Goal: Task Accomplishment & Management: Complete application form

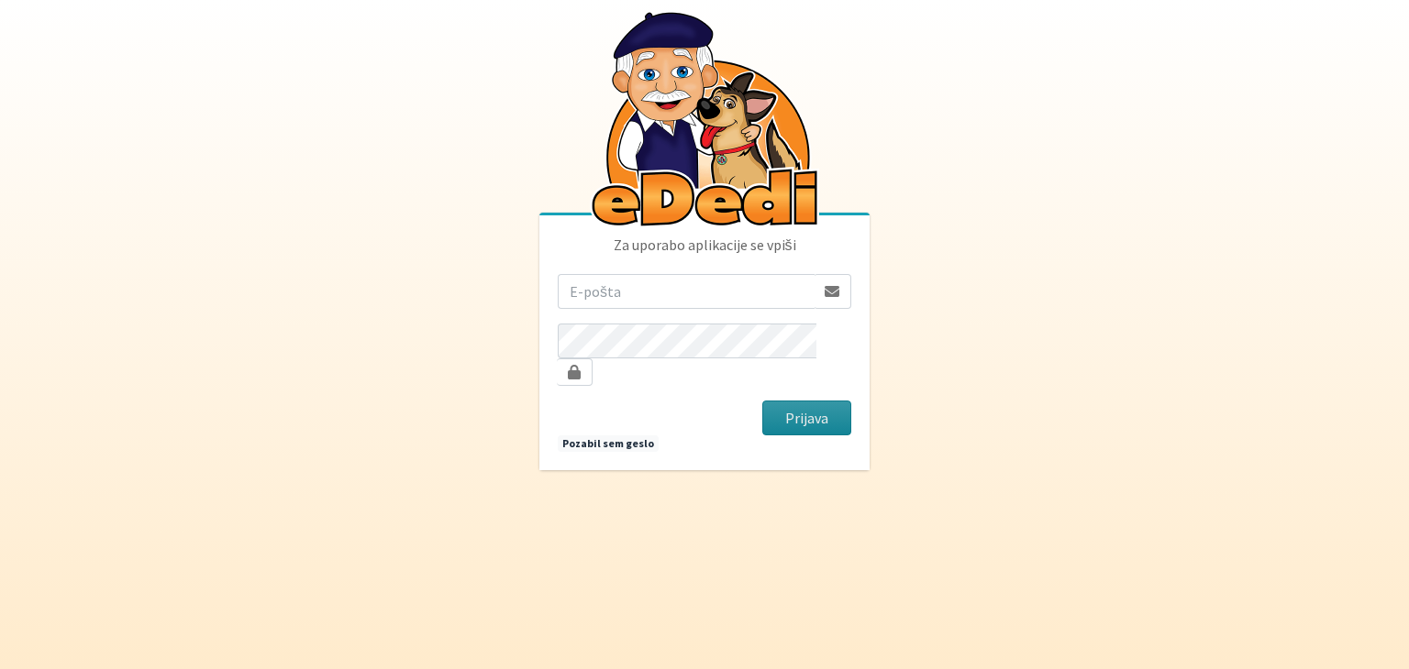
type input "[EMAIL_ADDRESS][DOMAIN_NAME]"
click at [820, 412] on button "Prijava" at bounding box center [806, 418] width 89 height 35
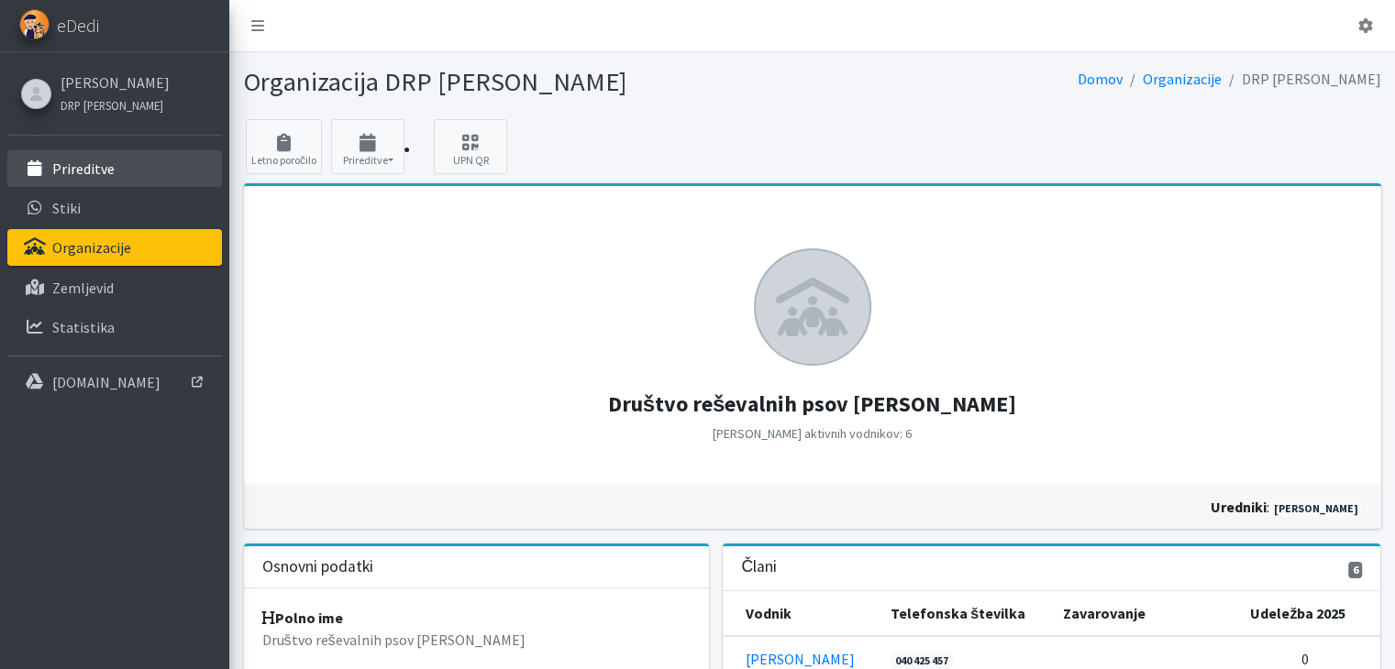
click at [72, 156] on link "Prireditve" at bounding box center [114, 168] width 215 height 37
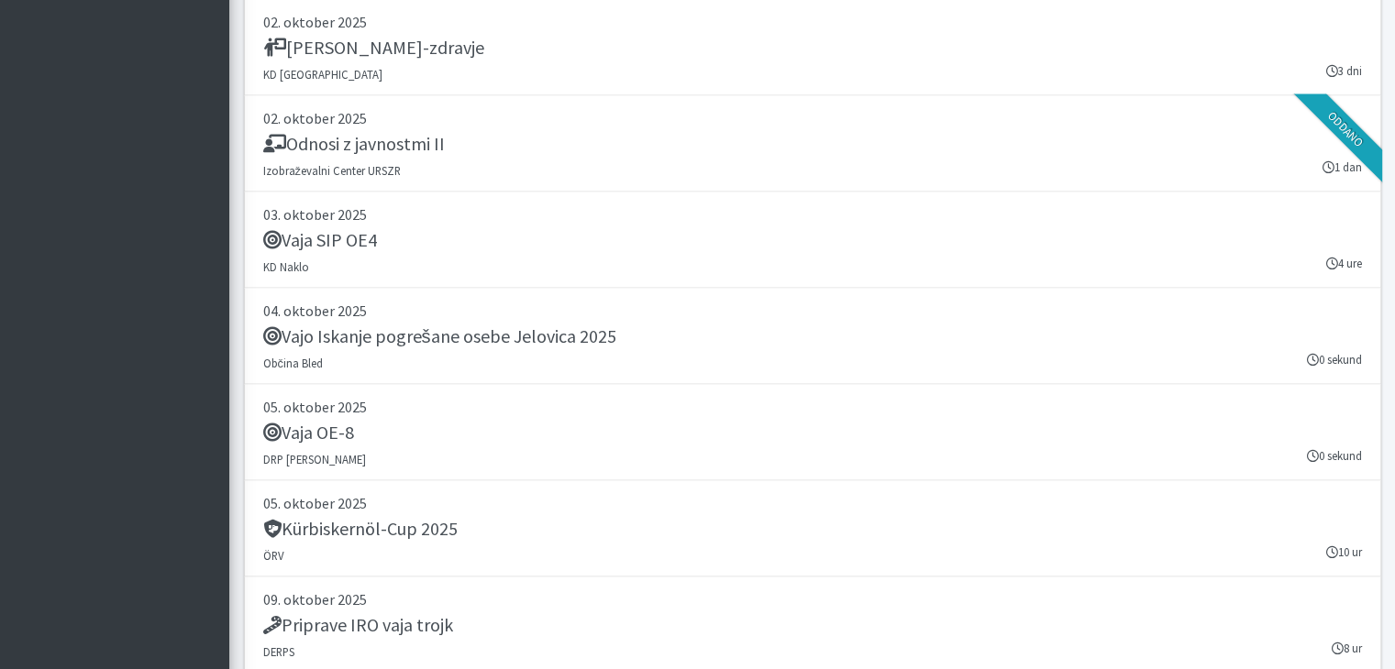
scroll to position [3576, 0]
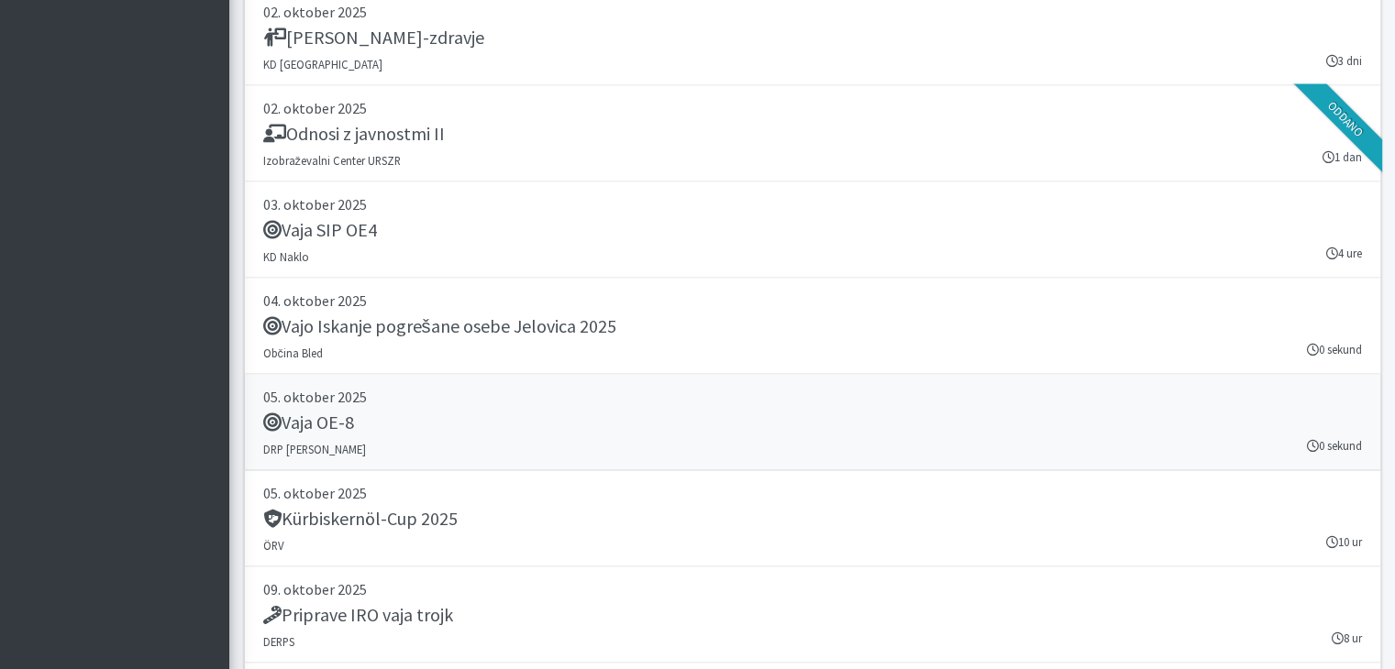
click at [320, 412] on h5 "Vaja OE-8" at bounding box center [308, 423] width 91 height 22
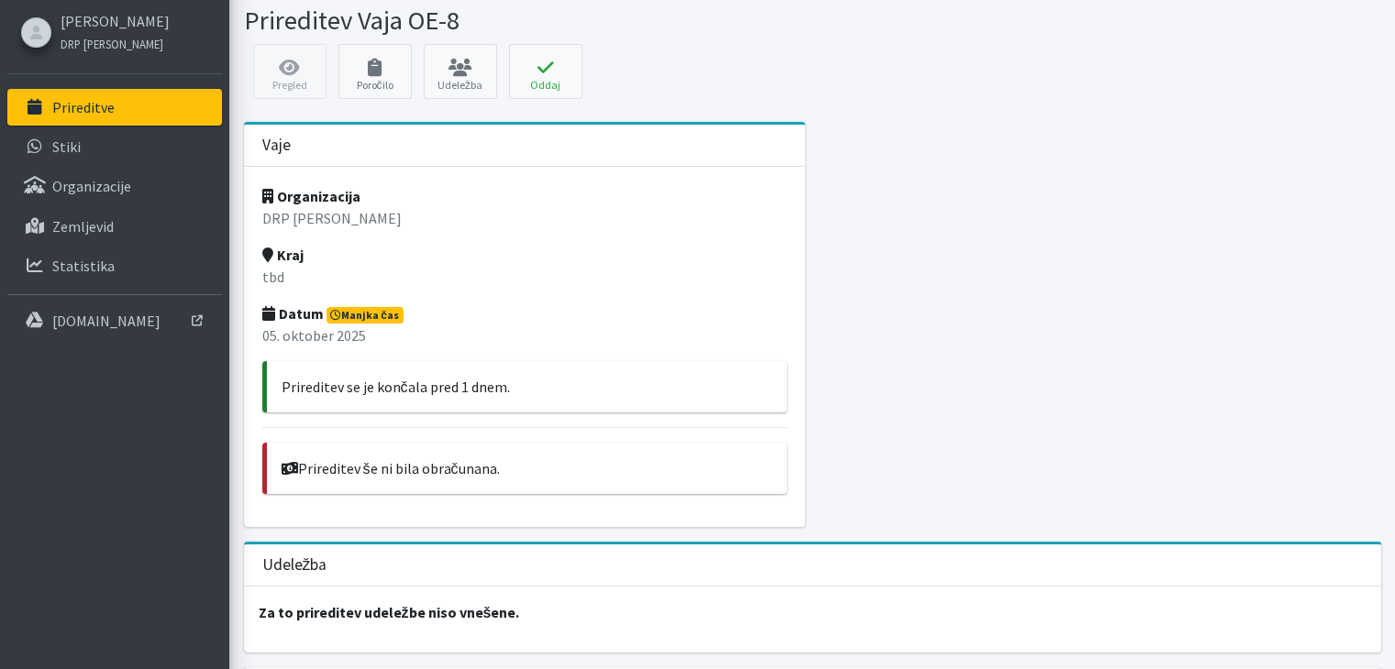
scroll to position [169, 0]
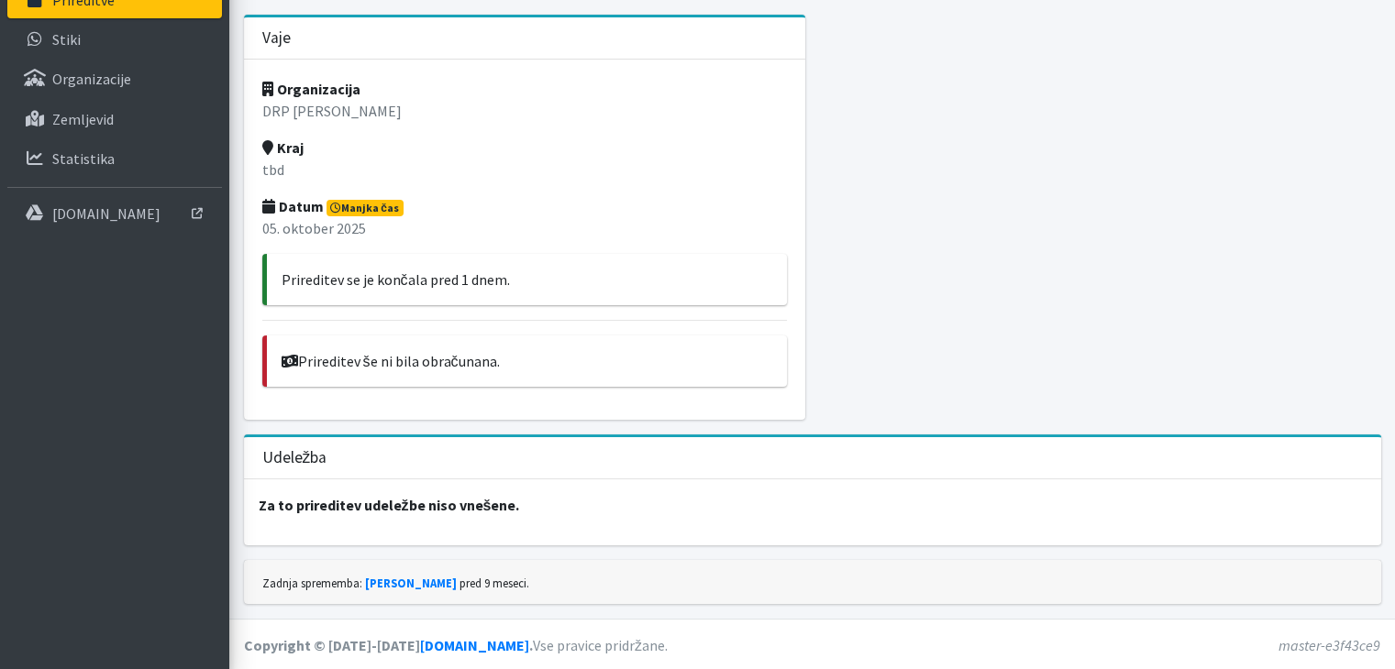
click at [282, 156] on div "Organizacija DRP Bela Krajina Kraj tbd Datum Manjka čas 05. oktober 2025 Prired…" at bounding box center [525, 240] width 562 height 360
click at [283, 170] on p "tbd" at bounding box center [524, 170] width 525 height 22
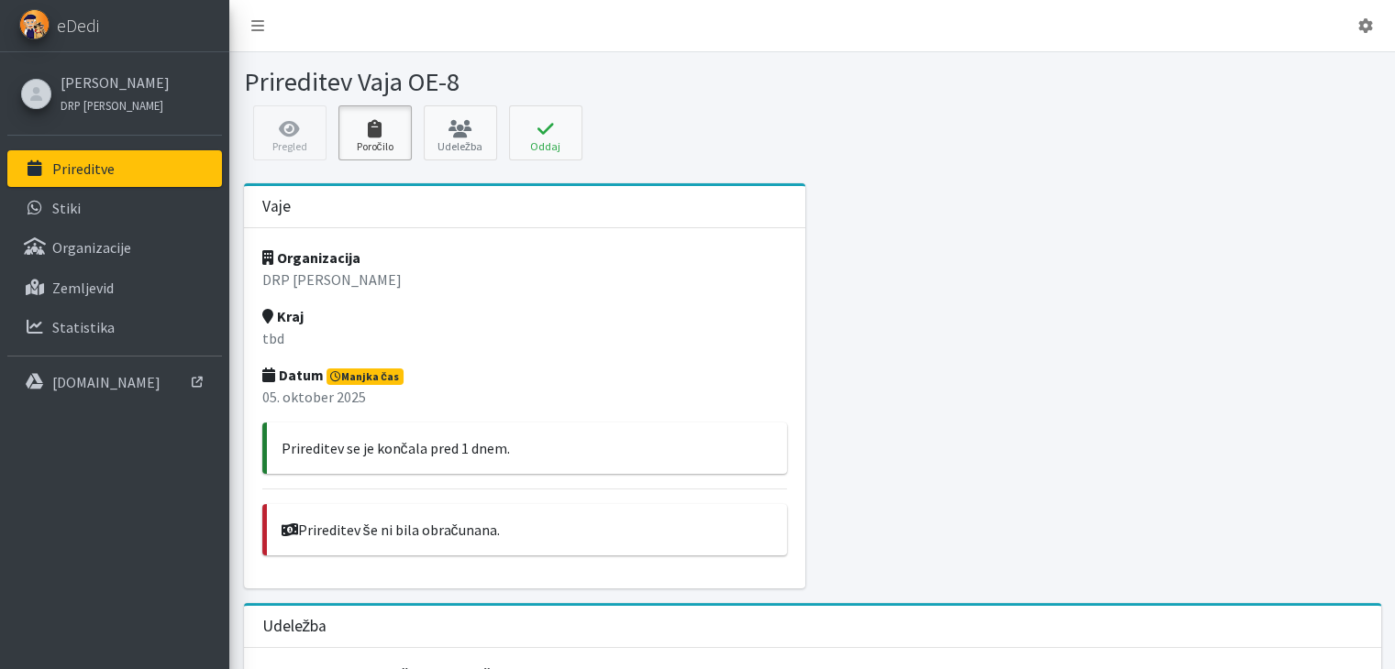
click at [377, 130] on icon at bounding box center [375, 129] width 62 height 18
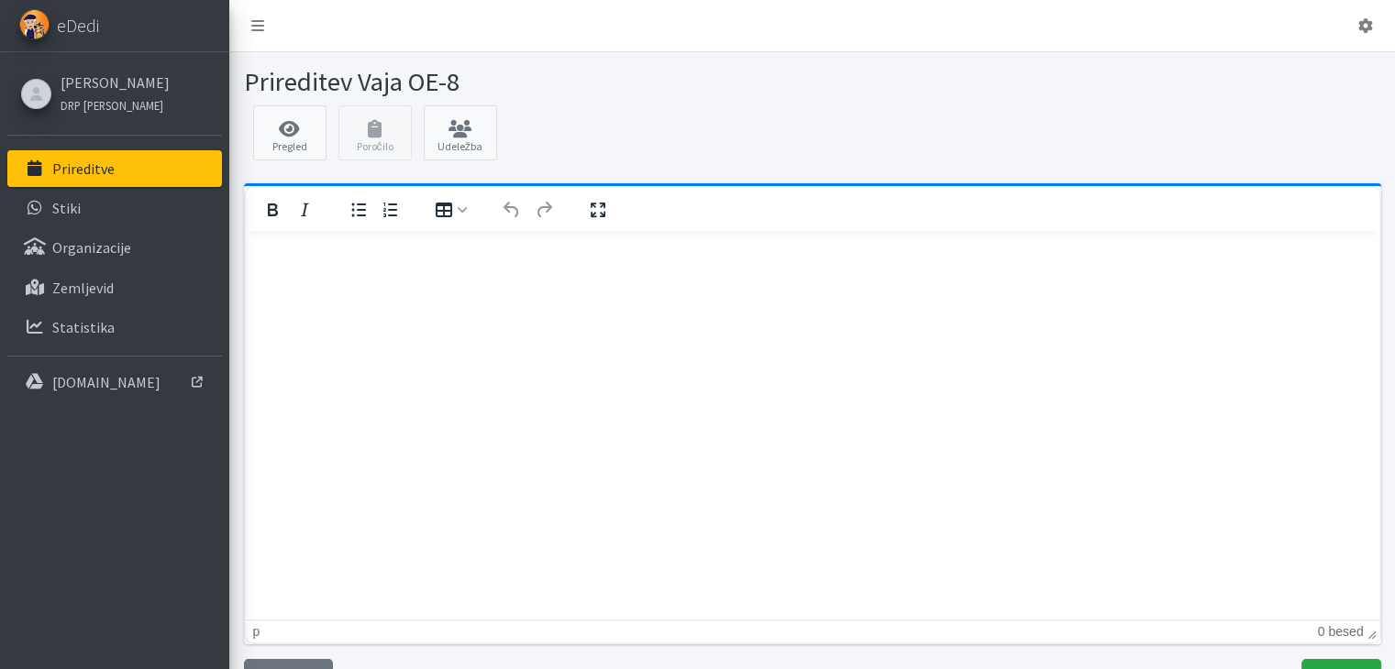
click at [312, 267] on html at bounding box center [811, 255] width 1133 height 50
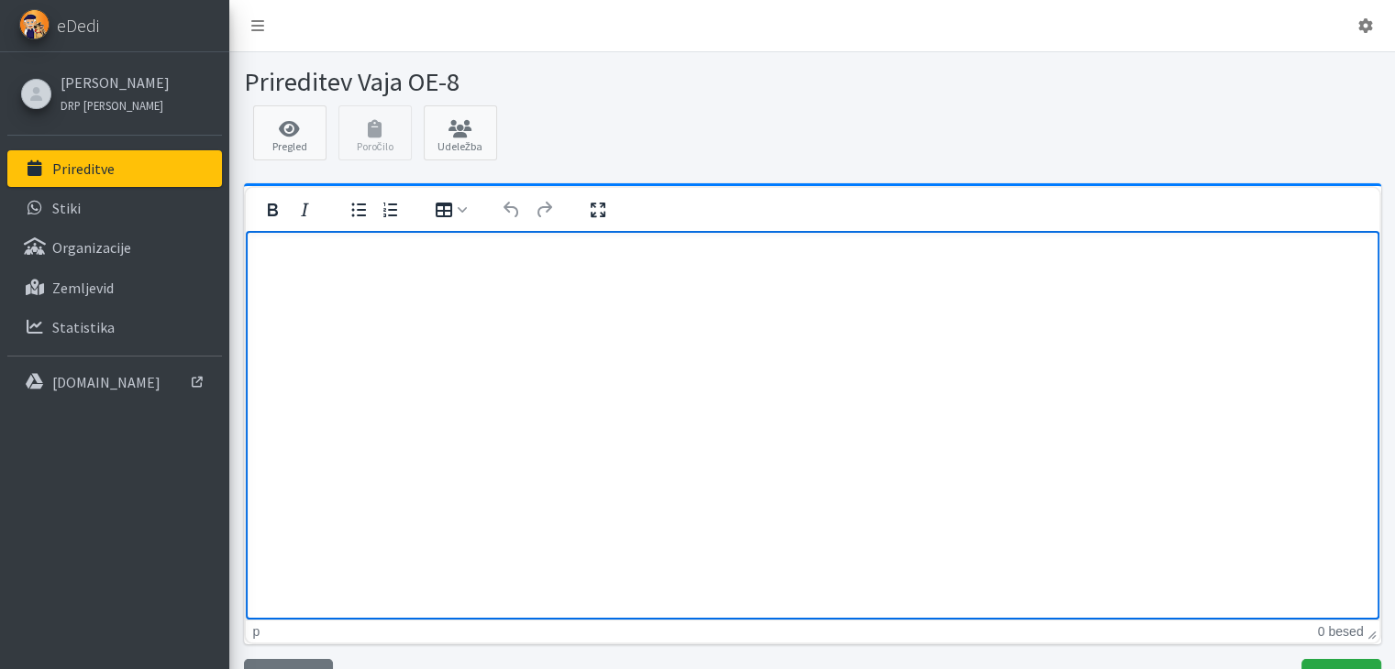
paste body "Rich Text Area"
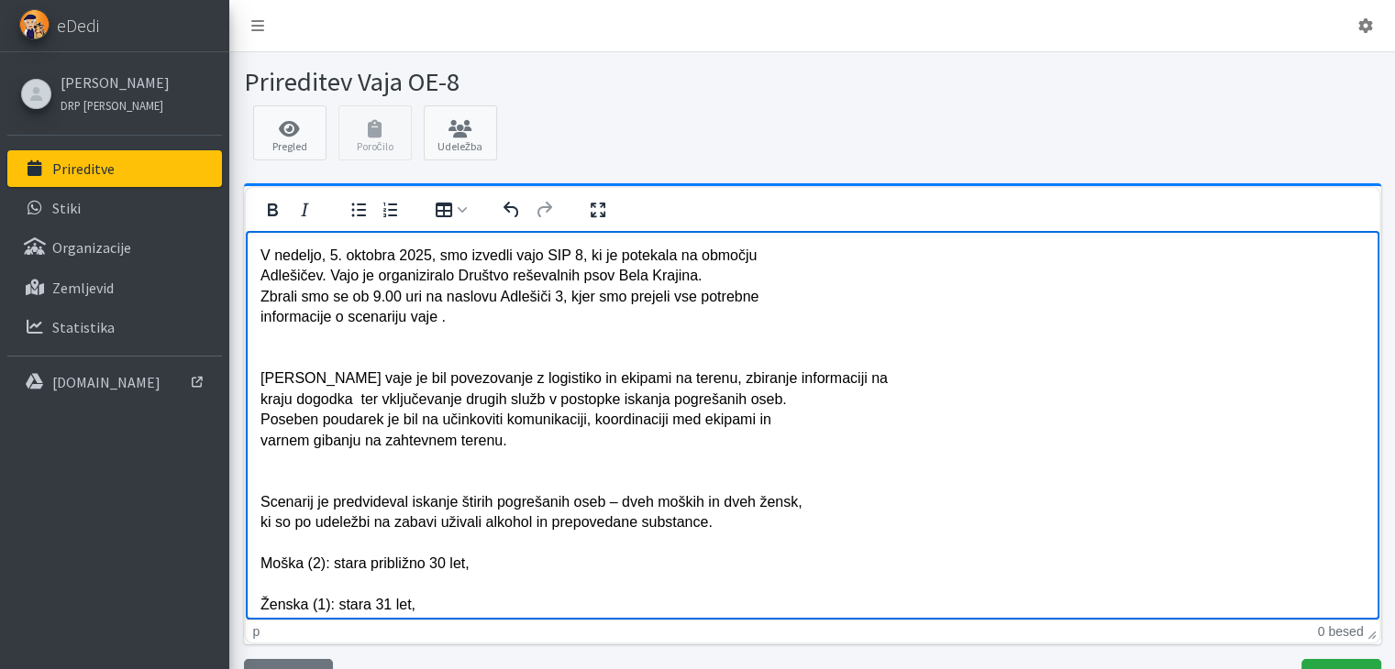
scroll to position [948, 0]
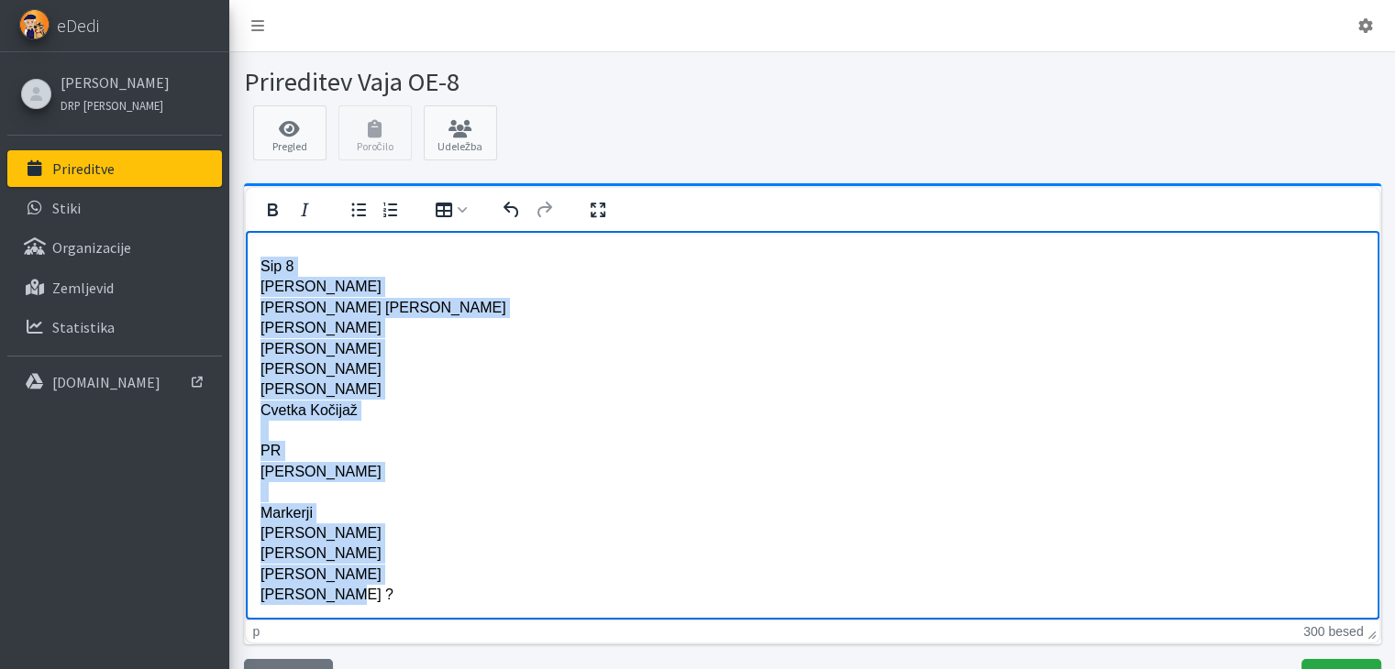
drag, startPoint x: 350, startPoint y: 600, endPoint x: 260, endPoint y: 258, distance: 353.9
click at [260, 258] on p "Pri delu so nam bili v veliko pomoč gasilci PGD Črnomelj, ki so nas s čolni pop…" at bounding box center [812, 287] width 1104 height 636
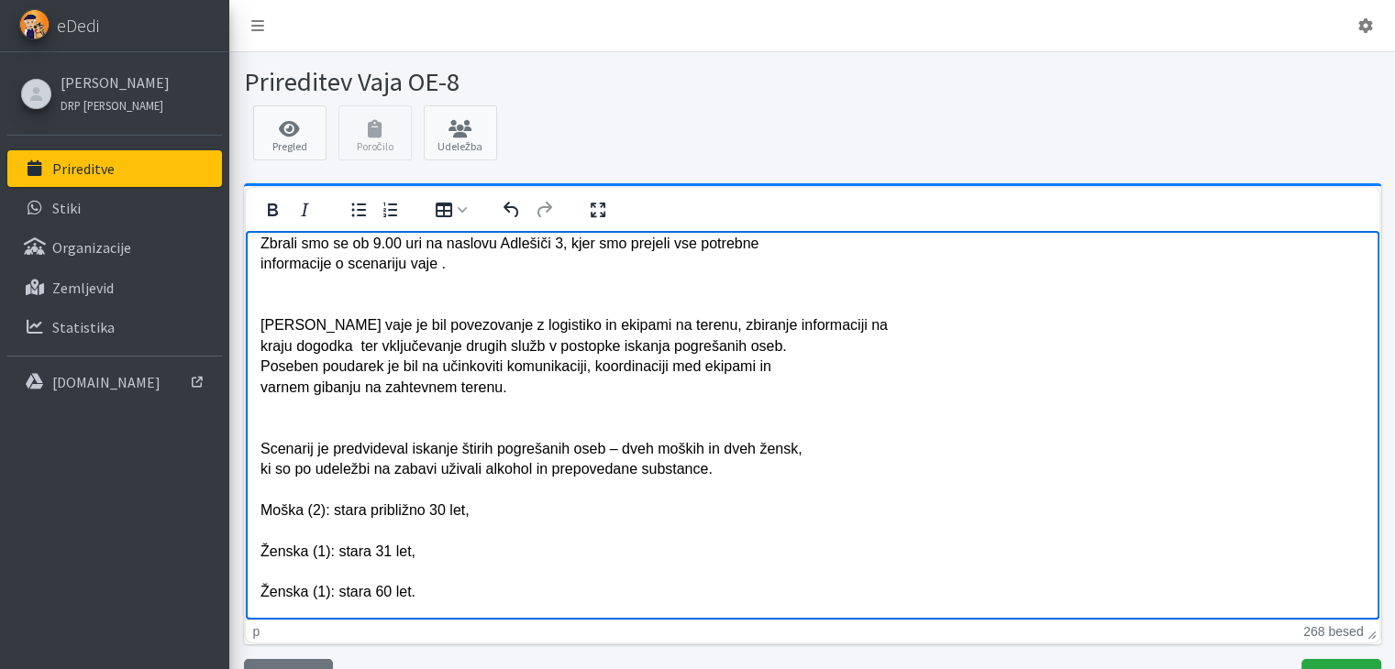
scroll to position [0, 0]
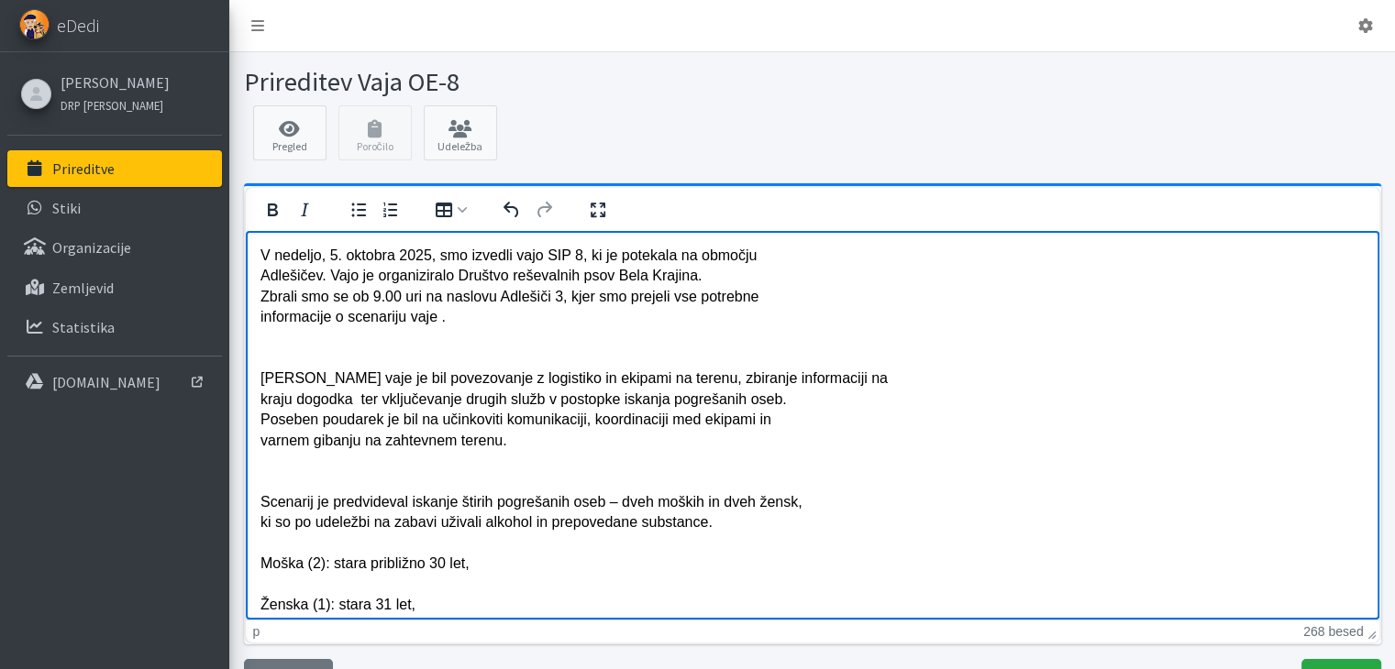
click at [260, 254] on p "V nedeljo, 5. oktobra 2025, smo izvedli vajo SIP 8, ki je potekala na območju A…" at bounding box center [812, 574] width 1104 height 658
click at [469, 253] on p "V nedeljo, 5. oktobra 2025, smo izvedli vajo SIP 8, ki je potekala na območju A…" at bounding box center [812, 574] width 1104 height 658
click at [330, 277] on p "V nedeljo, 5. oktobra 2025, smo organizirali in izvedli vajo SIP 8, ki je potek…" at bounding box center [812, 574] width 1104 height 658
click at [260, 299] on p "V nedeljo, 5. oktobra 2025, smo organizirali in izvedli vajo SIP 8, ki je potek…" at bounding box center [812, 574] width 1104 height 658
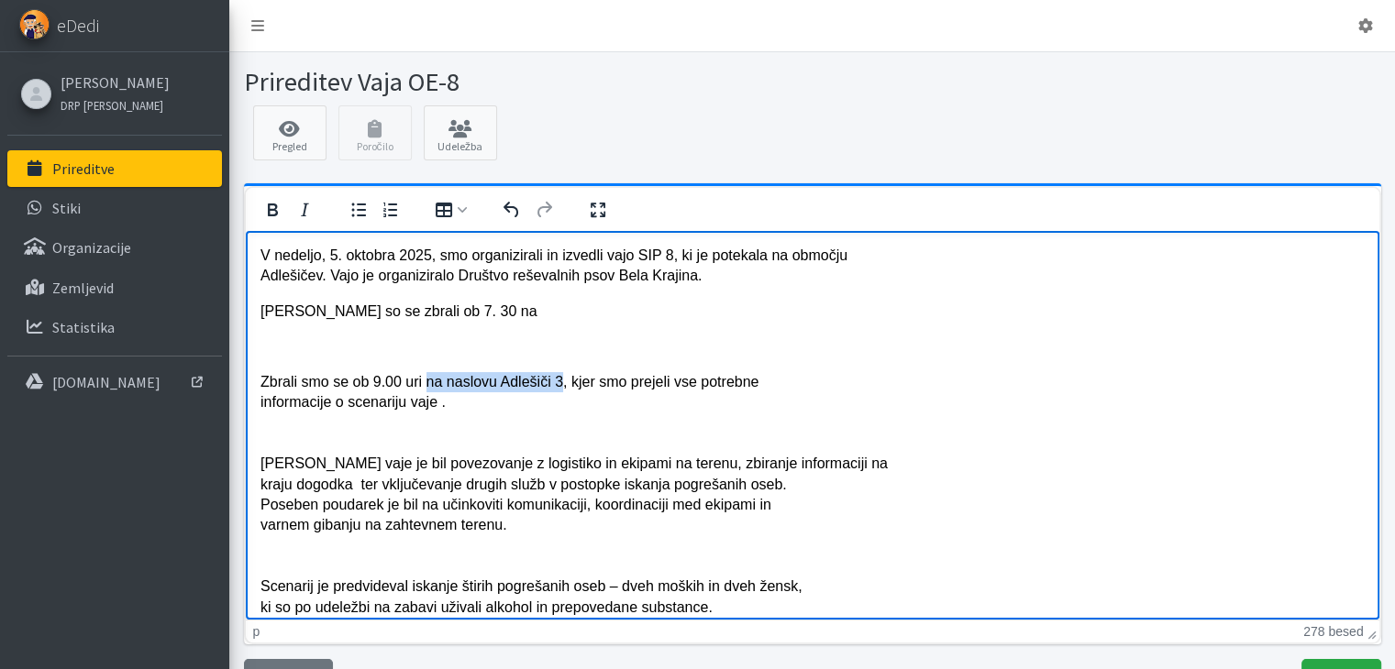
drag, startPoint x: 425, startPoint y: 385, endPoint x: 554, endPoint y: 381, distance: 129.4
click at [554, 381] on p "Zbrali smo se ob 9.00 uri na naslovu Adlešiči 3, kjer smo prejeli vse potrebne …" at bounding box center [812, 679] width 1104 height 616
click at [491, 312] on p "Maekerji so se zbrali ob 7. 30 na" at bounding box center [812, 311] width 1104 height 20
click at [267, 380] on p "Zbrali smo se ob 9.00 uri , kjer smo prejeli vse potrebne informacije o scenari…" at bounding box center [812, 679] width 1104 height 616
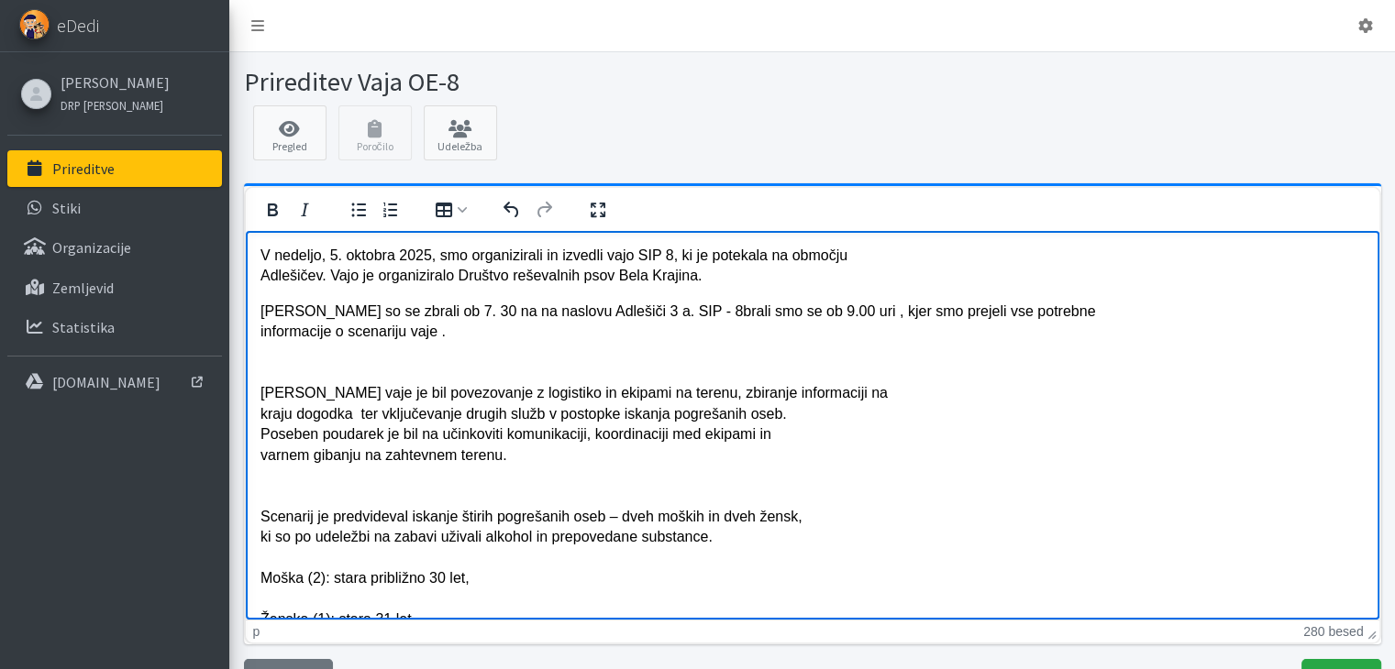
click at [648, 312] on p "Maekerji so se zbrali ob 7. 30 na na naslovu Adlešiči 3 a. SIP - 8 brali smo se…" at bounding box center [812, 609] width 1104 height 616
click at [654, 314] on p "Maekerji so se zbrali ob 7. 30 na na naslovu Adlešiči 3 a. SIP- 8 brali smo se …" at bounding box center [812, 609] width 1104 height 616
click at [657, 311] on p "Maekerji so se zbrali ob 7. 30 na na naslovu Adlešiči 3 a. SIP-8 brali smo se o…" at bounding box center [812, 609] width 1104 height 616
click at [1323, 514] on p "Maekerji so se zbrali ob 7. 30 na na naslovu Adlešiči 3 a. SIP-8 in ostali udel…" at bounding box center [812, 609] width 1104 height 616
click at [915, 317] on p "Maekerji so se zbrali ob 7. 30 na na naslovu Adlešiči 3 a. SIP-8 in ostali udel…" at bounding box center [812, 609] width 1104 height 616
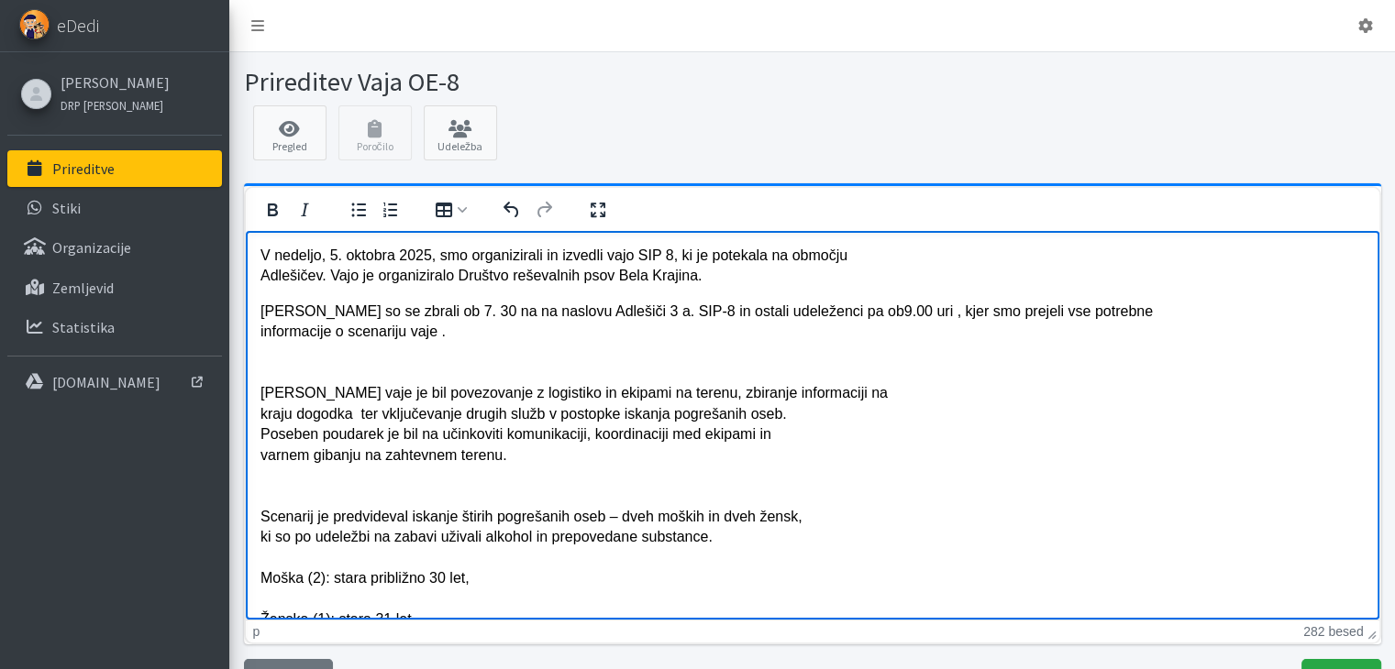
drag, startPoint x: 878, startPoint y: 311, endPoint x: 928, endPoint y: 321, distance: 51.4
click at [879, 312] on p "Maekerji so se zbrali ob 7. 30 na na naslovu Adlešiči 3 a. SIP-8 in ostali udel…" at bounding box center [812, 609] width 1104 height 616
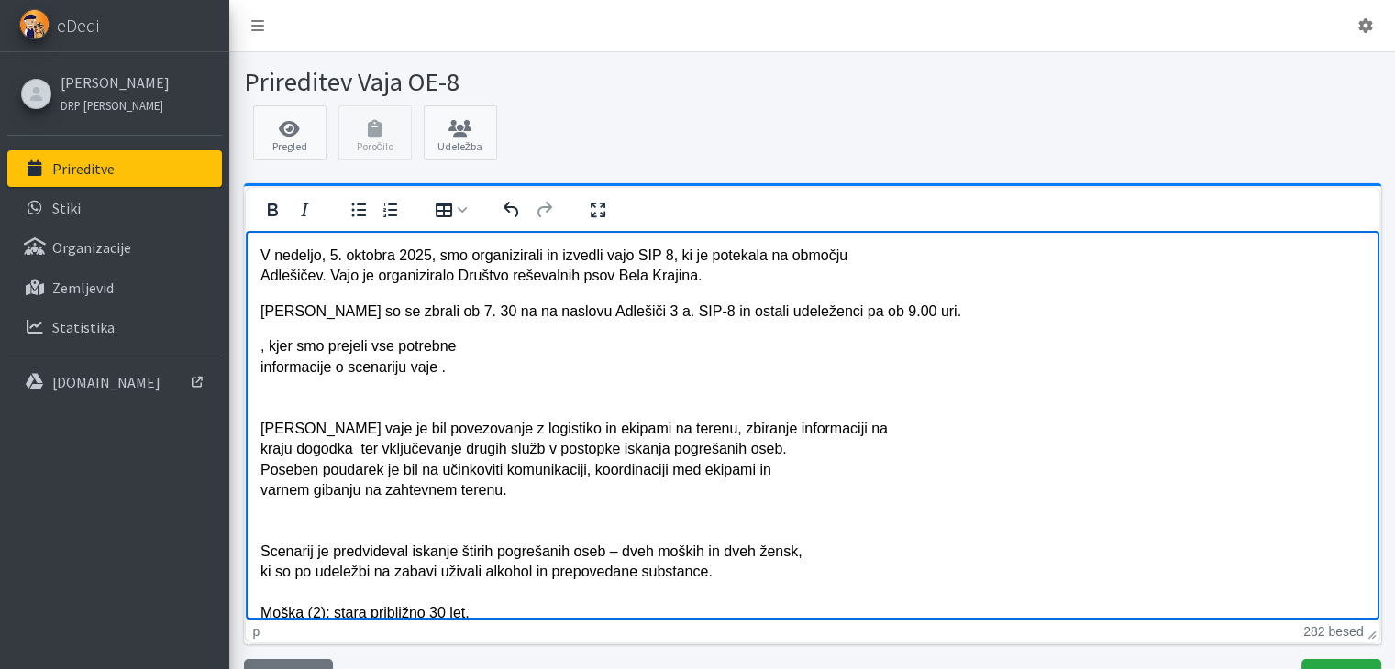
click at [286, 311] on p "Maekerji so se zbrali ob 7. 30 na na naslovu Adlešiči 3 a. SIP-8 in ostali udel…" at bounding box center [812, 311] width 1104 height 20
click at [710, 311] on p "Markerji so se zbrali ob 7. 30 na na naslovu Adlešiči 3 a. SIP-8 in ostali udel…" at bounding box center [812, 311] width 1104 height 20
click at [784, 311] on p "Markerji so se zbrali ob 7. 30 na na naslovu Adlešiči 3 a. SIP-8 in ostali udel…" at bounding box center [812, 311] width 1104 height 20
click at [615, 317] on p "Markerji so se zbrali ob 7. 30 na na naslovu Adlešiči 3 a. SIP-8 in ostali udel…" at bounding box center [812, 311] width 1104 height 20
click at [260, 349] on p ", kjer smo prejeli vse potrebne informacije o scenariju vaje . Cilj vaje je bil…" at bounding box center [812, 644] width 1104 height 616
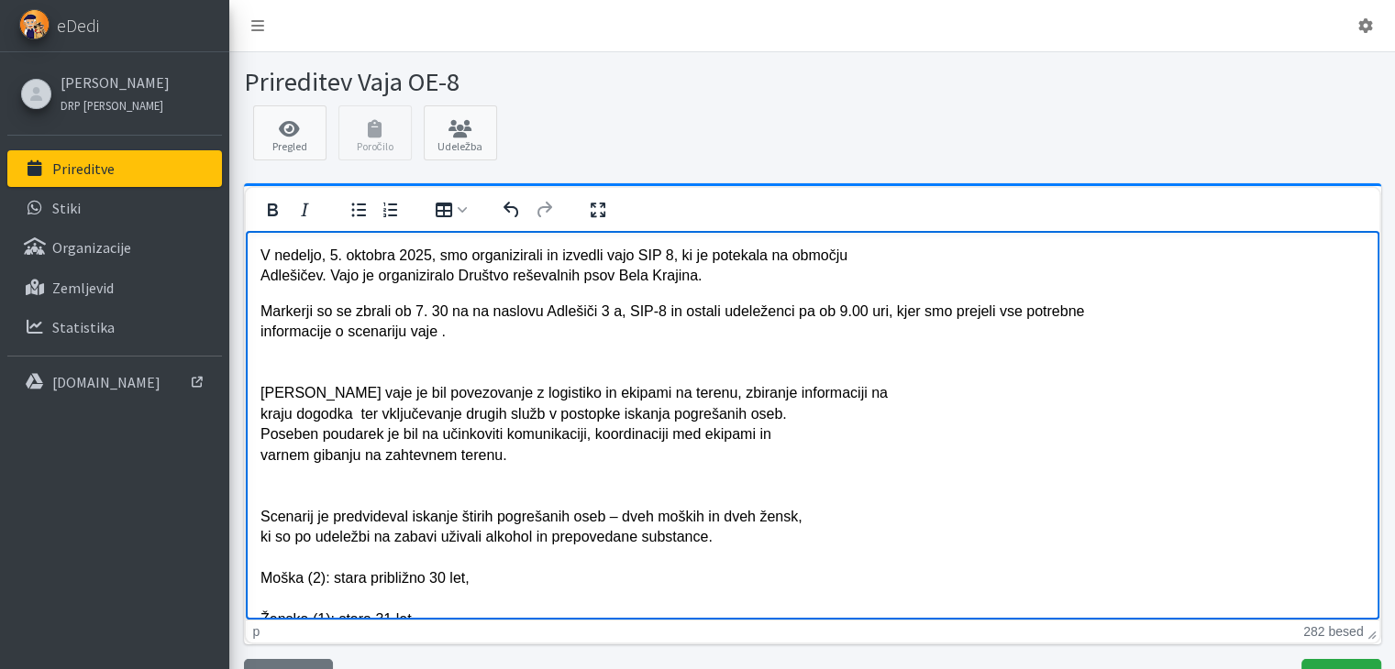
click at [924, 310] on p "Markerji so se zbrali ob 7. 30 na na naslovu Adlešiči 3 a, SIP-8 in ostali udel…" at bounding box center [812, 609] width 1104 height 616
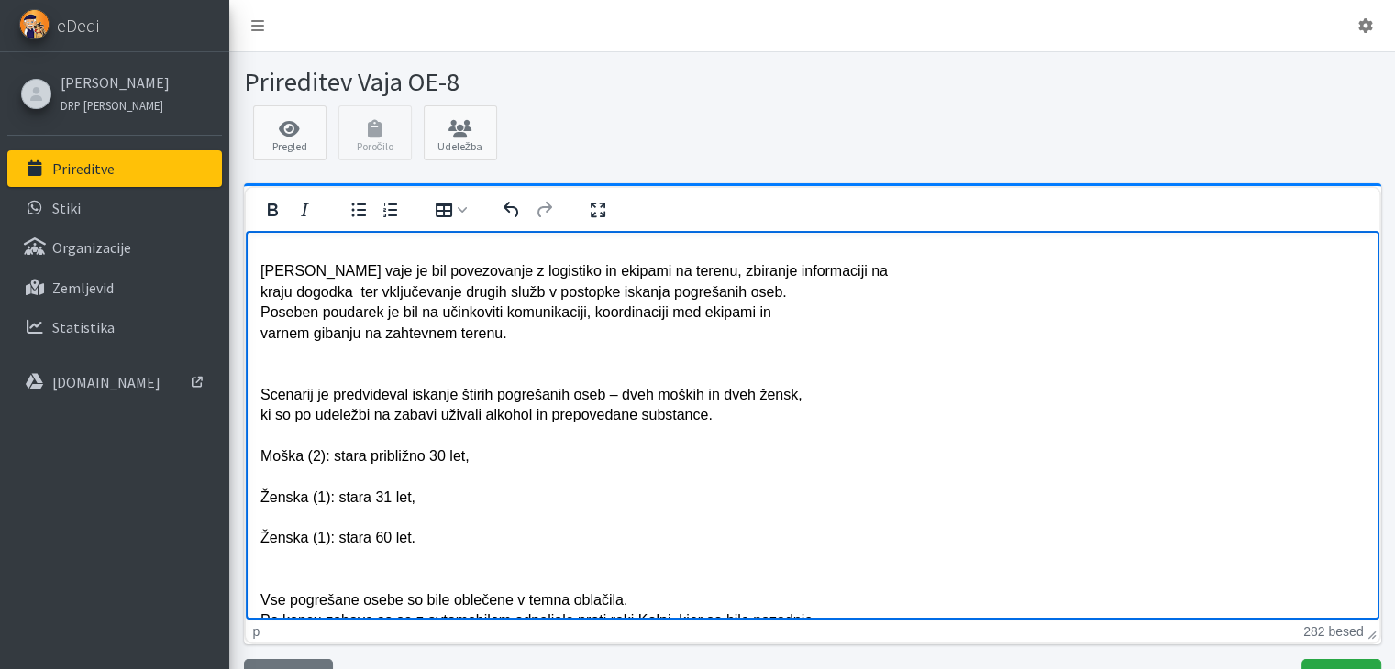
scroll to position [92, 0]
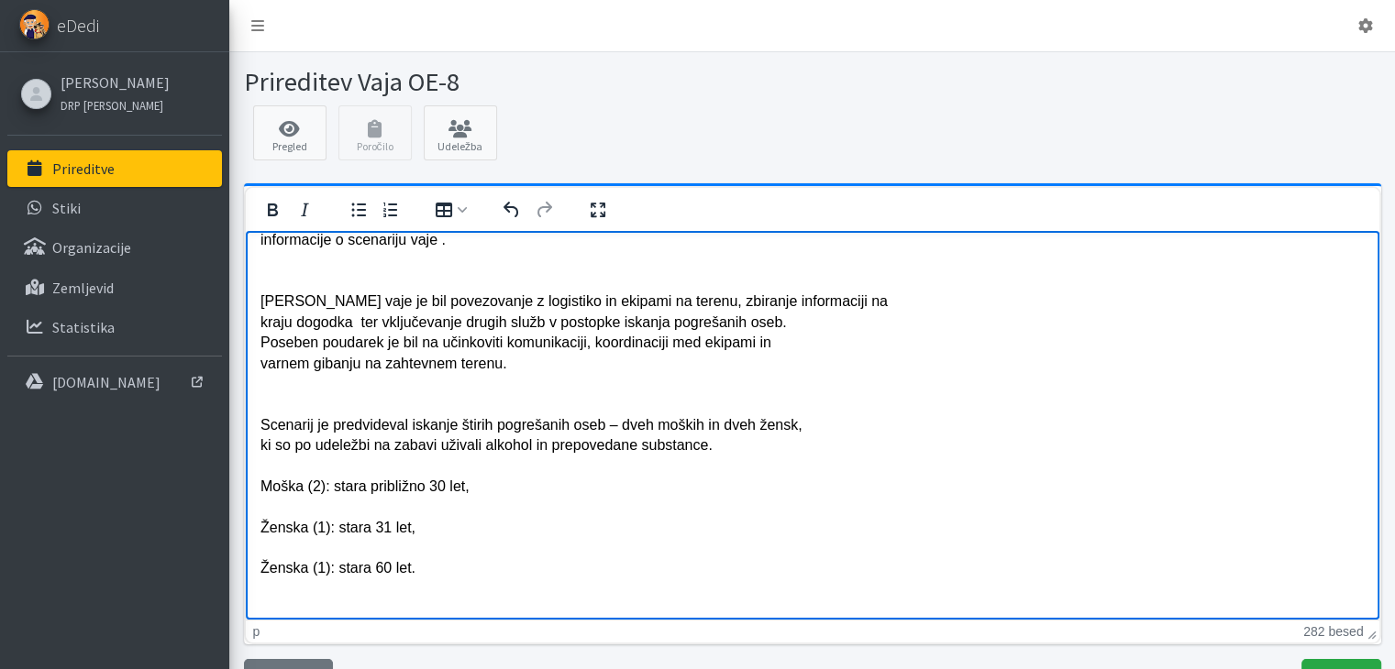
click at [261, 308] on p "Markerji so se zbrali ob 7. 30 na na naslovu Adlešiči 3 a, SIP-8 in ostali udel…" at bounding box center [812, 517] width 1104 height 616
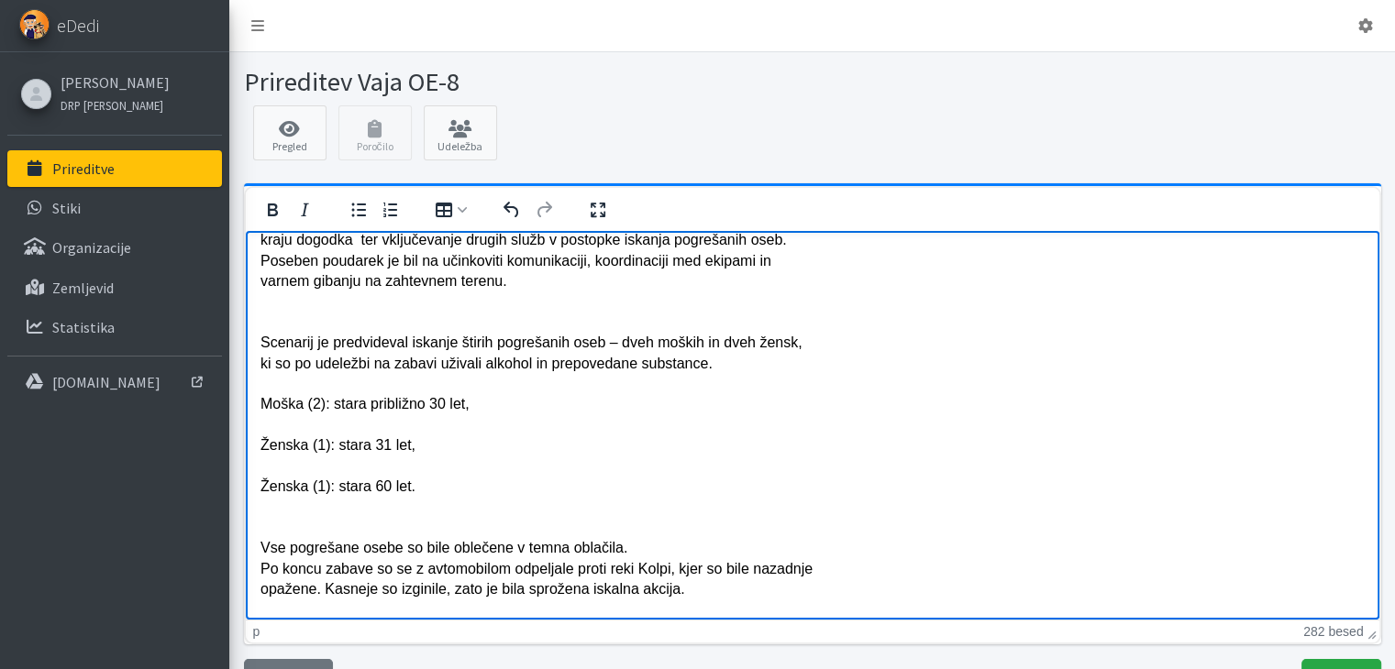
scroll to position [183, 0]
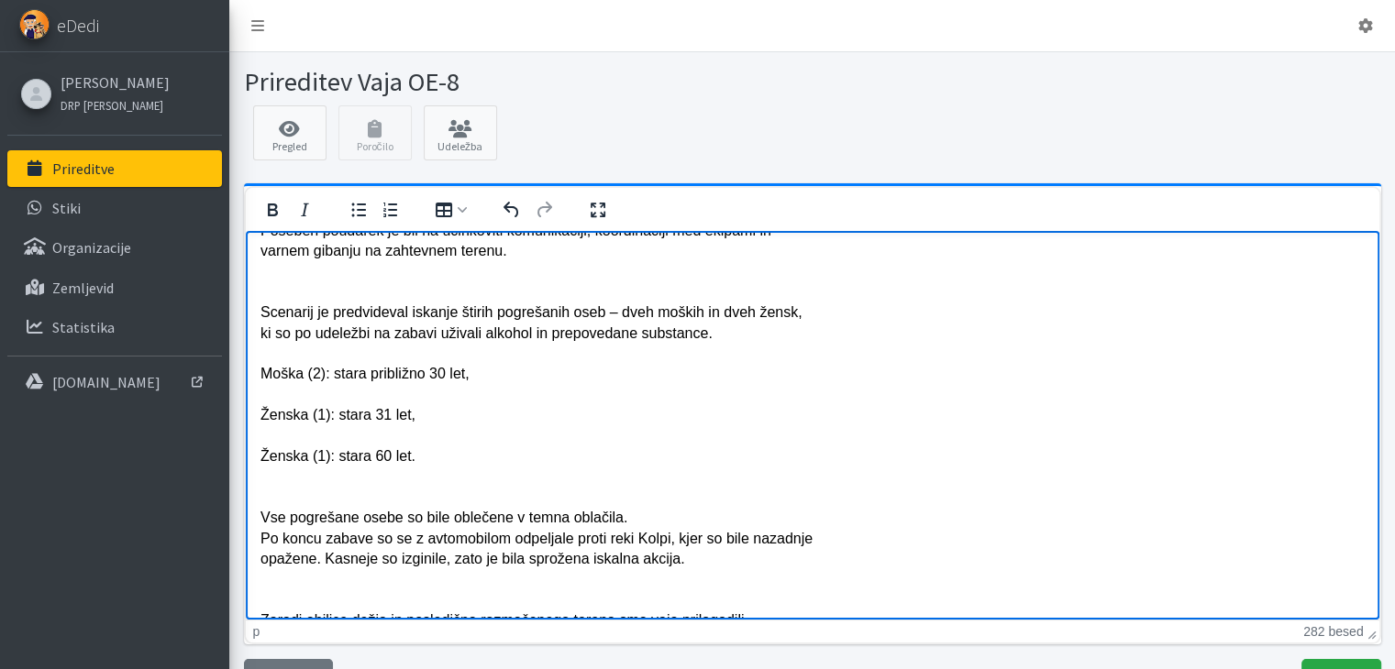
click at [260, 312] on p "Markerji so se zbrali ob 7. 30 na na naslovu Adlešiči 3 a, SIP-8 in ostali udel…" at bounding box center [812, 414] width 1104 height 595
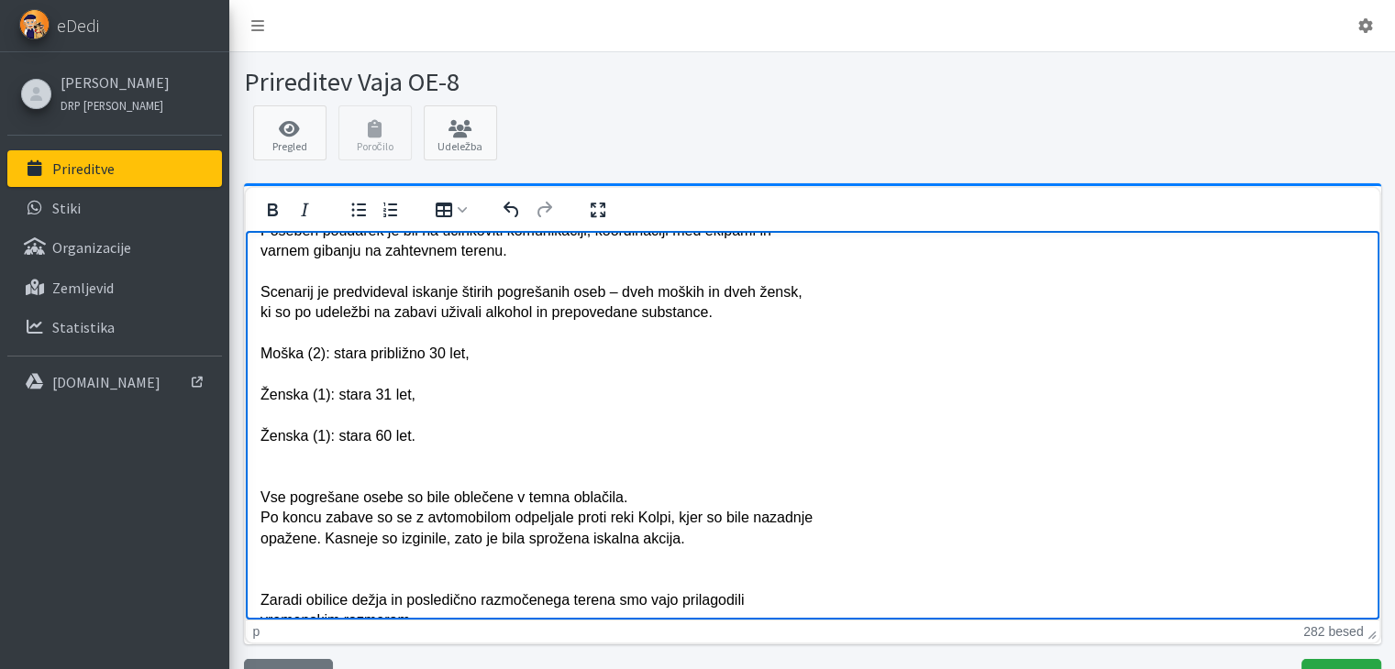
click at [260, 355] on p "Markerji so se zbrali ob 7. 30 na na naslovu Adlešiči 3 a, SIP-8 in ostali udel…" at bounding box center [812, 404] width 1104 height 575
click at [260, 356] on p "Markerji so se zbrali ob 7. 30 na na naslovu Adlešiči 3 a, SIP-8 in ostali udel…" at bounding box center [812, 404] width 1104 height 575
click at [261, 351] on p "Markerji so se zbrali ob 7. 30 na na naslovu Adlešiči 3 a, SIP-8 in ostali udel…" at bounding box center [812, 404] width 1104 height 575
click at [258, 320] on html "V nedeljo, 5. oktobra 2025, smo organizirali in izvedli vajo SIP 8, ki je potek…" at bounding box center [811, 518] width 1133 height 942
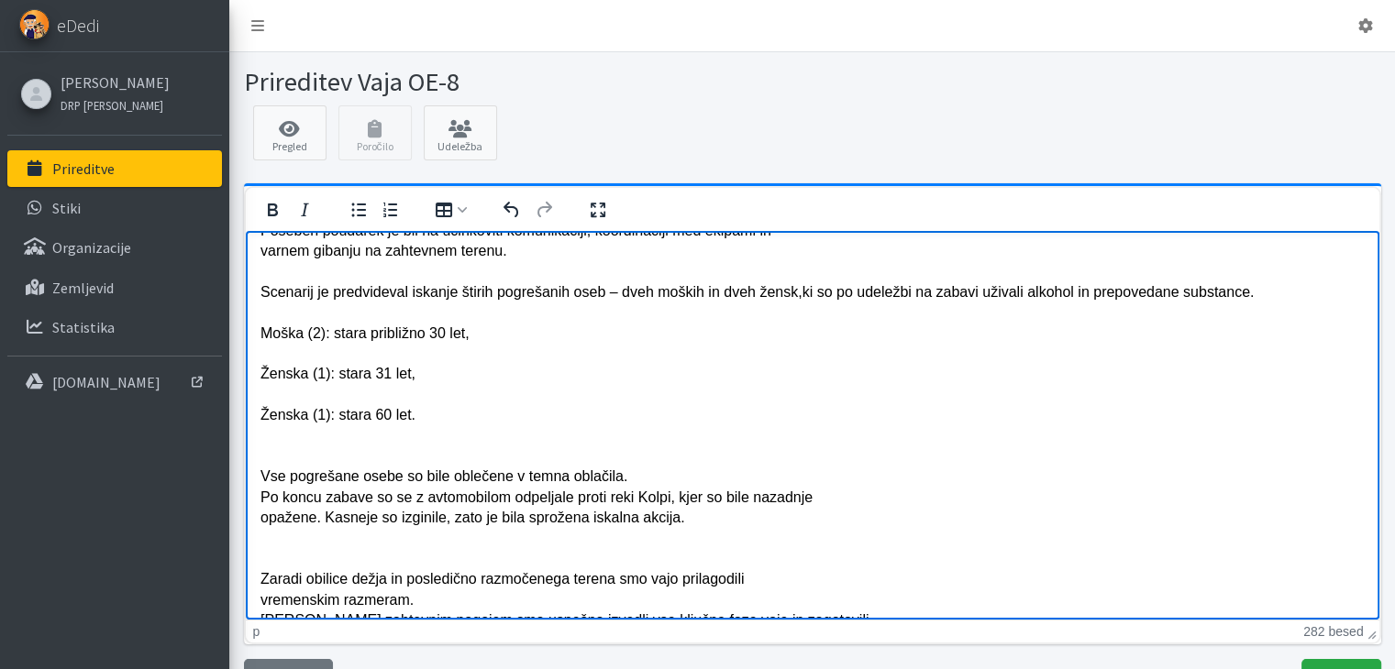
click at [263, 333] on p "Markerji so se zbrali ob 7. 30 na na naslovu Adlešiči 3 a, SIP-8 in ostali udel…" at bounding box center [812, 394] width 1104 height 555
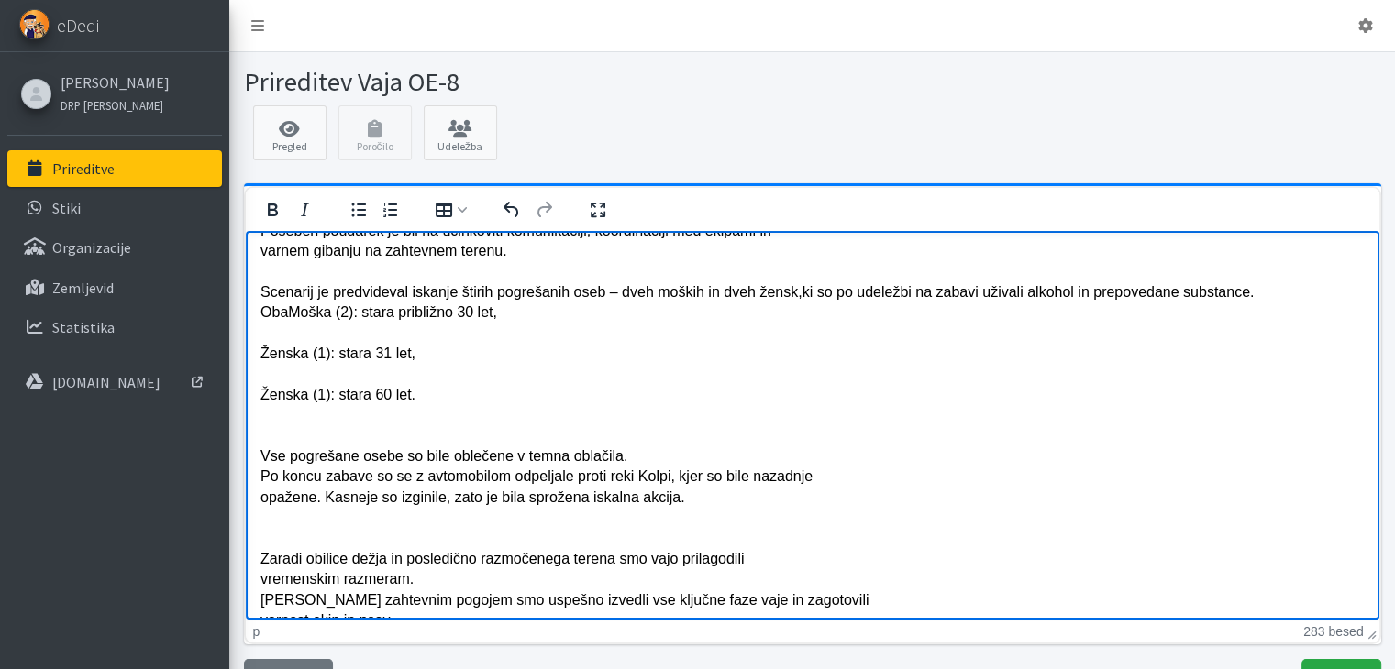
click at [304, 319] on p "Markerji so se zbrali ob 7. 30 na na naslovu Adlešiči 3 a, SIP-8 in ostali udel…" at bounding box center [812, 384] width 1104 height 534
click at [357, 316] on p "Markerji so se zbrali ob 7. 30 na na naslovu Adlešiči 3 a, SIP-8 in ostali udel…" at bounding box center [812, 384] width 1104 height 534
click at [362, 315] on p "Markerji so se zbrali ob 7. 30 na na naslovu Adlešiči 3 a, SIP-8 in ostali udel…" at bounding box center [812, 384] width 1104 height 534
click at [526, 319] on p "Markerji so se zbrali ob 7. 30 na na naslovu Adlešiči 3 a, SIP-8 in ostali udel…" at bounding box center [812, 384] width 1104 height 534
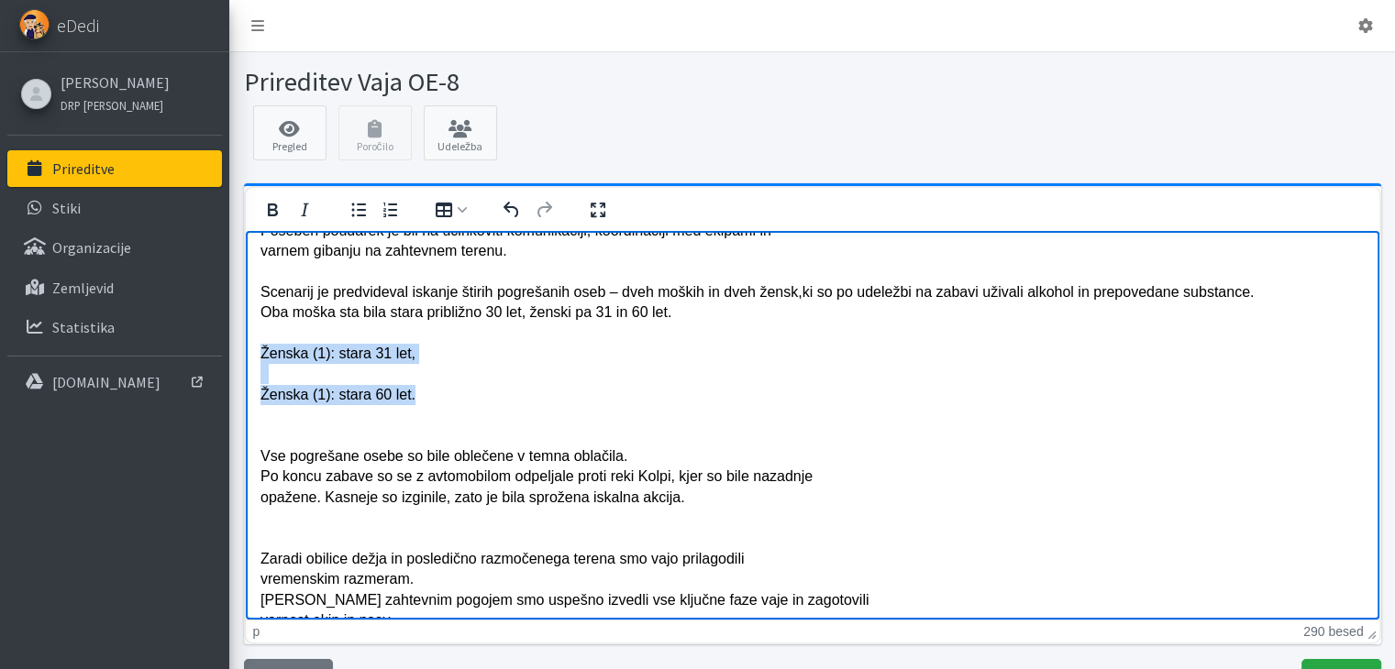
drag, startPoint x: 417, startPoint y: 389, endPoint x: 256, endPoint y: 356, distance: 164.7
click at [256, 356] on html "V nedeljo, 5. oktobra 2025, smo organizirali in izvedli vajo SIP 8, ki je potek…" at bounding box center [811, 497] width 1133 height 901
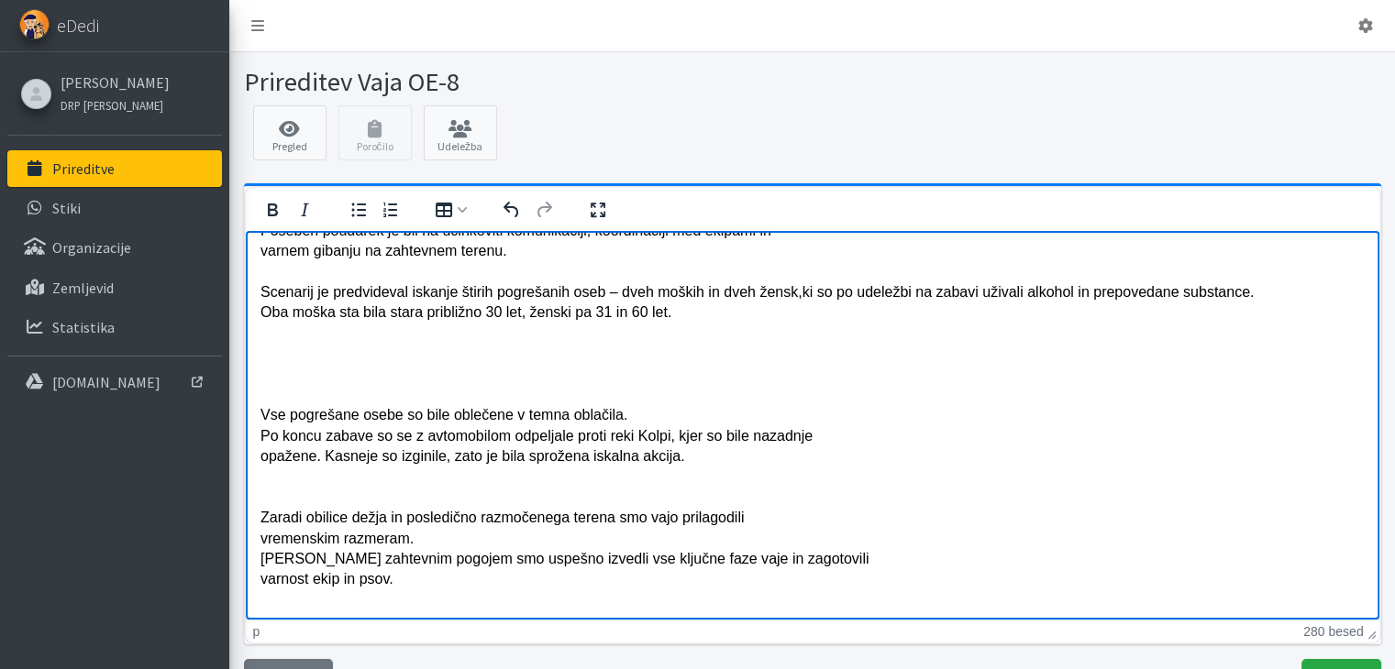
click at [262, 413] on p "Markerji so se zbrali ob 7. 30 na na naslovu Adlešiči 3 a, SIP-8 in ostali udel…" at bounding box center [812, 363] width 1104 height 492
click at [260, 418] on p "Markerji so se zbrali ob 7. 30 na na naslovu Adlešiči 3 a, SIP-8 in ostali udel…" at bounding box center [812, 363] width 1104 height 492
click at [263, 410] on p "Markerji so se zbrali ob 7. 30 na na naslovu Adlešiči 3 a, SIP-8 in ostali udel…" at bounding box center [812, 363] width 1104 height 492
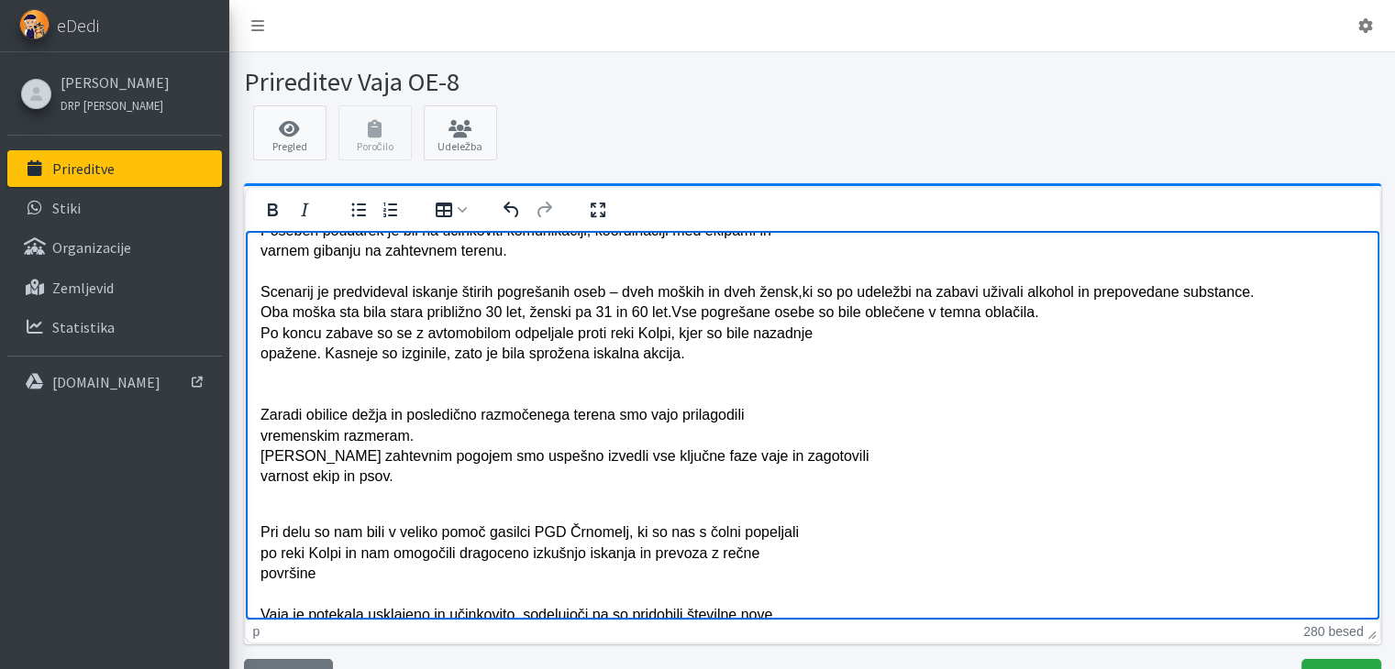
click at [262, 331] on p "Markerji so se zbrali ob 7. 30 na na naslovu Adlešiči 3 a, SIP-8 in ostali udel…" at bounding box center [812, 312] width 1104 height 390
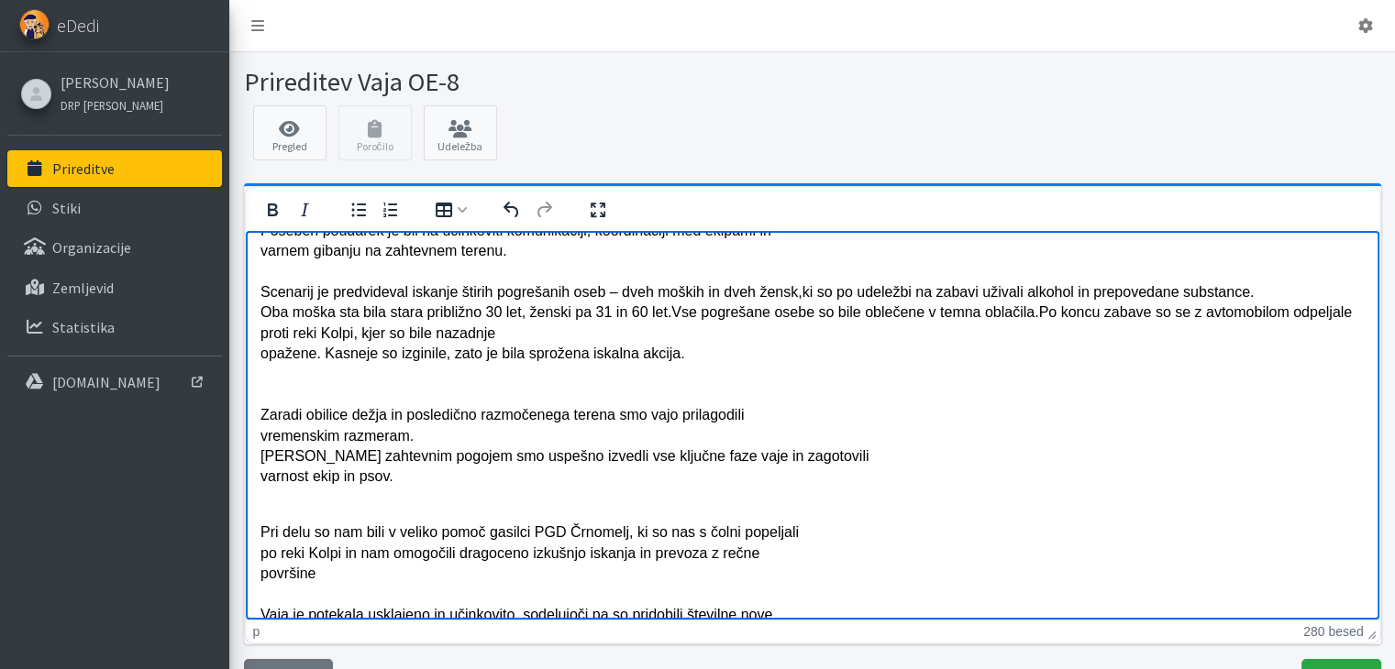
click at [260, 352] on p "Markerji so se zbrali ob 7. 30 na na naslovu Adlešiči 3 a, SIP-8 in ostali udel…" at bounding box center [812, 312] width 1104 height 390
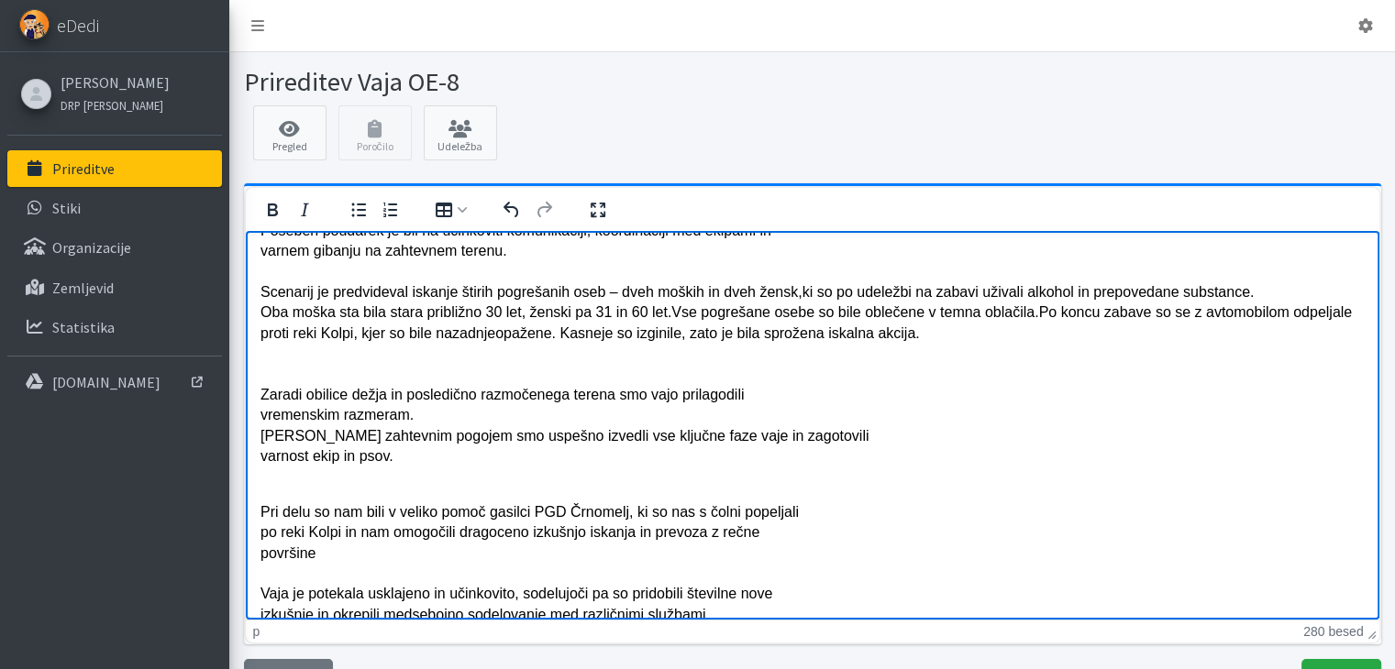
click at [260, 400] on p "Markerji so se zbrali ob 7. 30 na na naslovu Adlešiči 3 a, SIP-8 in ostali udel…" at bounding box center [812, 302] width 1104 height 370
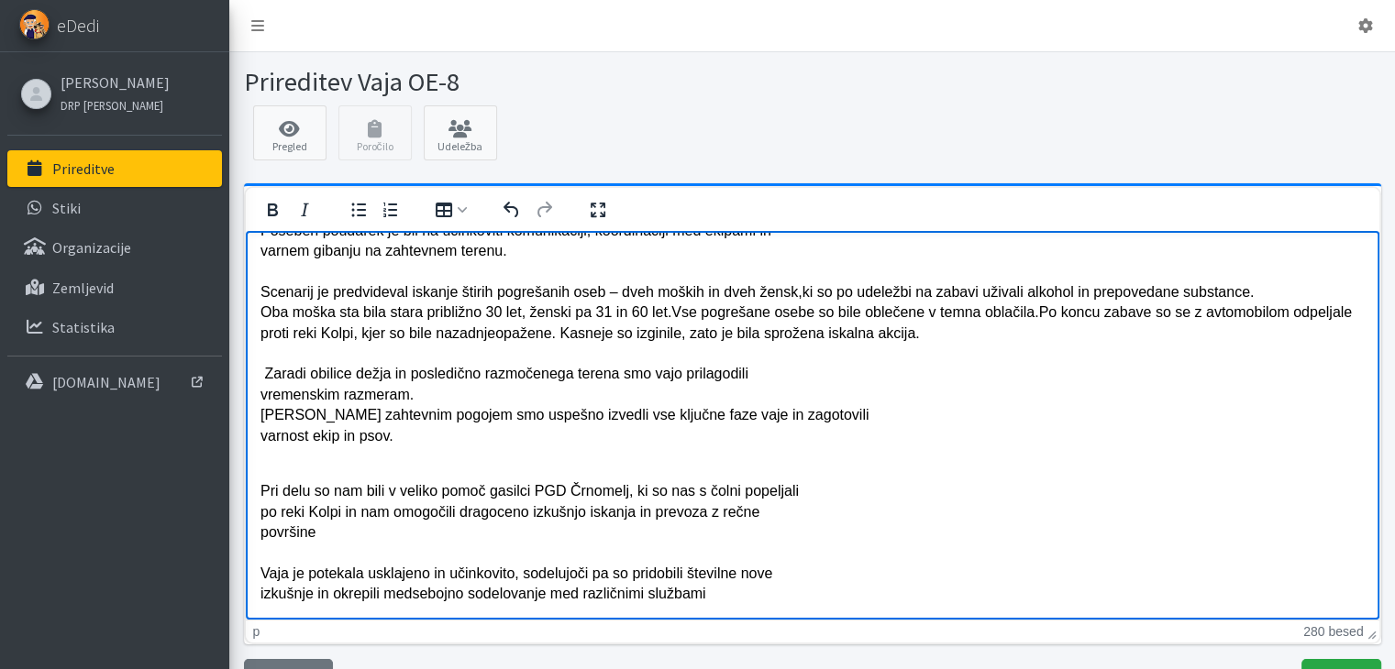
click at [260, 394] on p "Markerji so se zbrali ob 7. 30 na na naslovu Adlešiči 3 a, SIP-8 in ostali udel…" at bounding box center [812, 291] width 1104 height 349
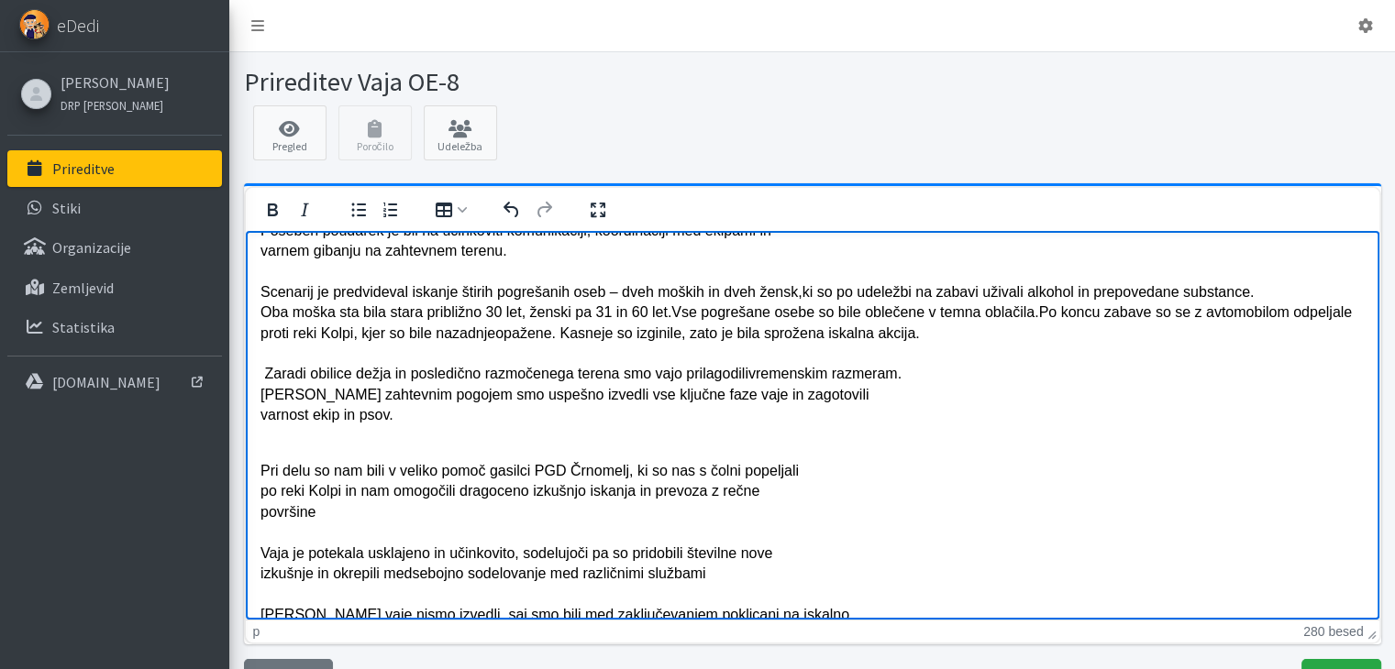
click at [260, 396] on p "Markerji so se zbrali ob 7. 30 na na naslovu Adlešiči 3 a, SIP-8 in ostali udel…" at bounding box center [812, 281] width 1104 height 328
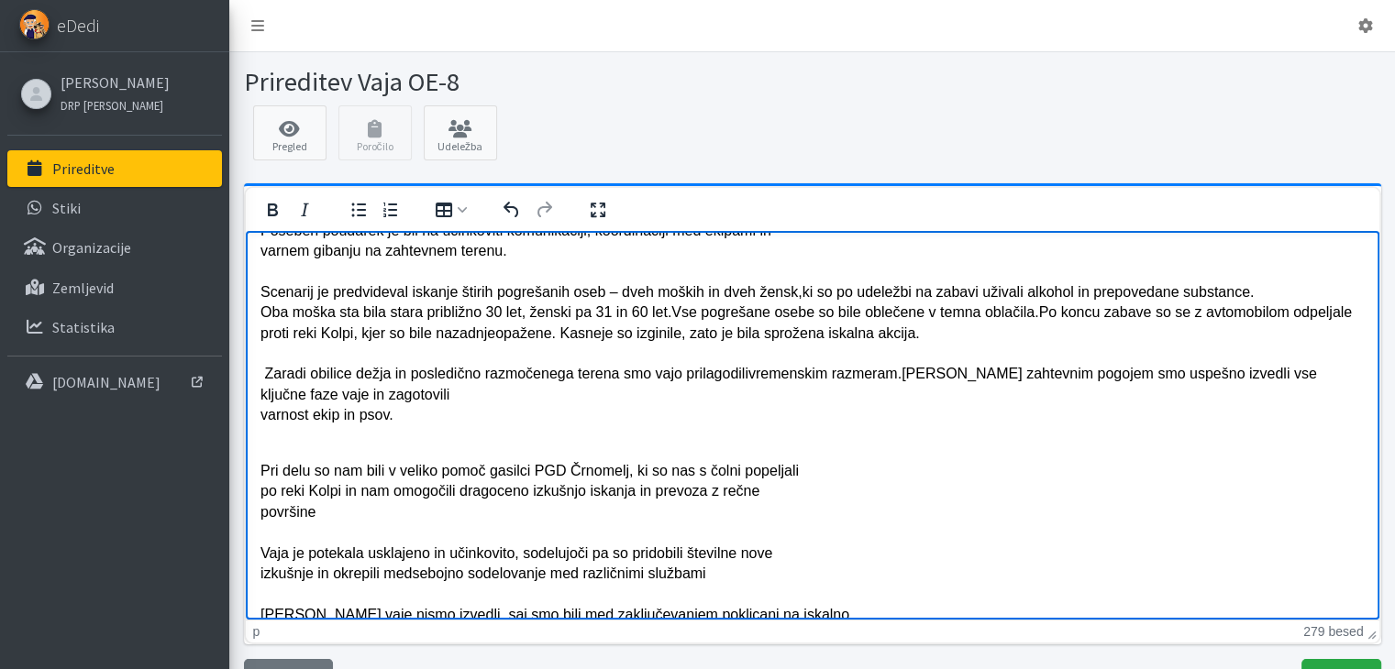
click at [263, 374] on p "Markerji so se zbrali ob 7. 30 na na naslovu Adlešiči 3 a, SIP-8 in ostali udel…" at bounding box center [812, 281] width 1104 height 328
click at [261, 418] on p "Markerji so se zbrali ob 7. 30 na na naslovu Adlešiči 3 a, SIP-8 in ostali udel…" at bounding box center [812, 281] width 1104 height 328
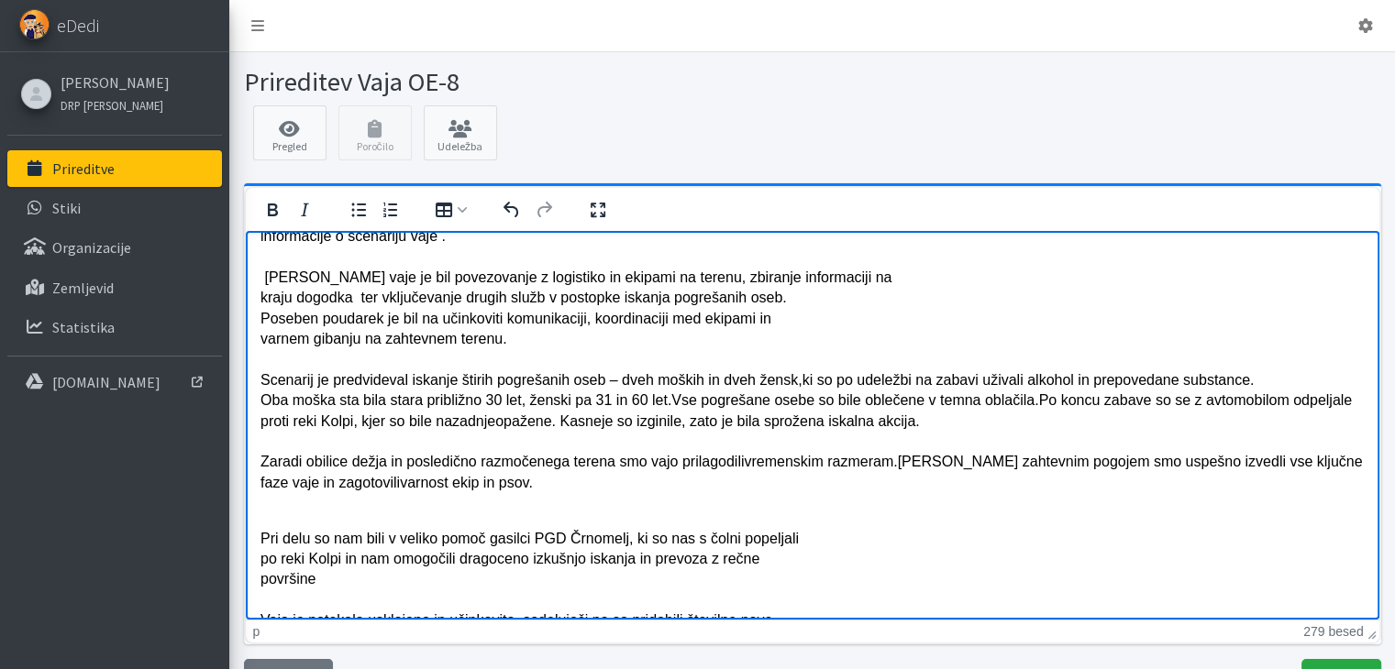
scroll to position [0, 0]
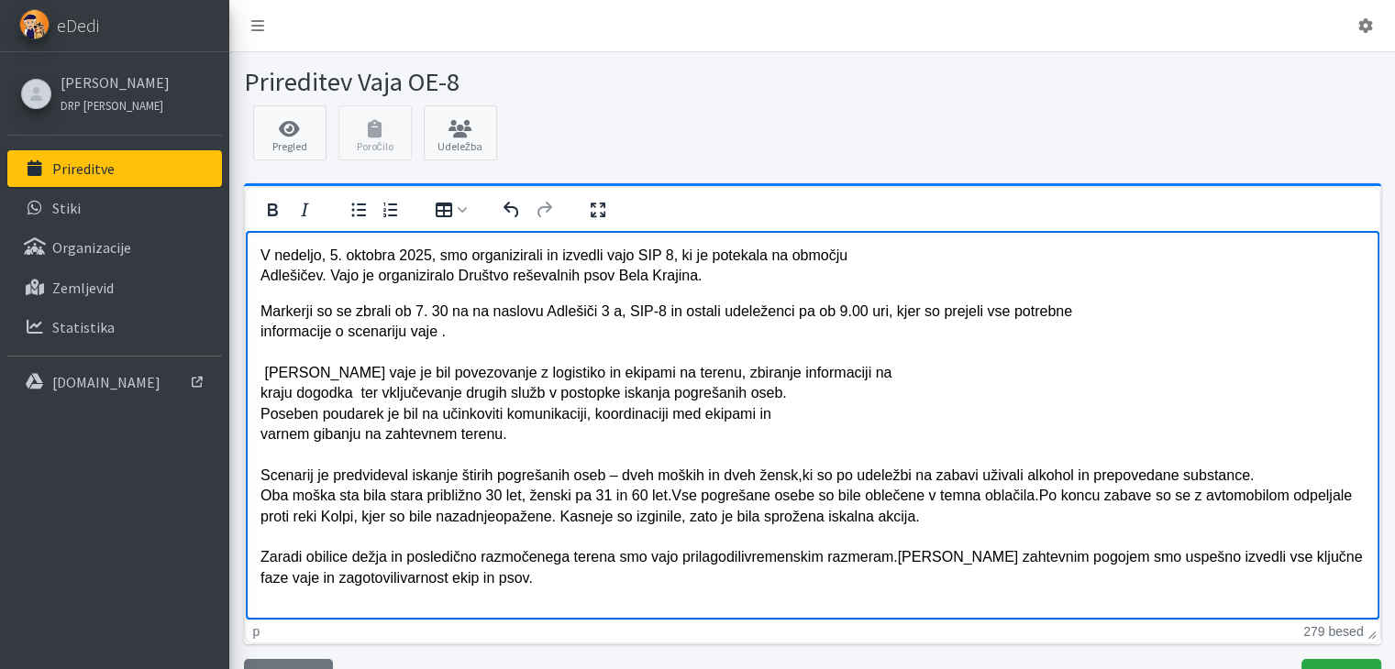
click at [260, 279] on p "V nedeljo, 5. oktobra 2025, smo organizirali in izvedli vajo SIP 8, ki je potek…" at bounding box center [812, 265] width 1104 height 41
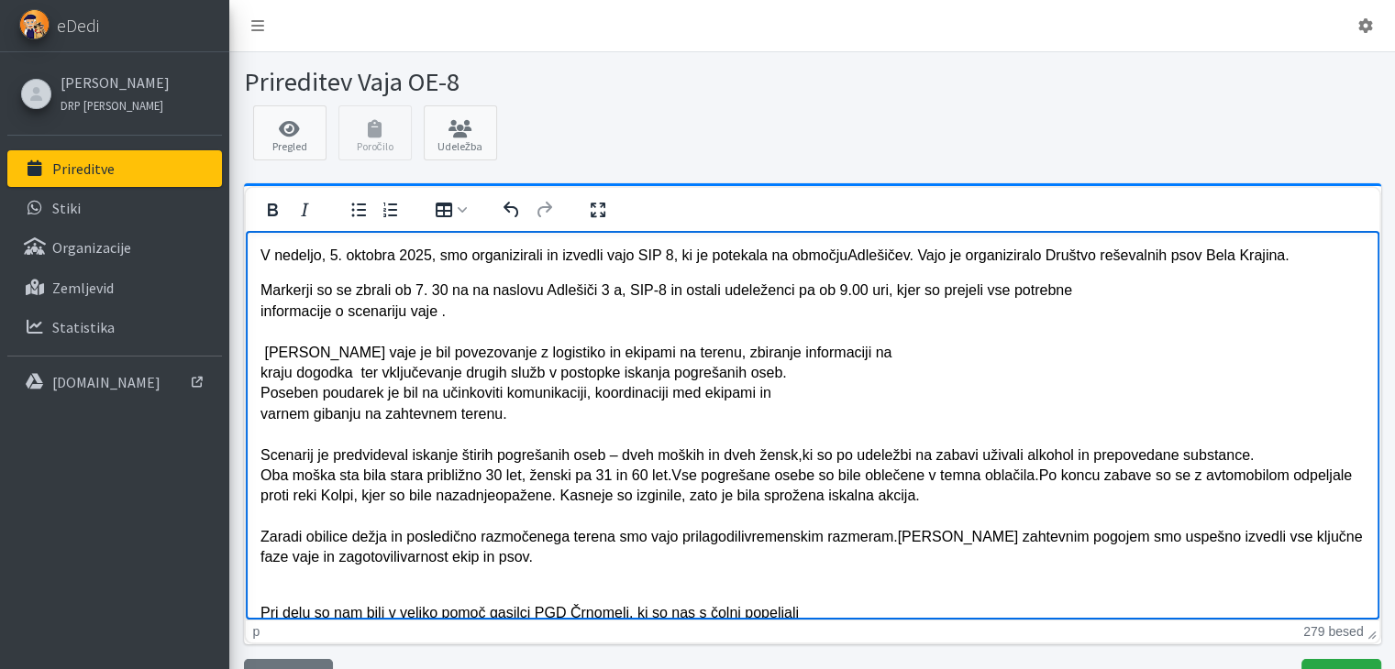
click at [905, 258] on p "V nedeljo, 5. oktobra 2025, smo organizirali in izvedli vajo SIP 8, ki je potek…" at bounding box center [812, 255] width 1104 height 20
click at [1150, 300] on p "Markerji so se zbrali ob 7. 30 na na naslovu Adlešiči 3 a, SIP-8 in ostali udel…" at bounding box center [812, 434] width 1104 height 308
click at [429, 293] on p "Markerji so se zbrali ob 7. 30 na na naslovu Adlešiči 3 a, SIP-8 in ostali udel…" at bounding box center [812, 434] width 1104 height 308
click at [260, 313] on p "Markerji so se zbrali ob 7. 30 na na naslovu Adlešiči 3 a, SIP-8 in ostali udel…" at bounding box center [812, 434] width 1104 height 308
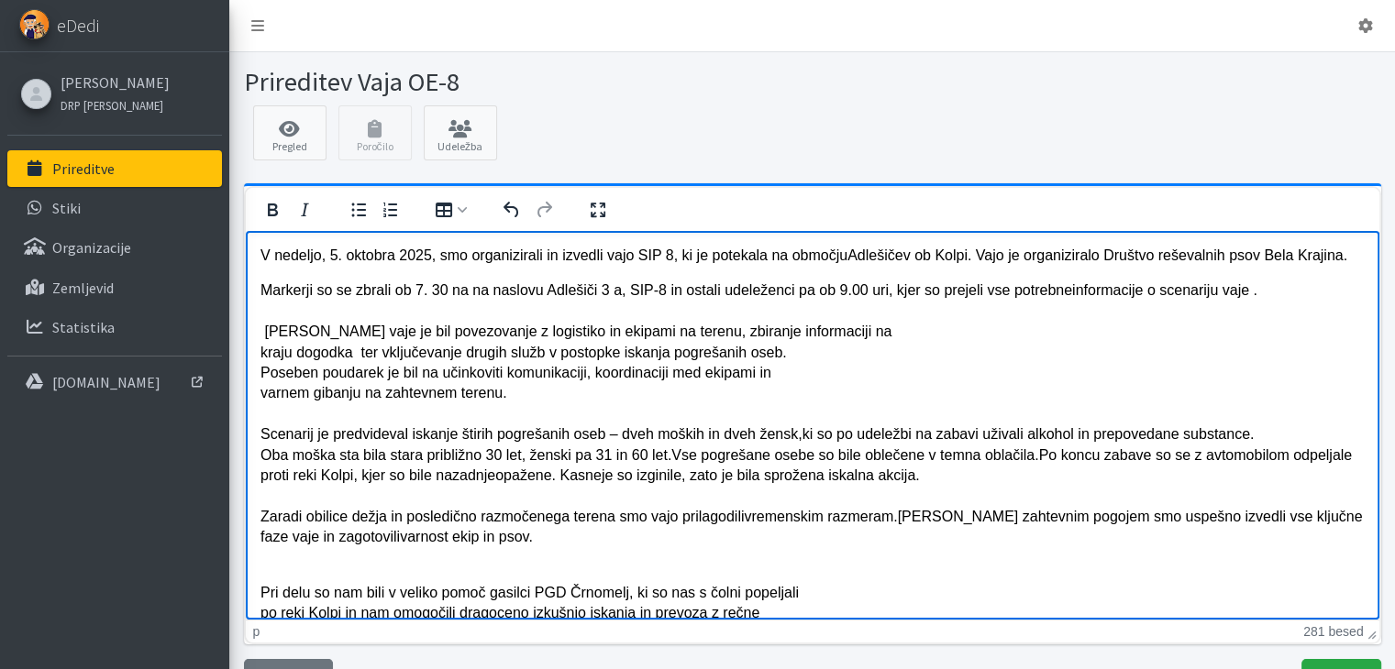
click at [263, 330] on p "Markerji so se zbrali ob 7. 30 na na naslovu Adlešiči 3 a, SIP-8 in ostali udel…" at bounding box center [812, 423] width 1104 height 287
click at [260, 354] on p "Markerji so se zbrali ob 7. 30 na na naslovu Adlešiči 3 a, SIP-8 in ostali udel…" at bounding box center [812, 423] width 1104 height 287
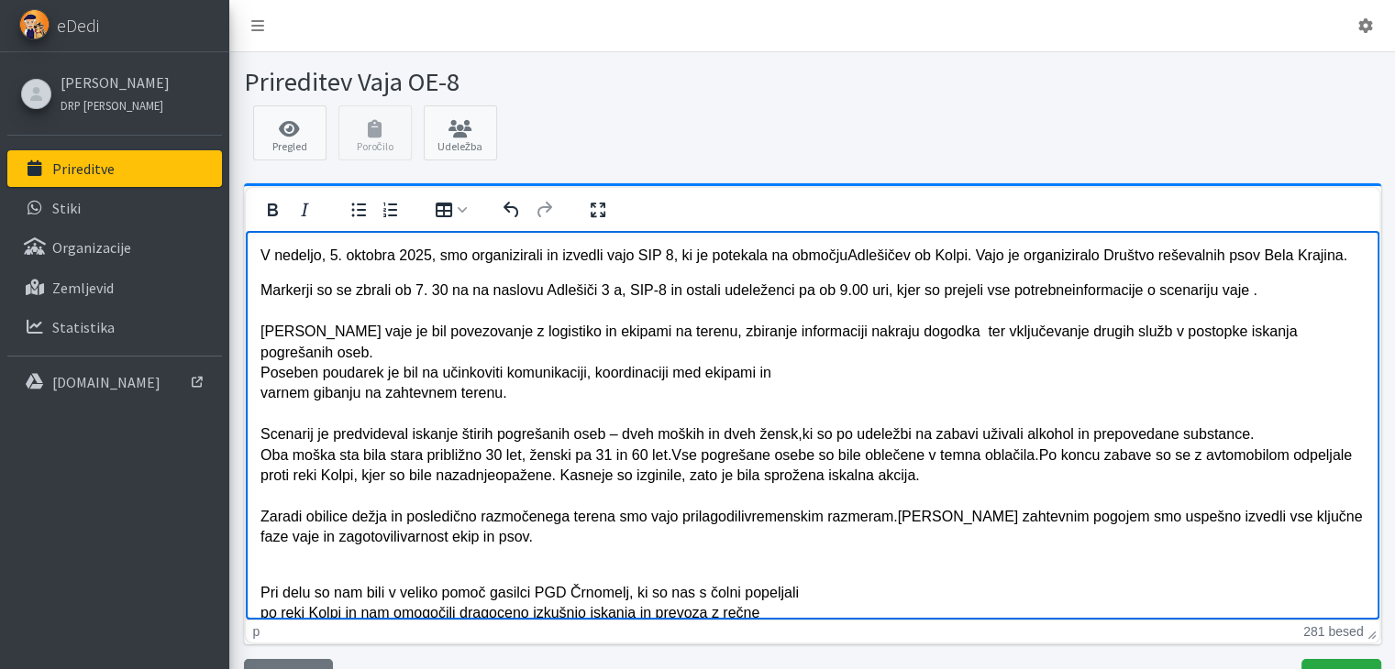
click at [262, 374] on p "Markerji so se zbrali ob 7. 30 na na naslovu Adlešiči 3 a, SIP-8 in ostali udel…" at bounding box center [812, 423] width 1104 height 287
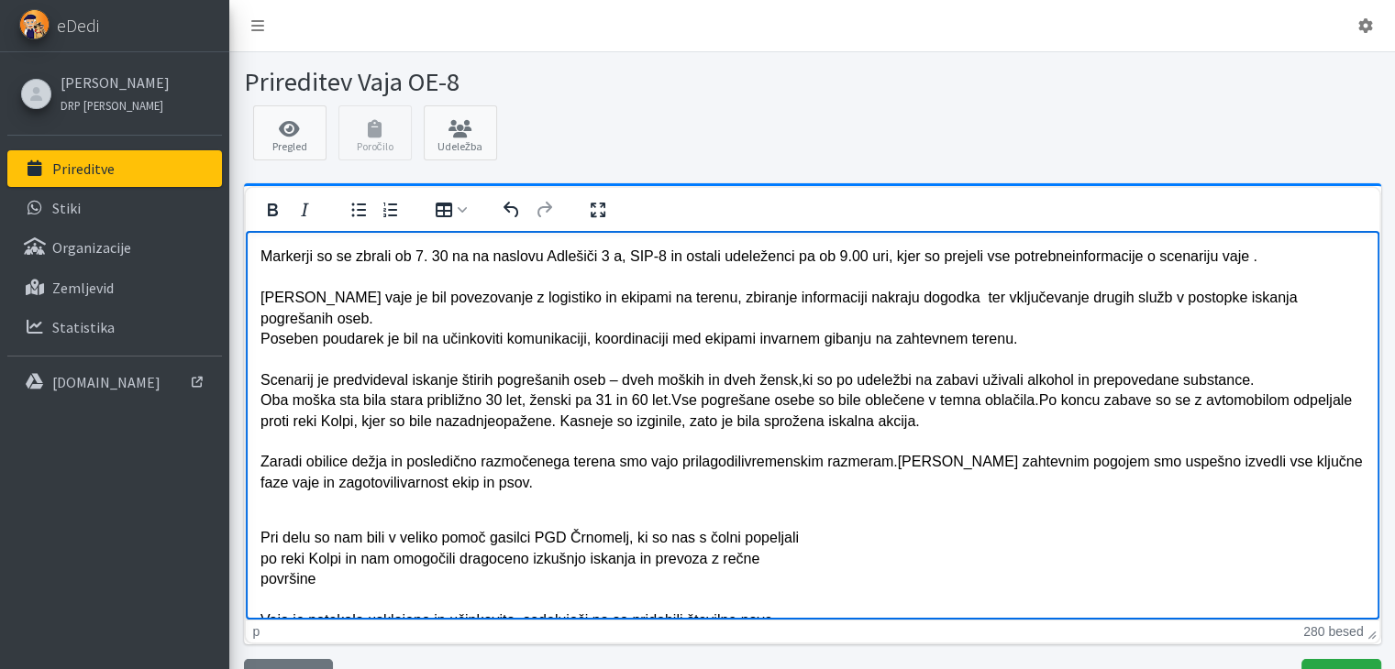
scroll to position [92, 0]
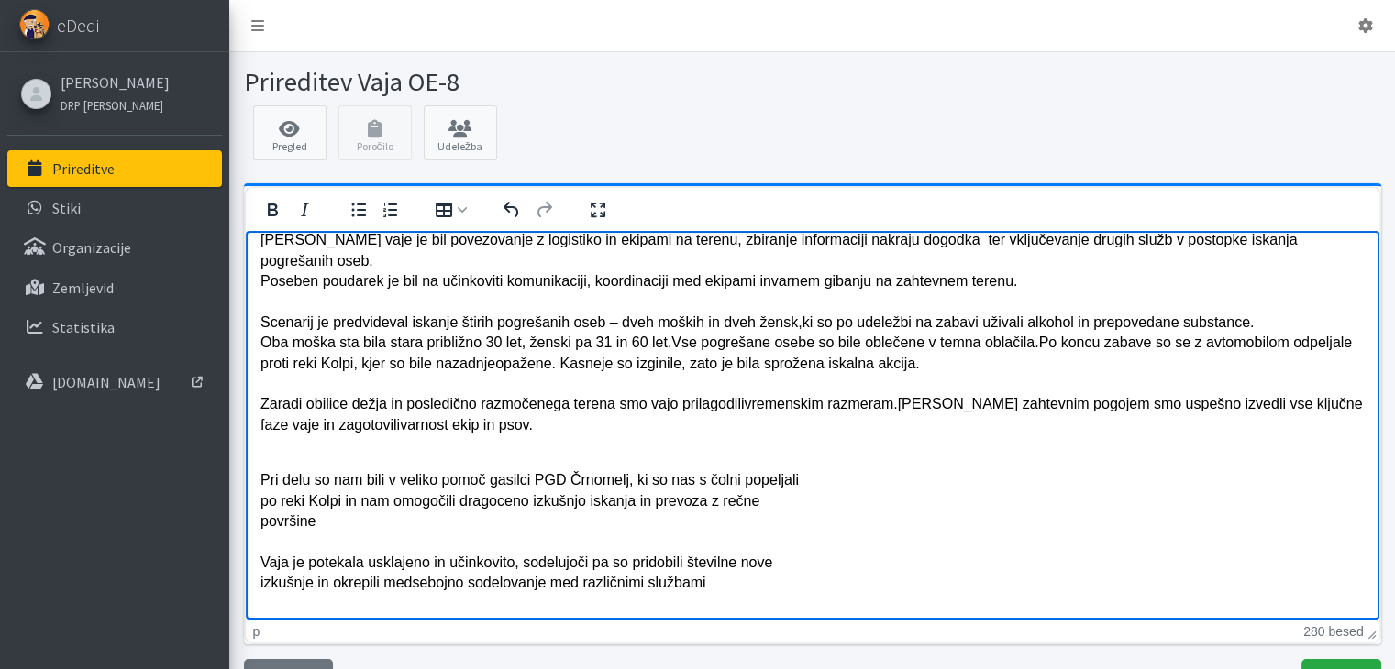
click at [260, 470] on p "Pri delu so nam bili v veliko pomoč gasilci PGD Črnomelj, ki so nas s čolni pop…" at bounding box center [812, 603] width 1104 height 267
click at [265, 324] on p "Markerji so se zbrali ob 7. 30 na na naslovu Adlešiči 3 a, SIP-8 in ostali udel…" at bounding box center [812, 321] width 1104 height 267
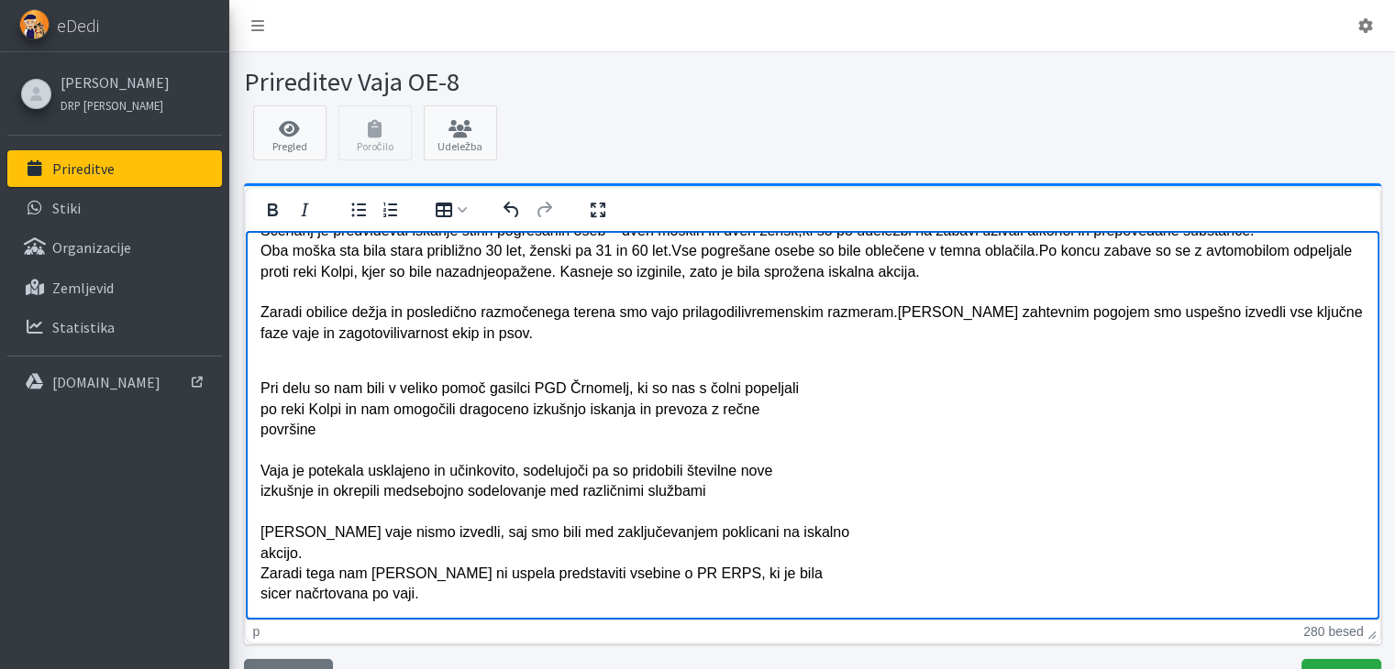
click at [260, 378] on p "Pri delu so nam bili v veliko pomoč gasilci PGD Črnomelj, ki so nas s čolni pop…" at bounding box center [812, 511] width 1104 height 267
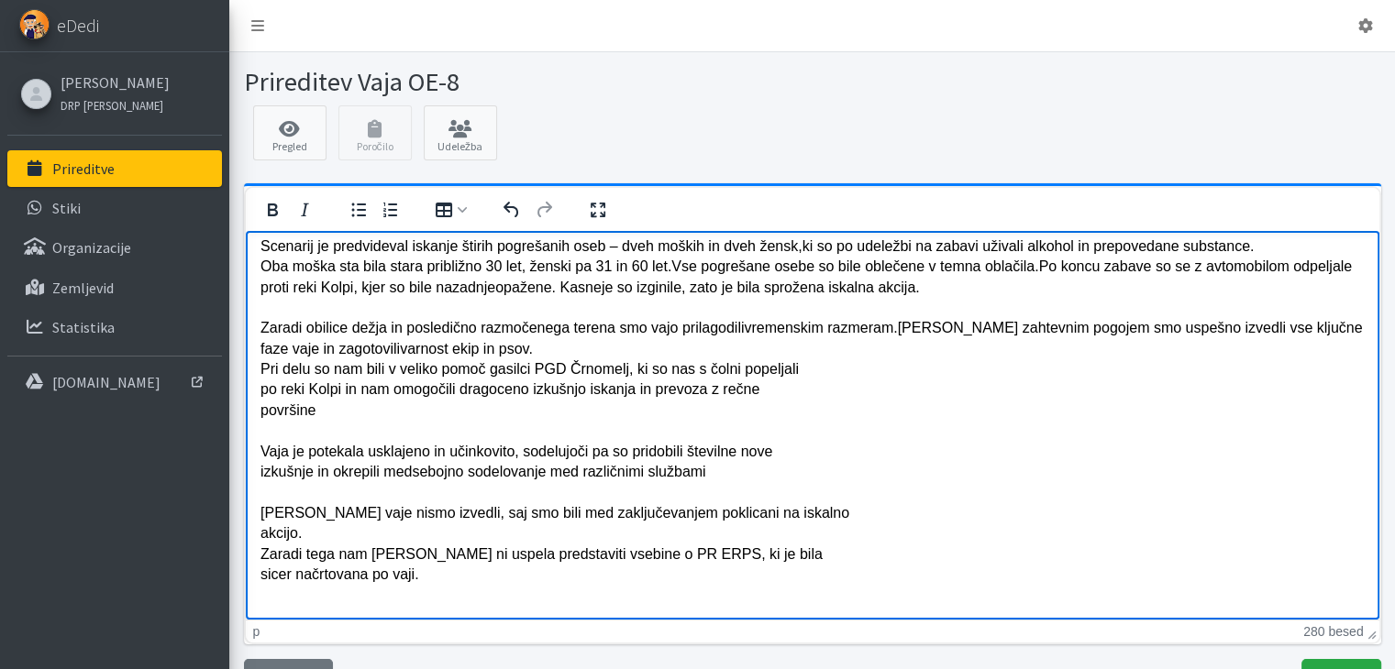
scroll to position [182, 0]
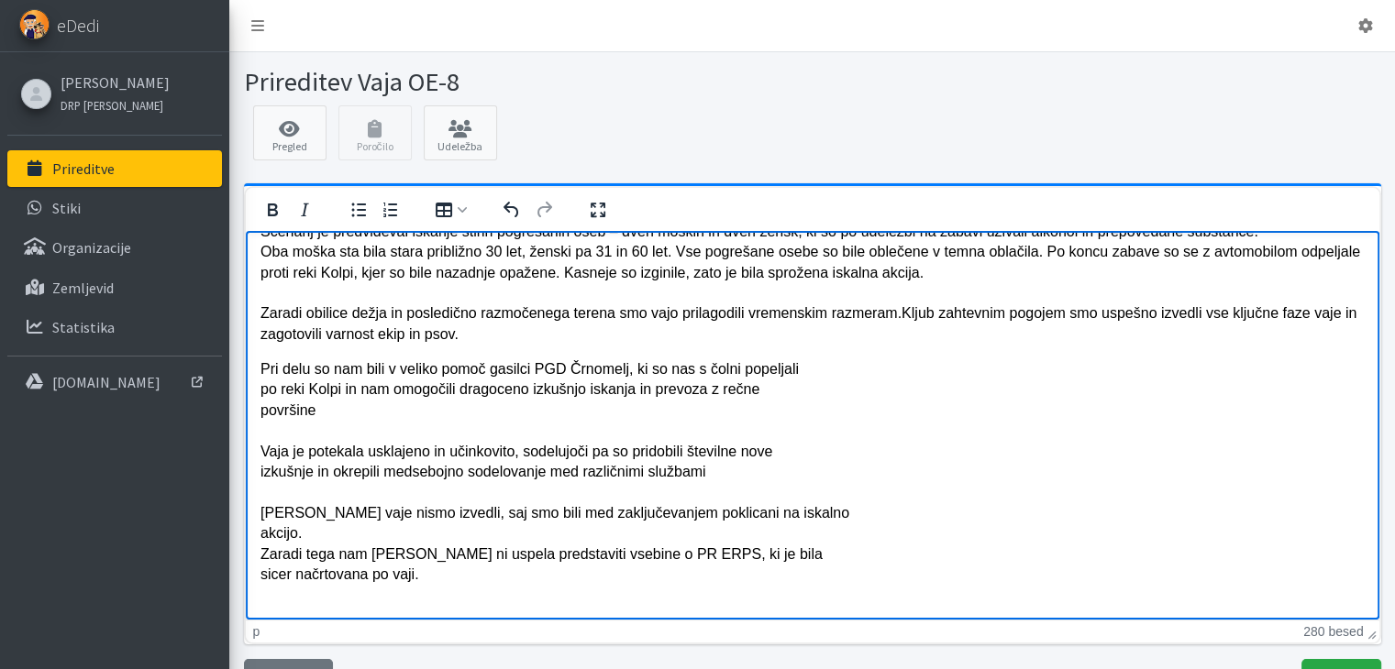
click at [261, 369] on p "Pri delu so nam bili v veliko pomoč gasilci PGD Črnomelj, ki so nas s čolni pop…" at bounding box center [812, 492] width 1104 height 267
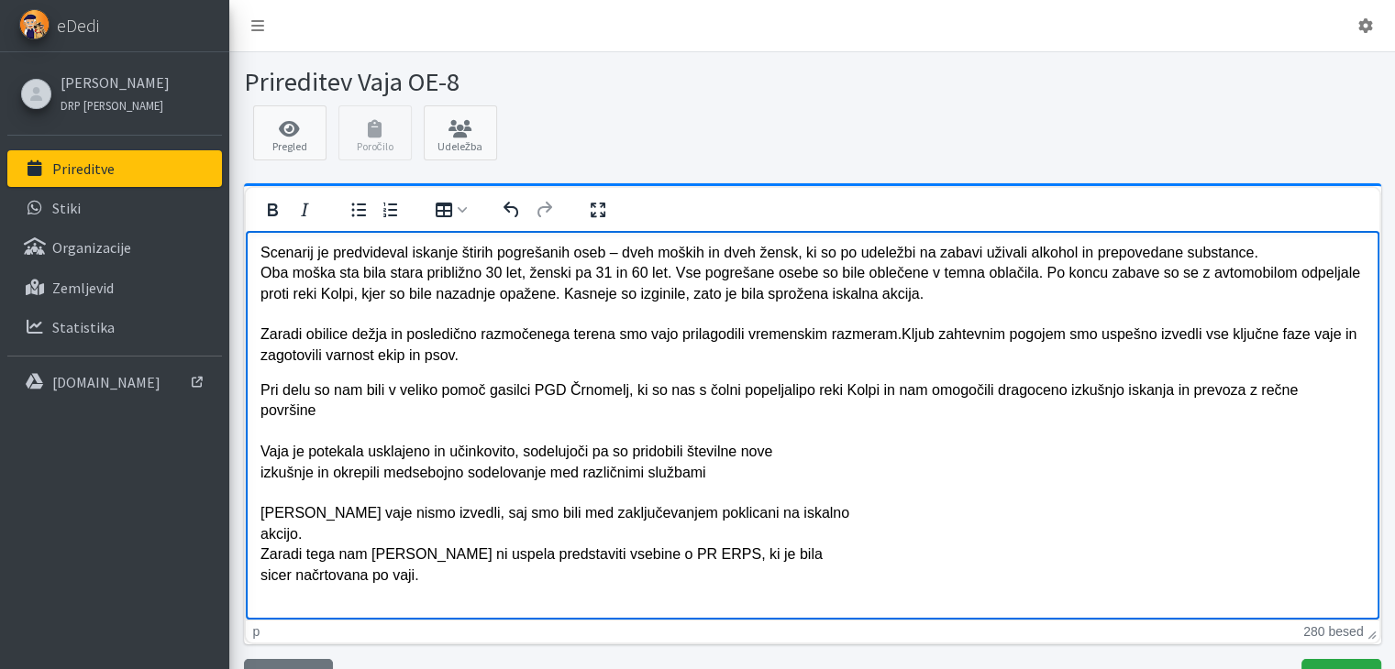
click at [260, 433] on p "Pri delu so nam bili v veliko pomoč gasilci PGD Črnomelj, ki so nas s čolni pop…" at bounding box center [812, 503] width 1104 height 247
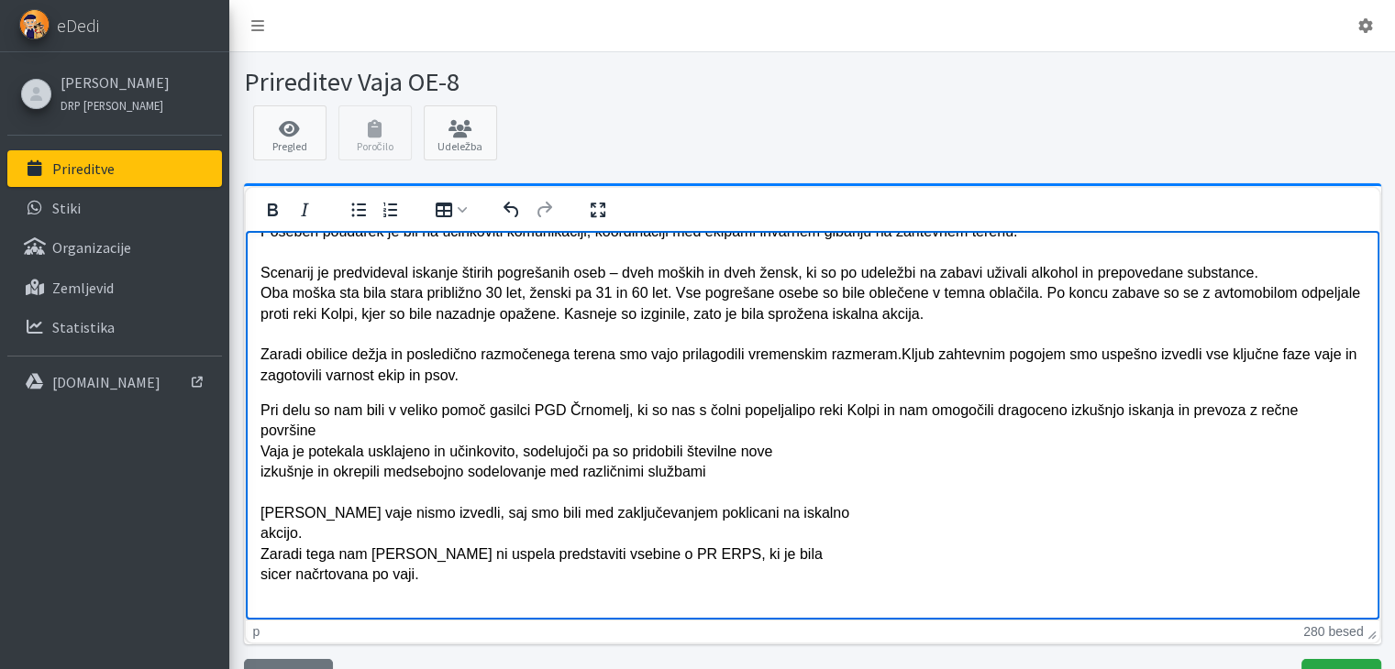
scroll to position [121, 0]
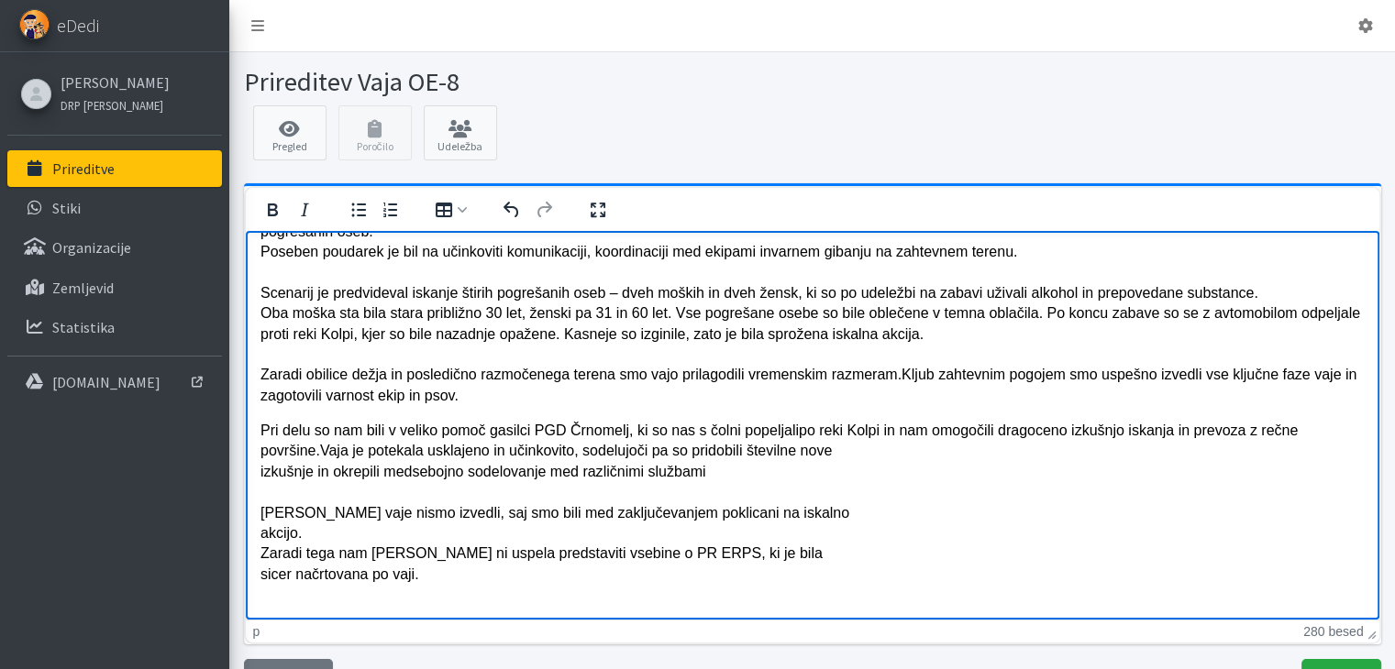
click at [261, 455] on p "Pri delu so nam bili v veliko pomoč gasilci PGD Črnomelj, ki so nas s čolni pop…" at bounding box center [812, 522] width 1104 height 205
click at [260, 455] on p "Pri delu so nam bili v veliko pomoč gasilci PGD Črnomelj, ki so nas s čolni pop…" at bounding box center [812, 522] width 1104 height 205
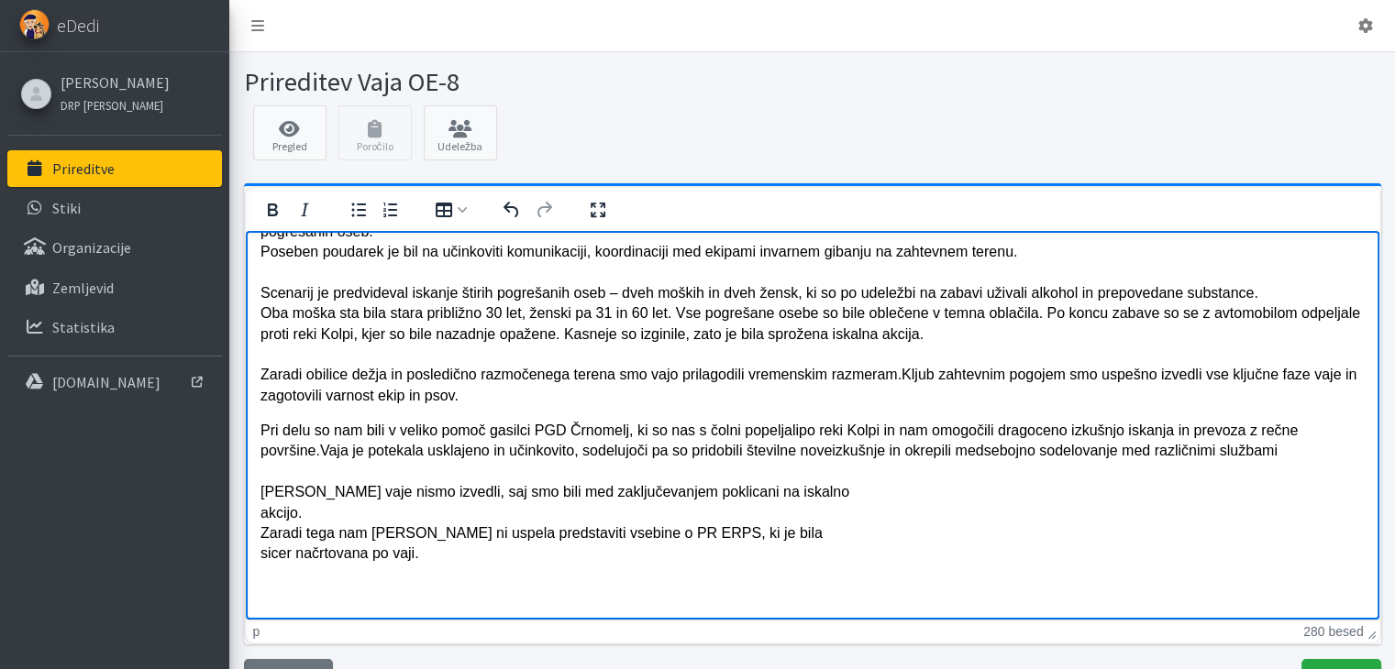
scroll to position [100, 0]
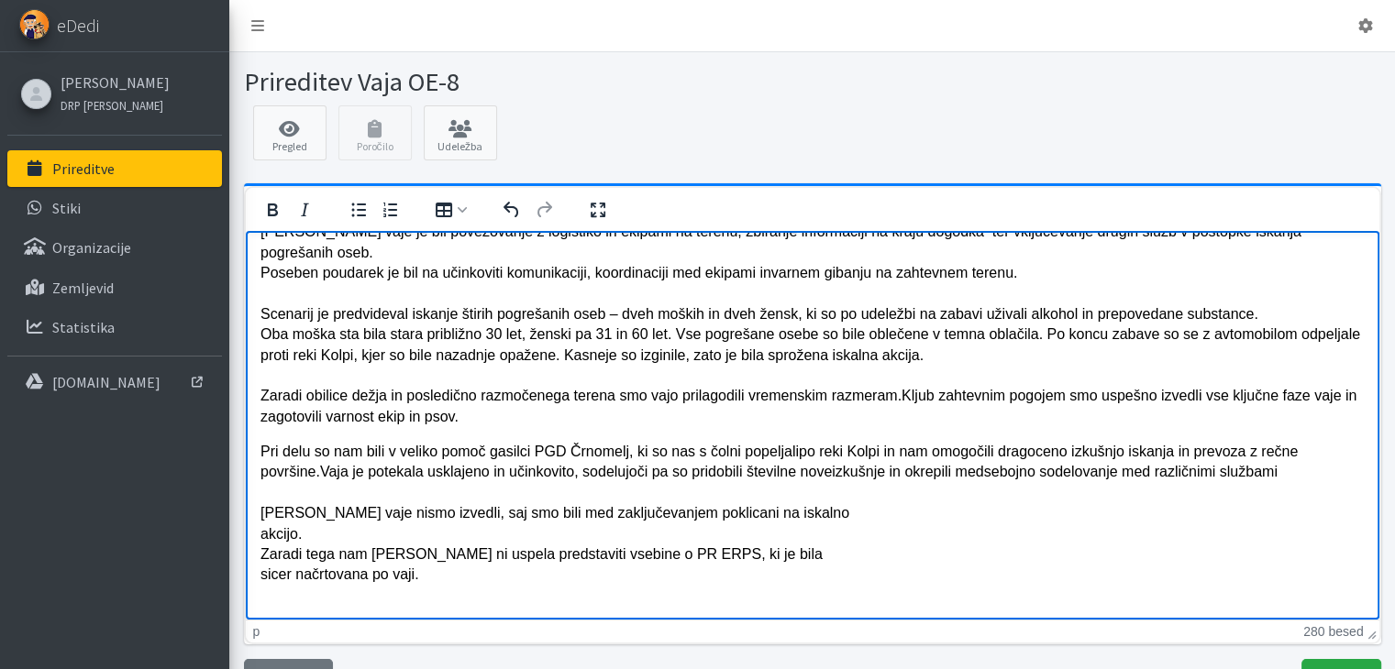
click at [1282, 452] on p "Pri delu so nam bili v veliko pomoč gasilci PGD Črnomelj, ki so nas s čolni pop…" at bounding box center [812, 533] width 1104 height 185
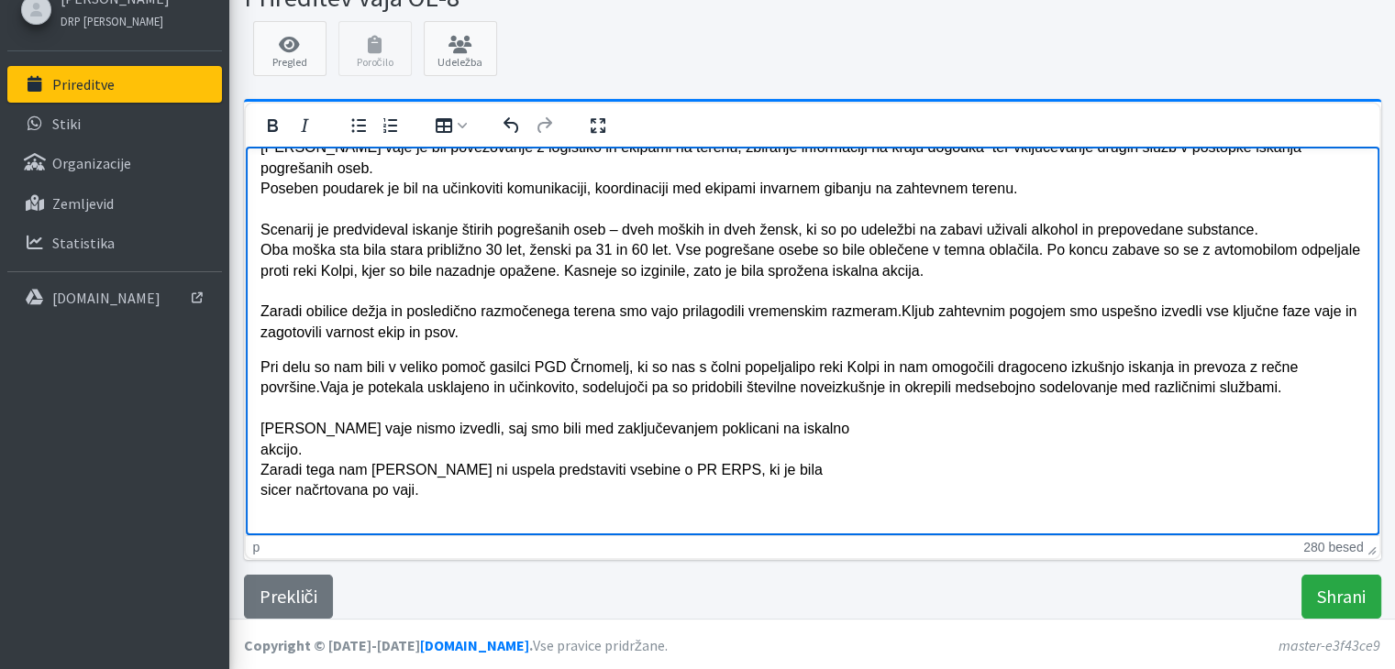
click at [260, 434] on p "Pri delu so nam bili v veliko pomoč gasilci PGD Črnomelj, ki so nas s čolni pop…" at bounding box center [812, 449] width 1104 height 185
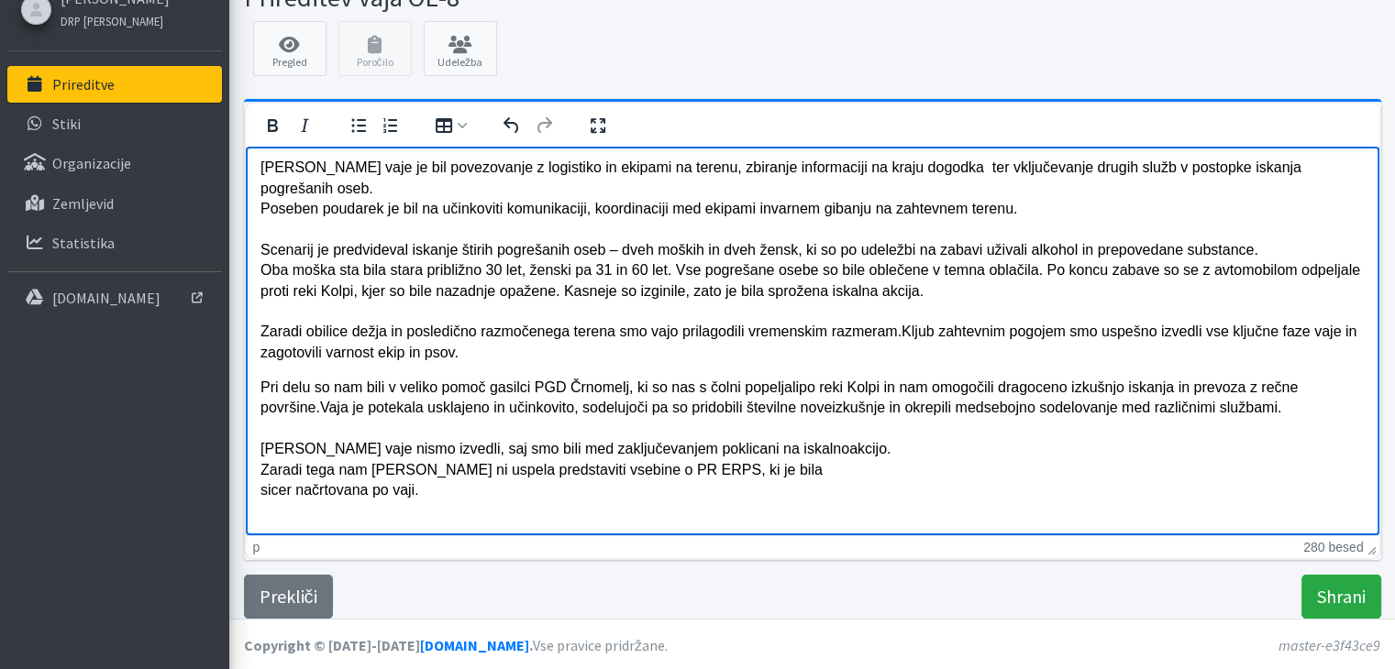
click at [263, 448] on p "Pri delu so nam bili v veliko pomoč gasilci PGD Črnomelj, ki so nas s čolni pop…" at bounding box center [812, 459] width 1104 height 164
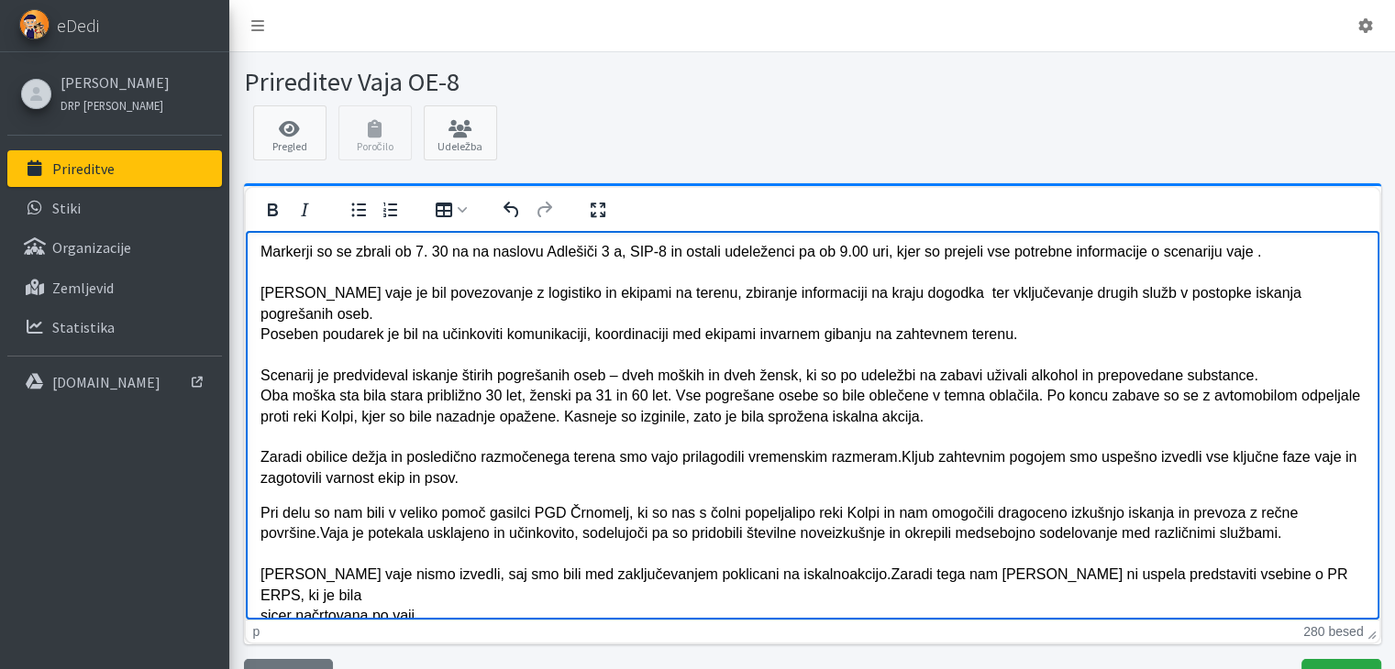
scroll to position [59, 0]
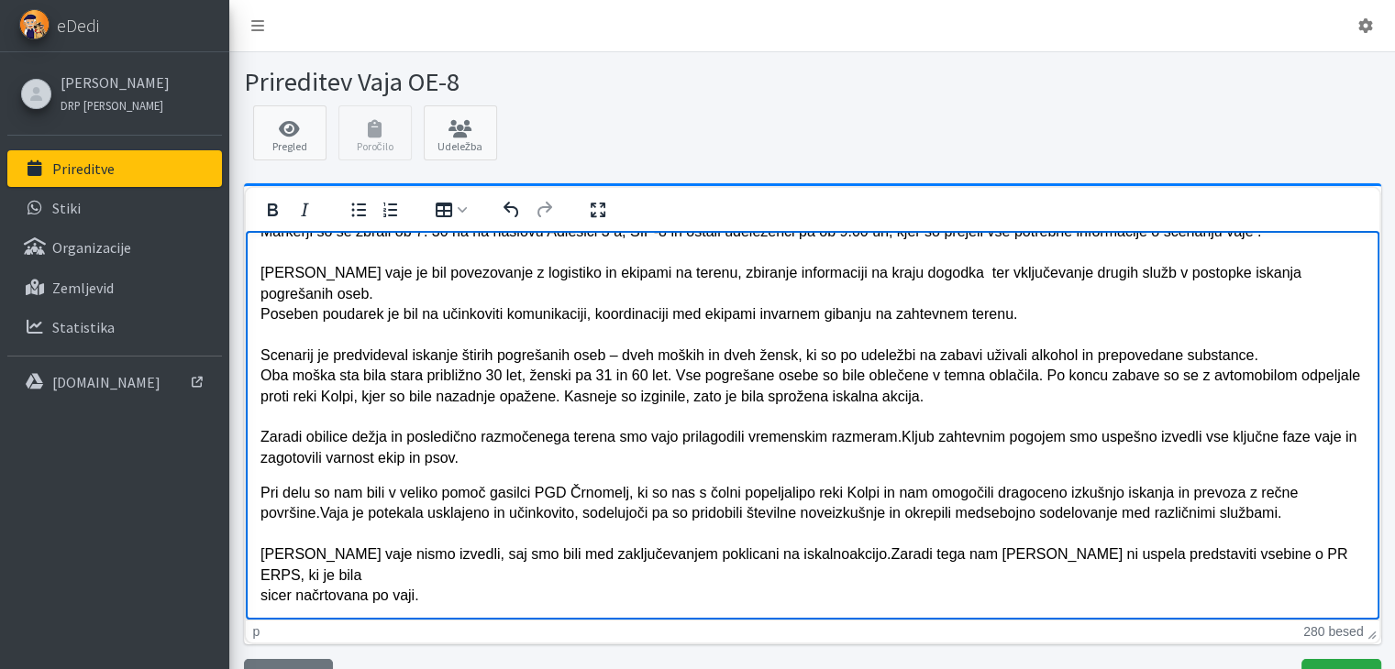
click at [260, 595] on p "Pri delu so nam bili v veliko pomoč gasilci PGD Črnomelj, ki so nas s čolni pop…" at bounding box center [812, 564] width 1104 height 164
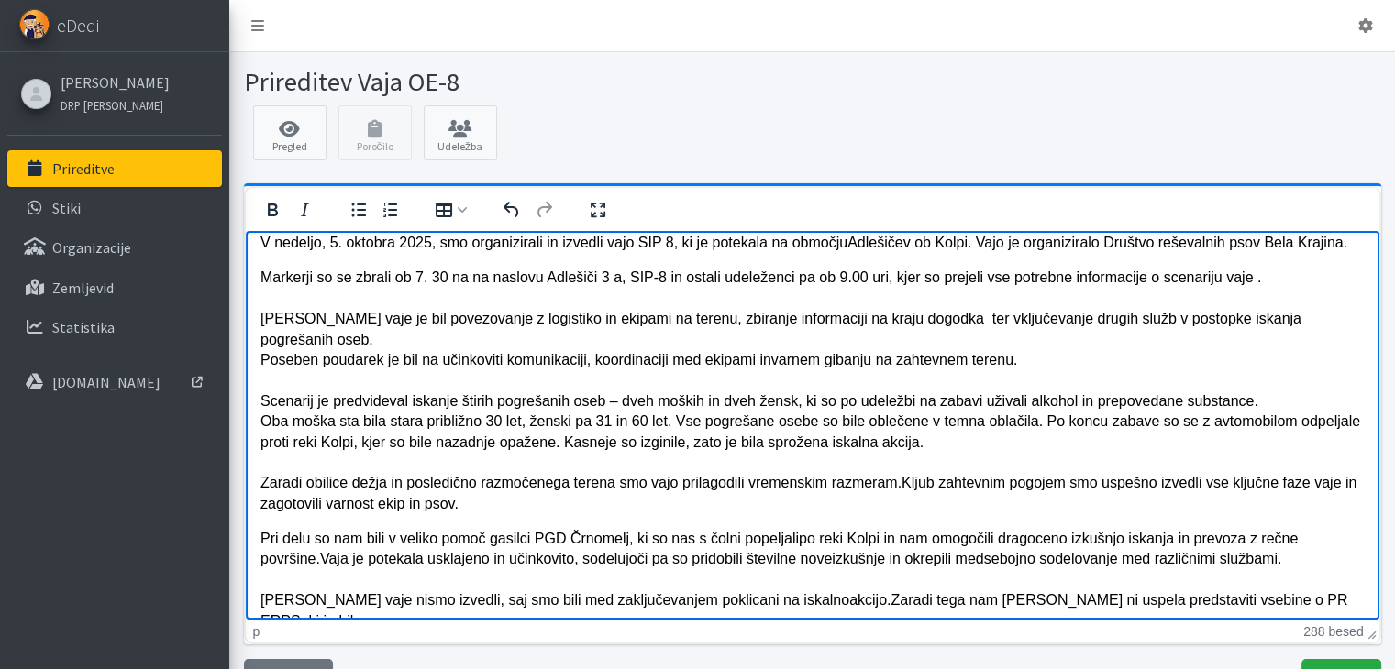
scroll to position [0, 0]
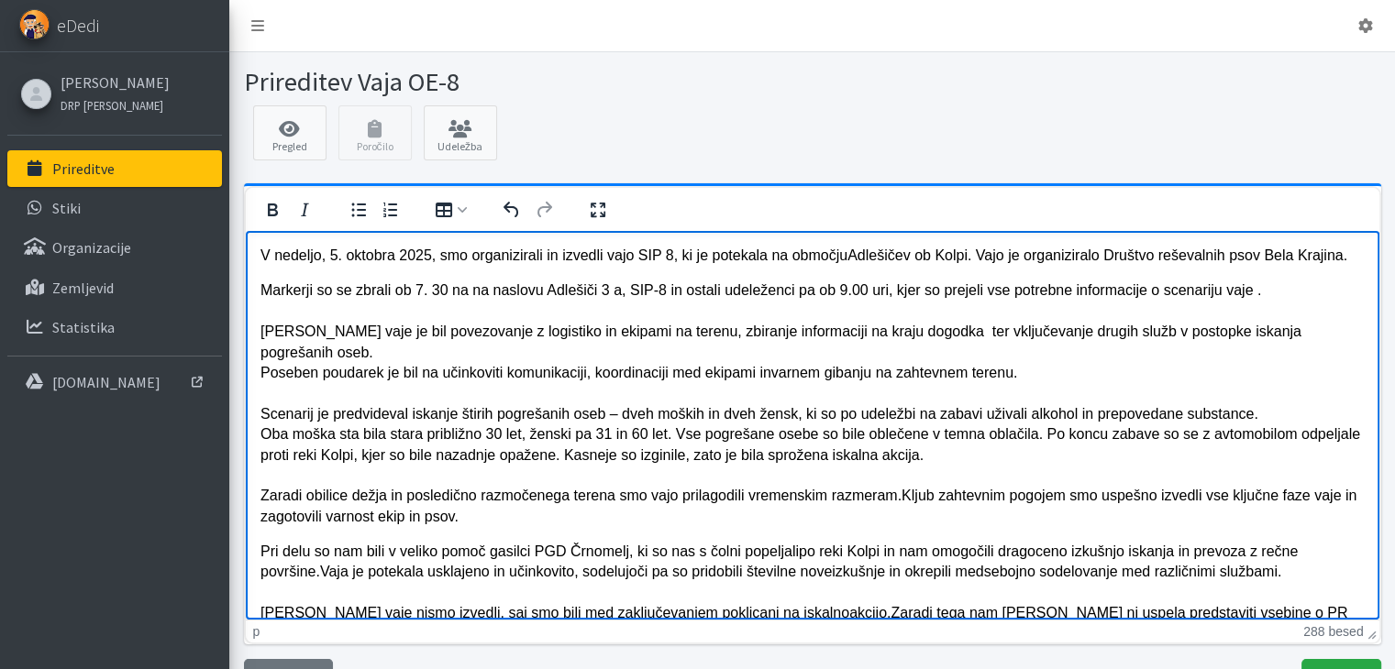
click at [781, 289] on p "Markerji so se zbrali ob 7. 30 na na naslovu Adlešiči 3 a, SIP-8 in ostali udel…" at bounding box center [812, 403] width 1104 height 247
click at [905, 292] on p "Markerji so se zbrali ob 7. 30 na na naslovu Adlešiči 3 a, SIP-8 in gasilci PGD…" at bounding box center [812, 403] width 1104 height 247
click at [935, 292] on p "Markerji so se zbrali ob 7. 30 na na naslovu Adlešiči 3 a, SIP-8 in gasilci PGD…" at bounding box center [812, 403] width 1104 height 247
click at [1025, 292] on p "Markerji so se zbrali ob 7. 30 na na naslovu Adlešiči 3 a, SIP-8 in gasilci PGD…" at bounding box center [812, 403] width 1104 height 247
click at [1043, 292] on p "Markerji so se zbrali ob 7. 30 na na naslovu Adlešiči 3 a, SIP-8 in gasilci PGD…" at bounding box center [812, 403] width 1104 height 247
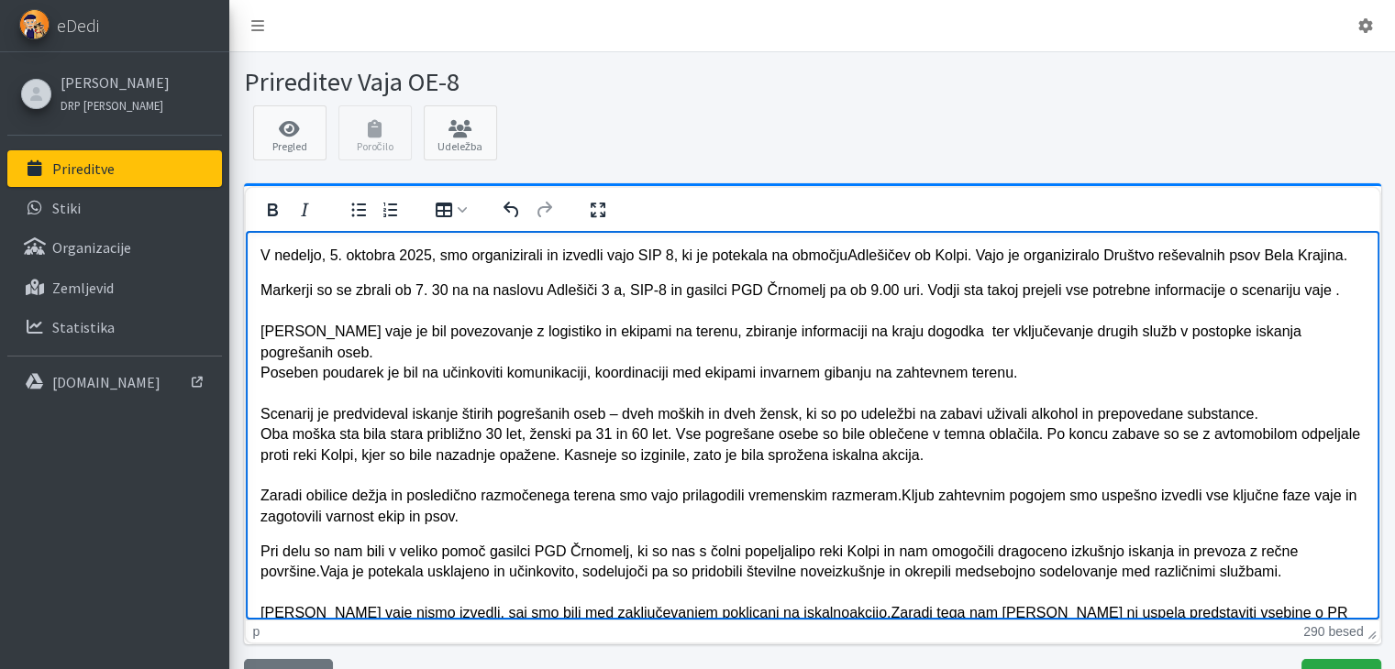
click at [1044, 291] on p "Markerji so se zbrali ob 7. 30 na na naslovu Adlešiči 3 a, SIP-8 in gasilci PGD…" at bounding box center [812, 403] width 1104 height 247
click at [945, 298] on p "Markerji so se zbrali ob 7. 30 na na naslovu Adlešiči 3 a, SIP-8 in gasilci PGD…" at bounding box center [812, 403] width 1104 height 247
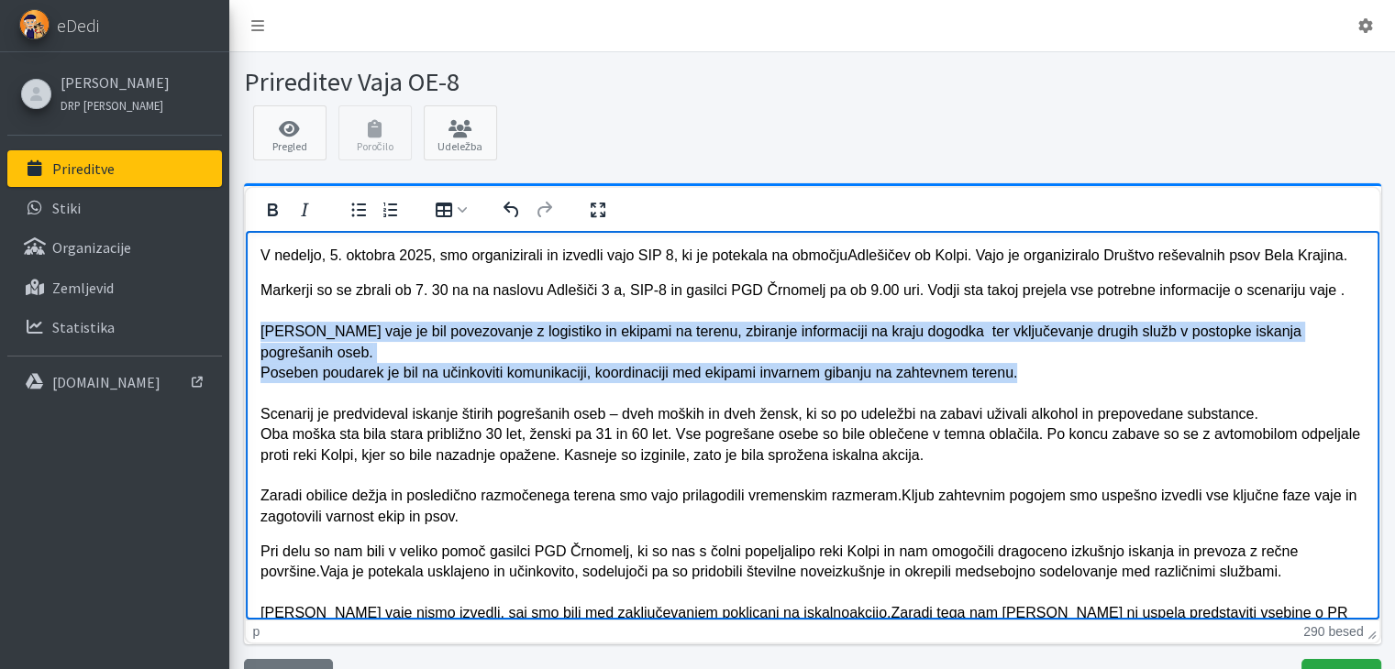
drag, startPoint x: 995, startPoint y: 356, endPoint x: 249, endPoint y: 341, distance: 746.6
click at [249, 341] on html "V nedeljo, 5. oktobra 2025, smo organizirali in izvedli vajo SIP 8, ki je potek…" at bounding box center [811, 475] width 1133 height 490
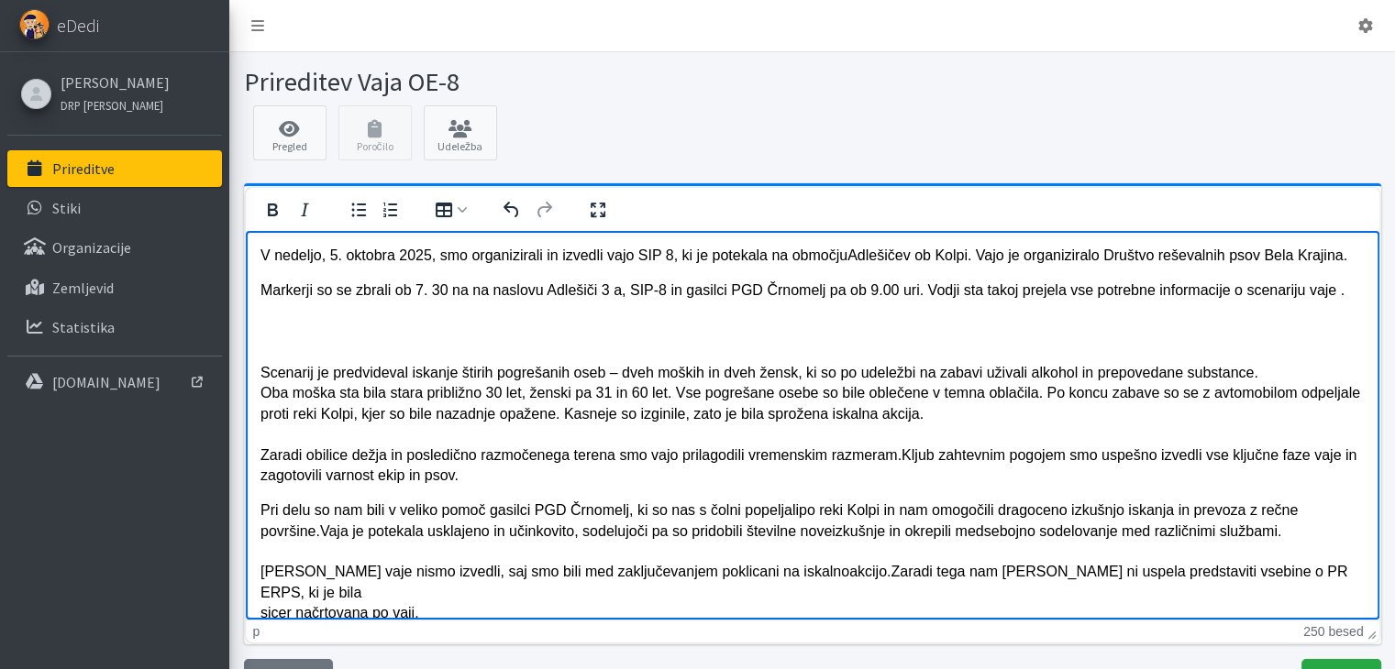
click at [931, 418] on p "Markerji so se zbrali ob 7. 30 na na naslovu Adlešiči 3 a, SIP-8 in gasilci PGD…" at bounding box center [812, 382] width 1104 height 205
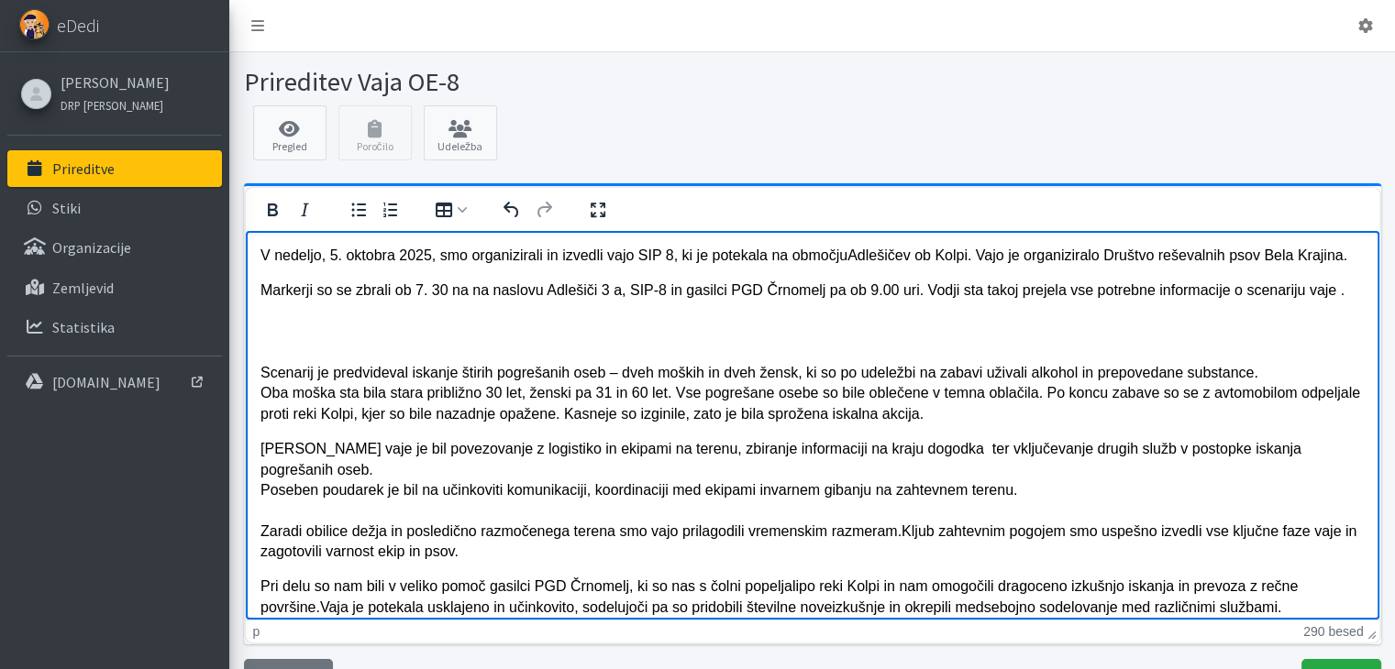
click at [261, 377] on p "Markerji so se zbrali ob 7. 30 na na naslovu Adlešiči 3 a, SIP-8 in gasilci PGD…" at bounding box center [812, 352] width 1104 height 144
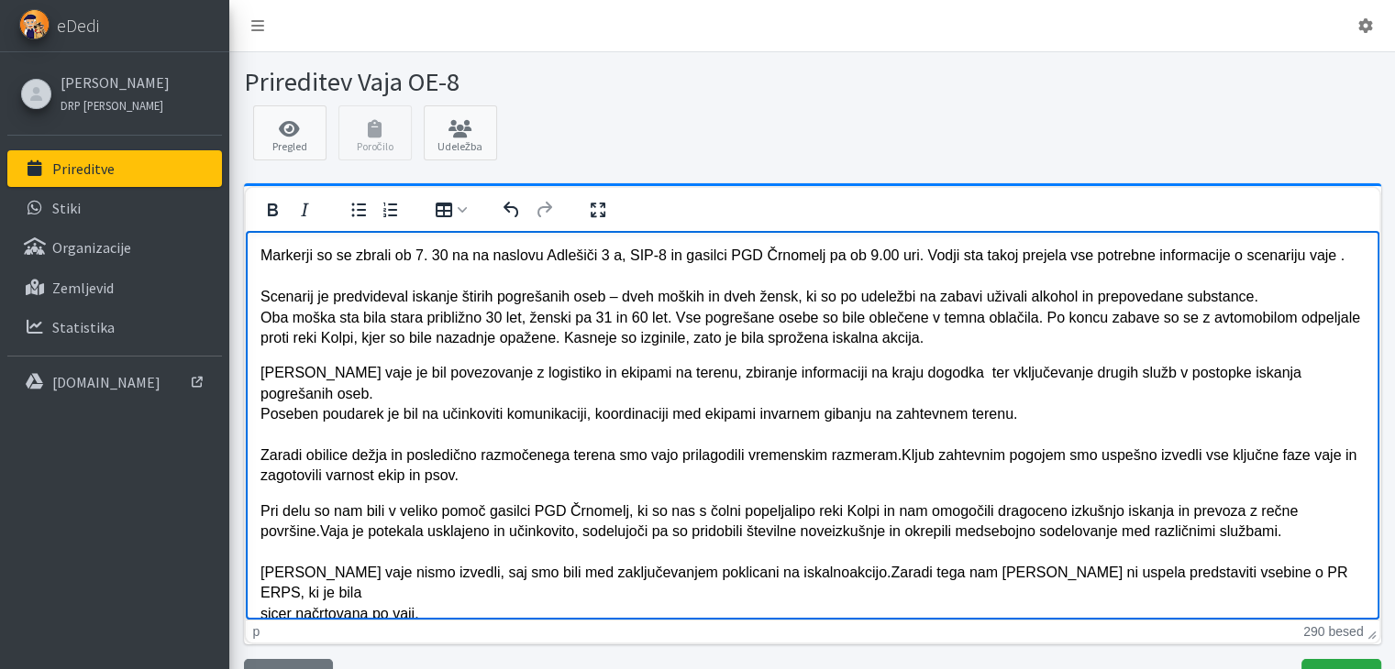
scroll to position [53, 0]
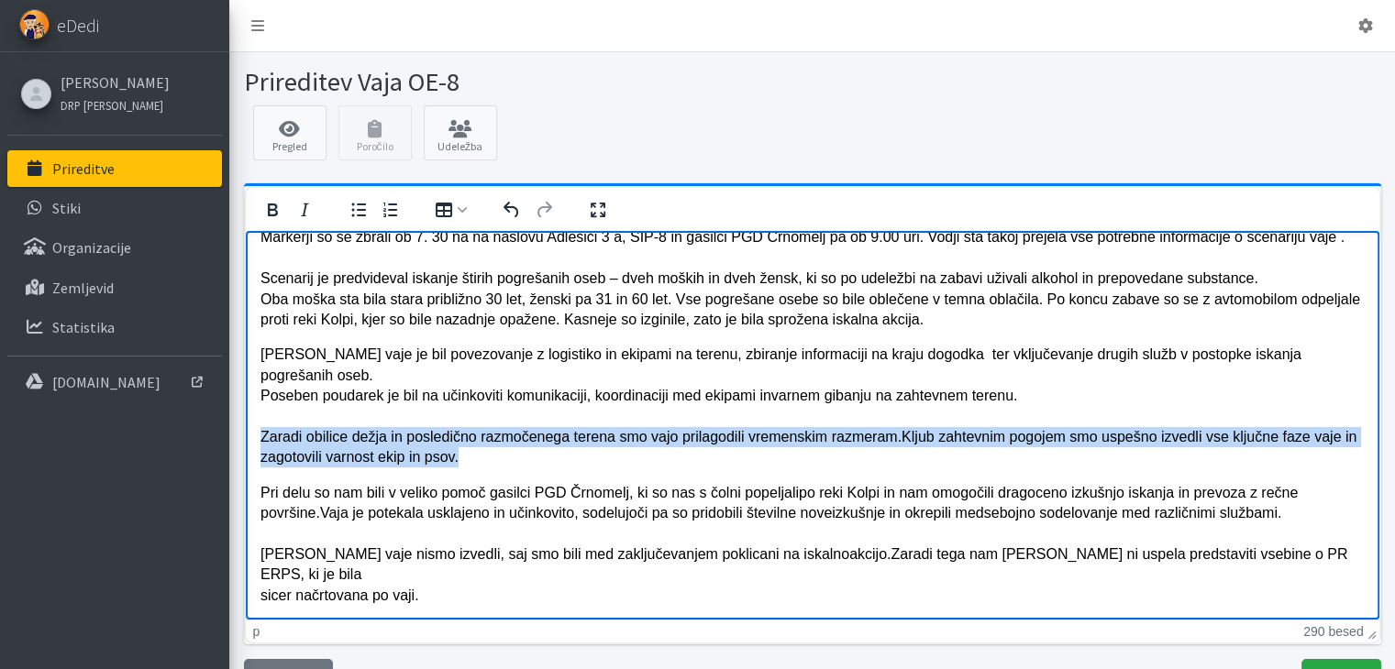
drag, startPoint x: 458, startPoint y: 435, endPoint x: 256, endPoint y: 417, distance: 202.5
click at [256, 417] on html "V nedeljo, 5. oktobra 2025, smo organizirali in izvedli vajo SIP 8, ki je potek…" at bounding box center [811, 419] width 1133 height 484
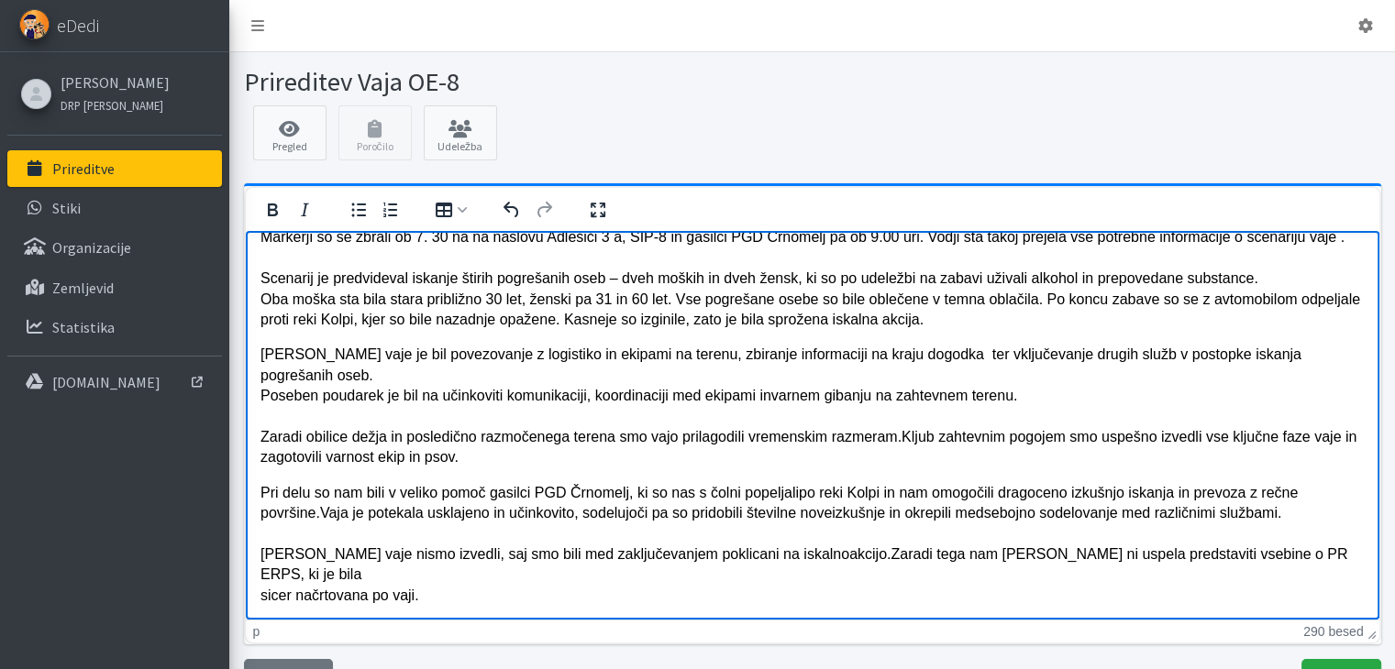
scroll to position [33, 0]
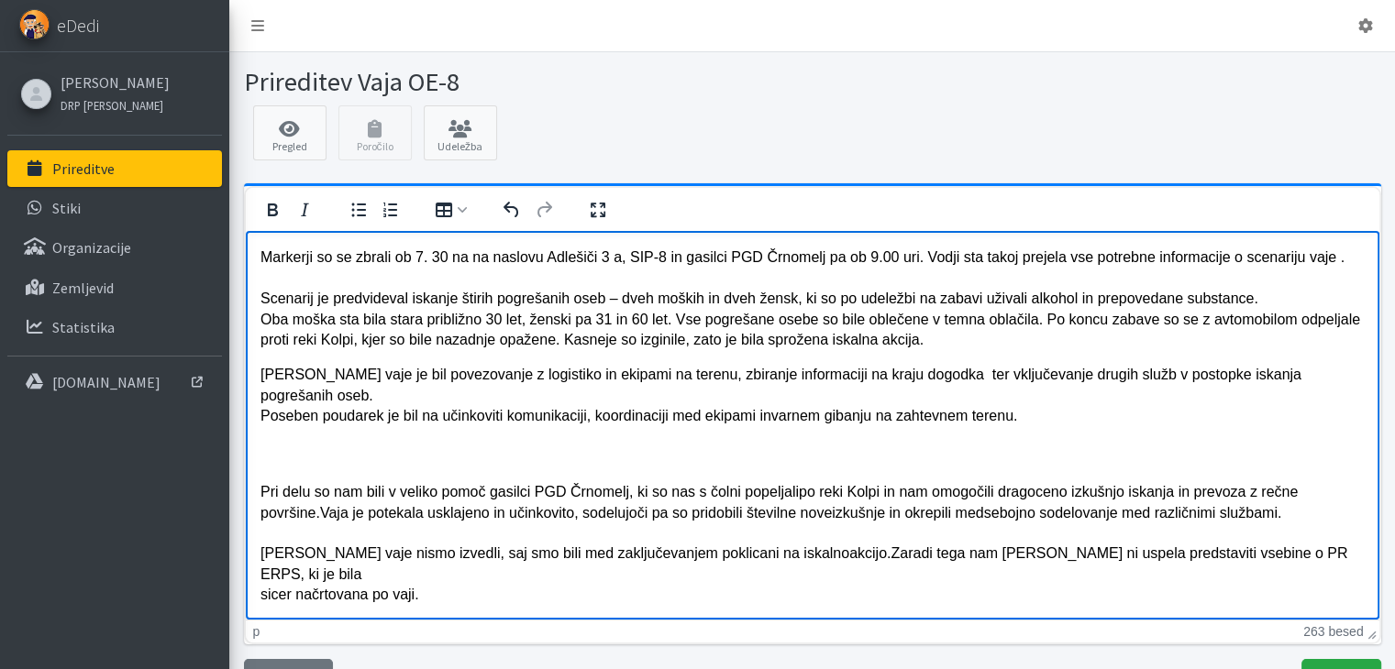
click at [933, 341] on p "Markerji so se zbrali ob 7. 30 na na naslovu Adlešiči 3 a, SIP-8 in gasilci PGD…" at bounding box center [812, 298] width 1104 height 103
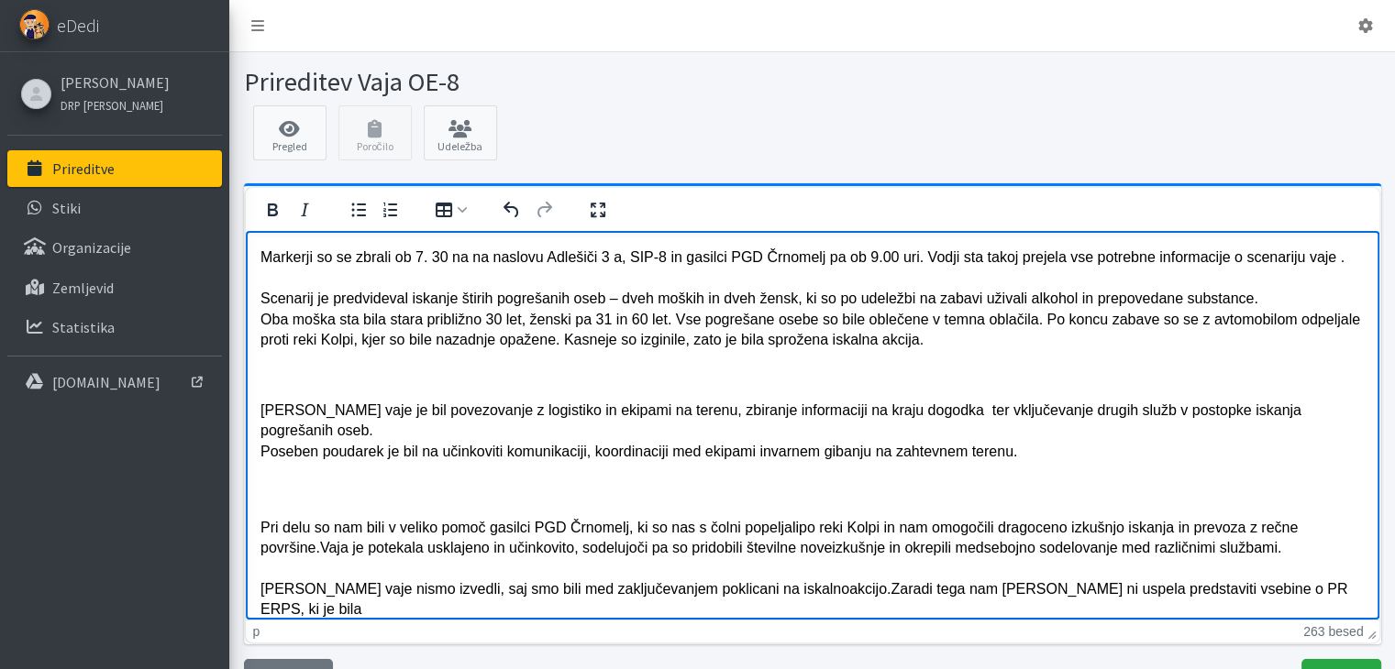
scroll to position [53, 0]
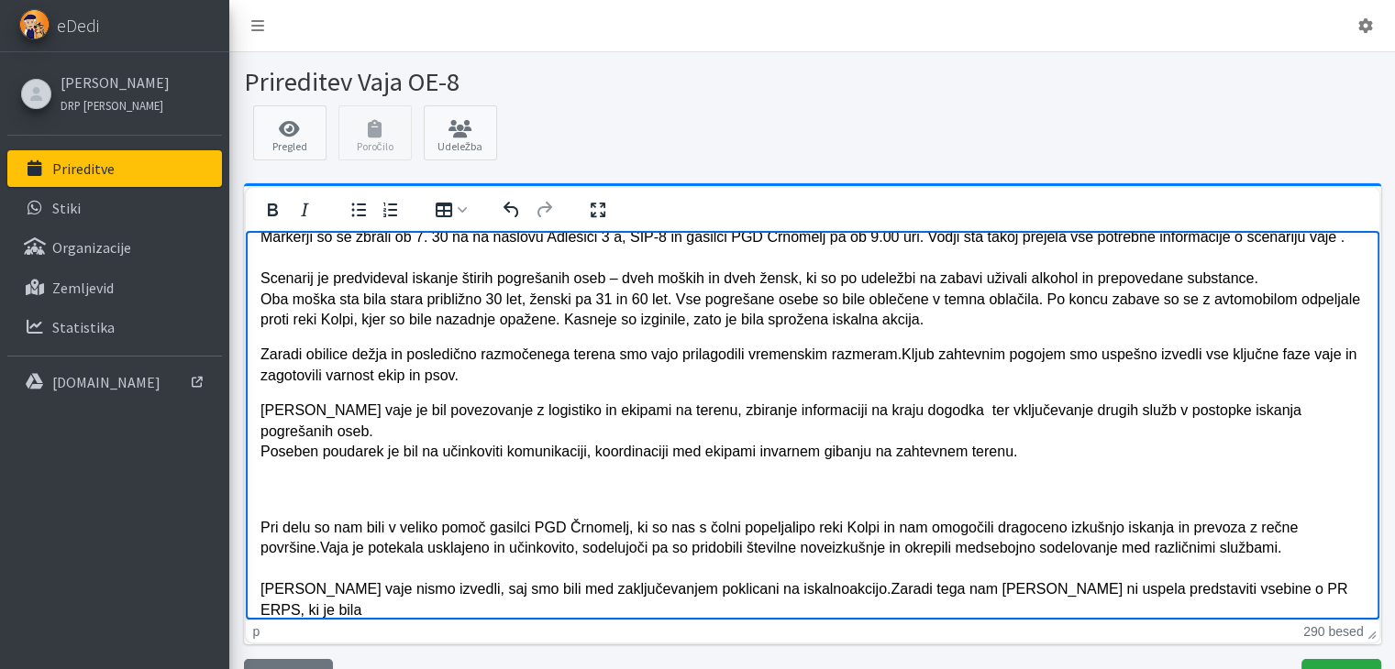
click at [896, 355] on p "Zaradi obilice dežja in posledično razmočenega terena smo vajo prilagodili vrem…" at bounding box center [812, 364] width 1104 height 41
click at [260, 415] on p "Cilj vaje je bil povezovanje z logistiko in ekipami na terenu, zbiranje informa…" at bounding box center [812, 451] width 1104 height 103
click at [260, 517] on p "Pri delu so nam bili v veliko pomoč gasilci PGD Črnomelj, ki so nas s čolni pop…" at bounding box center [812, 599] width 1104 height 164
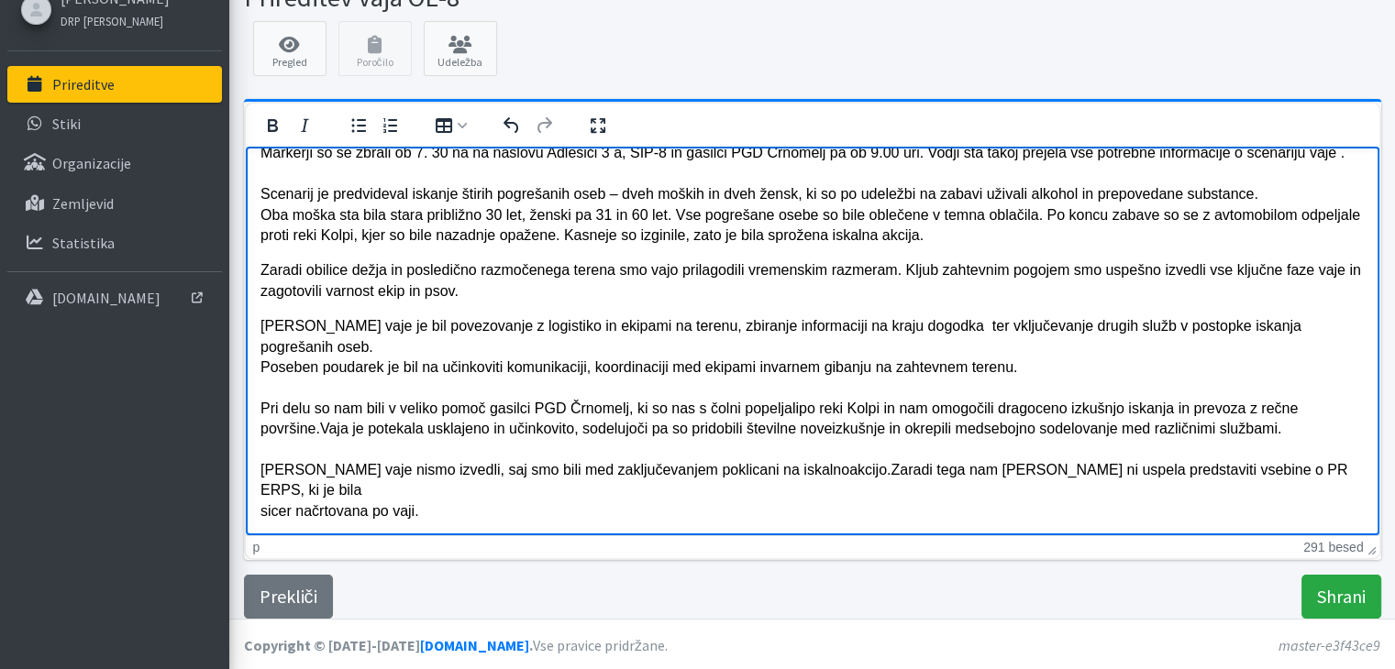
scroll to position [84, 0]
click at [1354, 584] on input "Shrani" at bounding box center [1341, 597] width 80 height 44
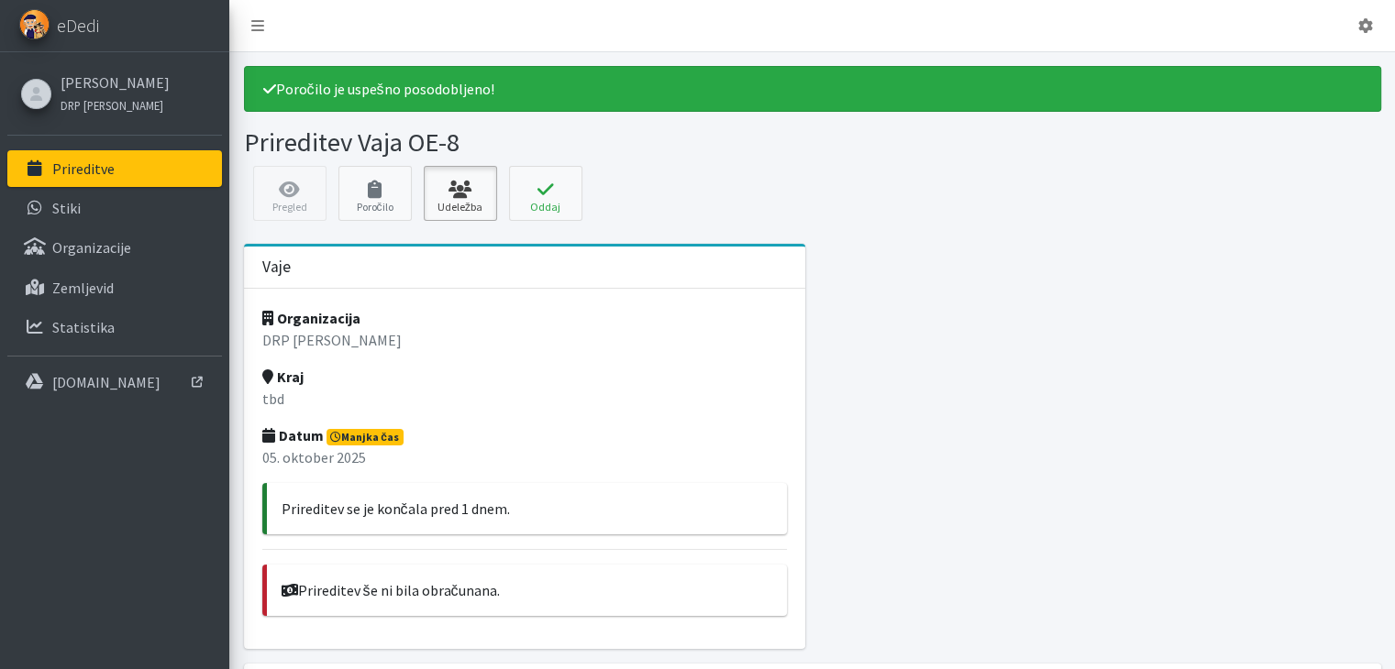
click at [471, 201] on link "Udeležba" at bounding box center [460, 193] width 73 height 55
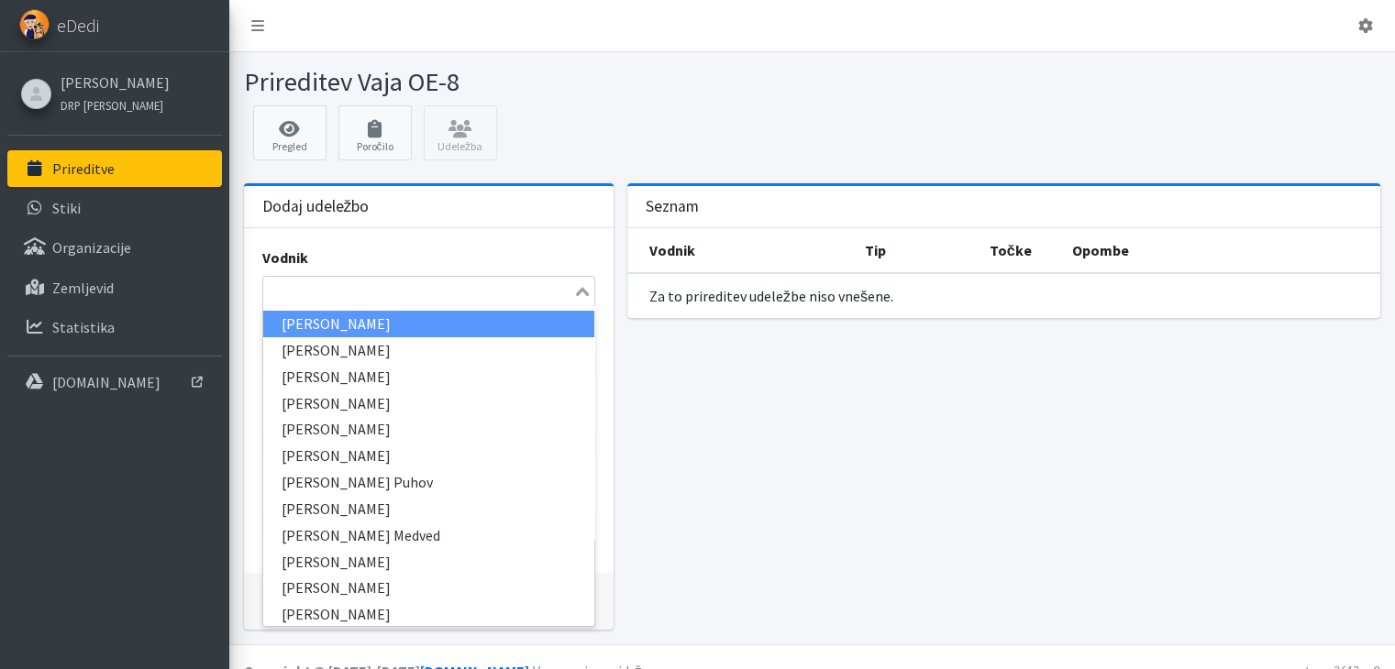
click at [582, 294] on icon "Search for option" at bounding box center [582, 291] width 13 height 9
type input "Jane"
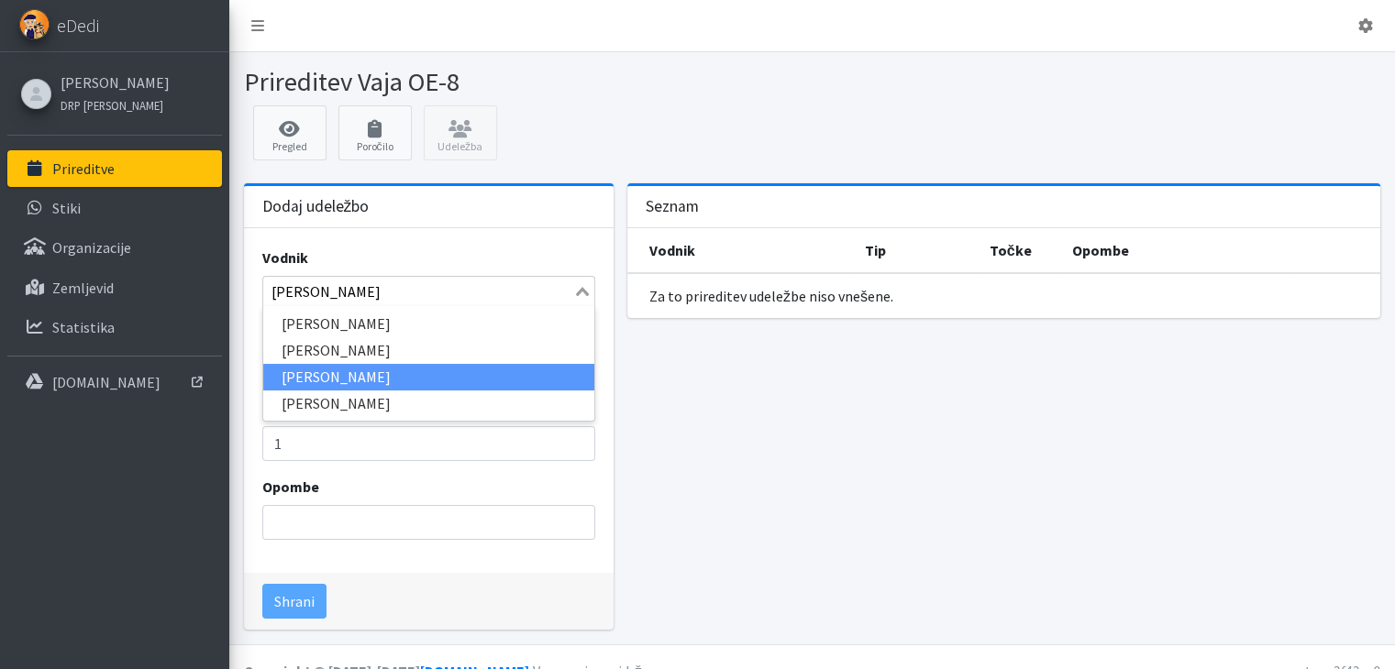
click at [333, 371] on li "[PERSON_NAME]" at bounding box center [428, 377] width 331 height 27
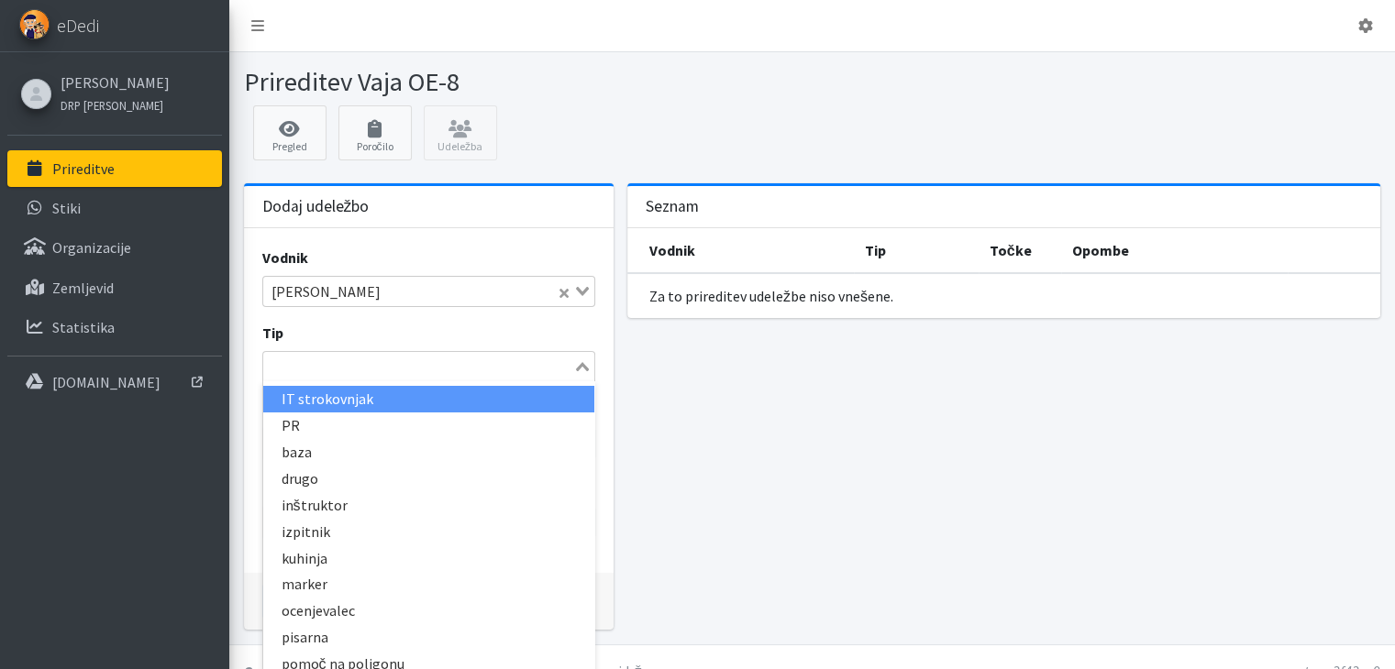
click at [584, 374] on div "Loading..." at bounding box center [583, 365] width 21 height 26
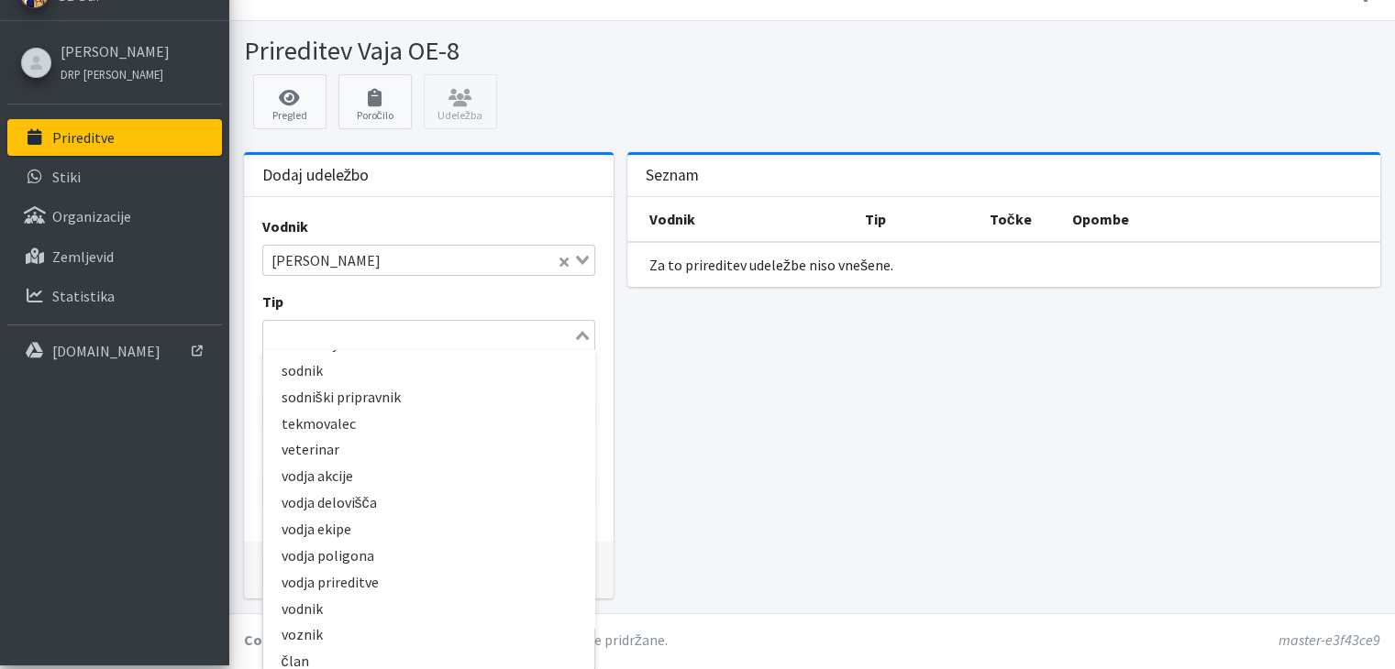
scroll to position [429, 0]
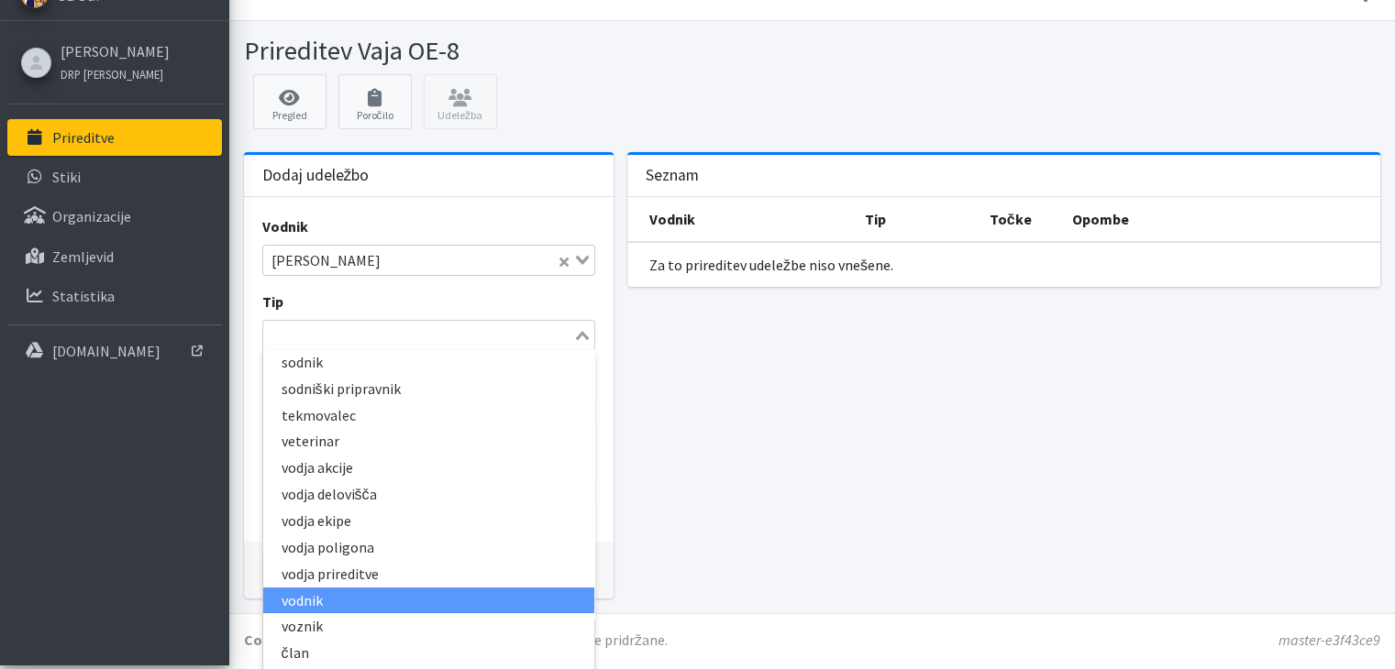
click at [326, 591] on li "vodnik" at bounding box center [428, 601] width 331 height 27
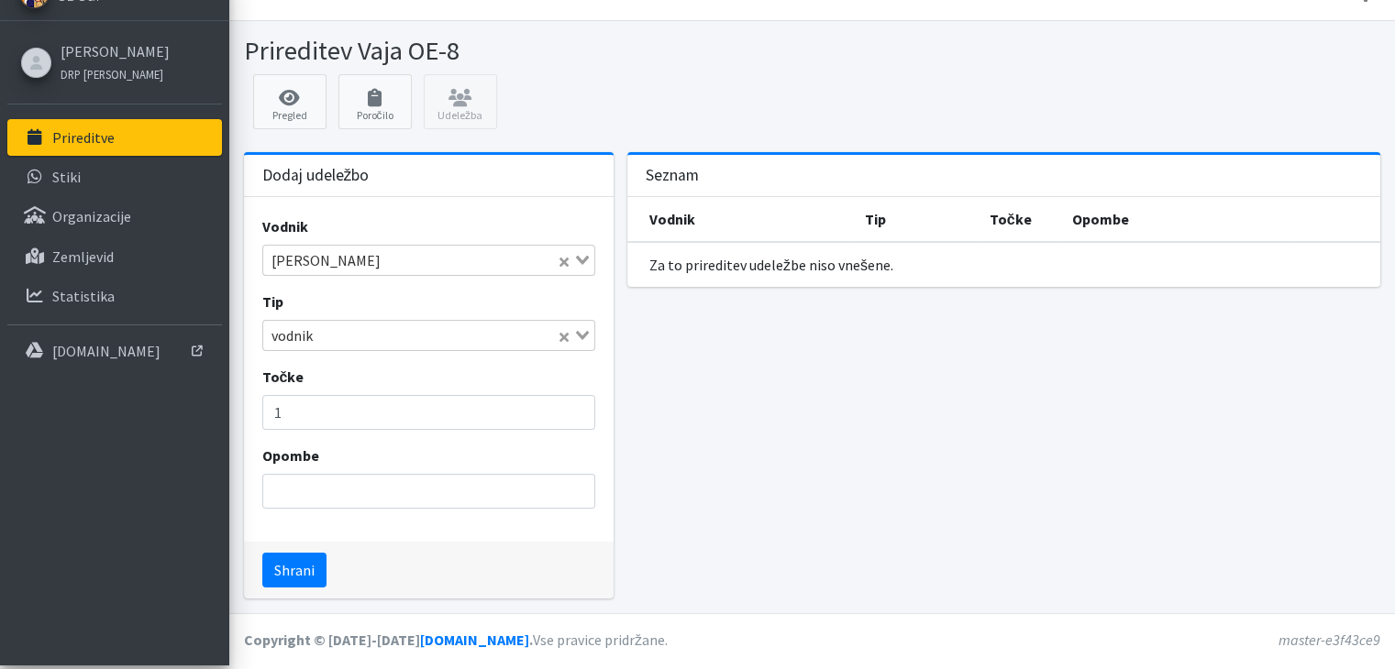
scroll to position [26, 0]
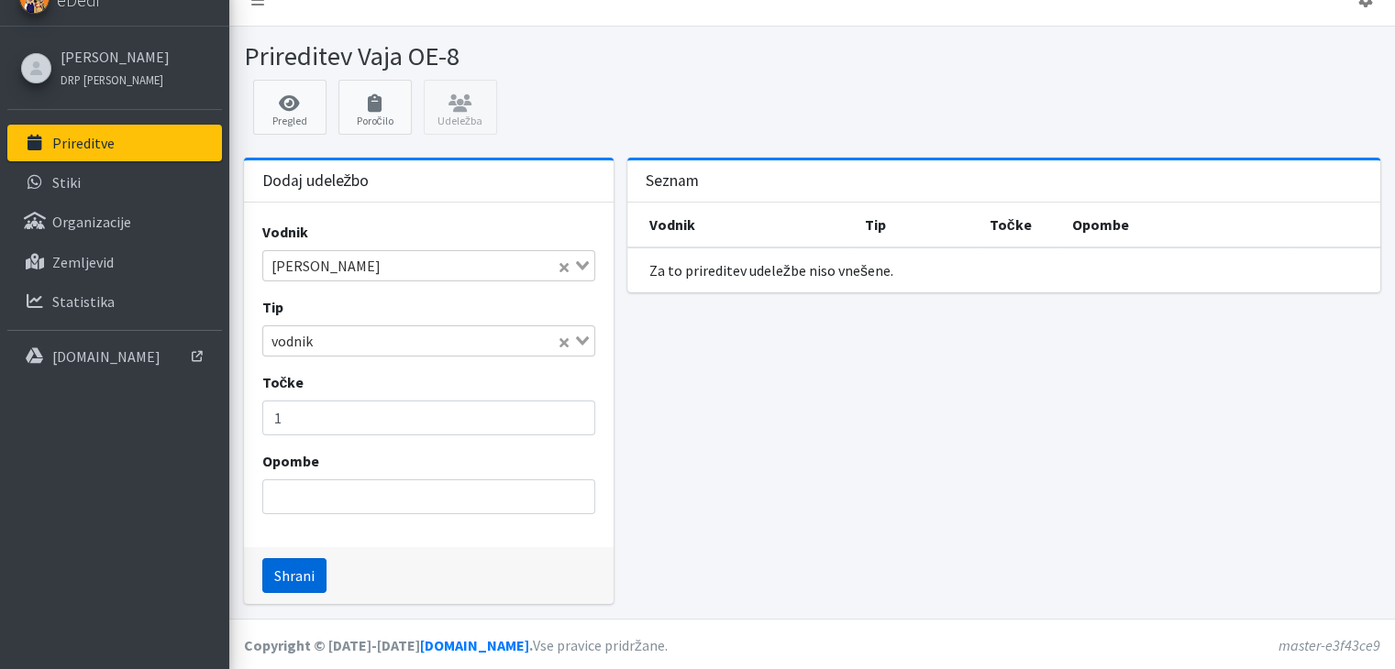
click at [296, 571] on button "Shrani" at bounding box center [294, 575] width 64 height 35
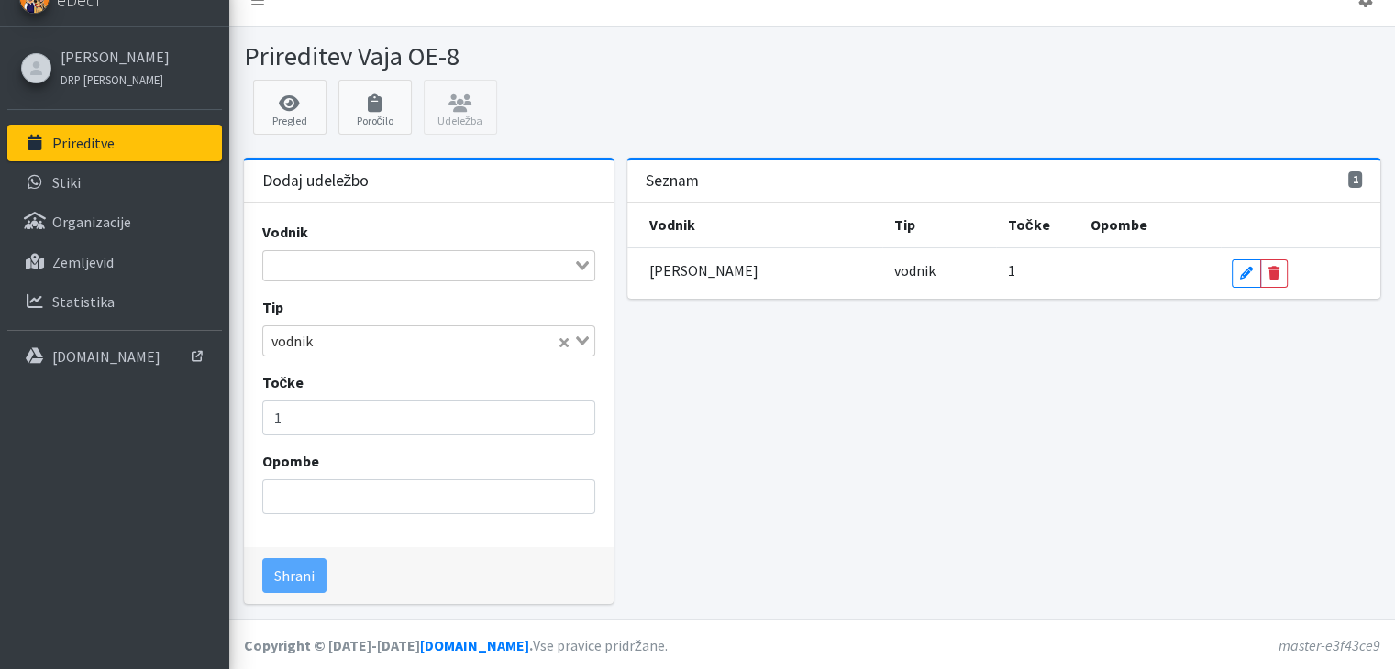
click at [580, 263] on icon "Search for option" at bounding box center [582, 265] width 13 height 9
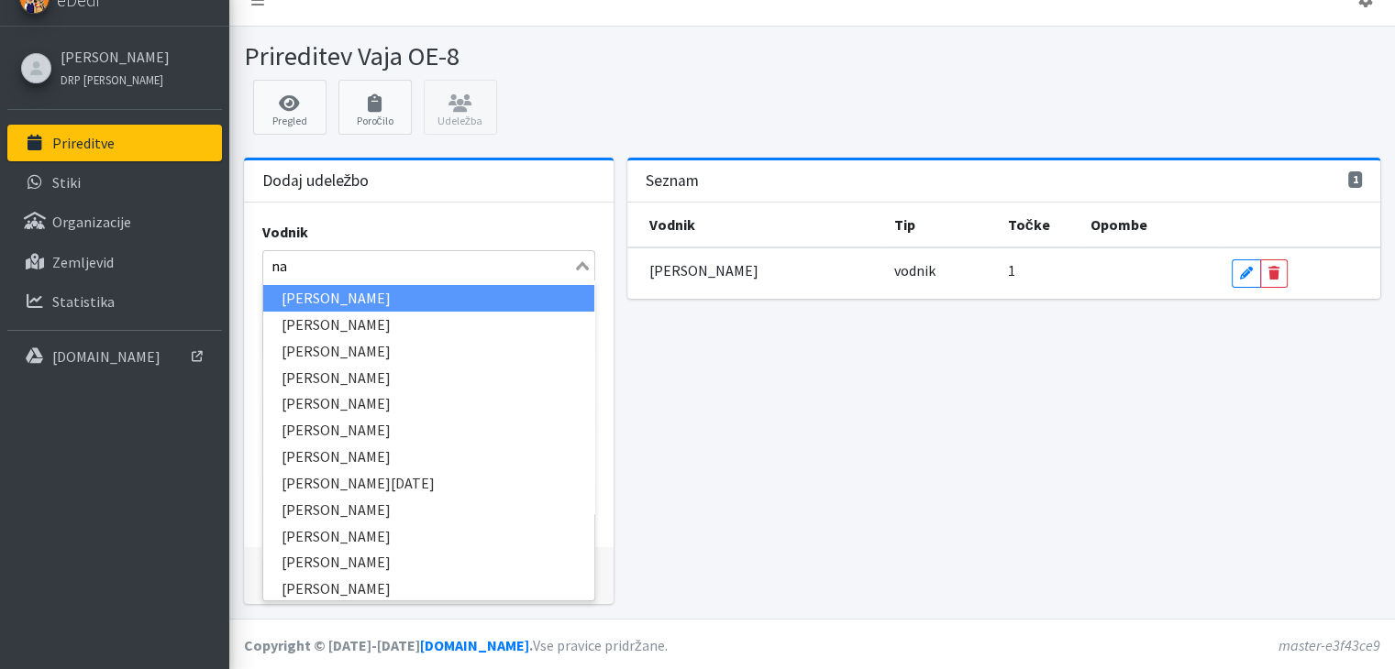
type input "nat"
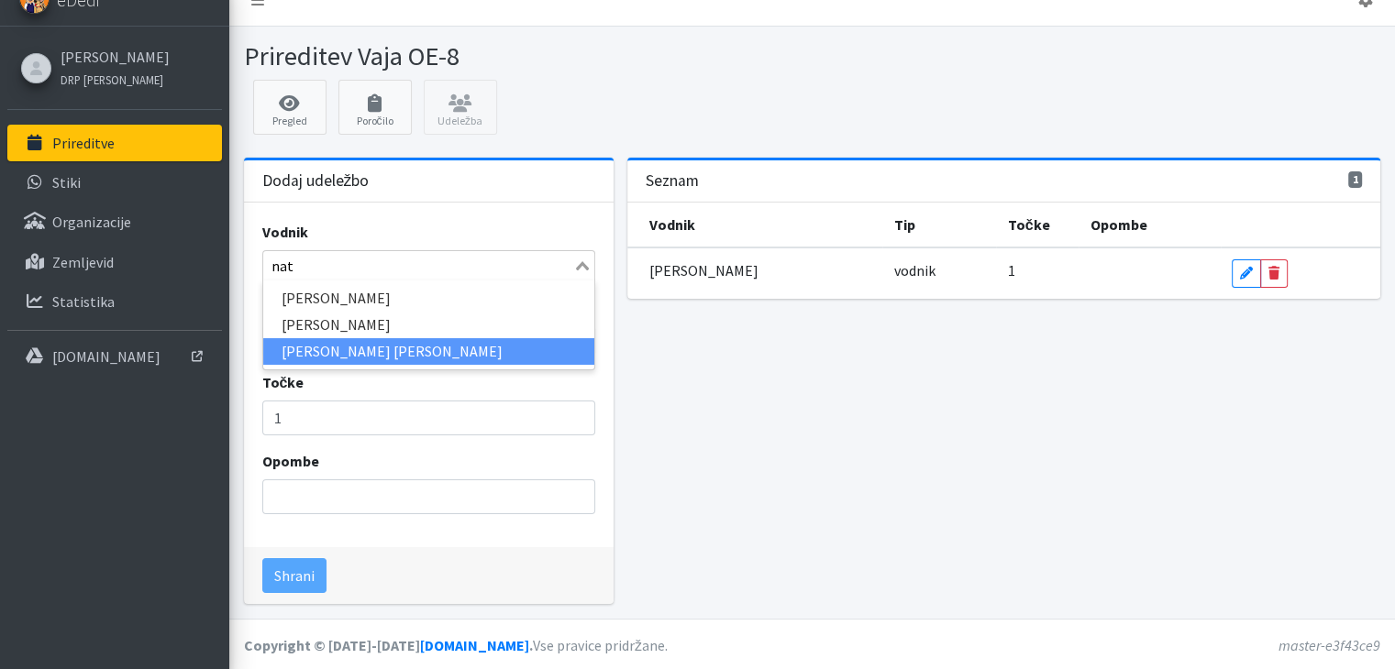
click at [411, 343] on li "[PERSON_NAME] [PERSON_NAME]" at bounding box center [428, 351] width 331 height 27
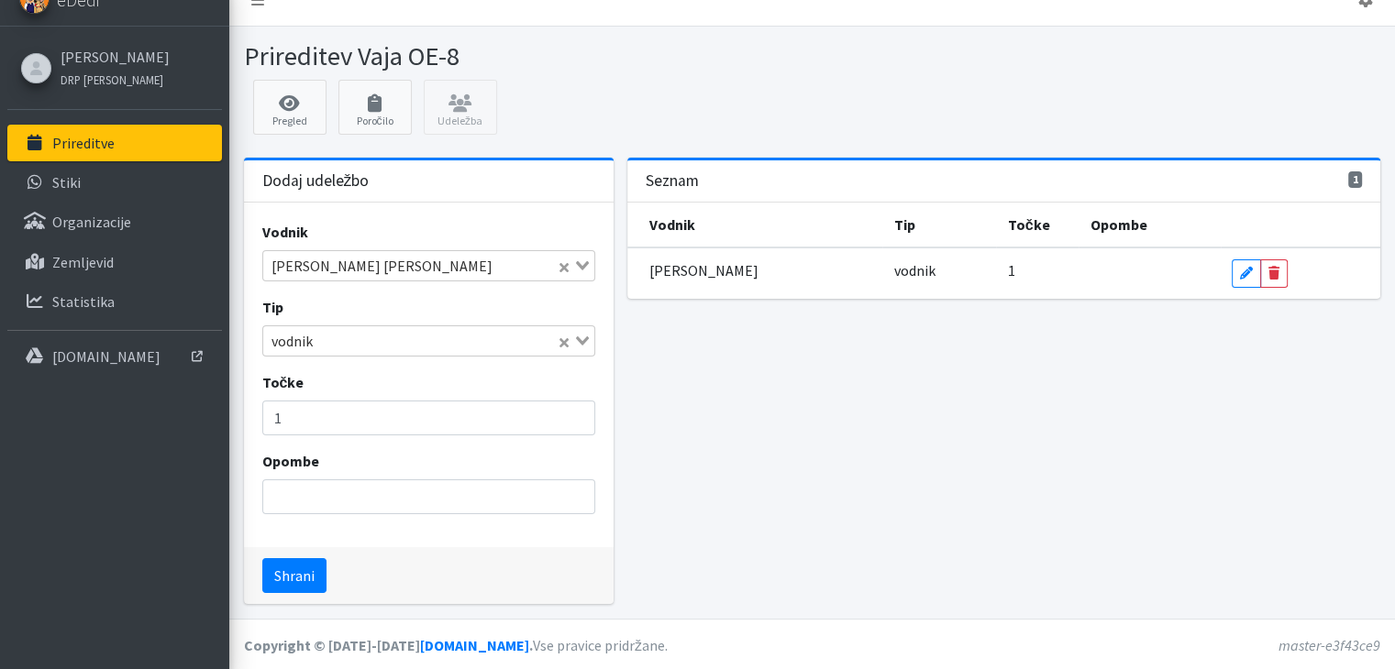
click at [580, 337] on icon "Search for option" at bounding box center [582, 341] width 13 height 9
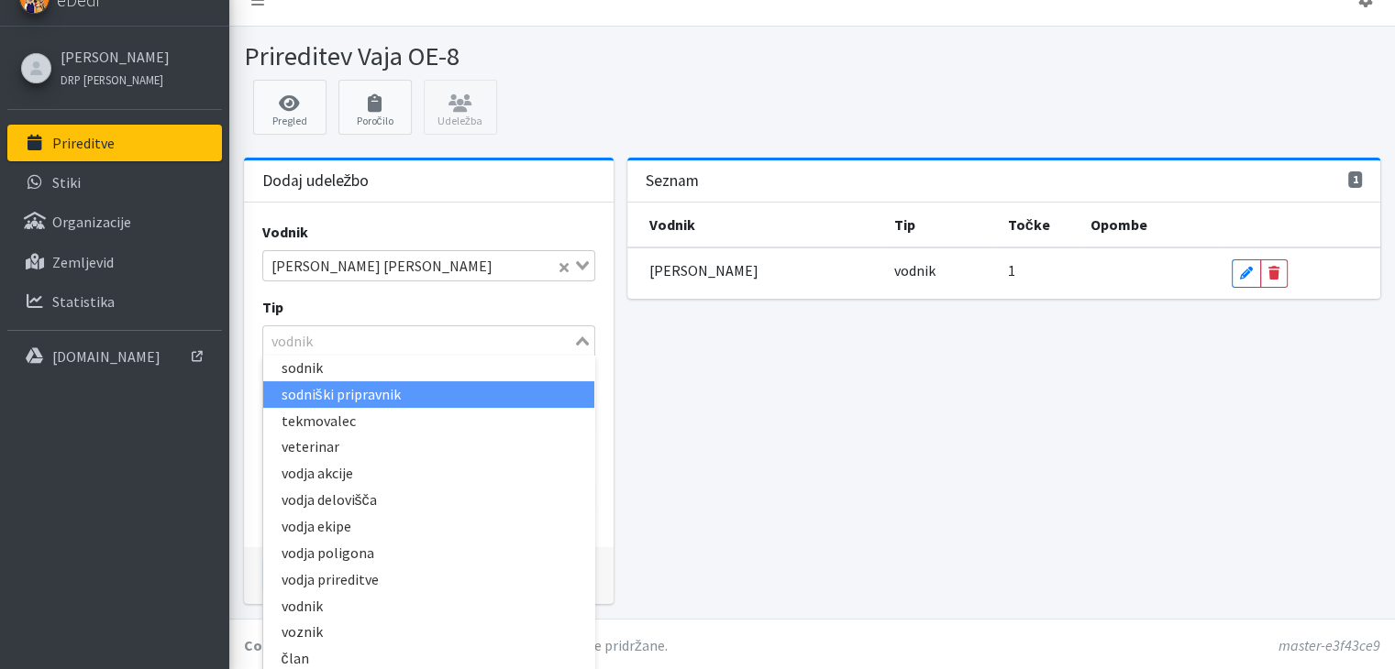
scroll to position [31, 0]
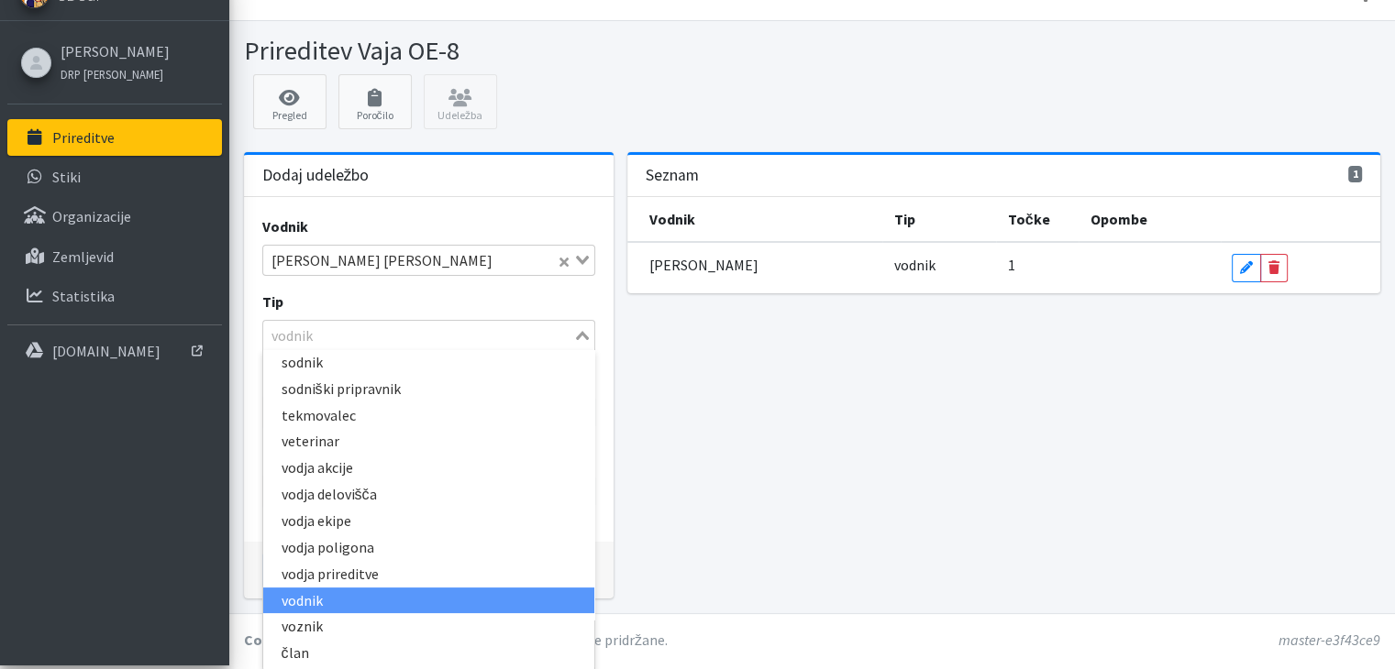
click at [316, 602] on li "vodnik" at bounding box center [428, 601] width 331 height 27
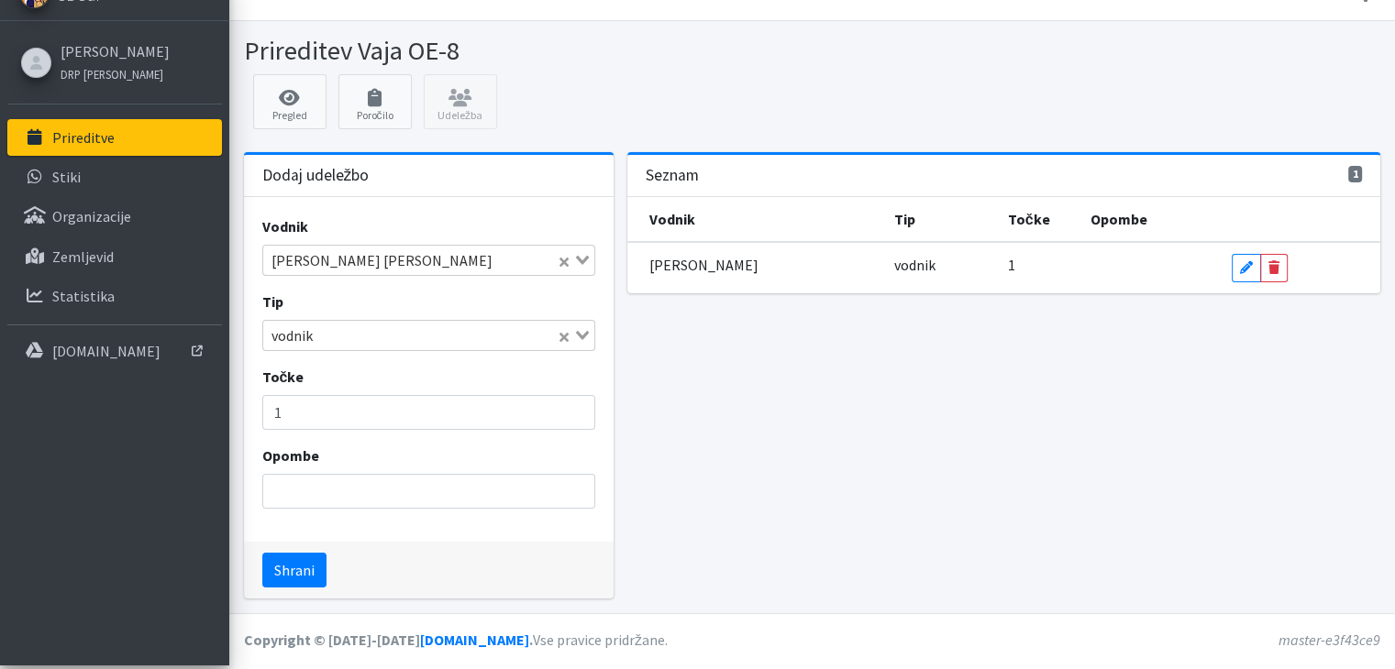
scroll to position [26, 0]
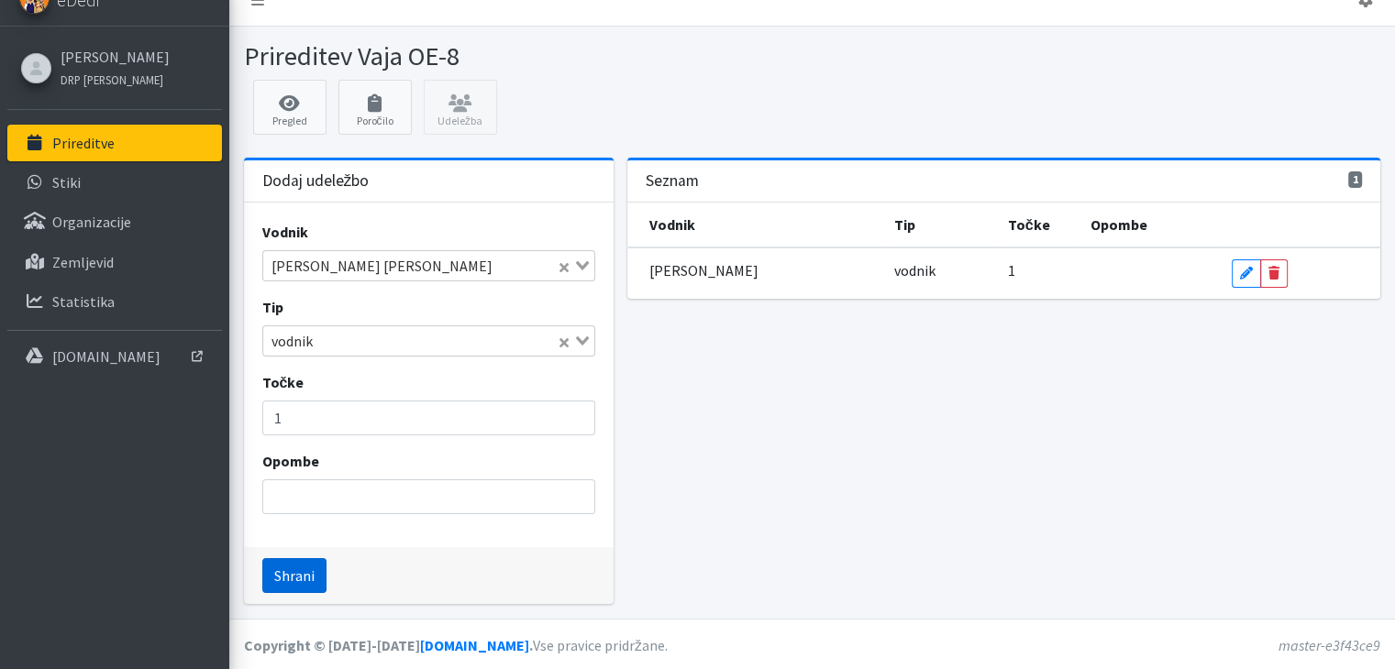
click at [293, 575] on button "Shrani" at bounding box center [294, 575] width 64 height 35
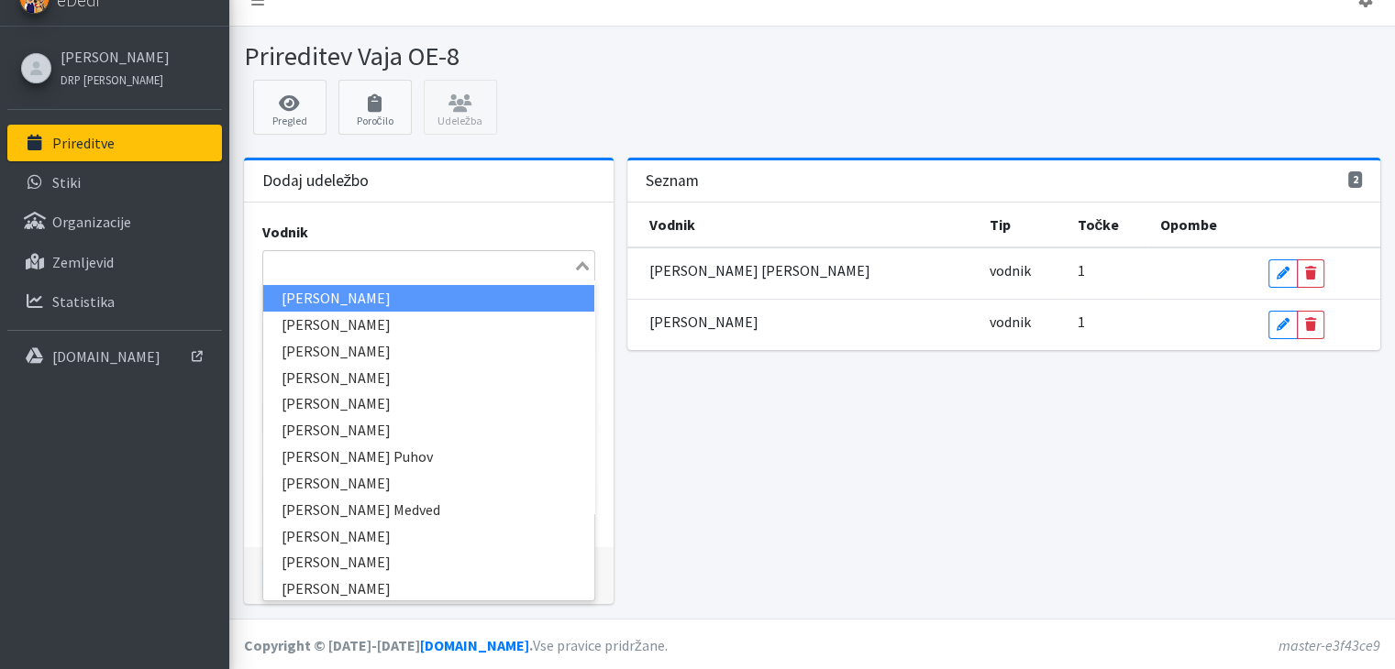
click at [424, 256] on input "Search for option" at bounding box center [418, 266] width 306 height 22
type input "rok"
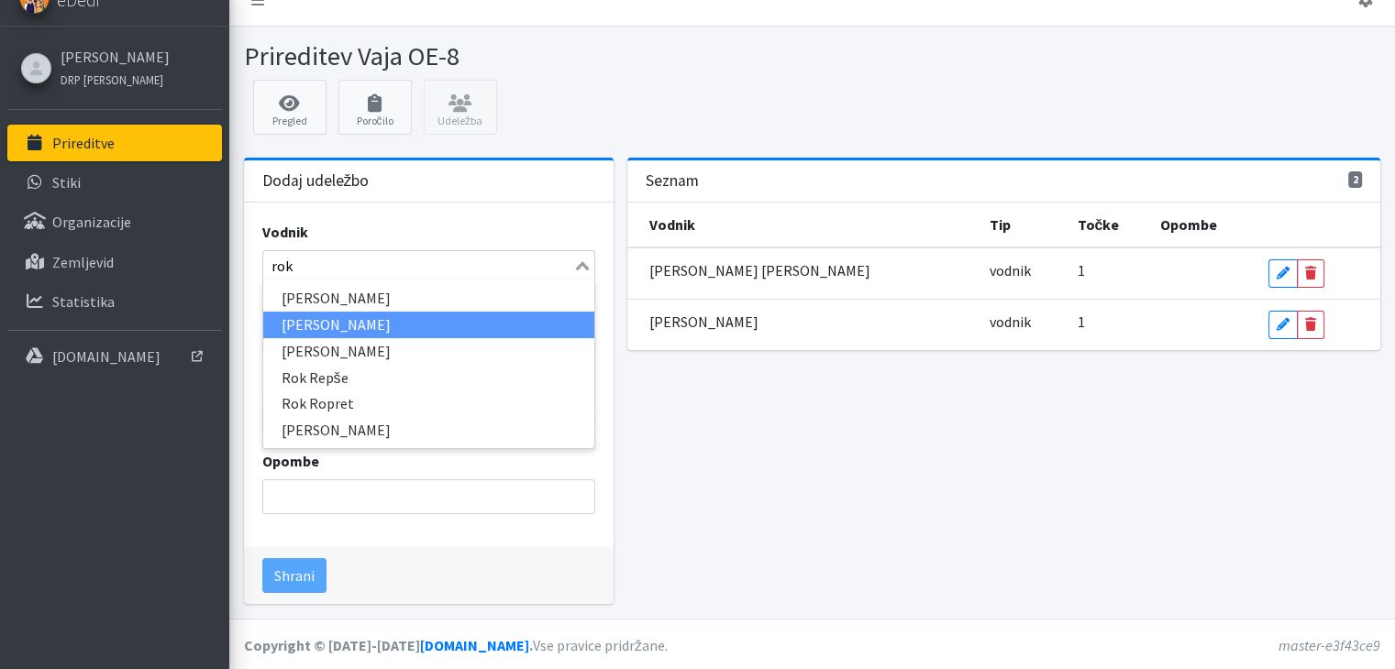
click at [336, 316] on li "Rok Žurga" at bounding box center [428, 325] width 331 height 27
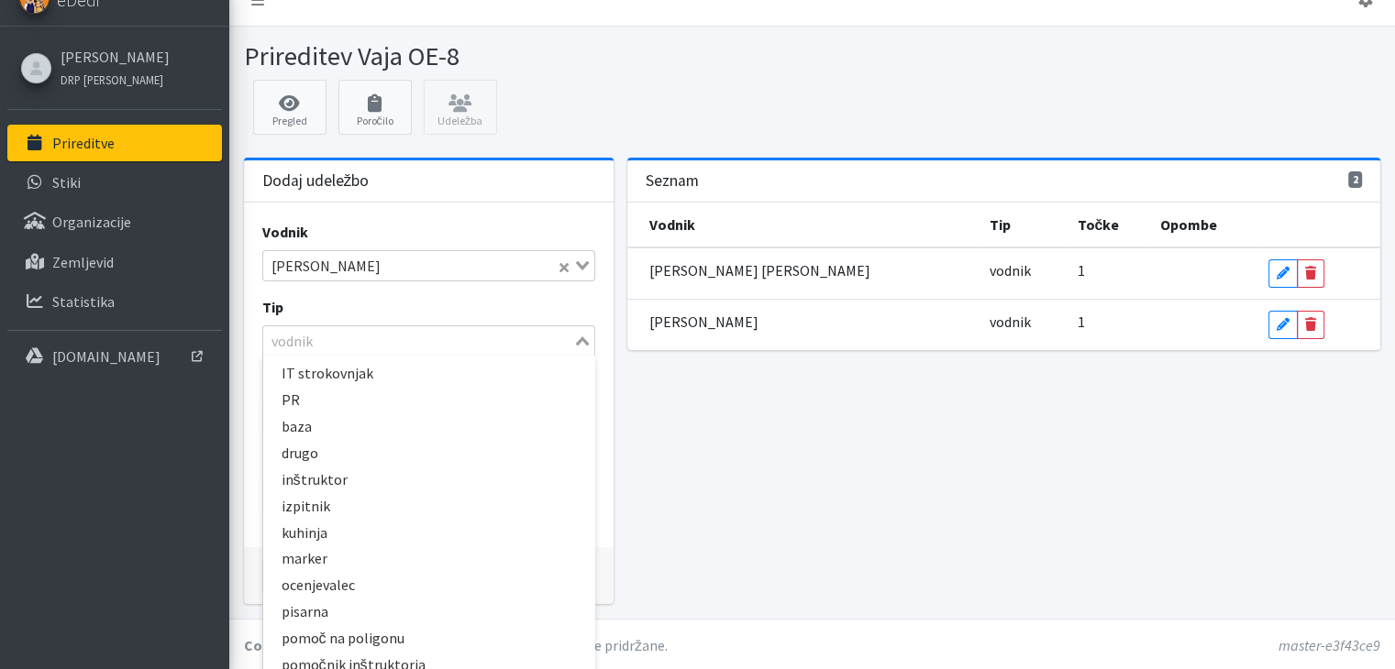
click at [583, 338] on icon "Search for option" at bounding box center [582, 341] width 13 height 9
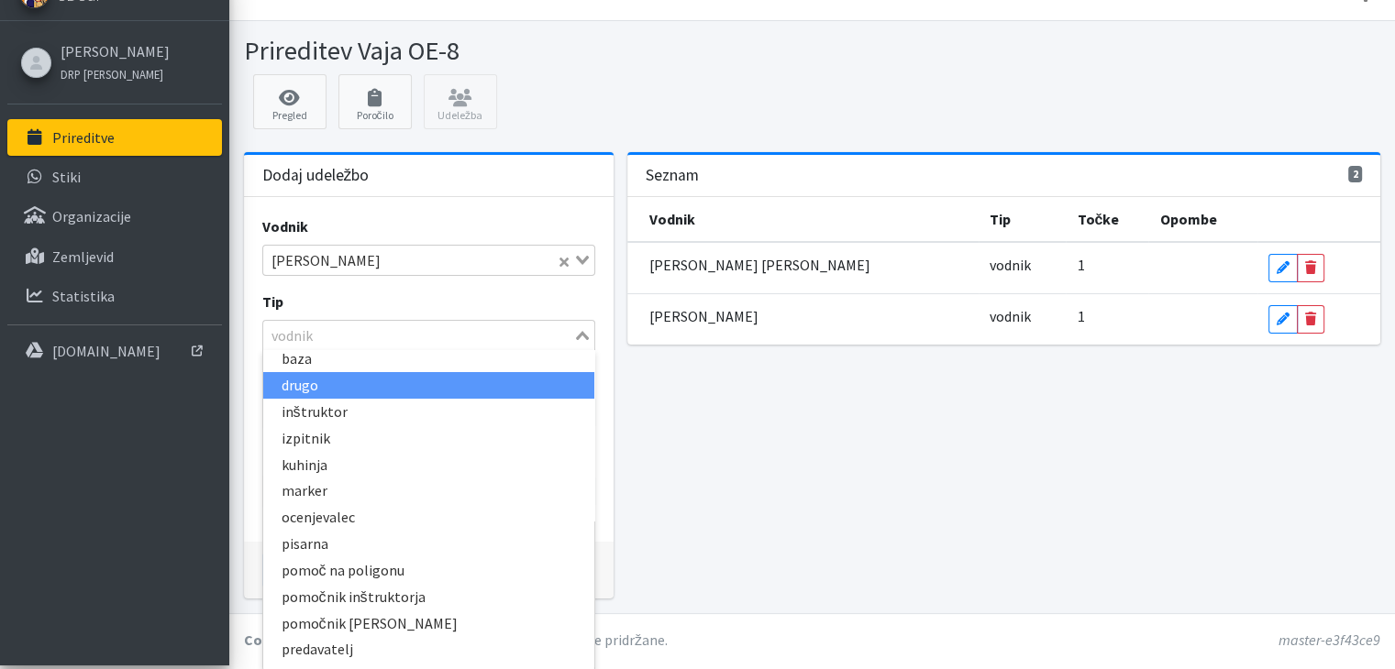
scroll to position [58, 0]
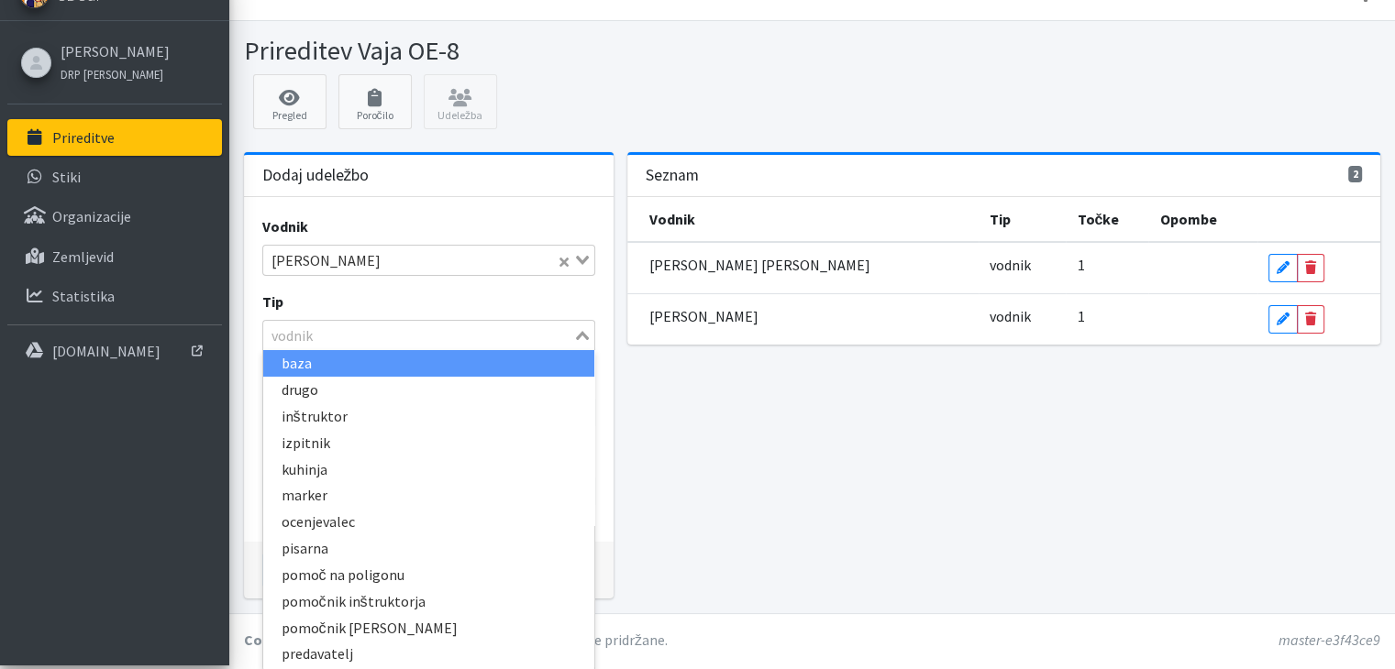
click at [292, 352] on li "baza" at bounding box center [428, 363] width 331 height 27
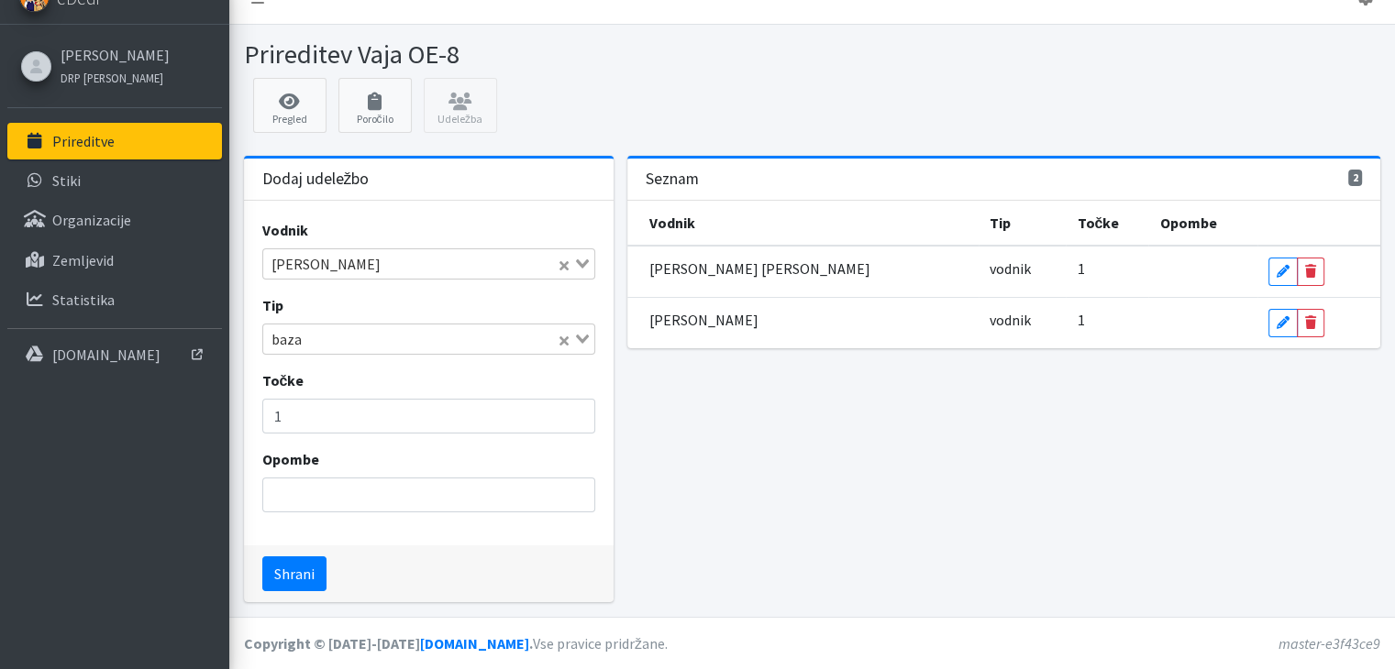
scroll to position [26, 0]
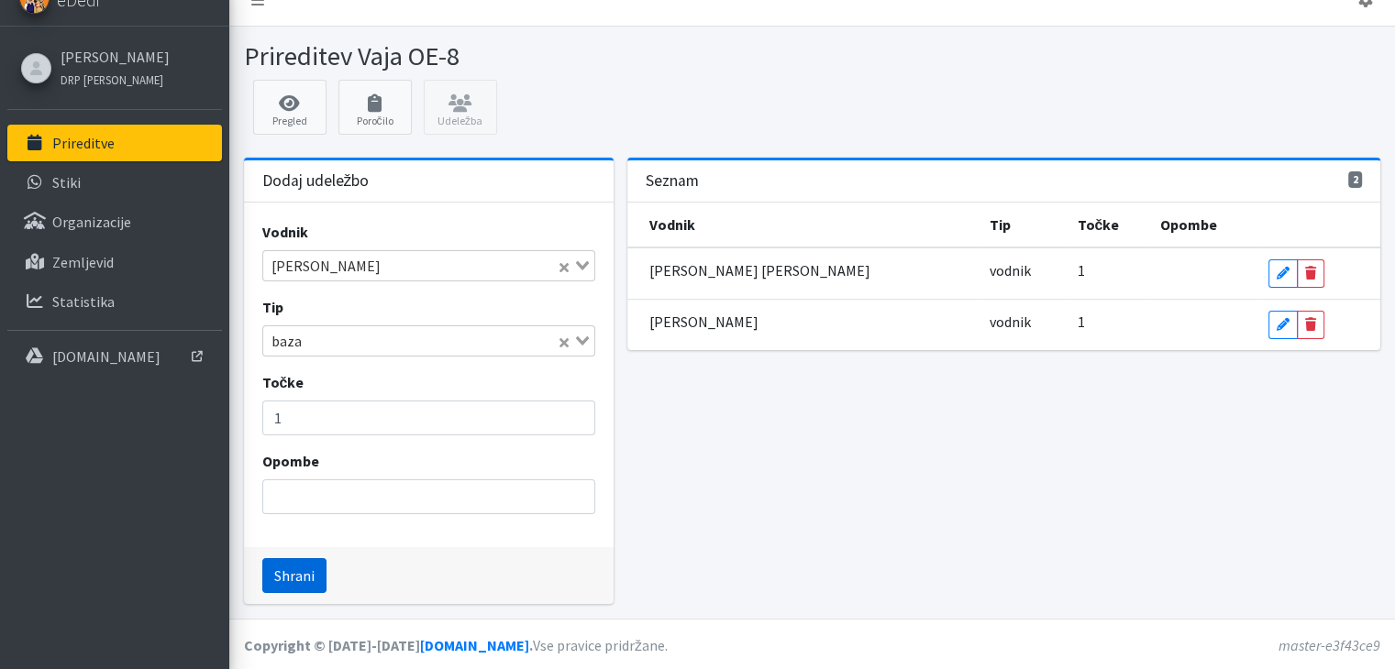
click at [296, 576] on button "Shrani" at bounding box center [294, 575] width 64 height 35
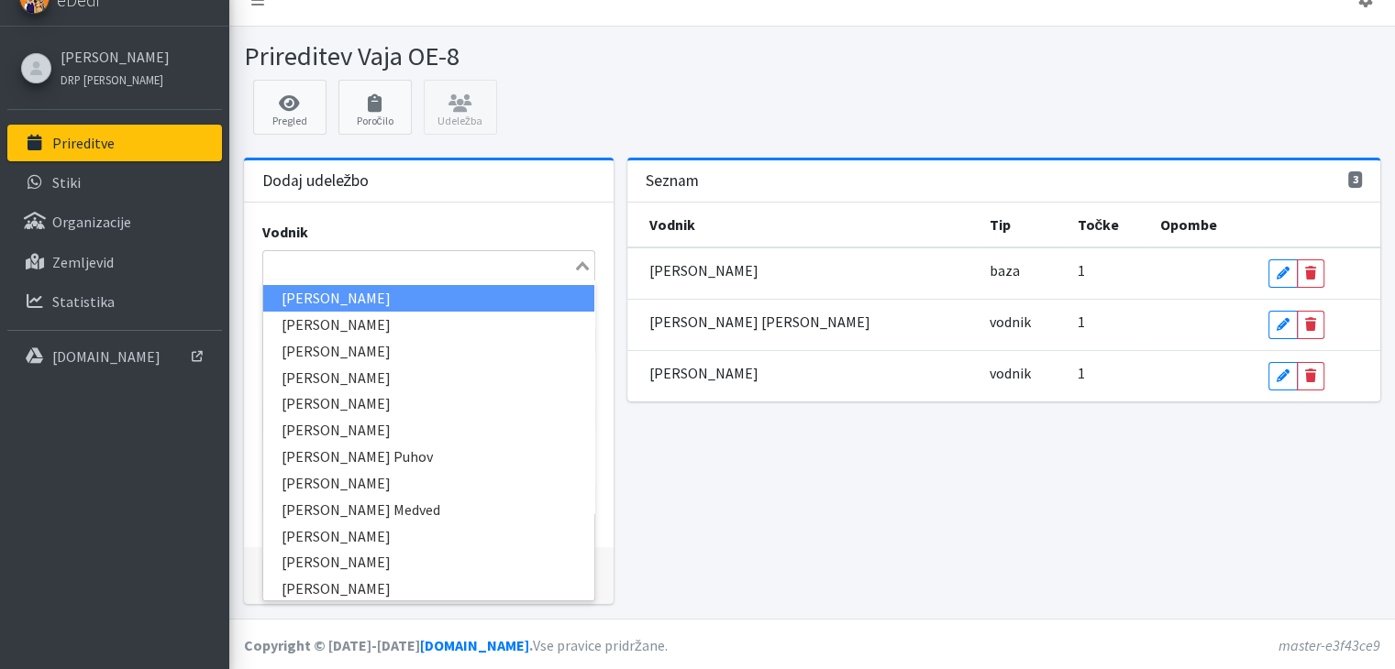
click at [348, 271] on input "Search for option" at bounding box center [418, 266] width 306 height 22
type input "tina"
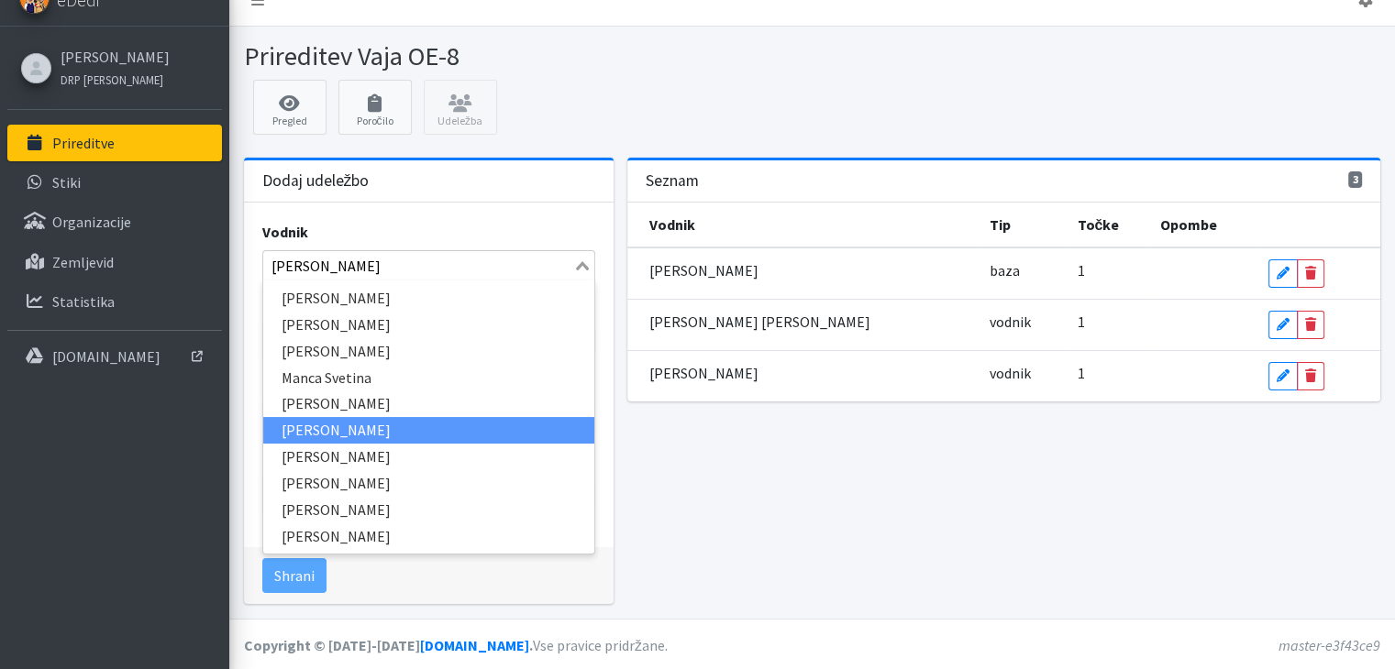
click at [312, 421] on li "[PERSON_NAME]" at bounding box center [428, 430] width 331 height 27
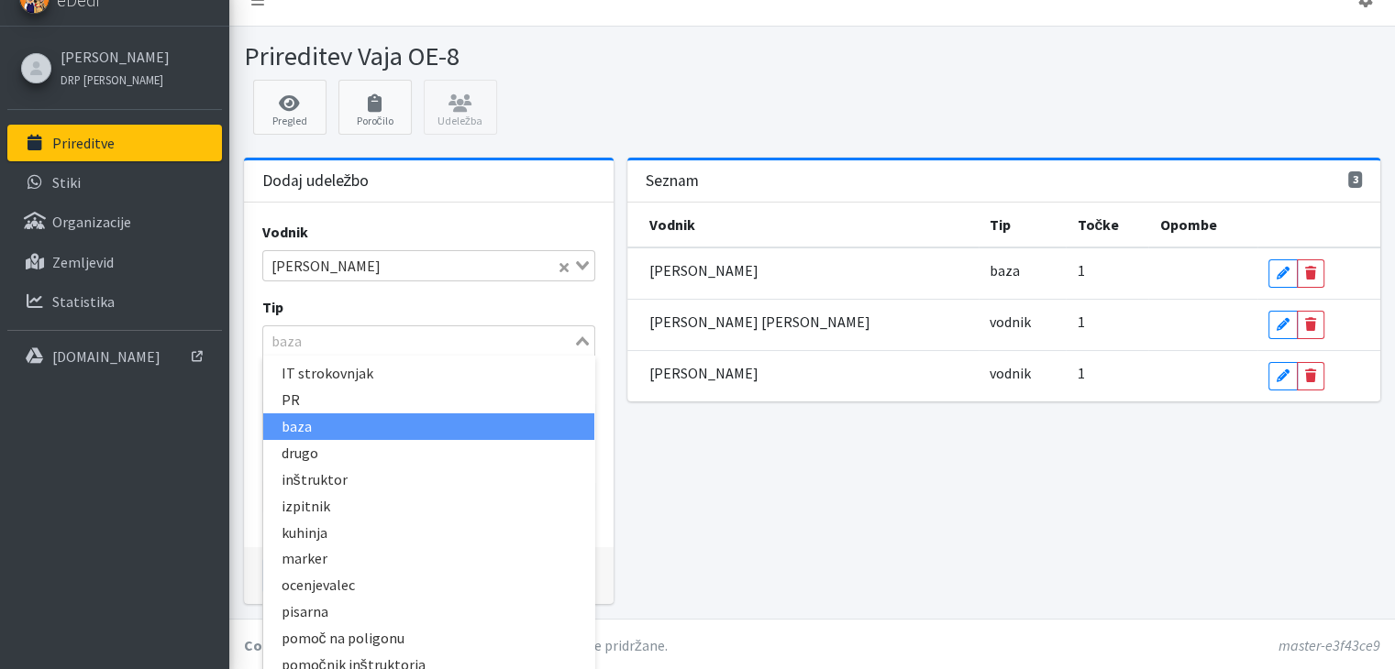
click at [584, 333] on div "Loading..." at bounding box center [583, 339] width 21 height 26
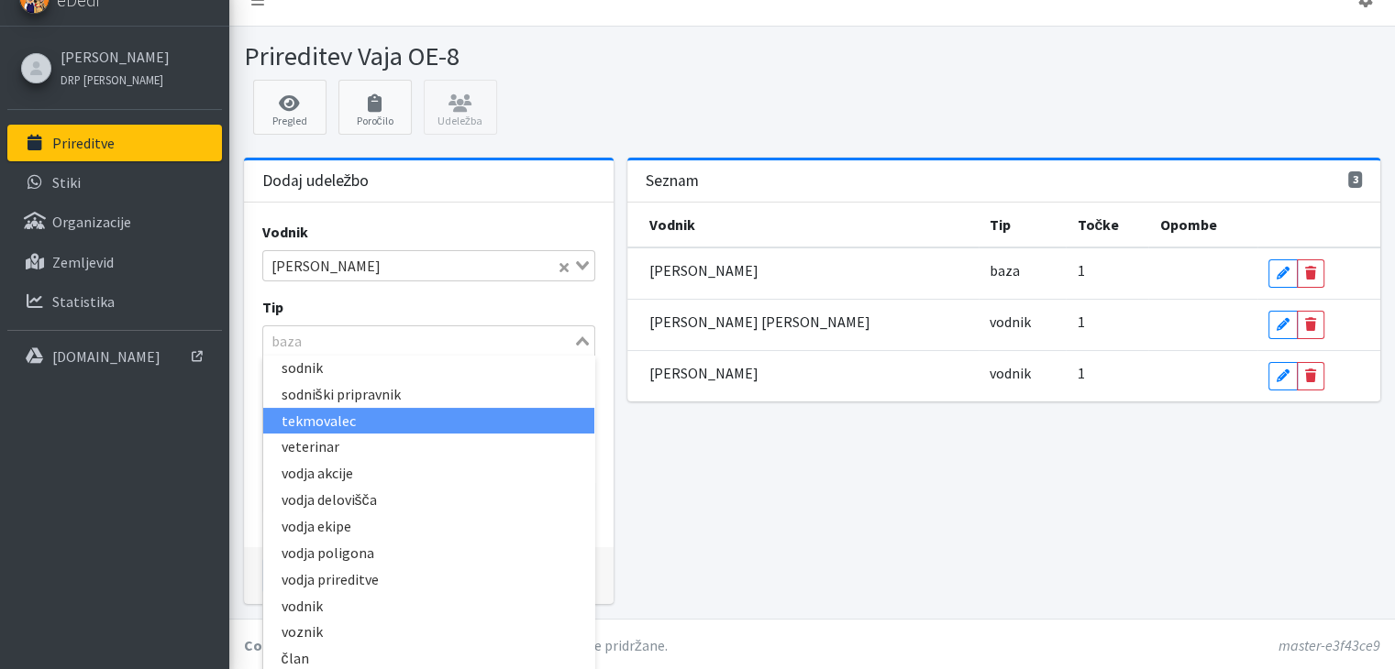
scroll to position [31, 0]
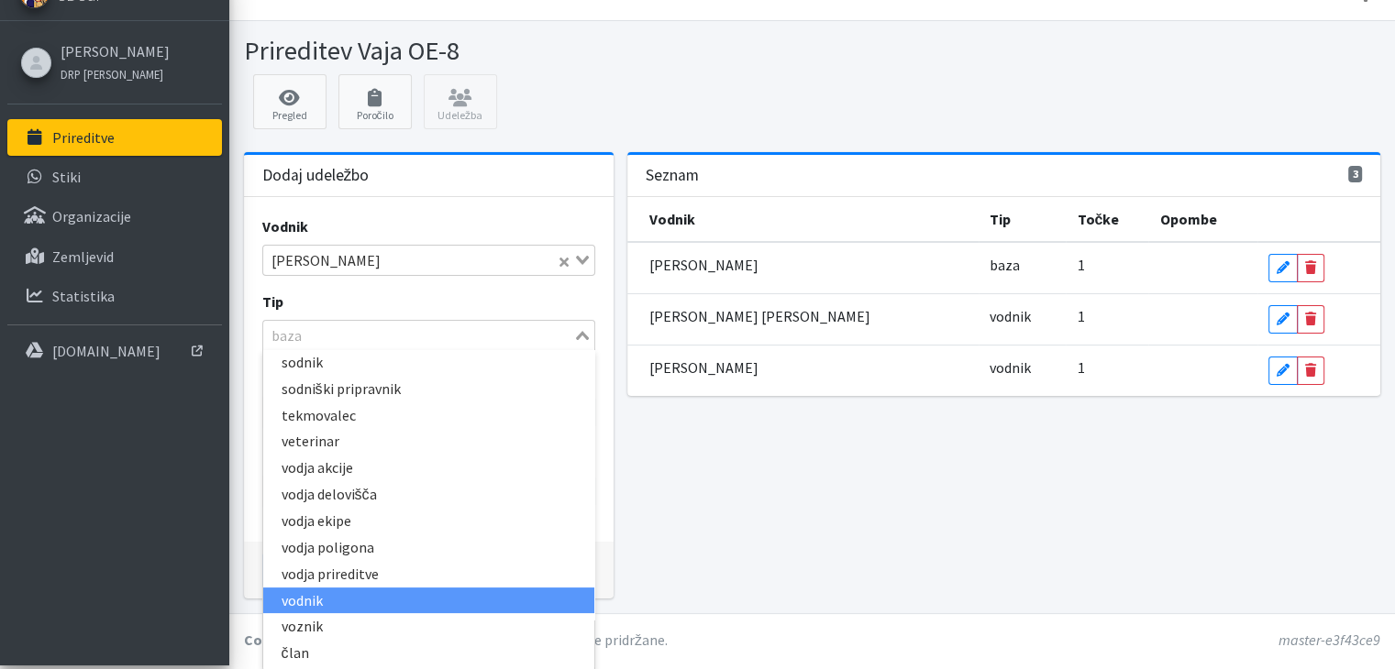
click at [325, 599] on li "vodnik" at bounding box center [428, 601] width 331 height 27
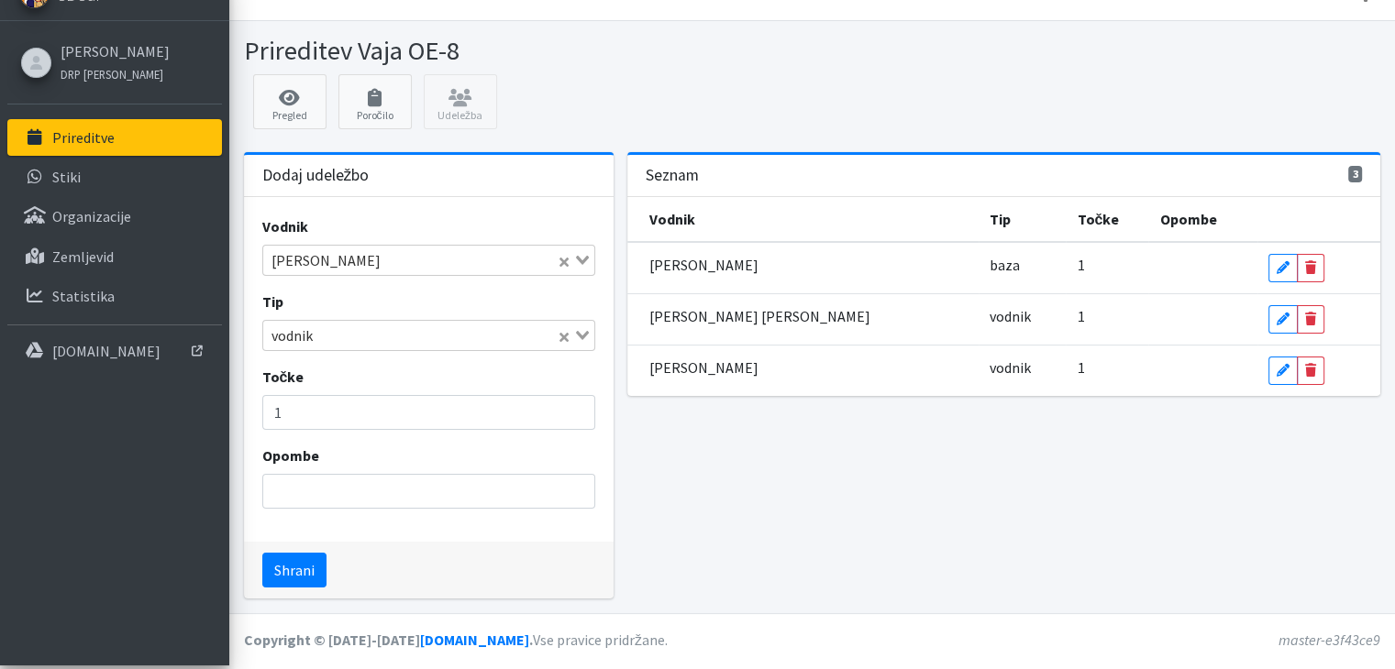
scroll to position [26, 0]
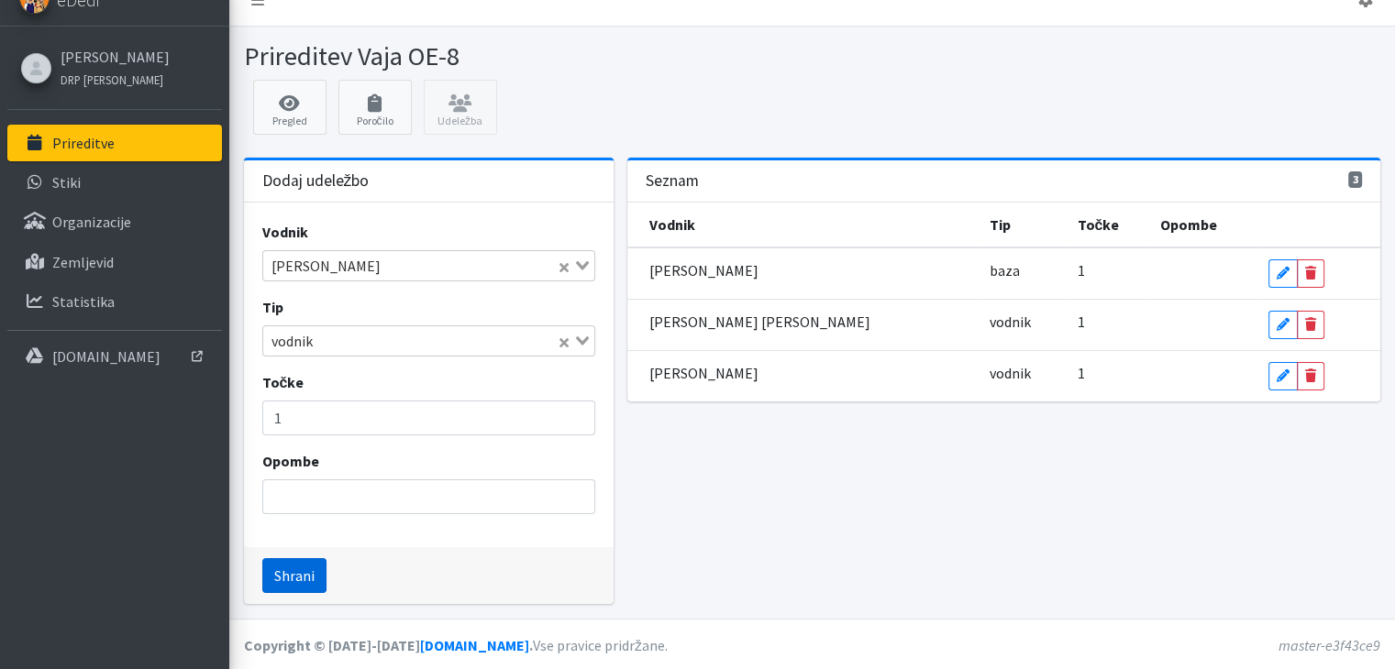
click at [304, 580] on button "Shrani" at bounding box center [294, 575] width 64 height 35
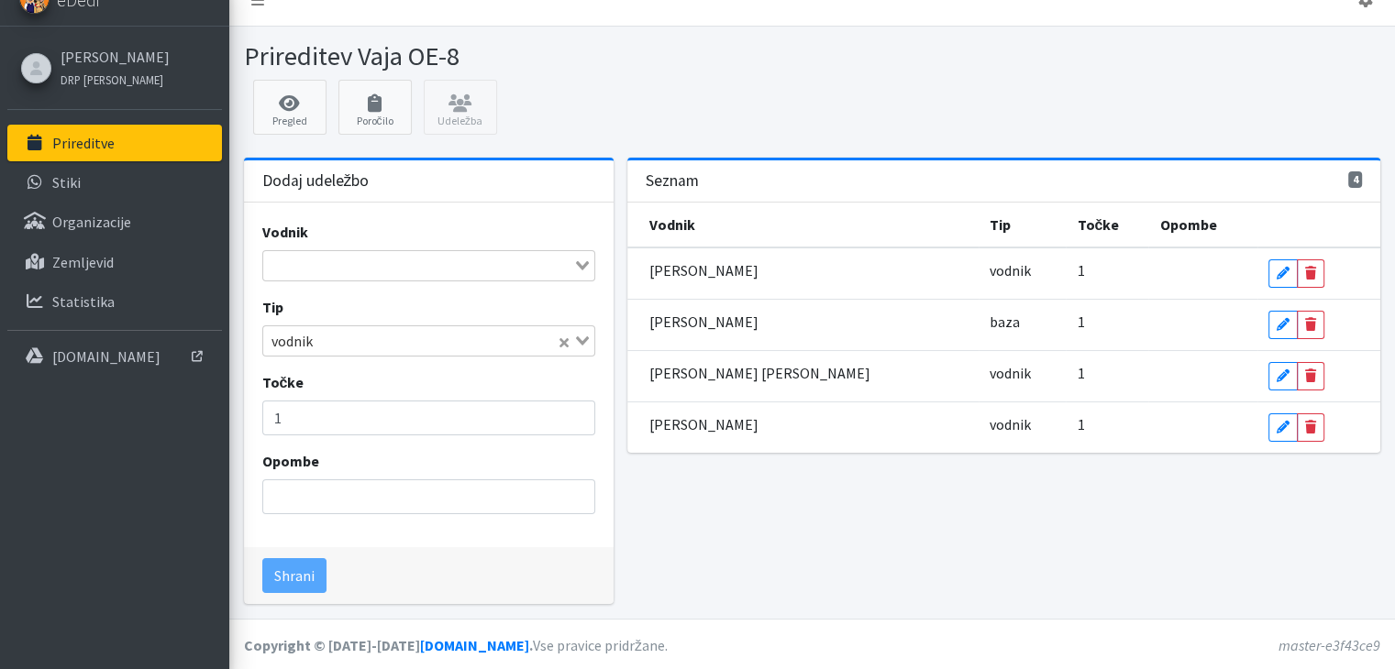
click at [523, 270] on input "Search for option" at bounding box center [418, 266] width 306 height 22
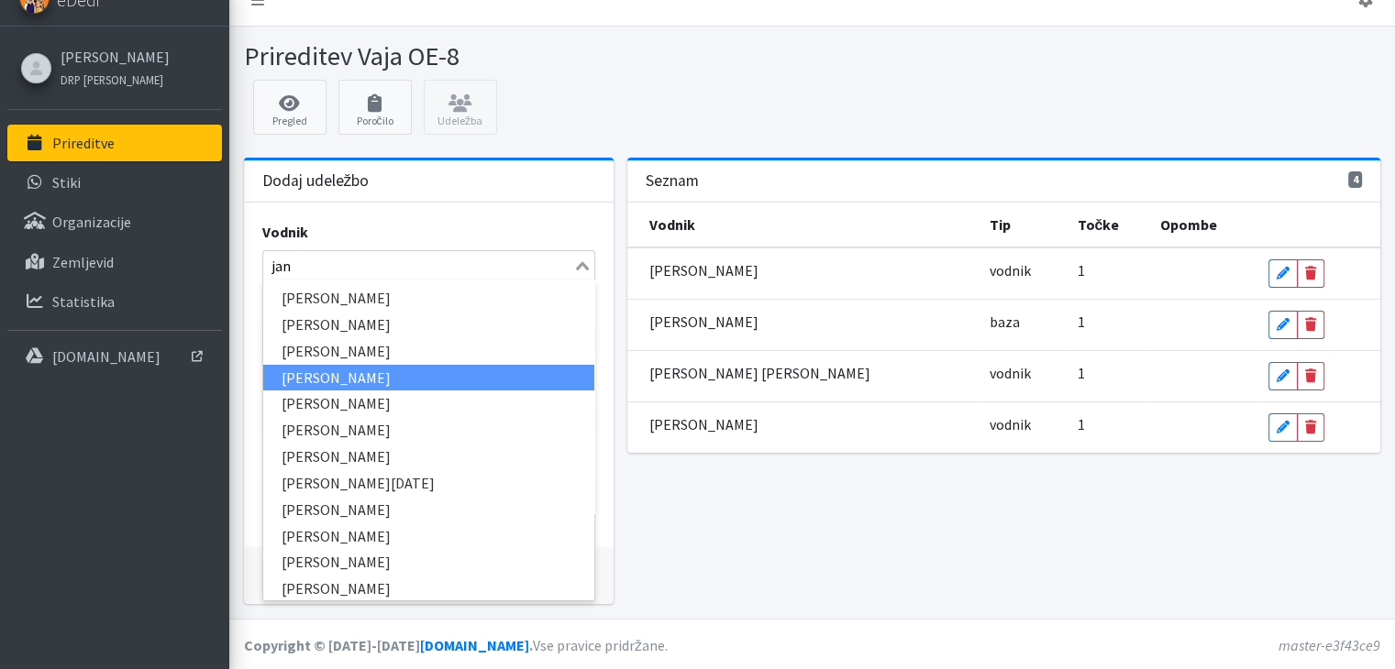
type input "janj"
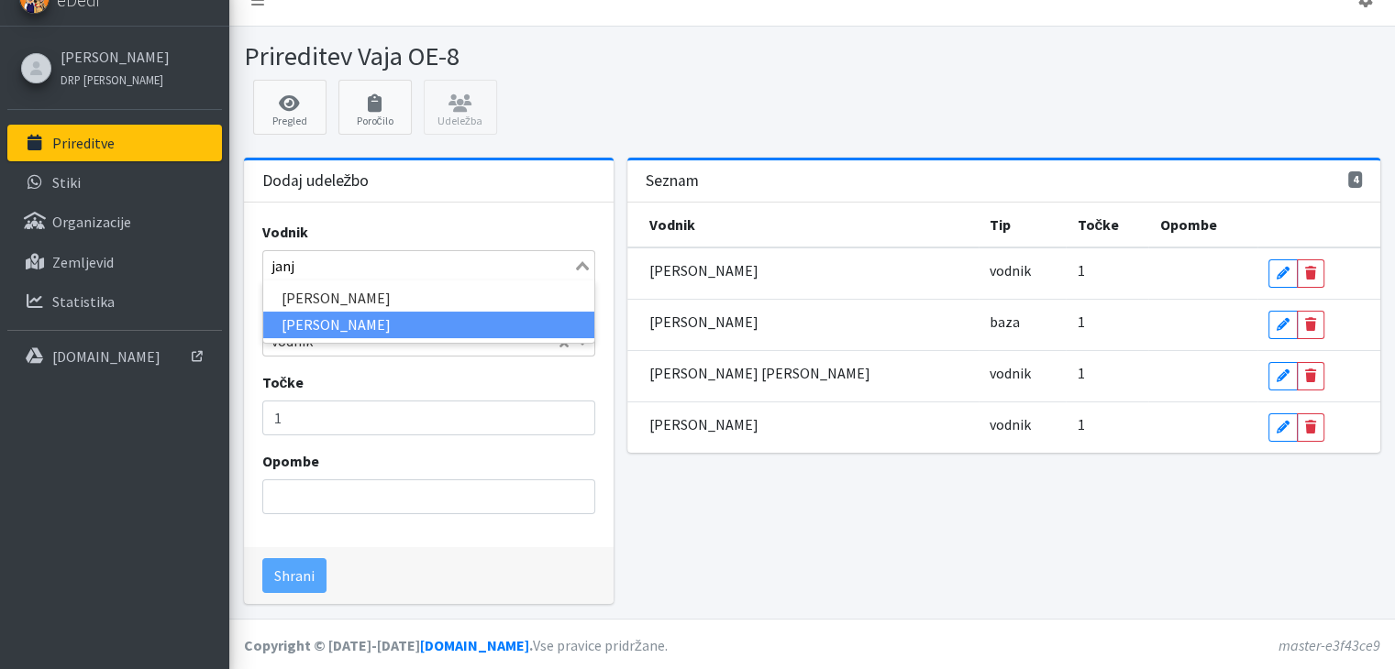
click at [381, 322] on li "Janja Turk Oberč" at bounding box center [428, 325] width 331 height 27
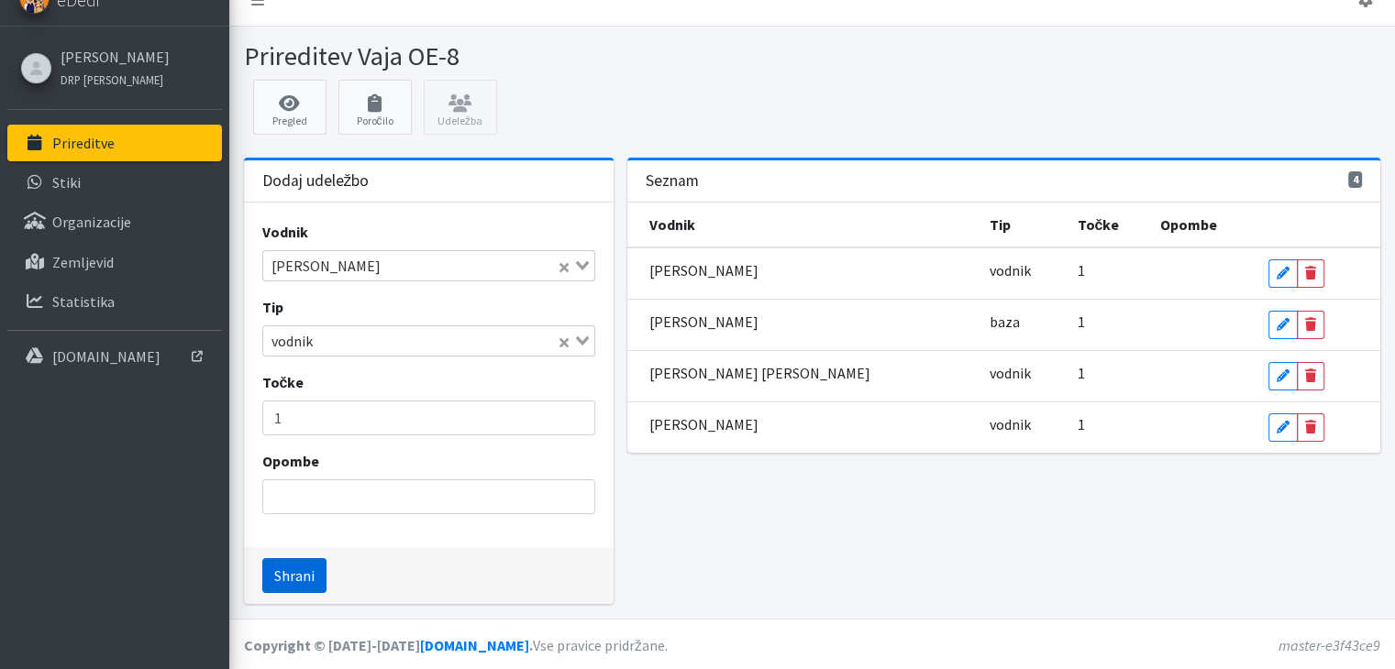
click at [295, 569] on button "Shrani" at bounding box center [294, 575] width 64 height 35
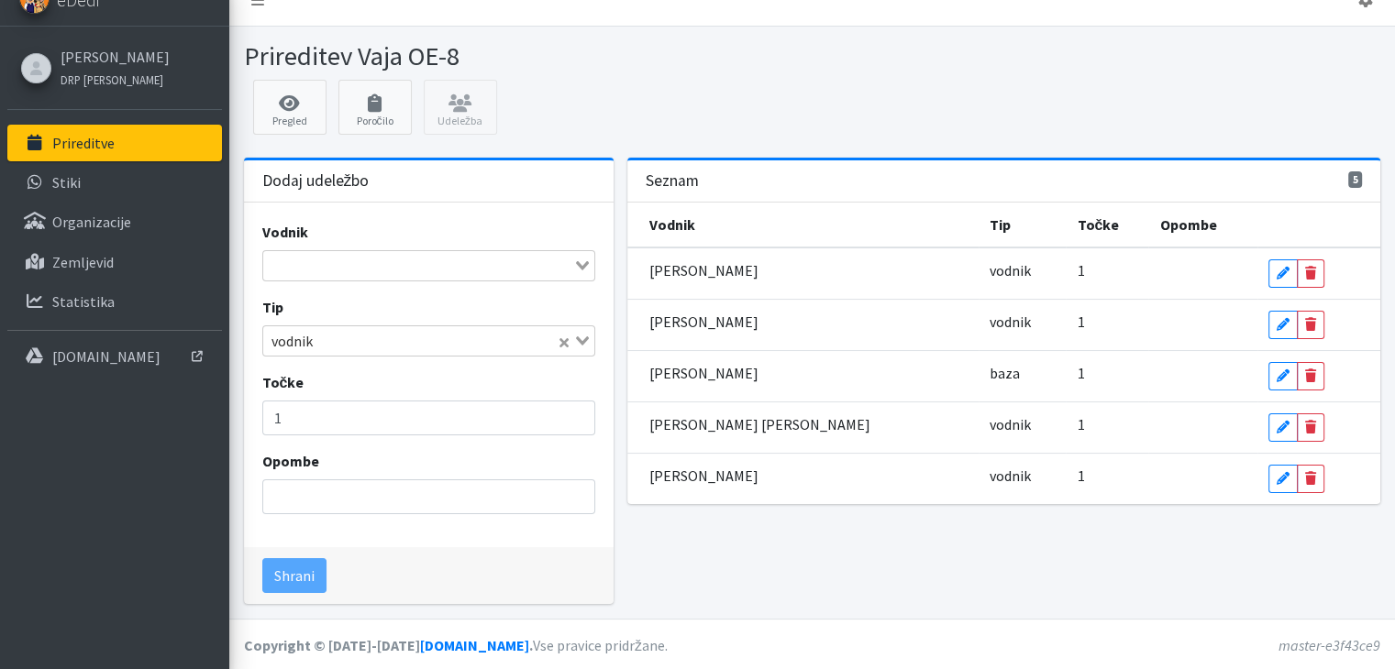
click at [326, 270] on input "Search for option" at bounding box center [418, 266] width 306 height 22
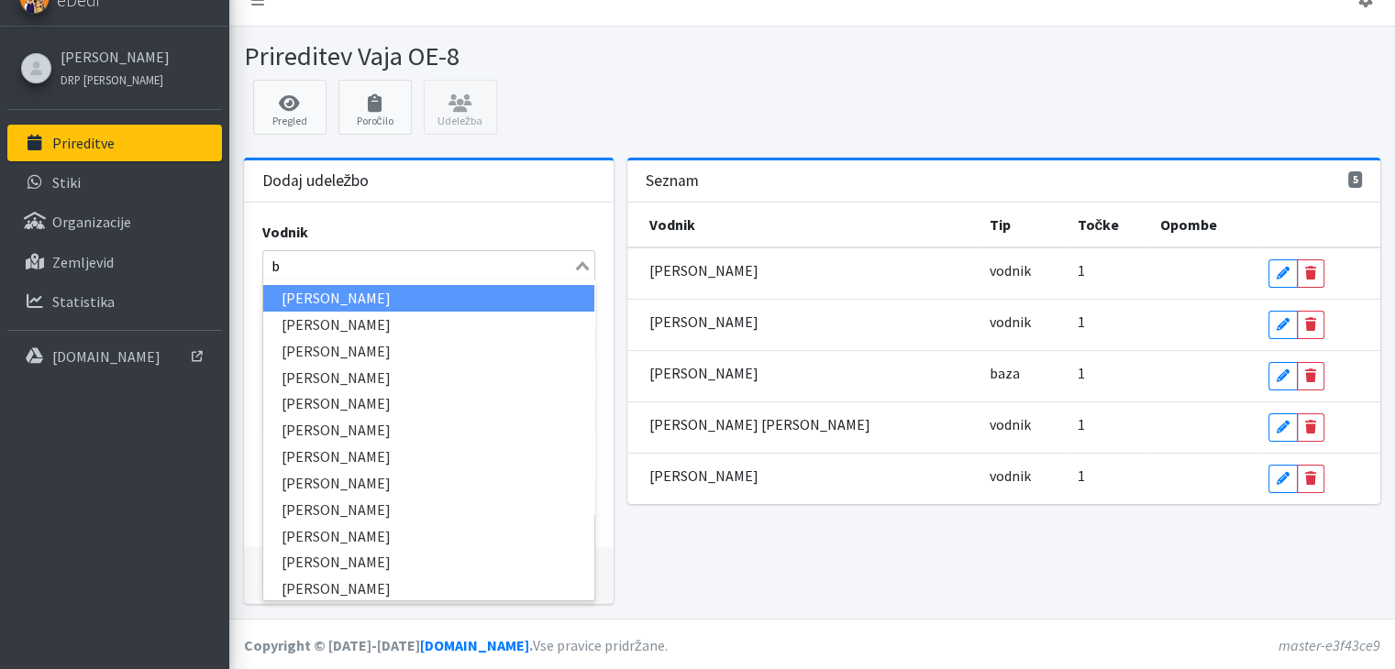
type input "be"
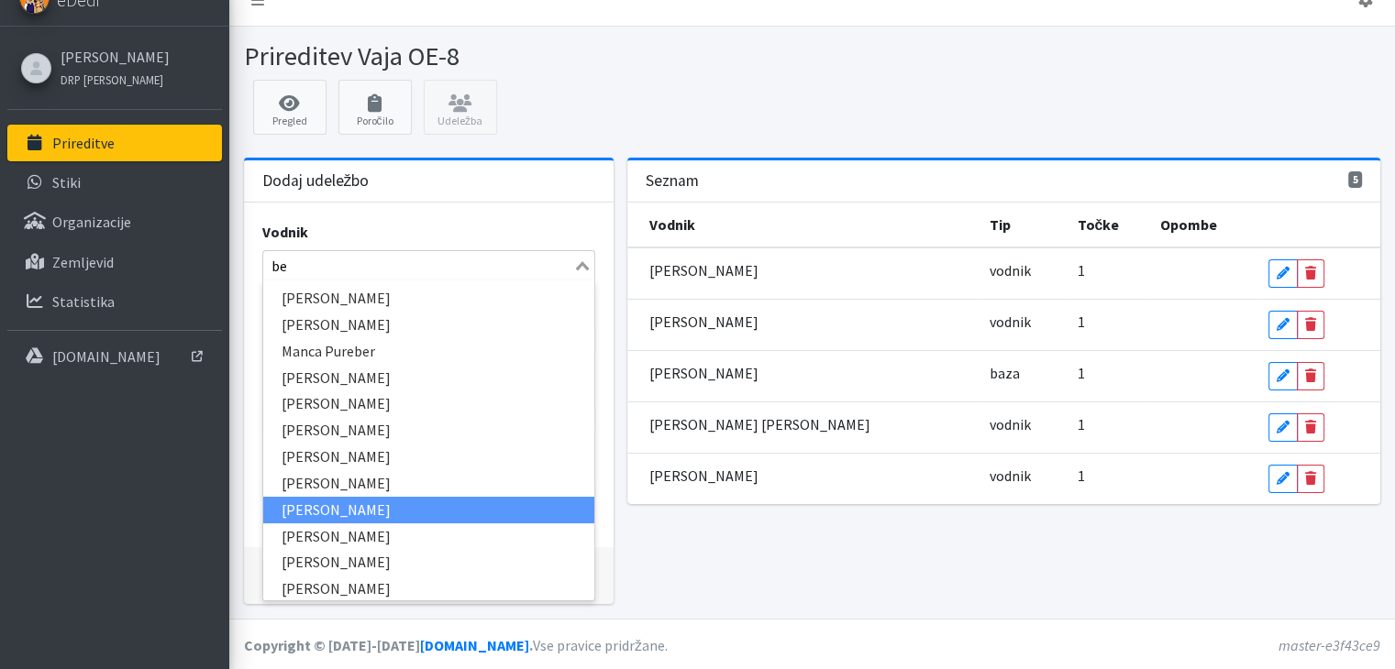
click at [350, 505] on li "[PERSON_NAME]" at bounding box center [428, 510] width 331 height 27
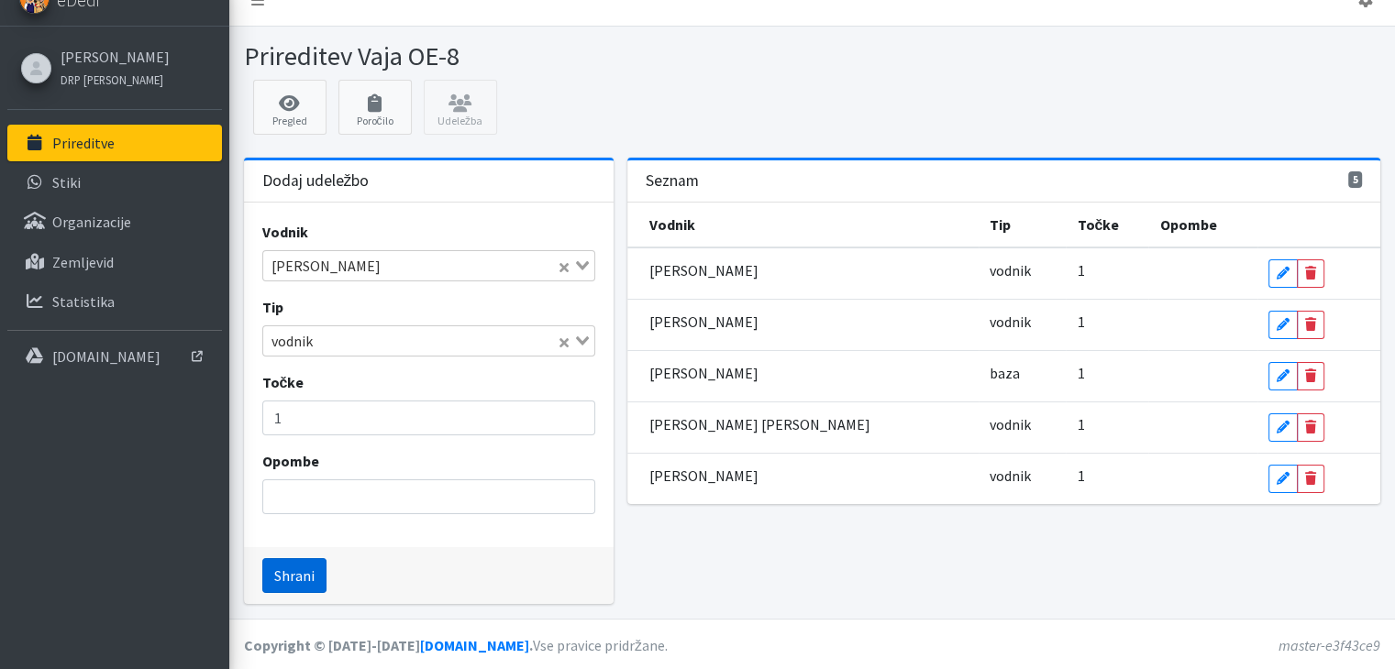
click at [297, 579] on button "Shrani" at bounding box center [294, 575] width 64 height 35
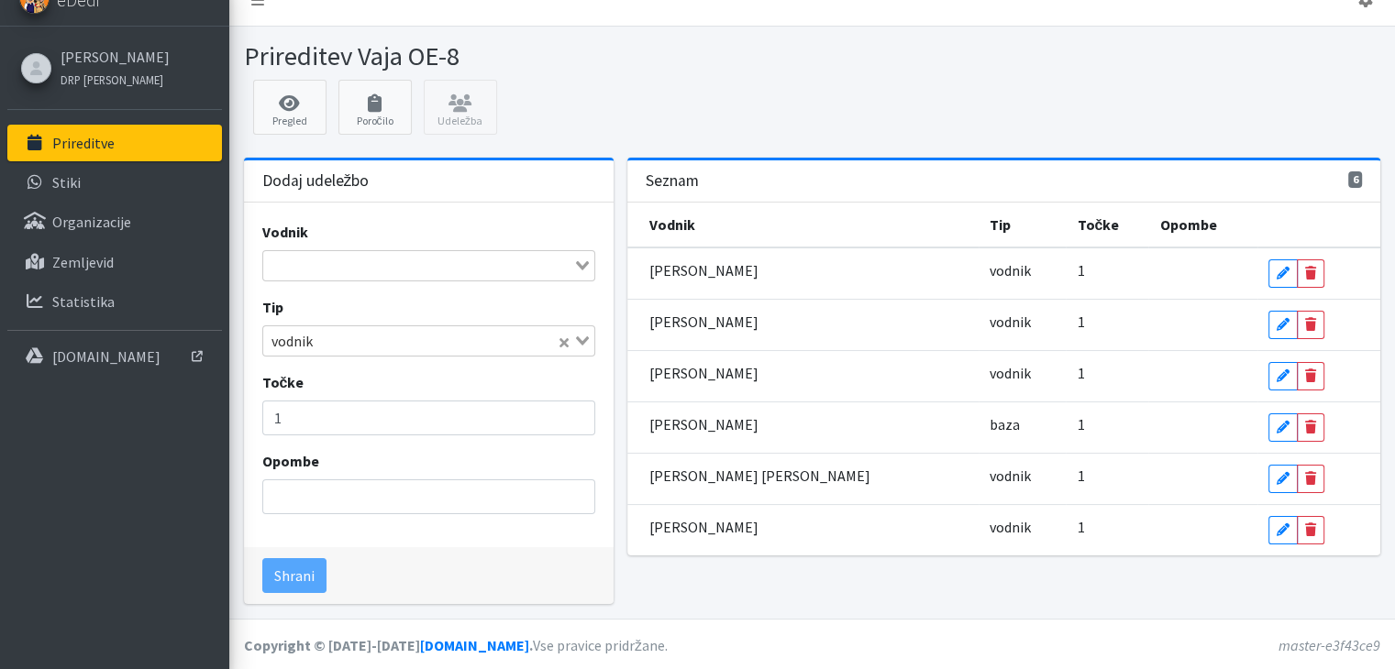
click at [312, 270] on input "Search for option" at bounding box center [418, 266] width 306 height 22
type input "ni"
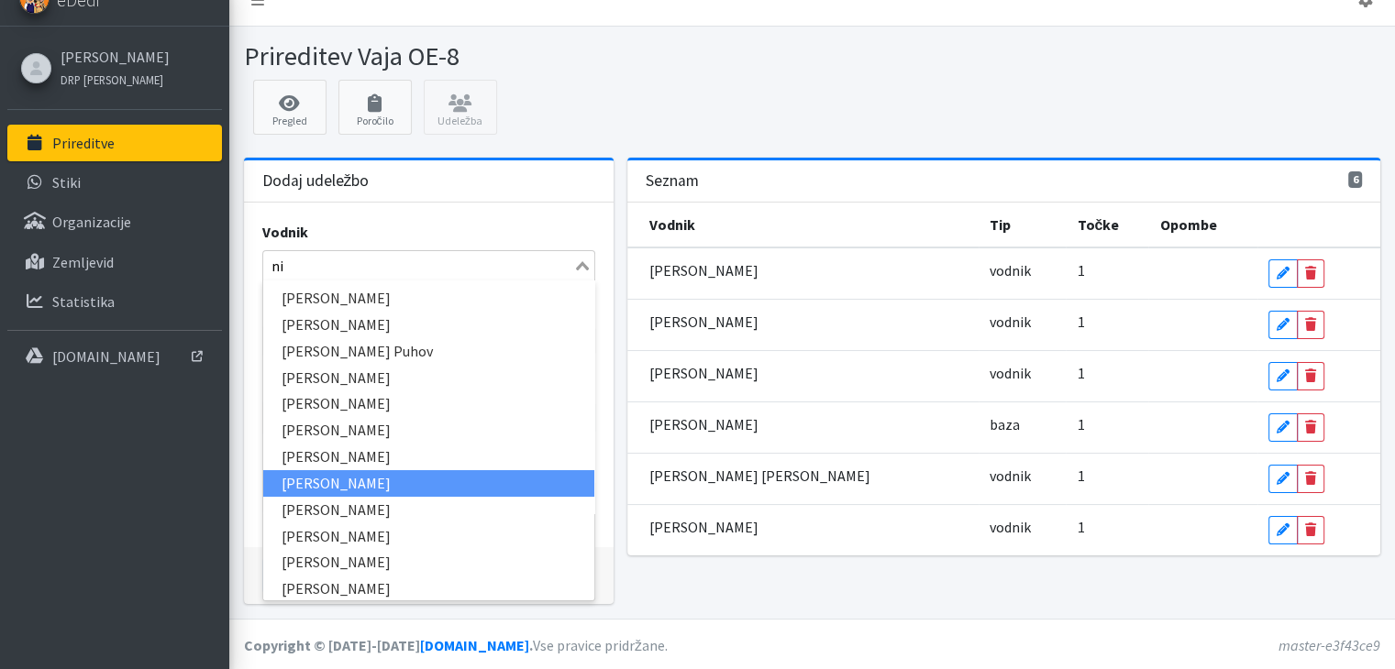
click at [330, 470] on li "[PERSON_NAME]" at bounding box center [428, 483] width 331 height 27
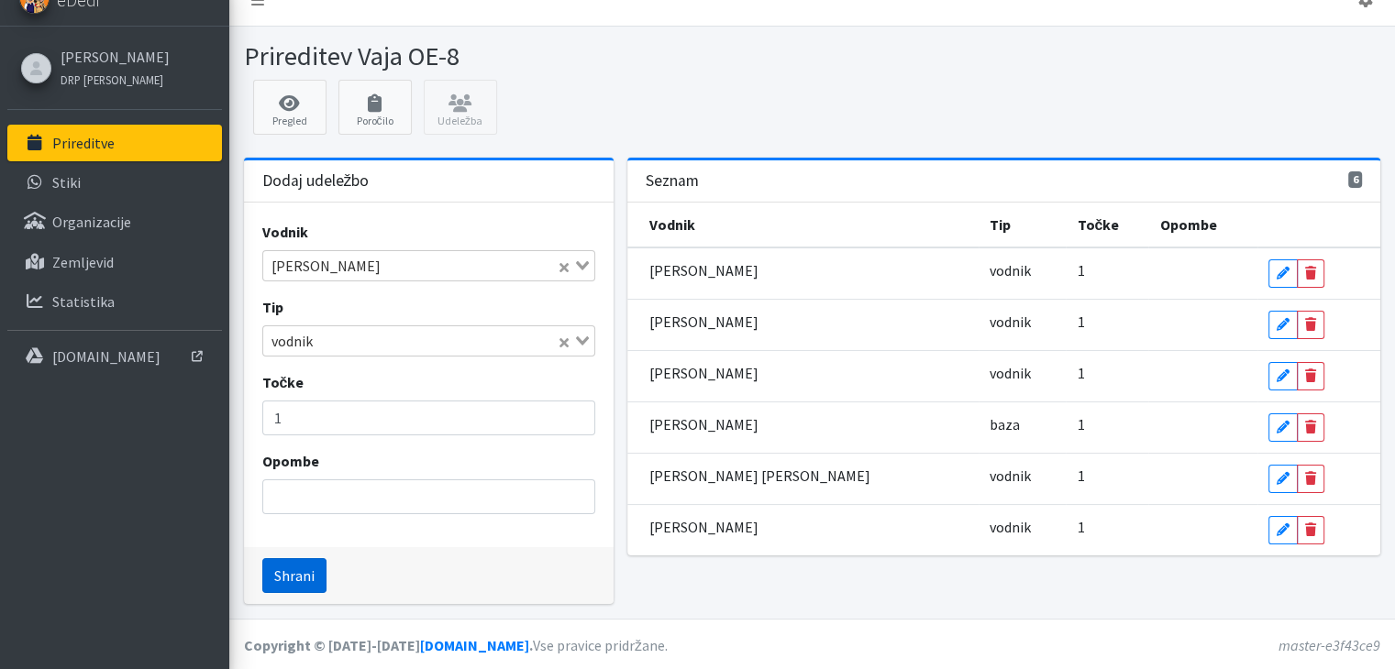
click at [317, 577] on button "Shrani" at bounding box center [294, 575] width 64 height 35
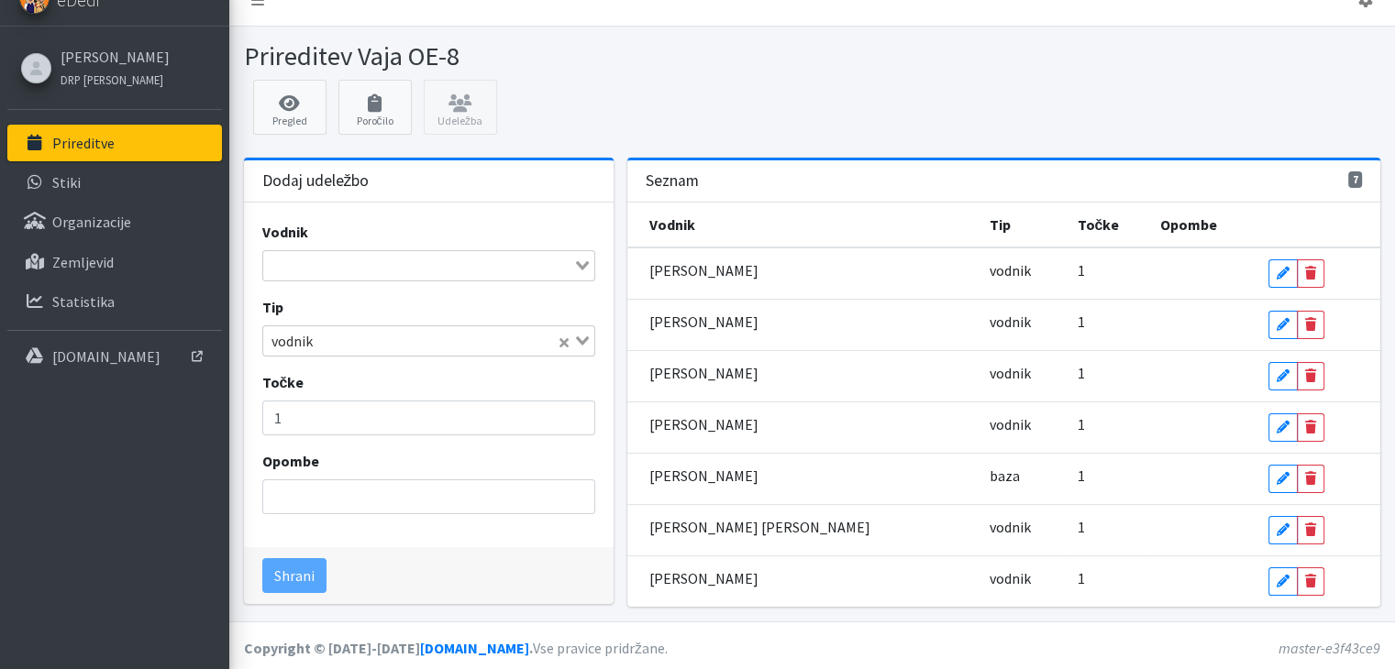
click at [460, 264] on input "Search for option" at bounding box center [418, 266] width 306 height 22
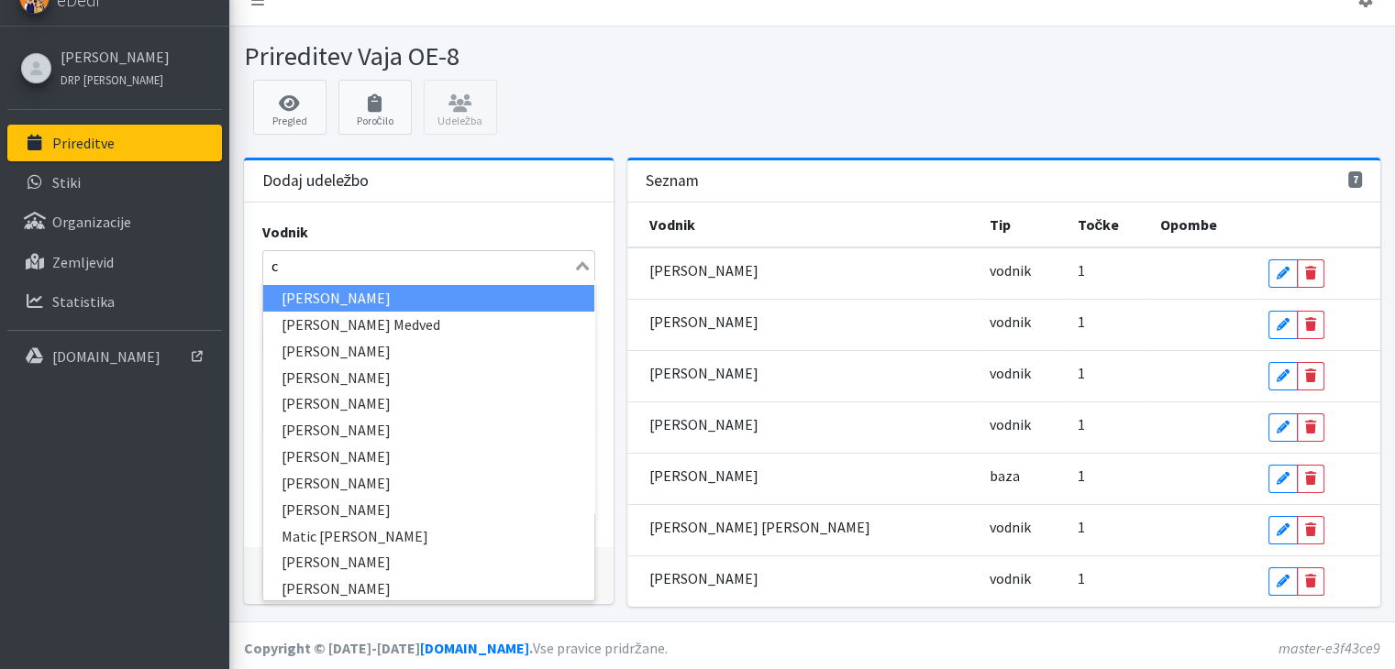
type input "cv"
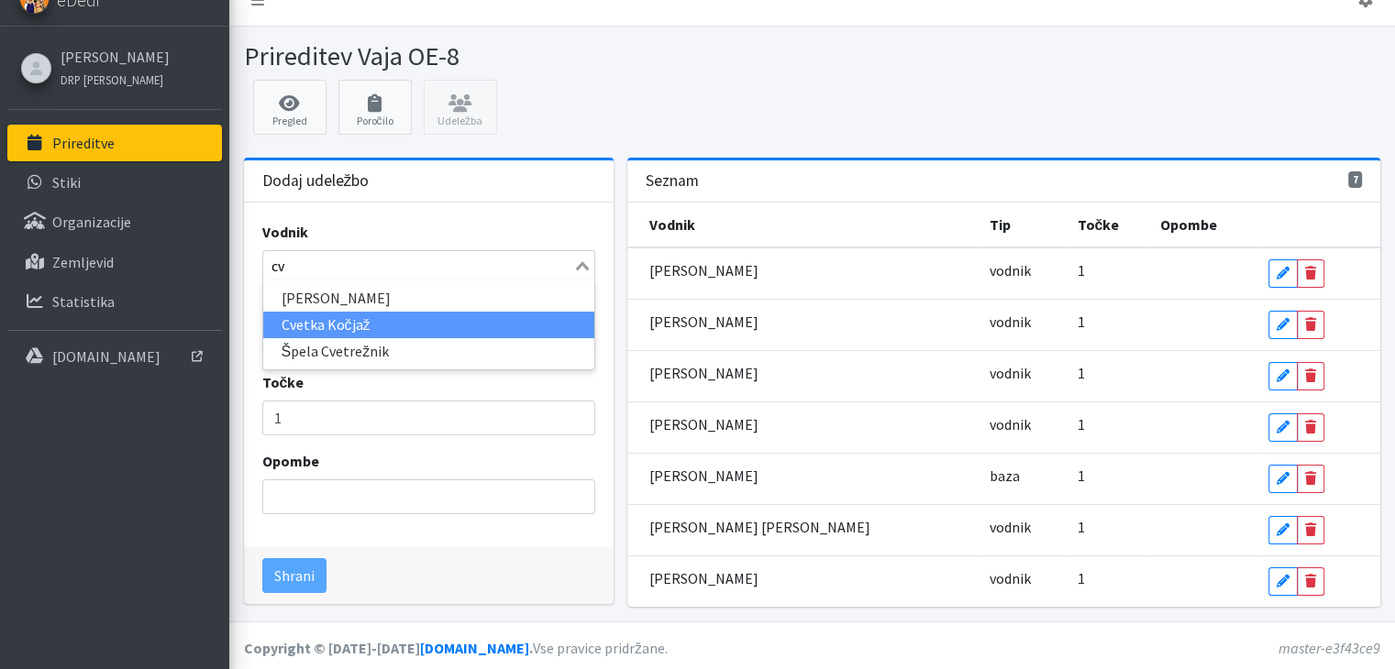
click at [312, 330] on li "Cvetka Kočjaž" at bounding box center [428, 325] width 331 height 27
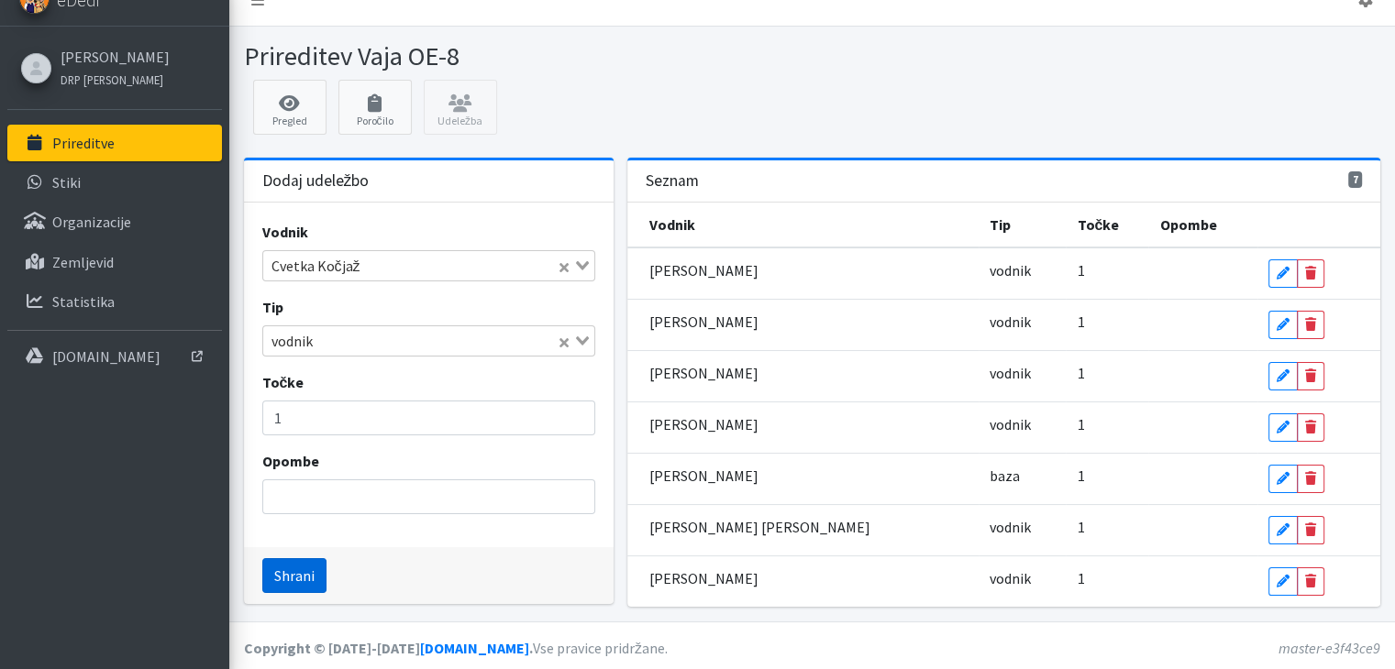
click at [304, 571] on button "Shrani" at bounding box center [294, 575] width 64 height 35
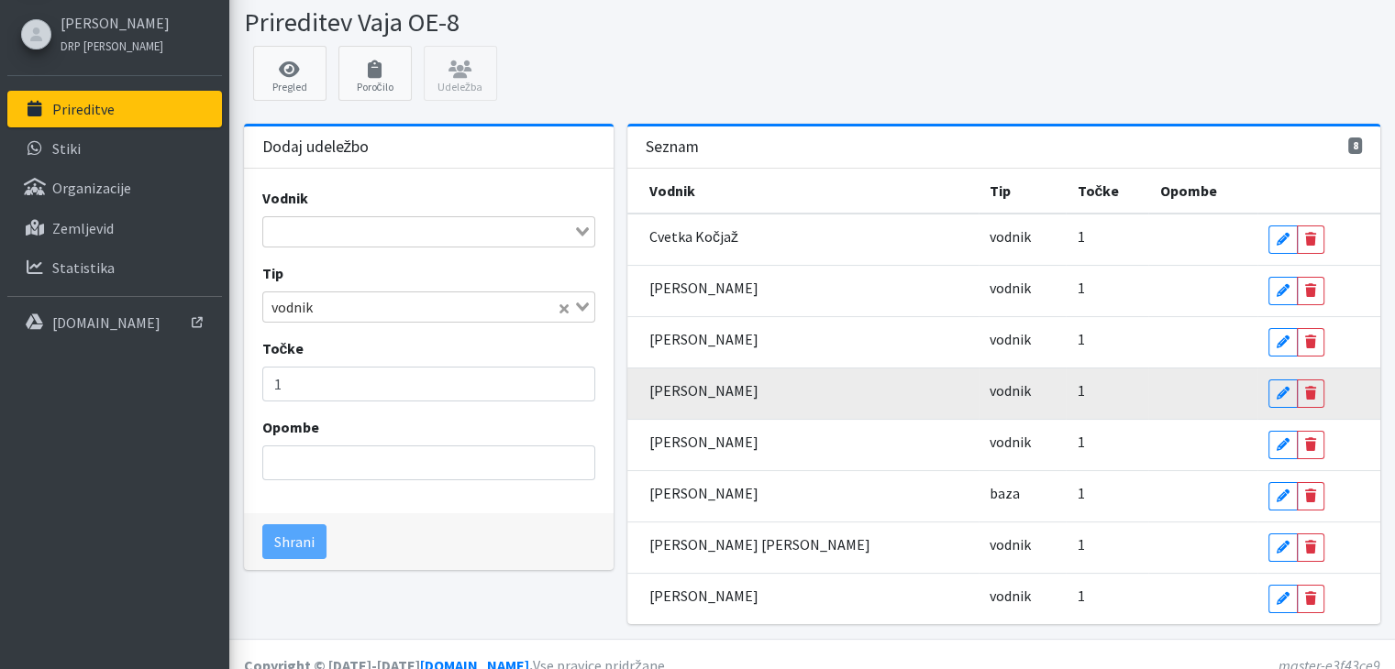
scroll to position [76, 0]
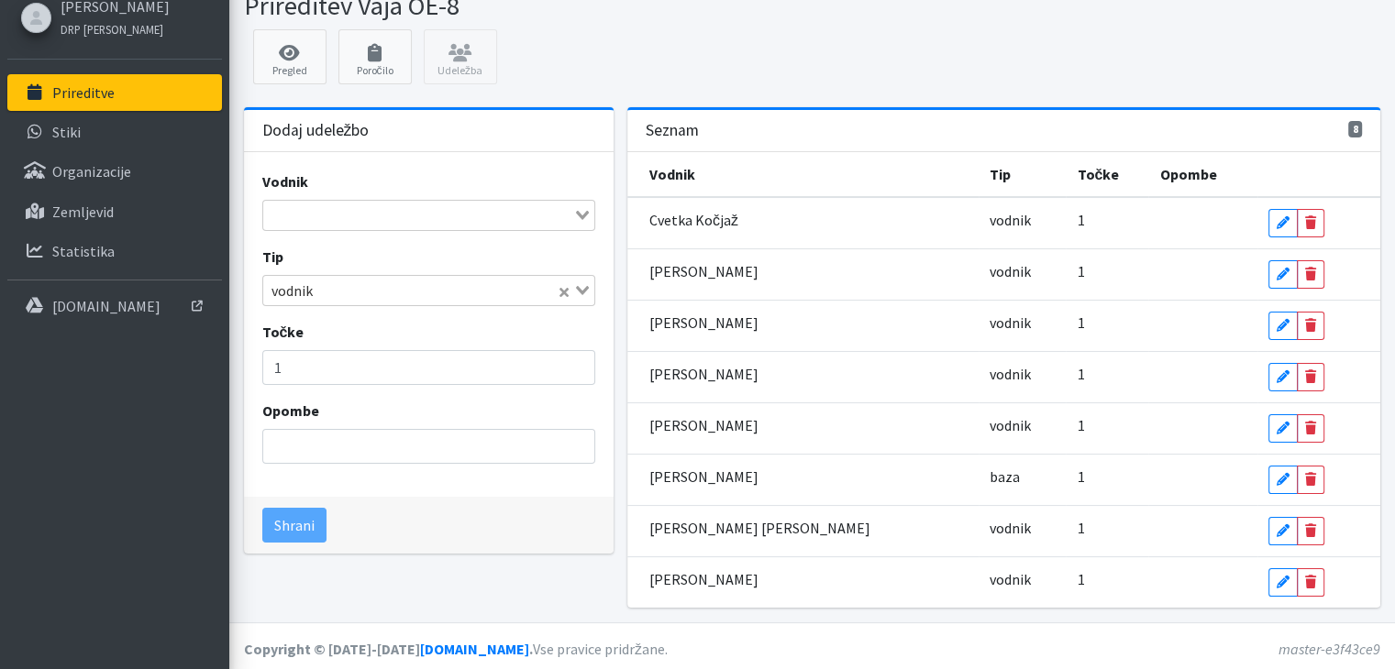
click at [469, 218] on input "Search for option" at bounding box center [418, 216] width 306 height 22
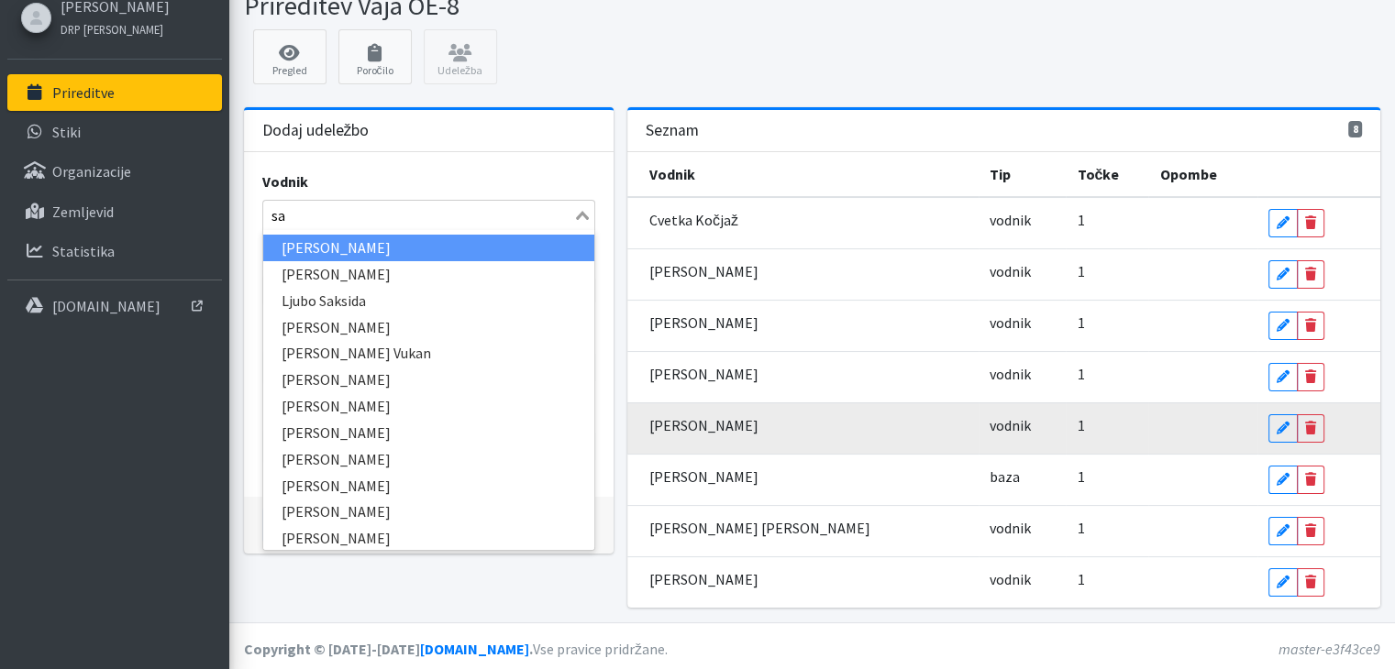
type input "sab"
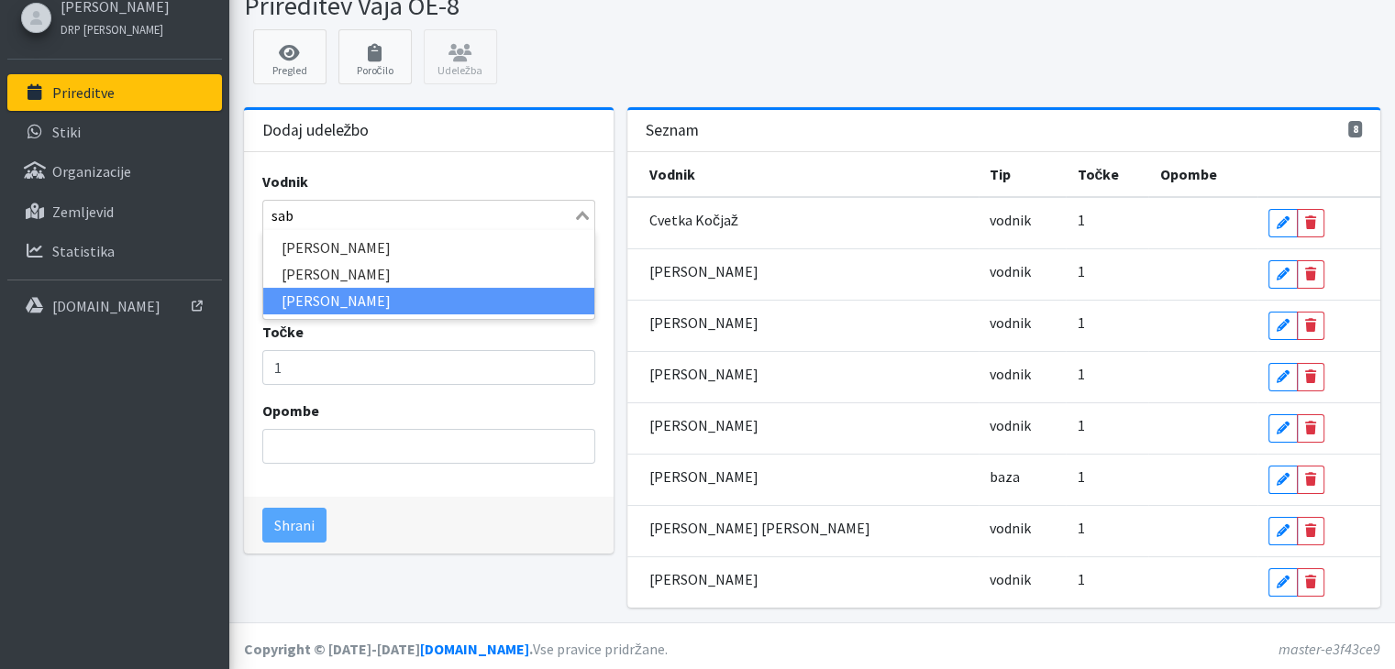
click at [394, 288] on li "[PERSON_NAME]" at bounding box center [428, 301] width 331 height 27
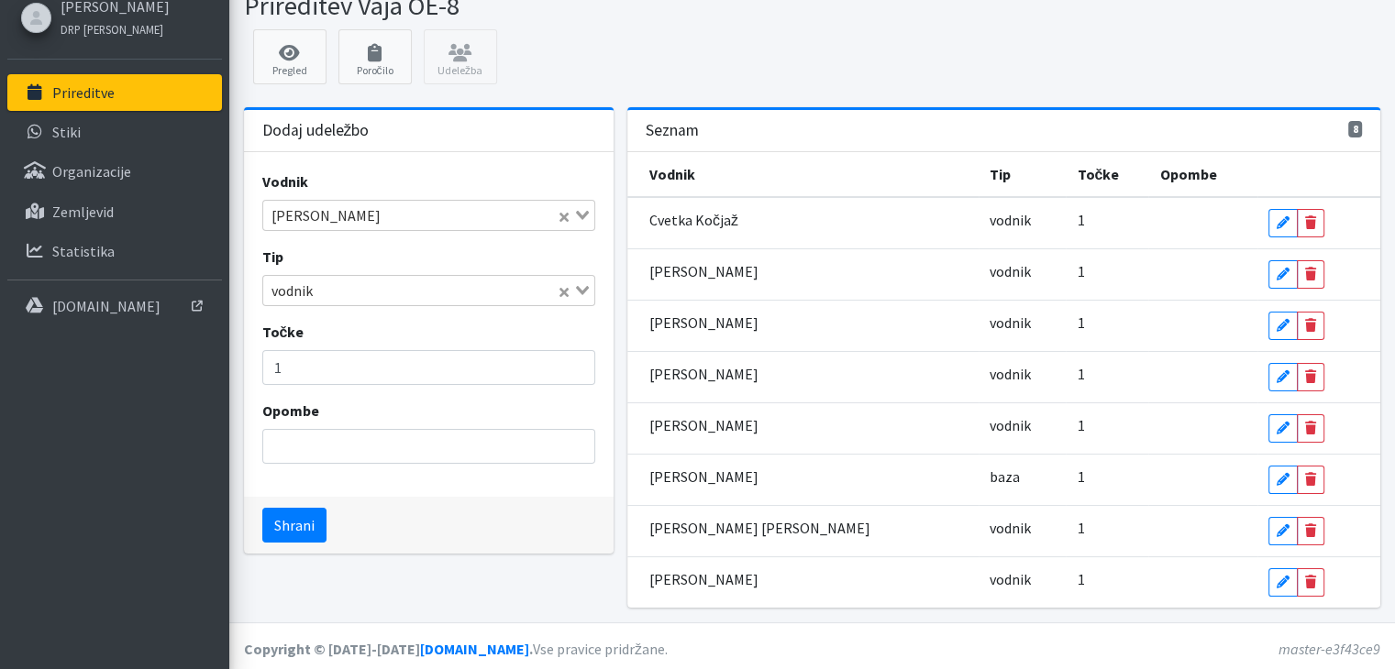
click at [583, 286] on icon "Search for option" at bounding box center [582, 290] width 13 height 9
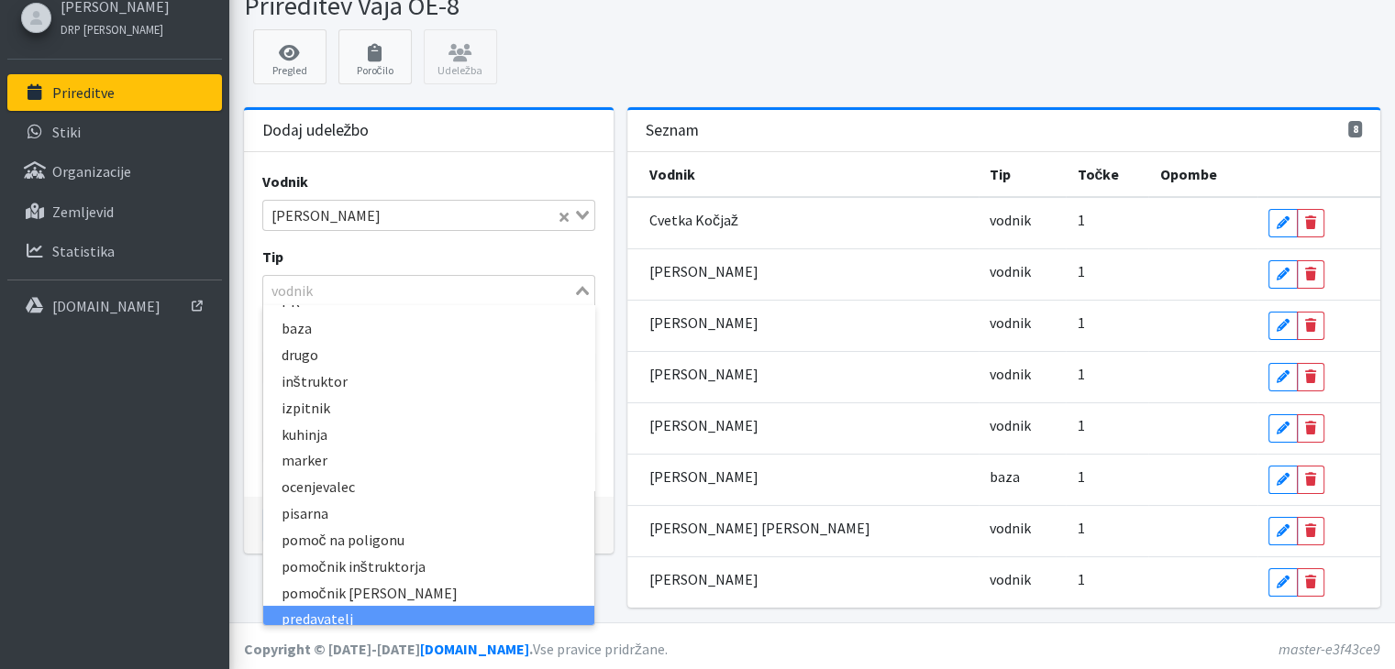
scroll to position [0, 0]
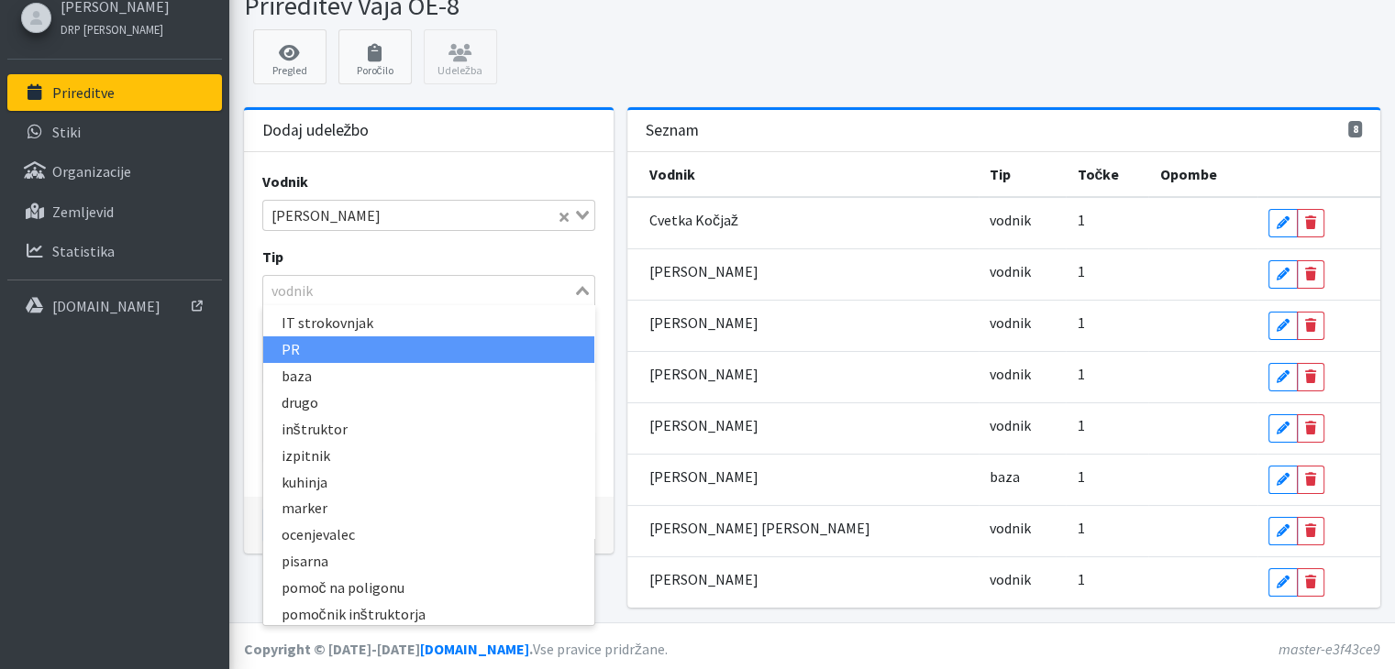
click at [294, 343] on li "PR" at bounding box center [428, 350] width 331 height 27
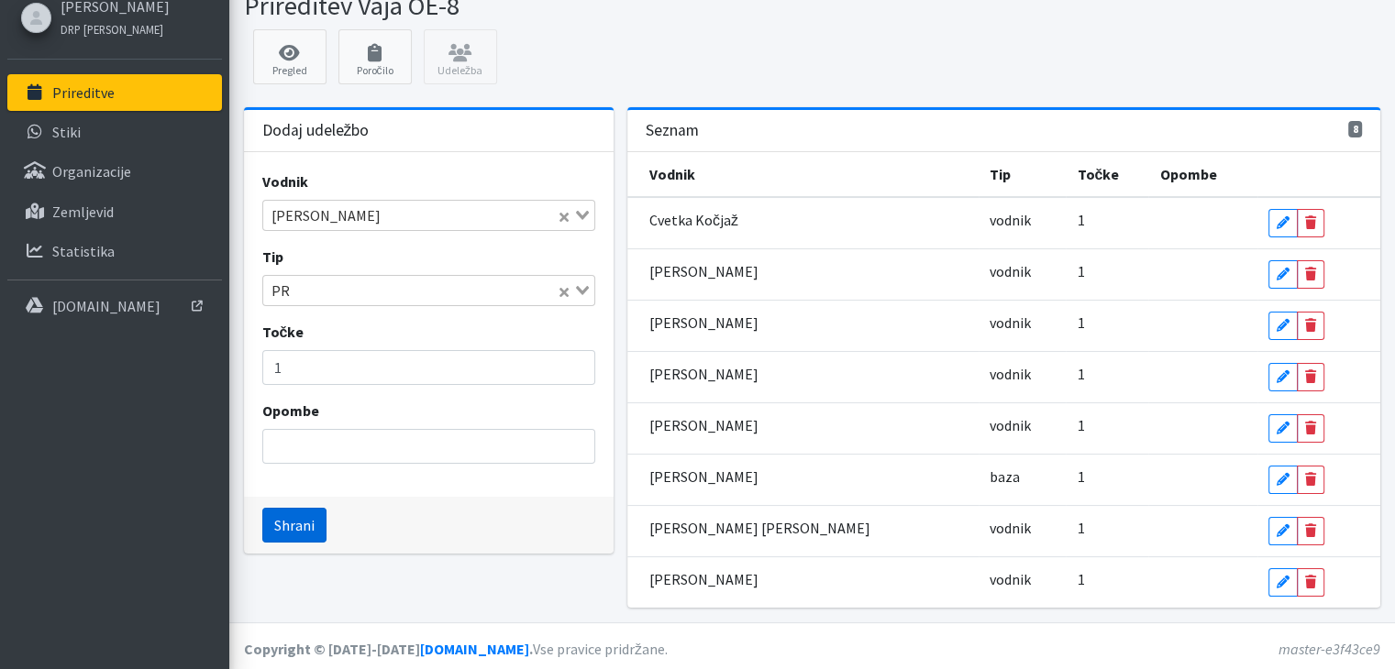
click at [289, 525] on button "Shrani" at bounding box center [294, 525] width 64 height 35
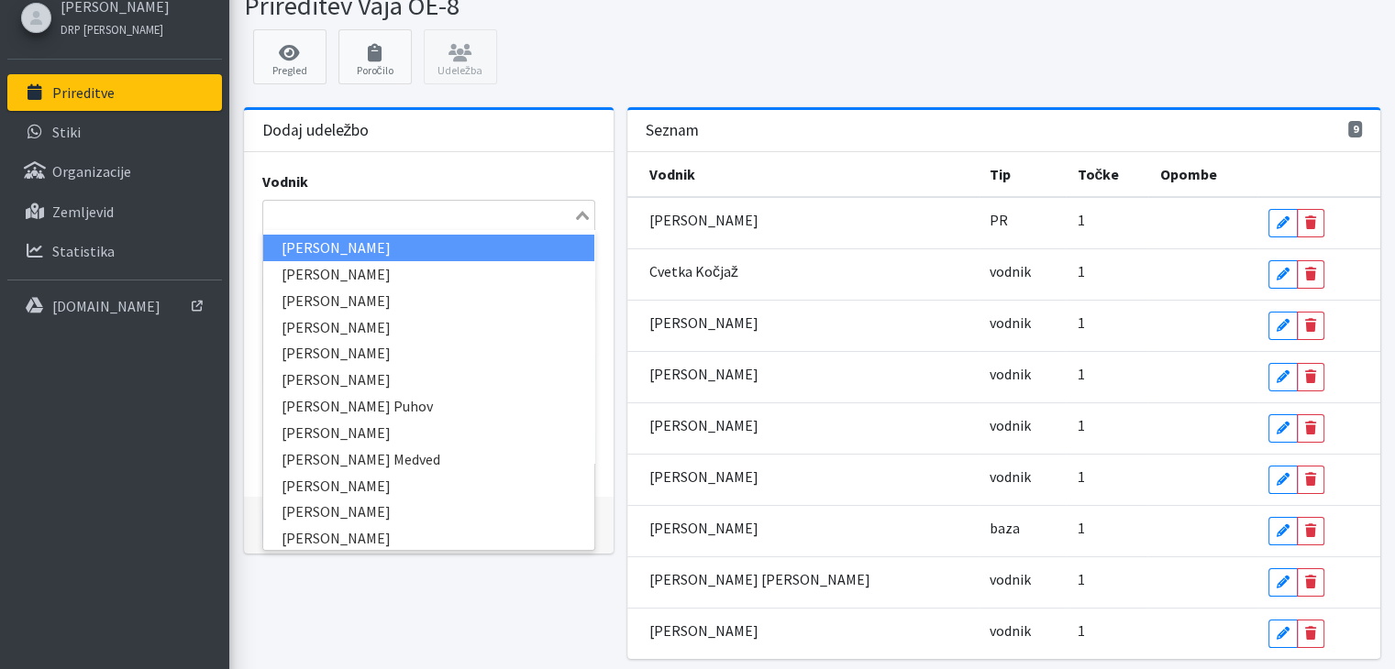
click at [551, 206] on input "Search for option" at bounding box center [418, 216] width 306 height 22
type input "bar"
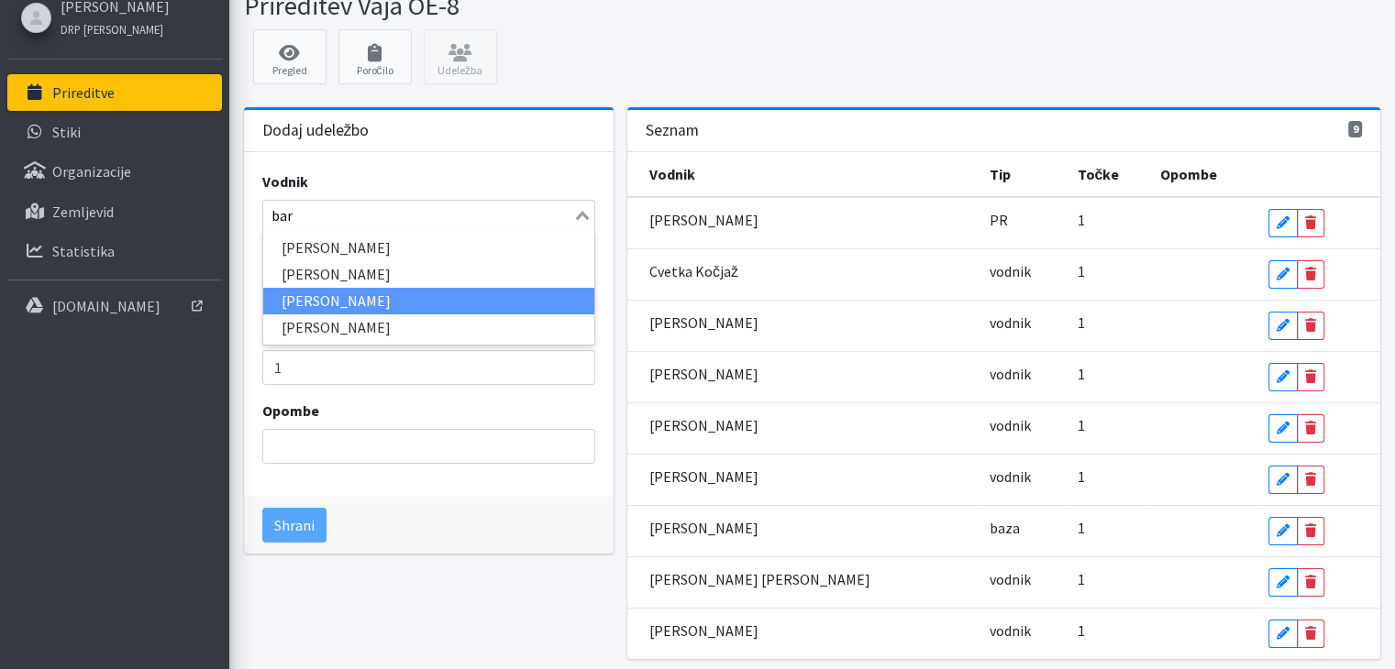
click at [344, 300] on li "[PERSON_NAME]" at bounding box center [428, 301] width 331 height 27
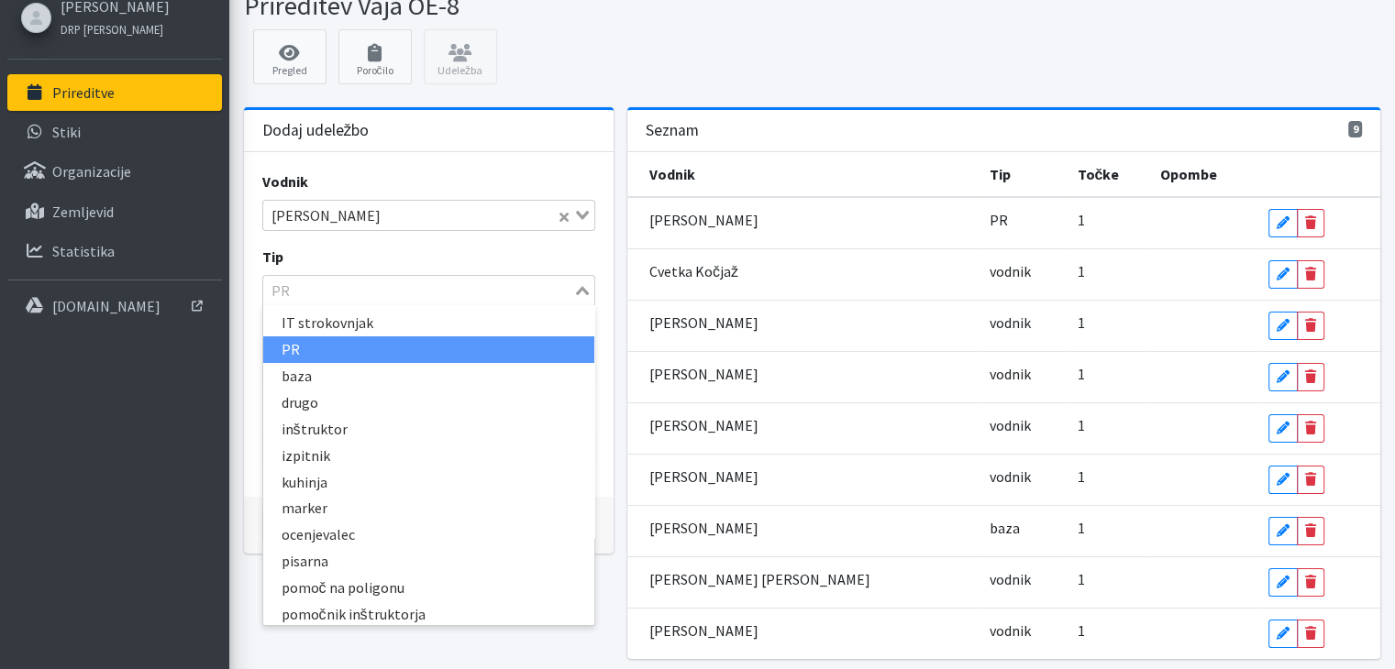
click at [581, 291] on icon "Search for option" at bounding box center [582, 290] width 13 height 9
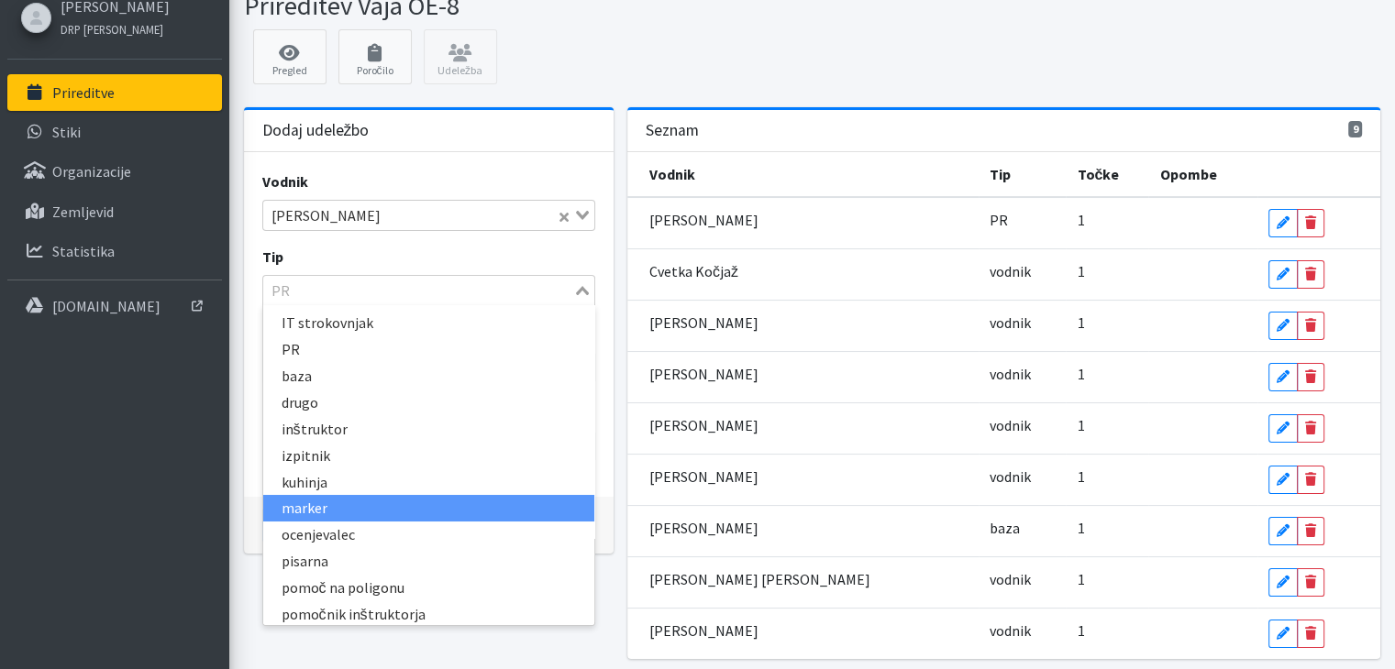
click at [337, 503] on li "marker" at bounding box center [428, 508] width 331 height 27
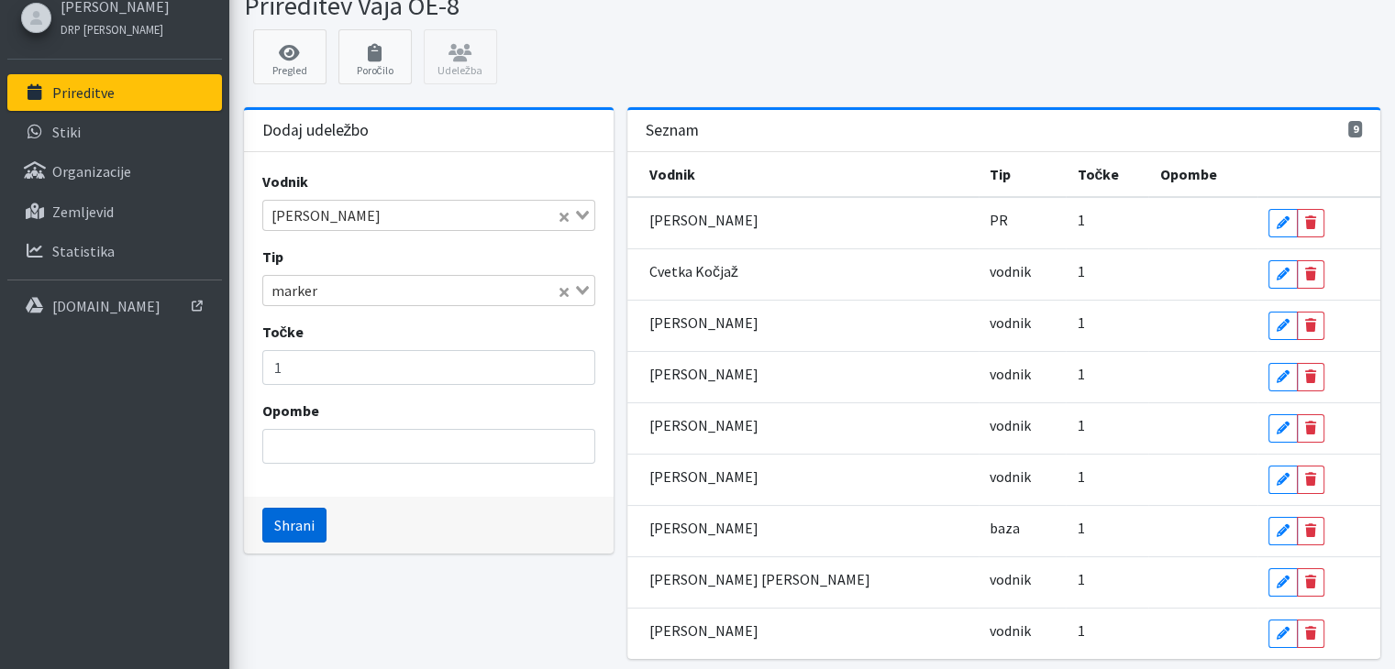
click at [301, 526] on button "Shrani" at bounding box center [294, 525] width 64 height 35
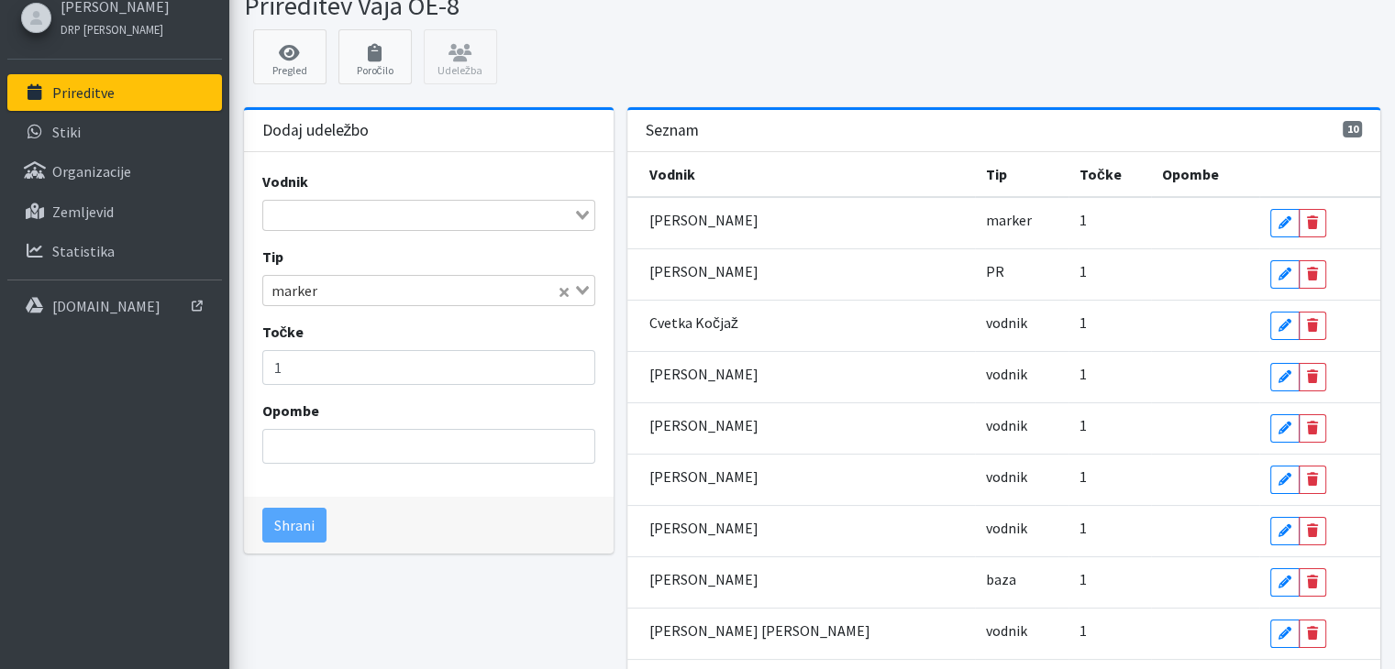
drag, startPoint x: 451, startPoint y: 196, endPoint x: 451, endPoint y: 206, distance: 10.1
click at [451, 199] on div "Vodnik Loading..." at bounding box center [428, 201] width 333 height 61
click at [451, 212] on input "Search for option" at bounding box center [418, 216] width 306 height 22
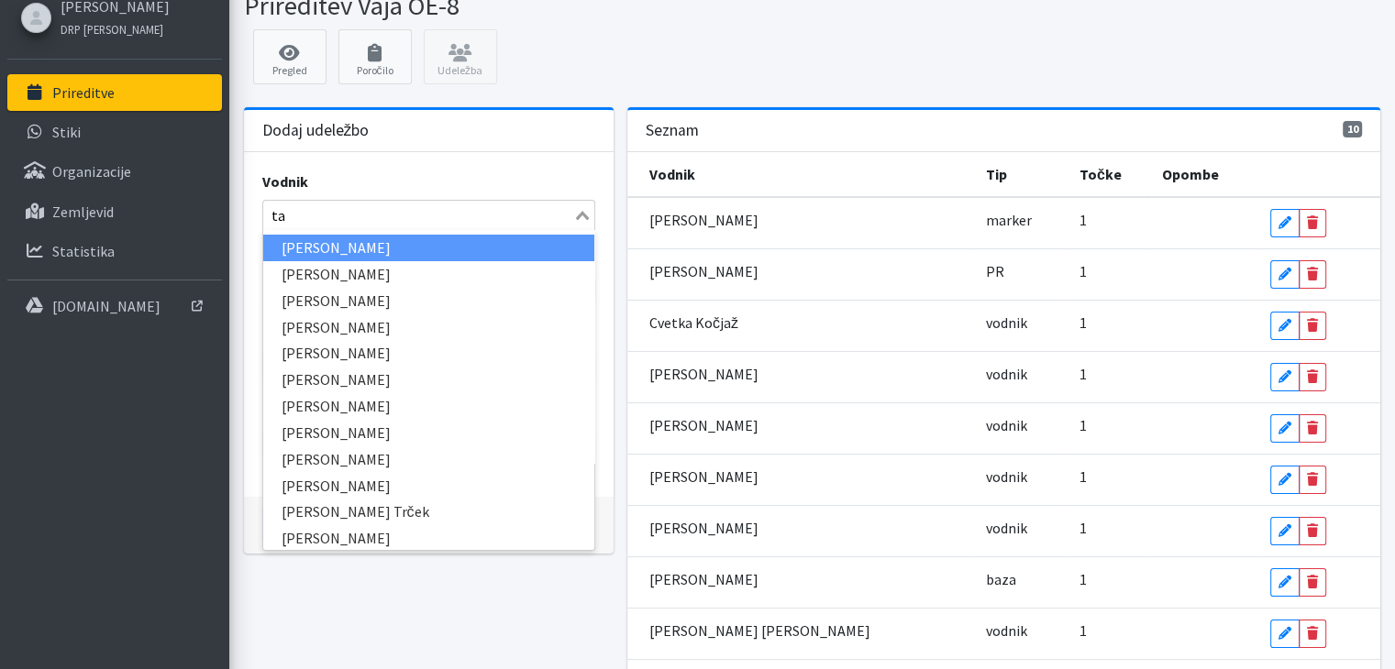
type input "tam"
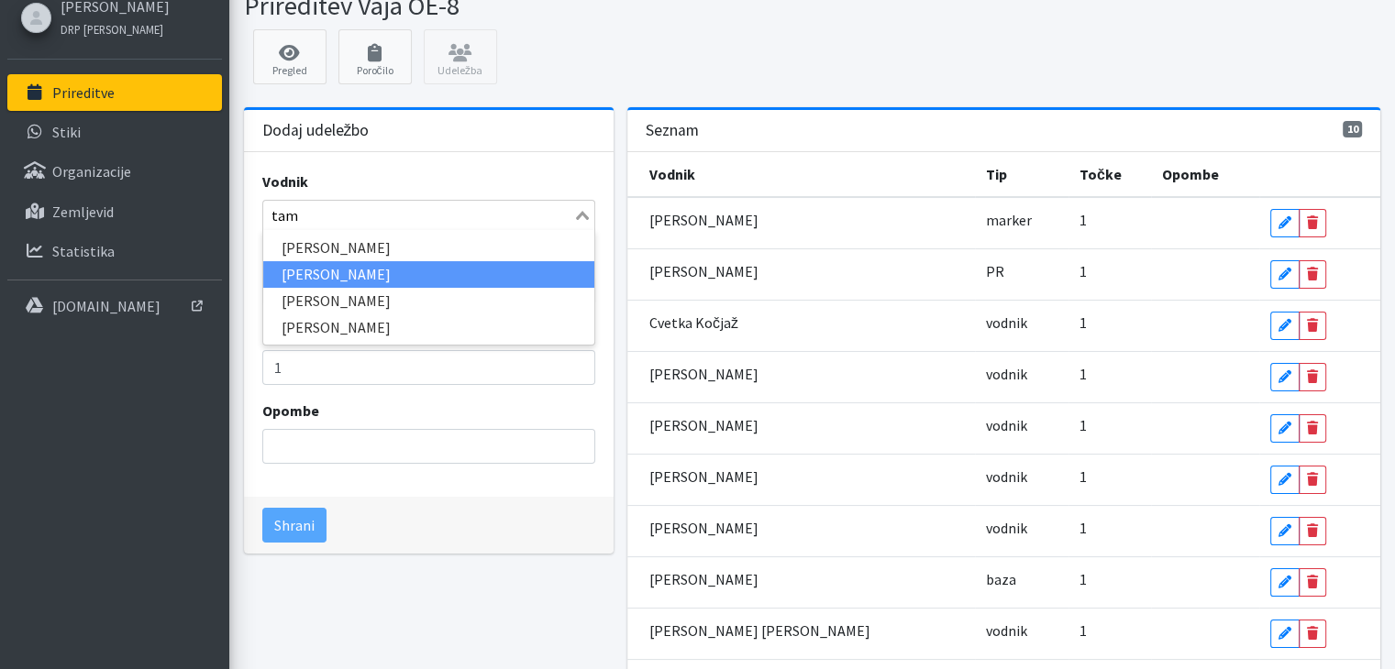
click at [350, 267] on li "[PERSON_NAME]" at bounding box center [428, 274] width 331 height 27
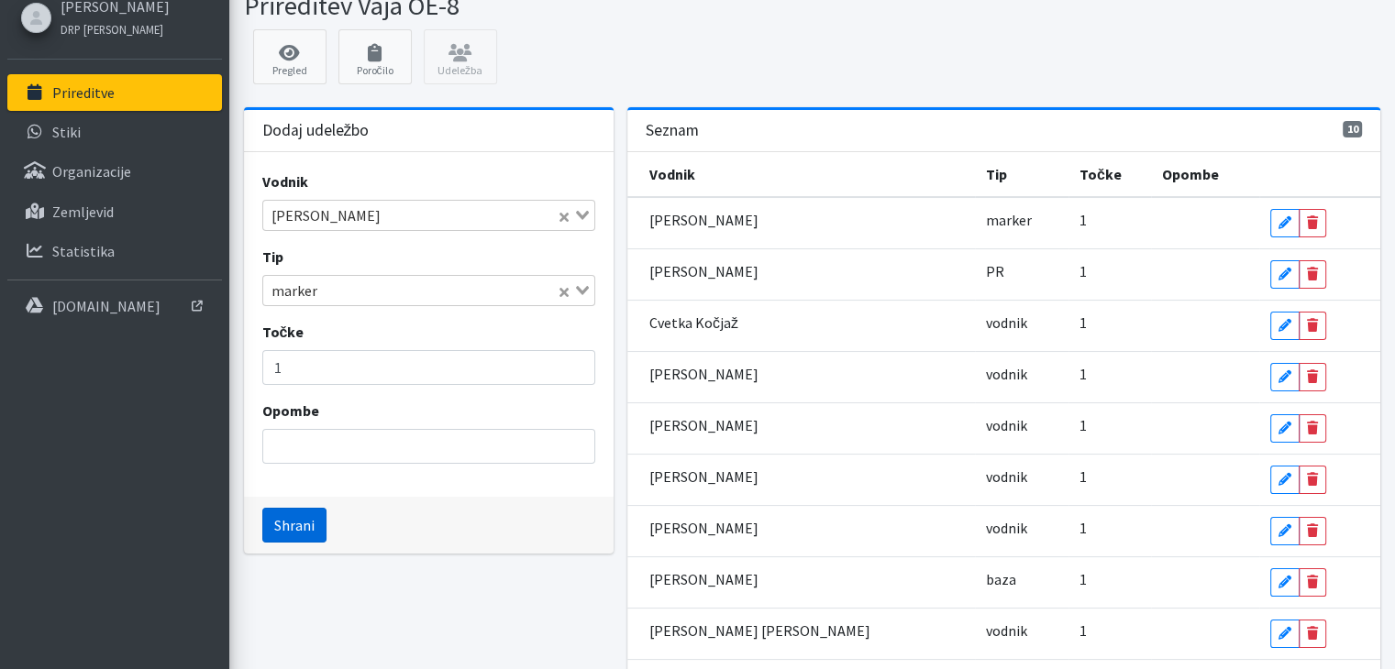
click at [302, 523] on button "Shrani" at bounding box center [294, 525] width 64 height 35
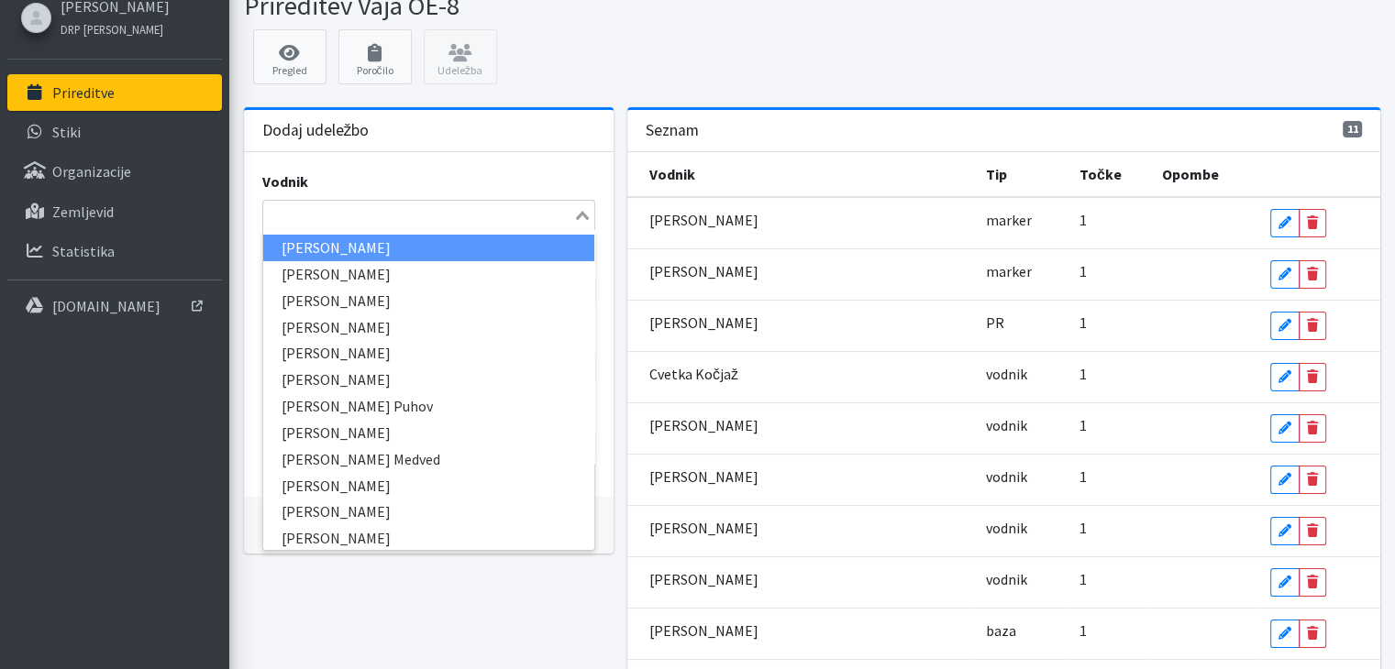
click at [427, 215] on input "Search for option" at bounding box center [418, 216] width 306 height 22
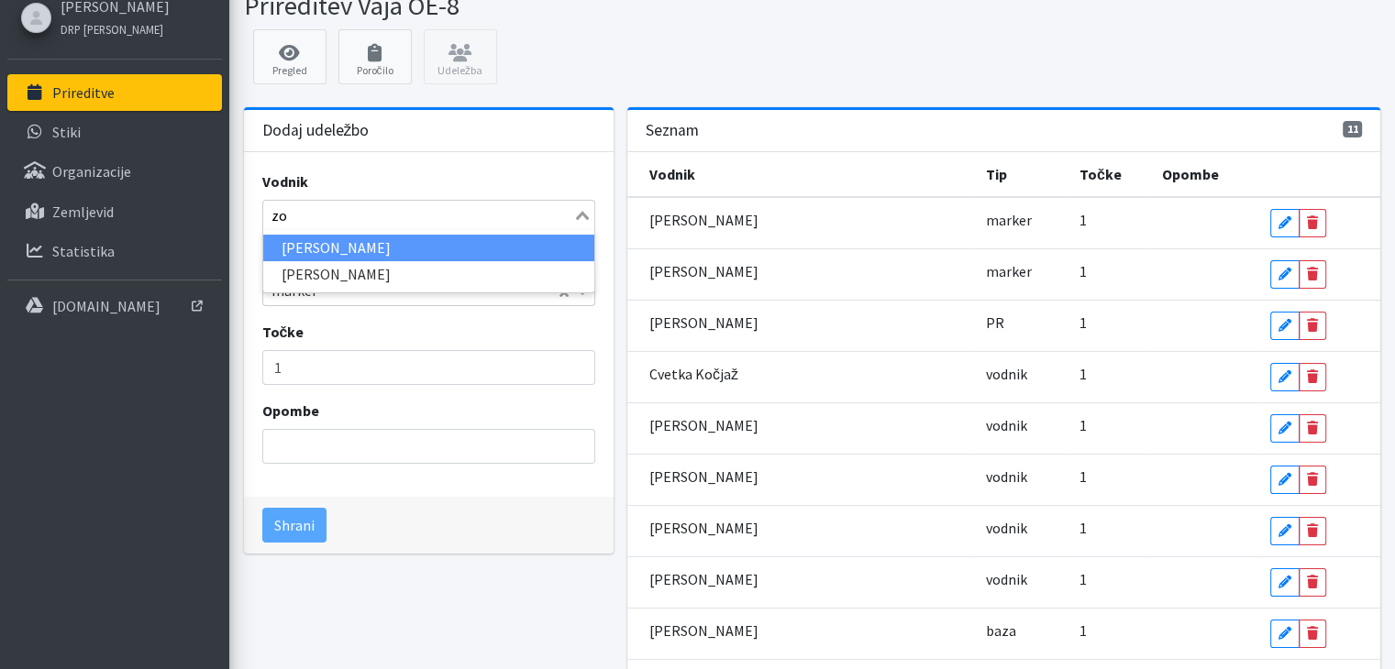
type input "zor"
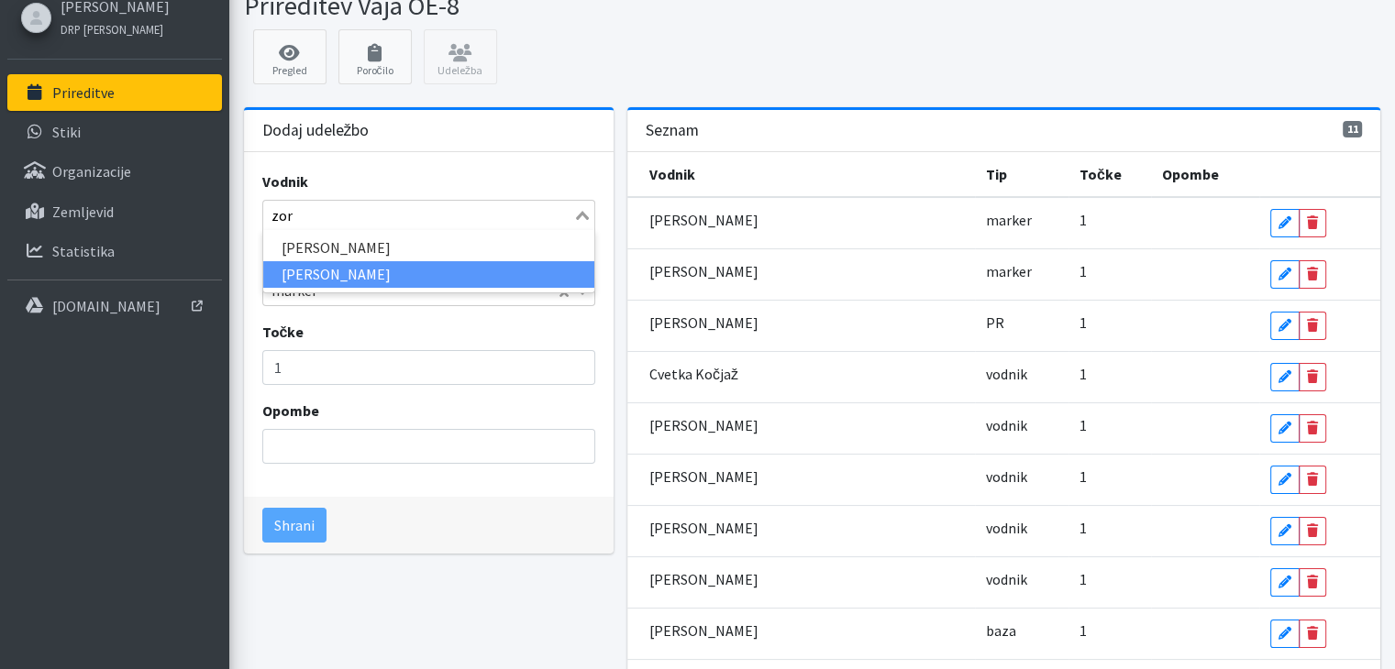
click at [327, 265] on li "[PERSON_NAME]" at bounding box center [428, 274] width 331 height 27
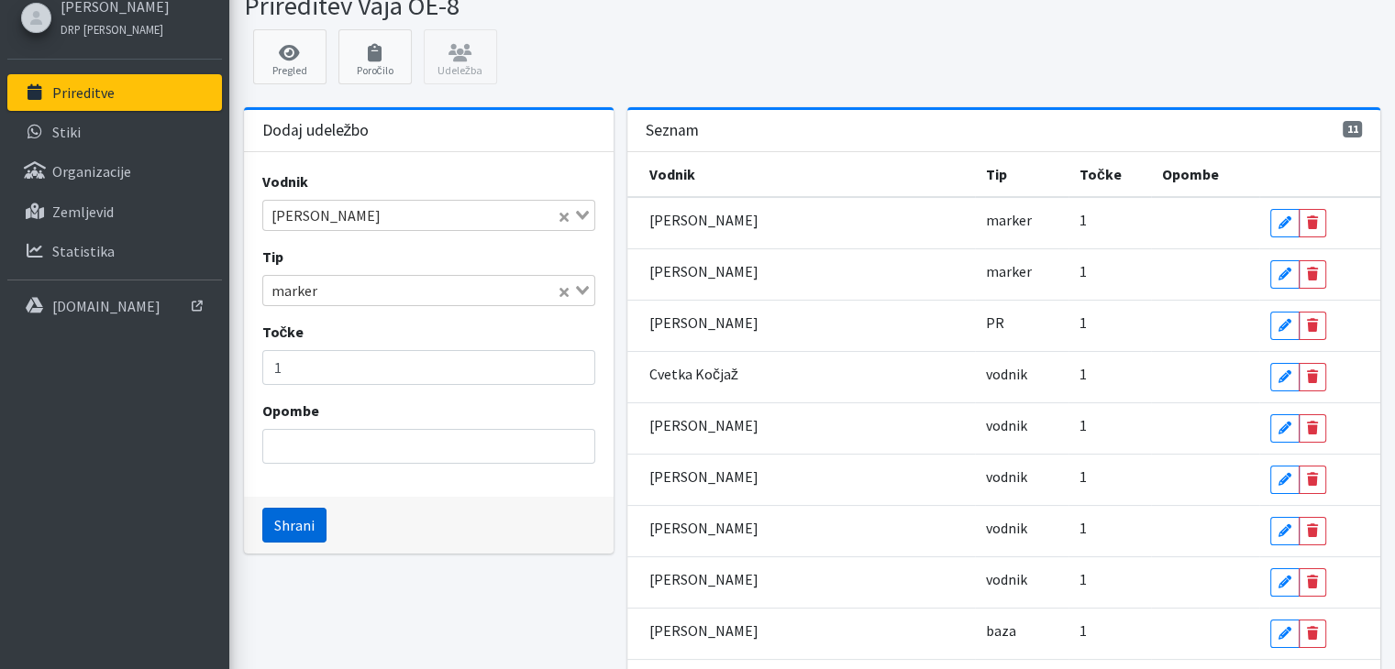
click at [297, 525] on button "Shrani" at bounding box center [294, 525] width 64 height 35
click at [436, 213] on input "Search for option" at bounding box center [418, 216] width 306 height 22
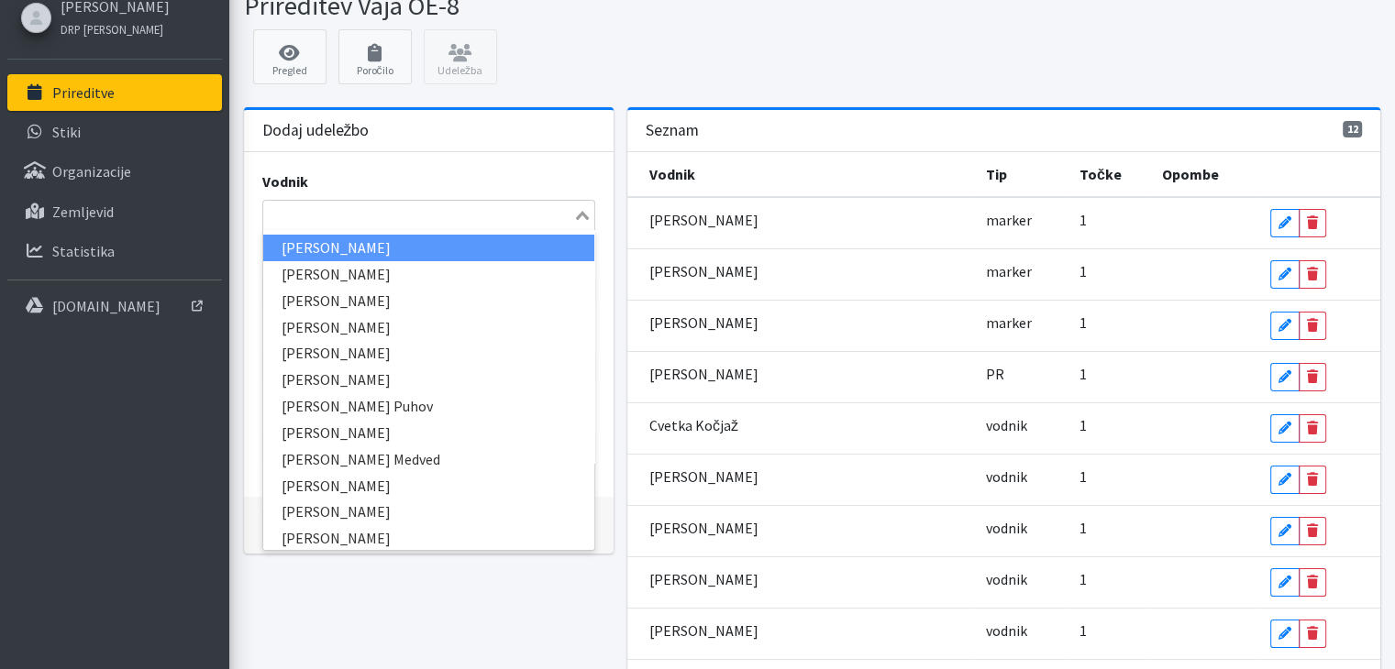
click at [429, 206] on input "Search for option" at bounding box center [418, 216] width 306 height 22
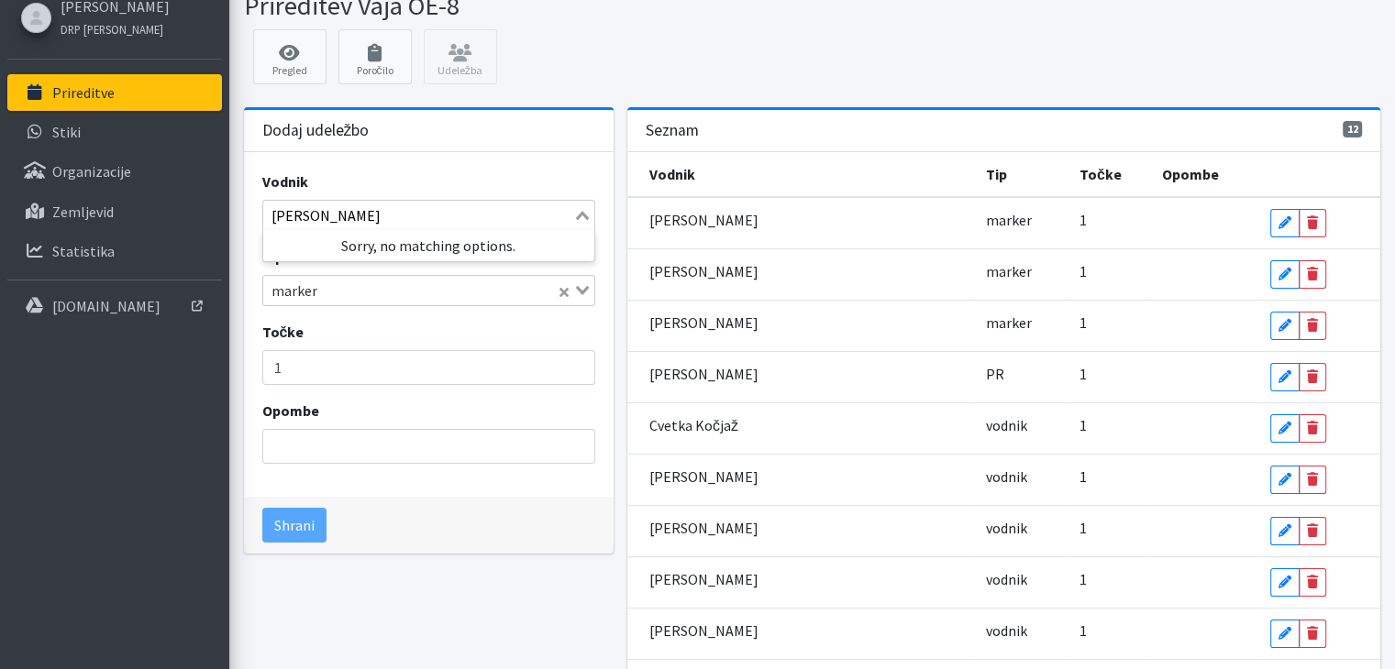
click at [455, 249] on li "Sorry, no matching options." at bounding box center [428, 246] width 331 height 22
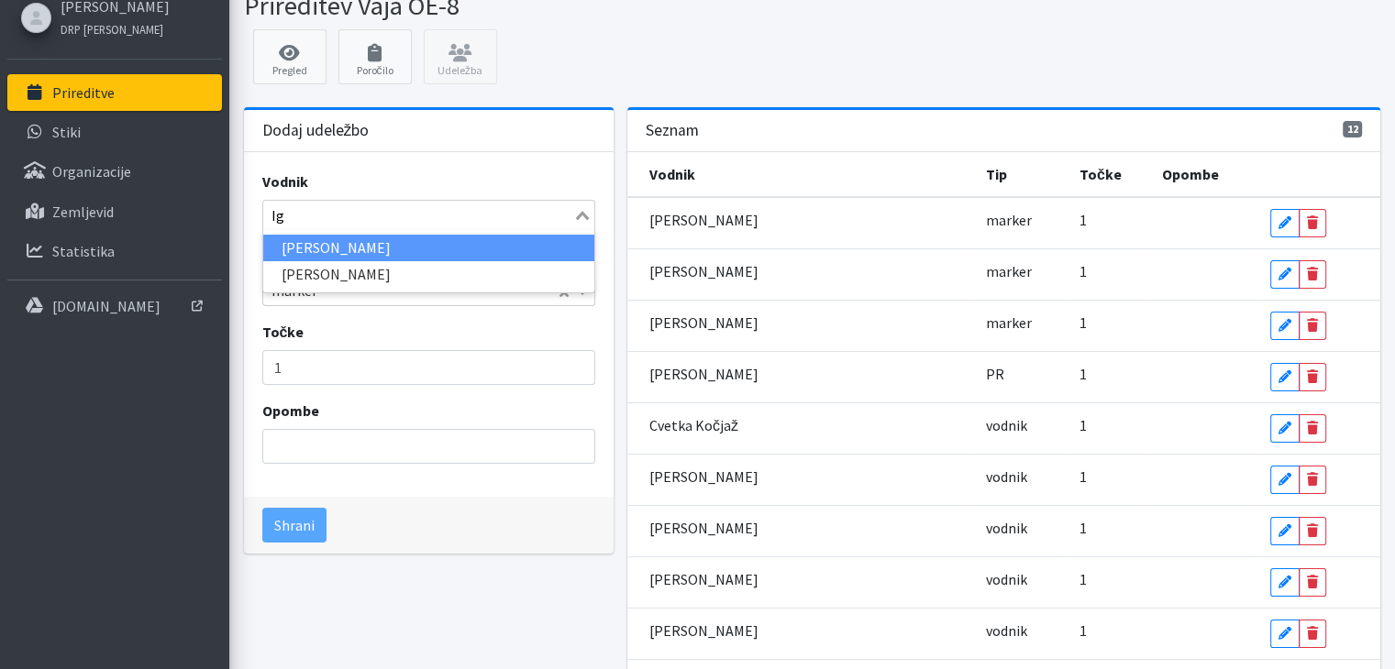
type input "I"
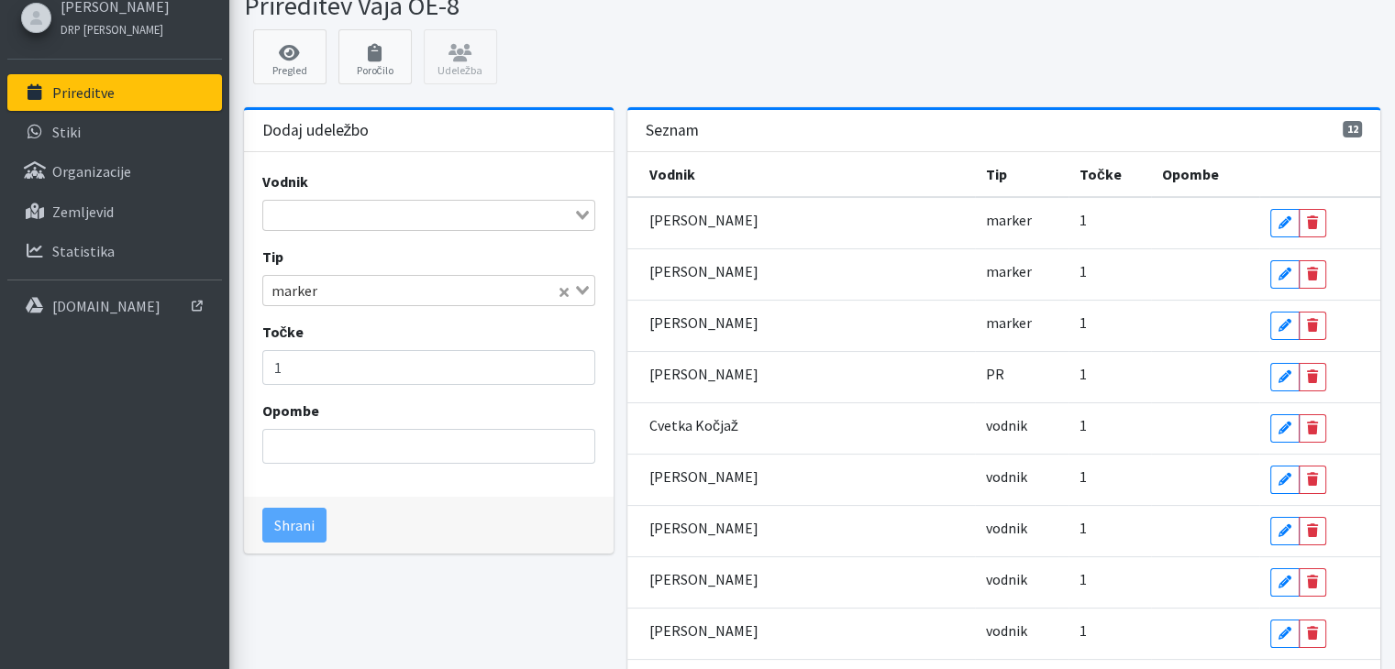
click at [407, 630] on div "Dodaj udeležbo Vodnik Loading... Helena Šinkovec Sabina Zelinšček Renata Pogačn…" at bounding box center [428, 467] width 383 height 721
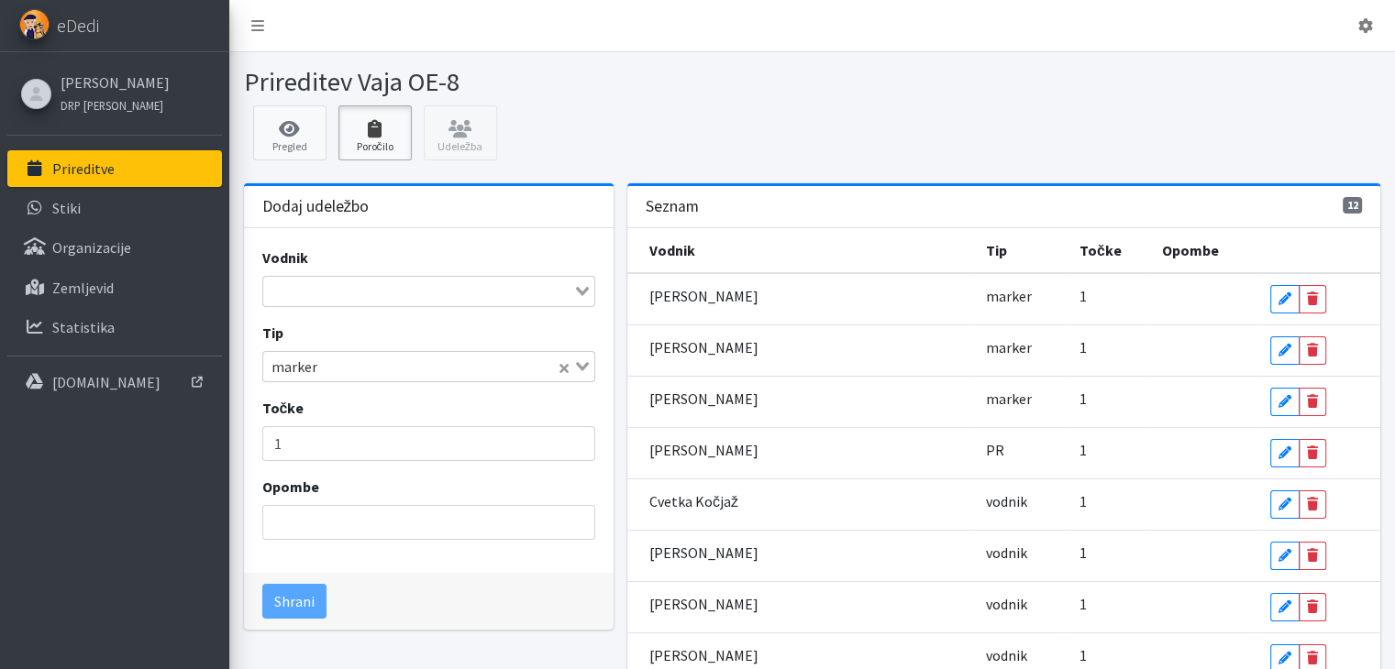
click at [367, 137] on icon at bounding box center [375, 129] width 62 height 18
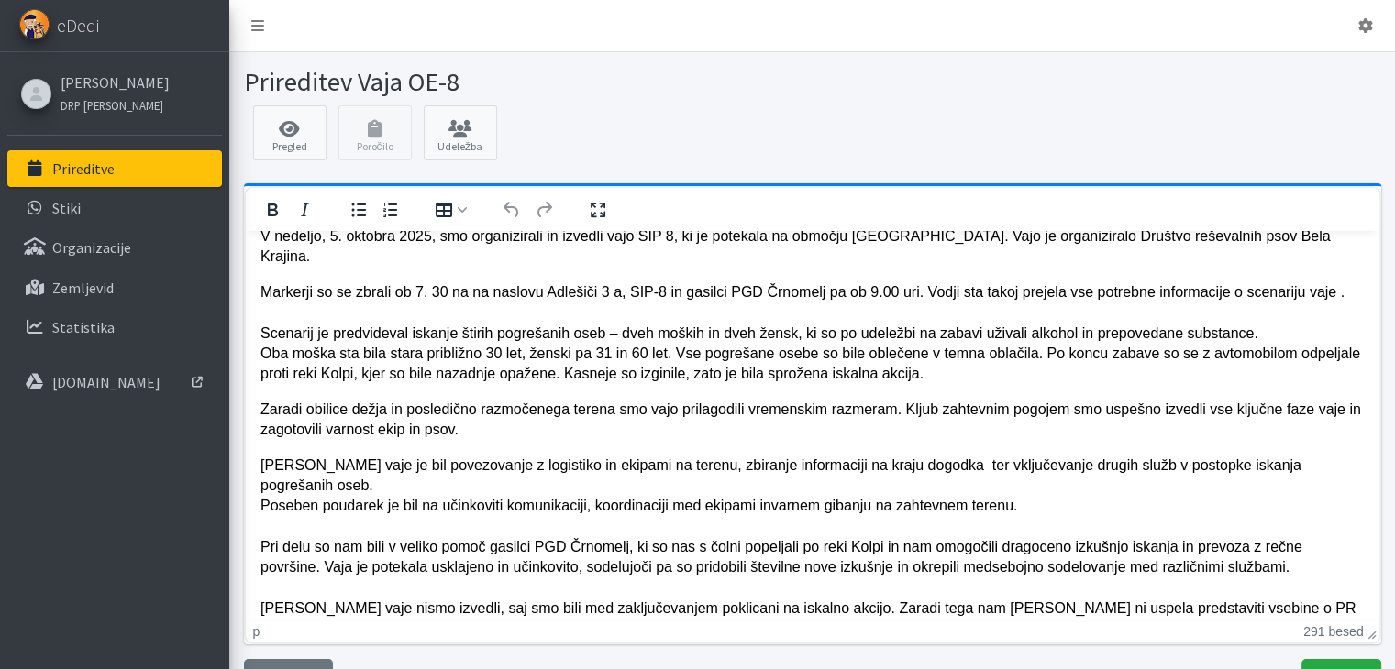
scroll to position [53, 0]
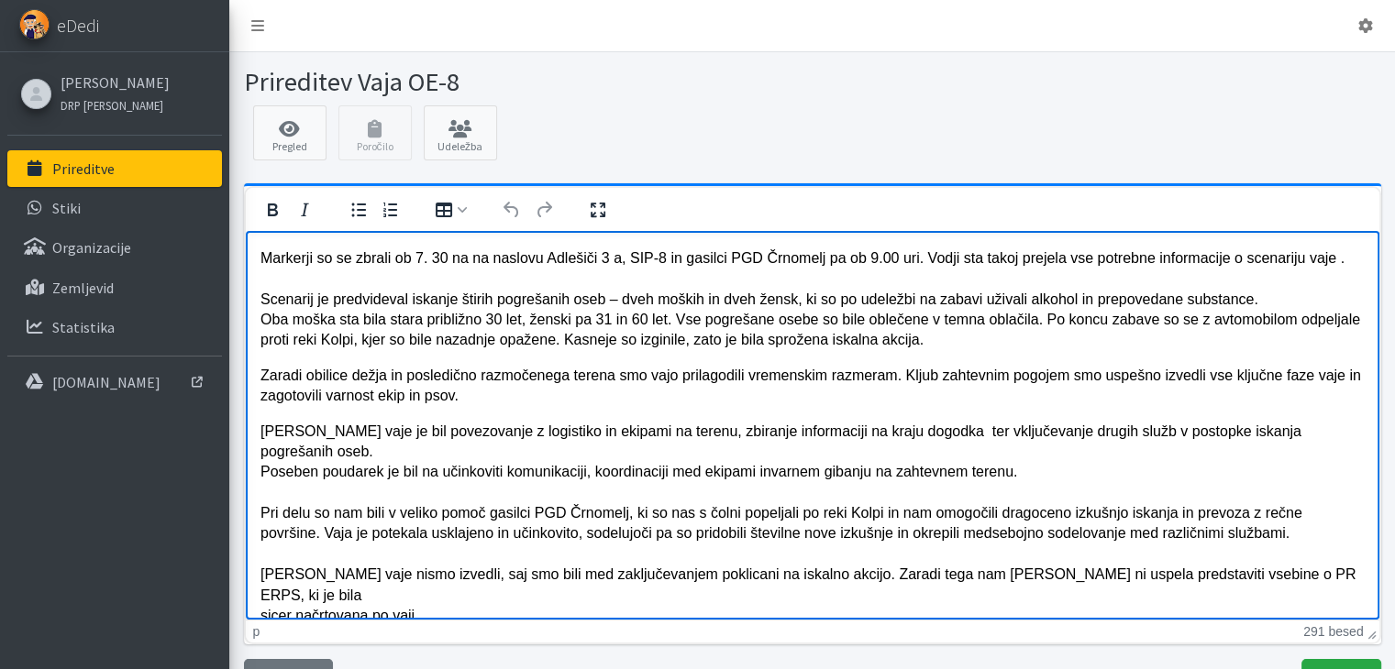
click at [607, 594] on p "[PERSON_NAME] vaje je bil povezovanje z logistiko in ekipami na terenu, zbiranj…" at bounding box center [812, 544] width 1104 height 247
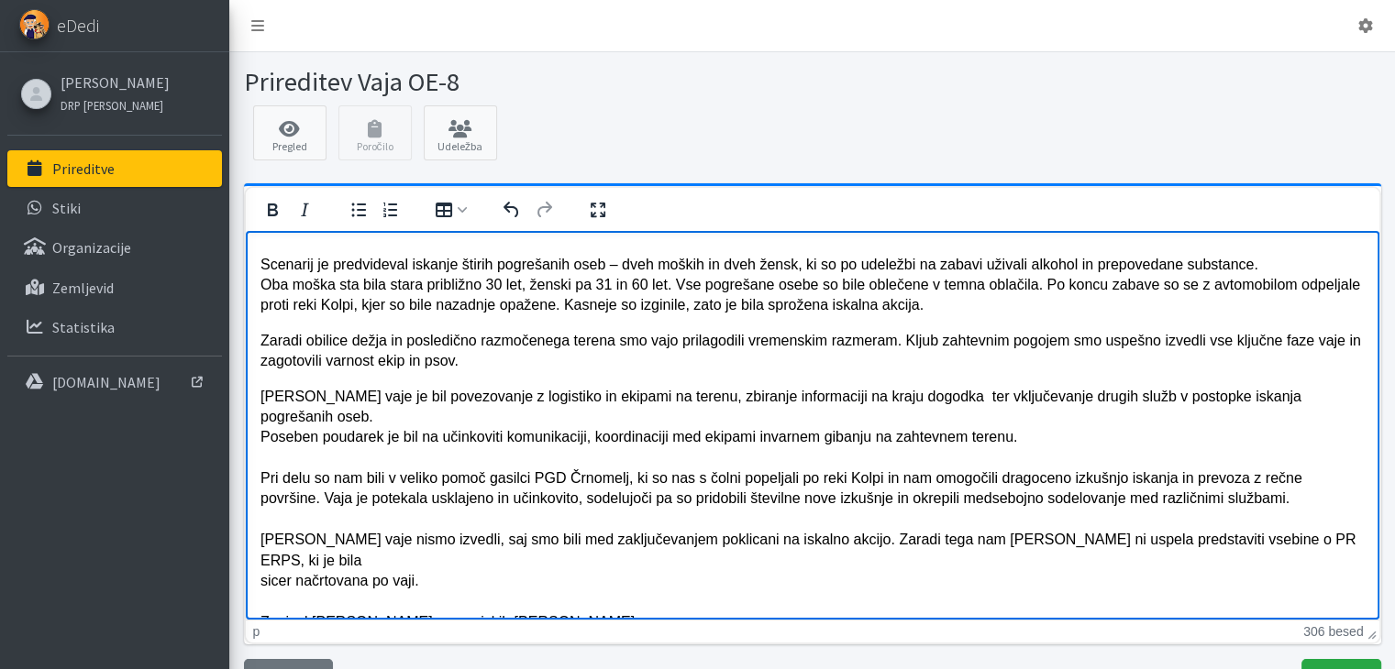
scroll to position [84, 0]
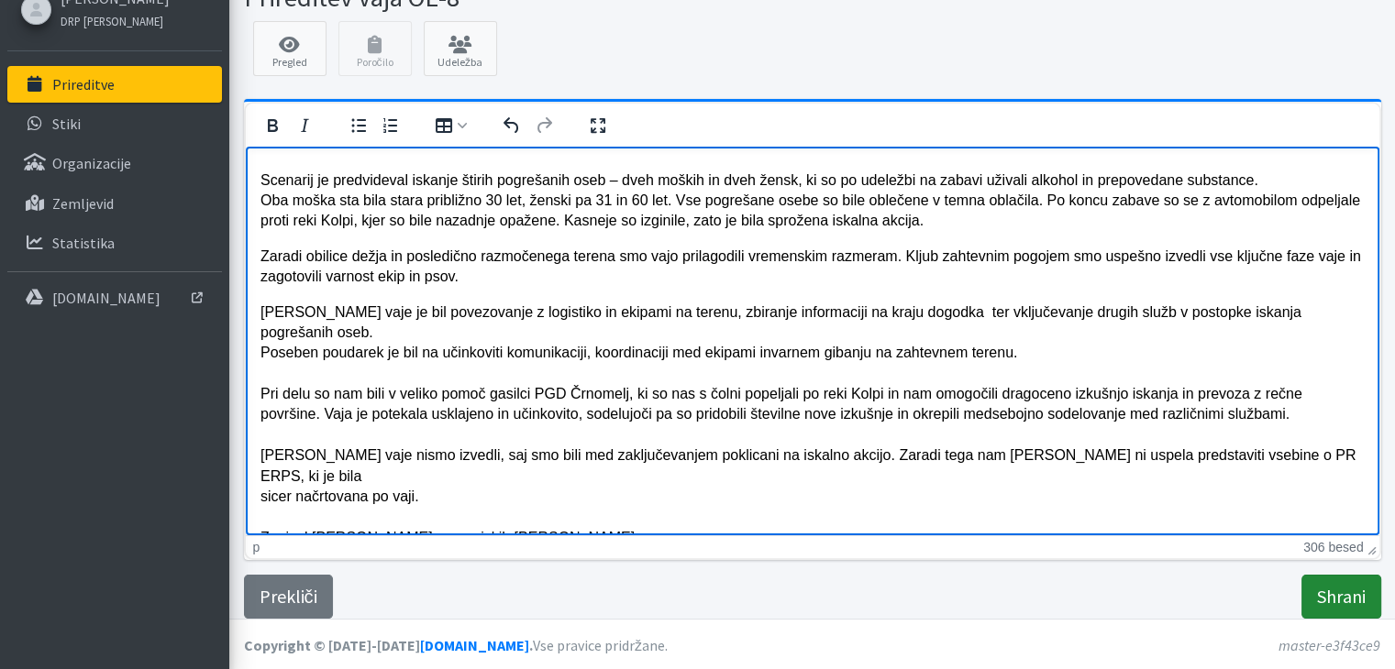
click at [1321, 599] on input "Shrani" at bounding box center [1341, 597] width 80 height 44
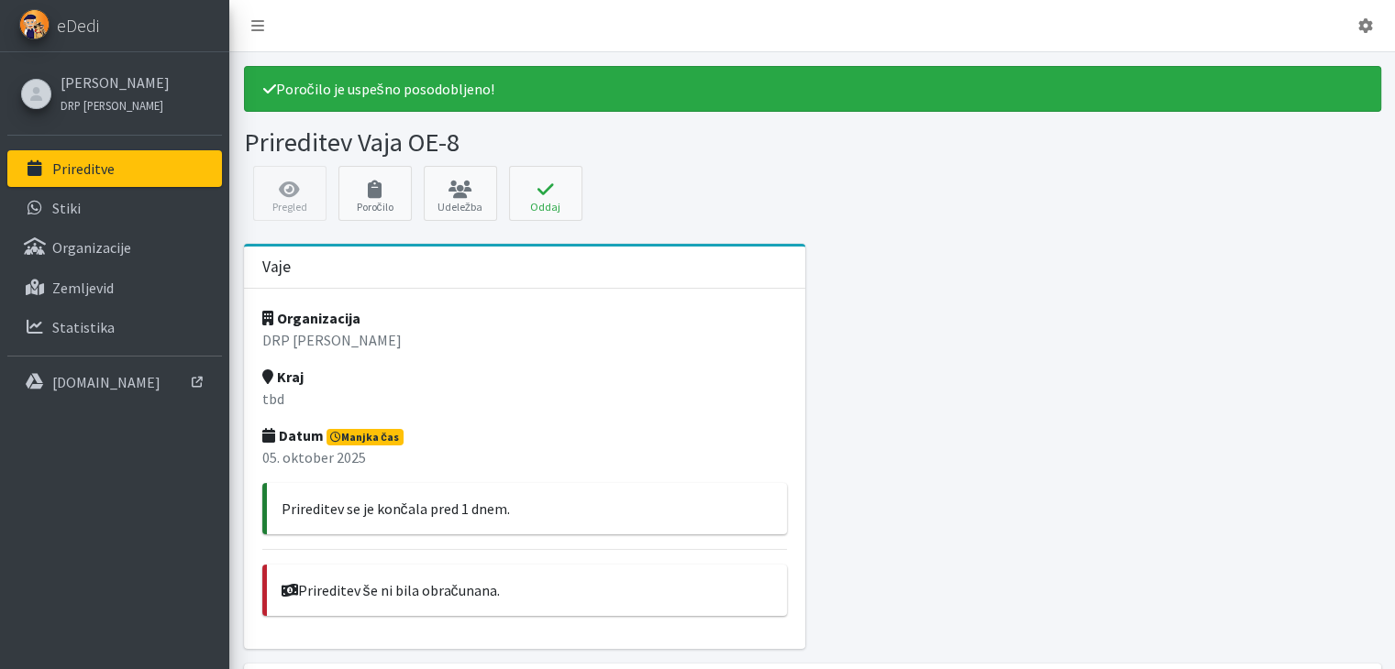
click at [352, 431] on span "Manjka čas" at bounding box center [364, 437] width 77 height 17
click at [304, 437] on strong "Datum" at bounding box center [292, 435] width 61 height 18
click at [300, 452] on p "05. oktober 2025" at bounding box center [524, 458] width 525 height 22
click at [277, 439] on strong "Datum" at bounding box center [292, 435] width 61 height 18
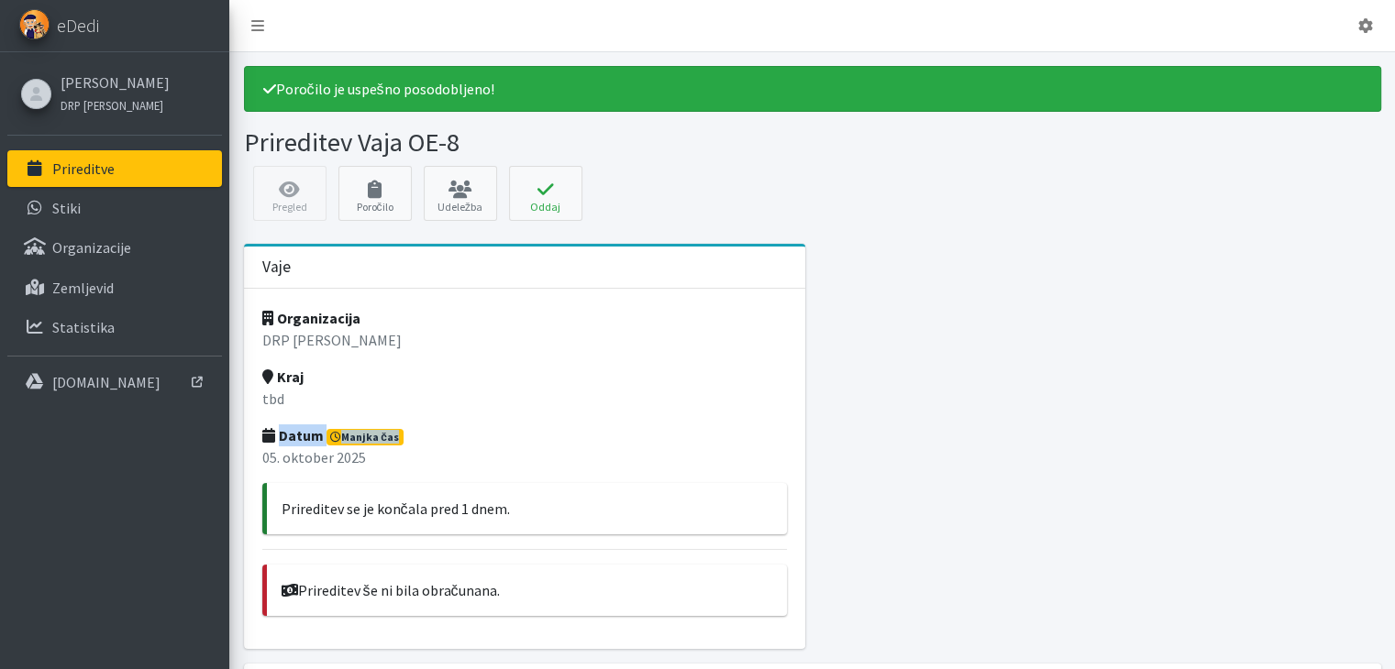
click at [277, 439] on strong "Datum" at bounding box center [292, 435] width 61 height 18
click at [268, 393] on p "tbd" at bounding box center [524, 399] width 525 height 22
click at [286, 193] on div "Pregled Poročilo Udeležba [GEOGRAPHIC_DATA] Oddaj prireditev × Ste prepričani, …" at bounding box center [812, 198] width 1151 height 64
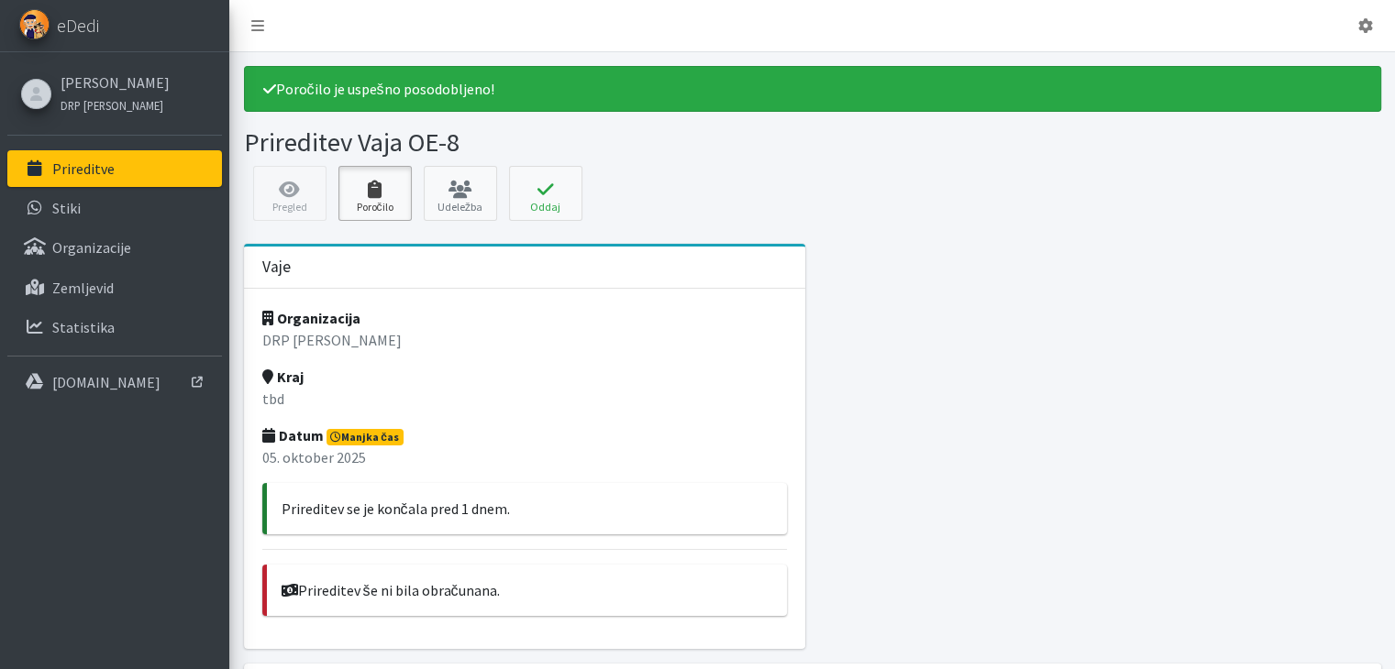
click at [380, 195] on icon at bounding box center [375, 190] width 62 height 18
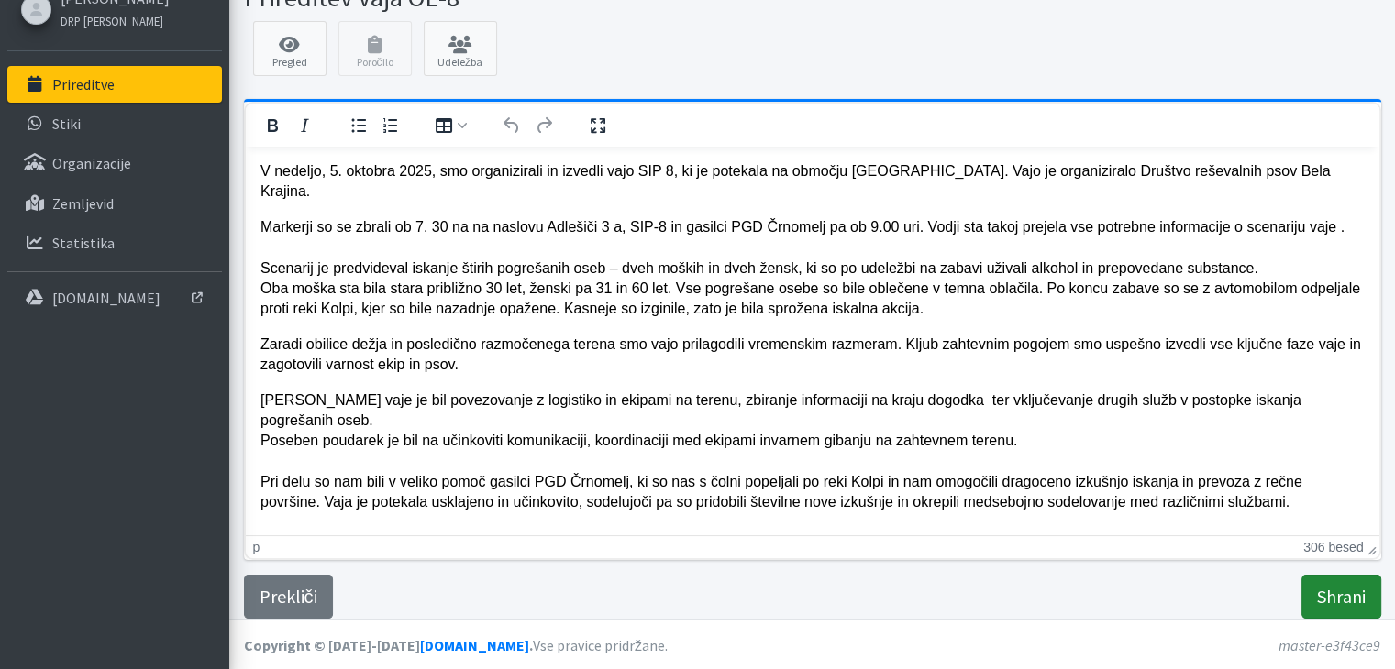
click at [1354, 591] on input "Shrani" at bounding box center [1341, 597] width 80 height 44
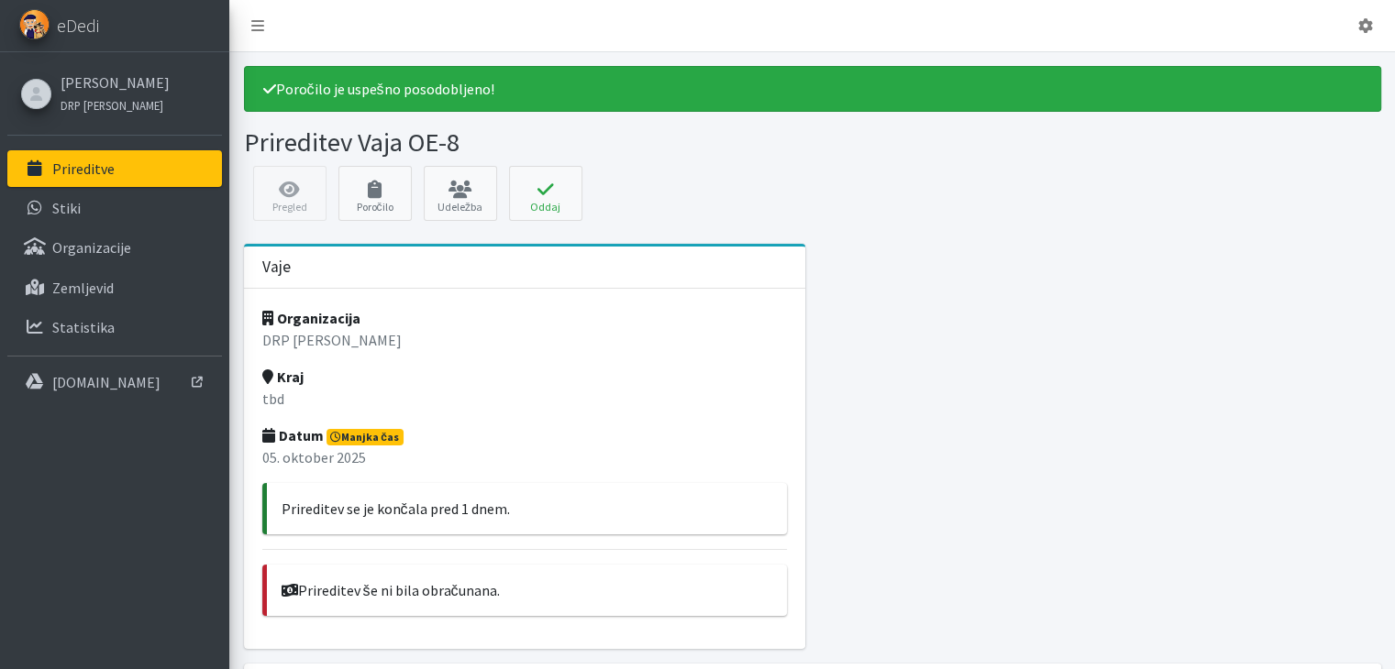
click at [288, 440] on strong "Datum" at bounding box center [292, 435] width 61 height 18
click at [271, 385] on div "Organizacija DRP Bela Krajina Kraj tbd Datum Manjka čas [DATE] Prireditev se je…" at bounding box center [525, 469] width 562 height 360
click at [304, 331] on p "DRP [PERSON_NAME]" at bounding box center [524, 340] width 525 height 22
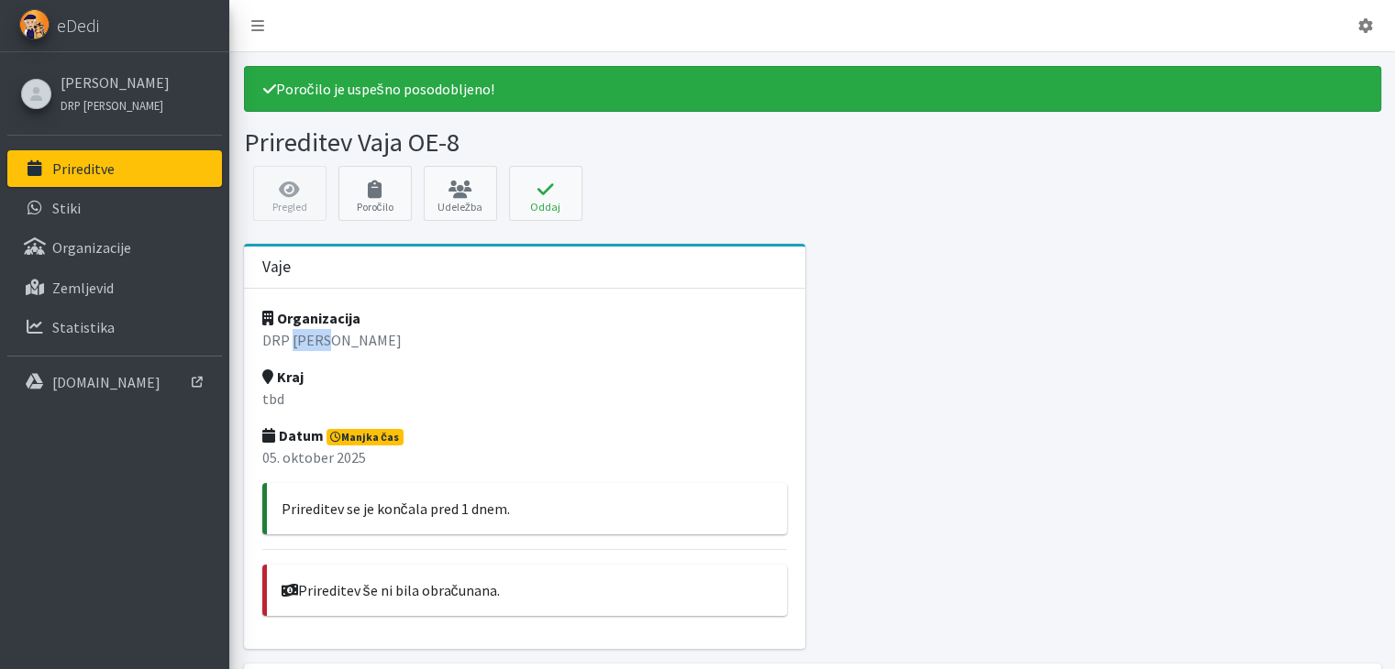
click at [304, 331] on p "DRP [PERSON_NAME]" at bounding box center [524, 340] width 525 height 22
click at [370, 208] on link "Poročilo" at bounding box center [374, 193] width 73 height 55
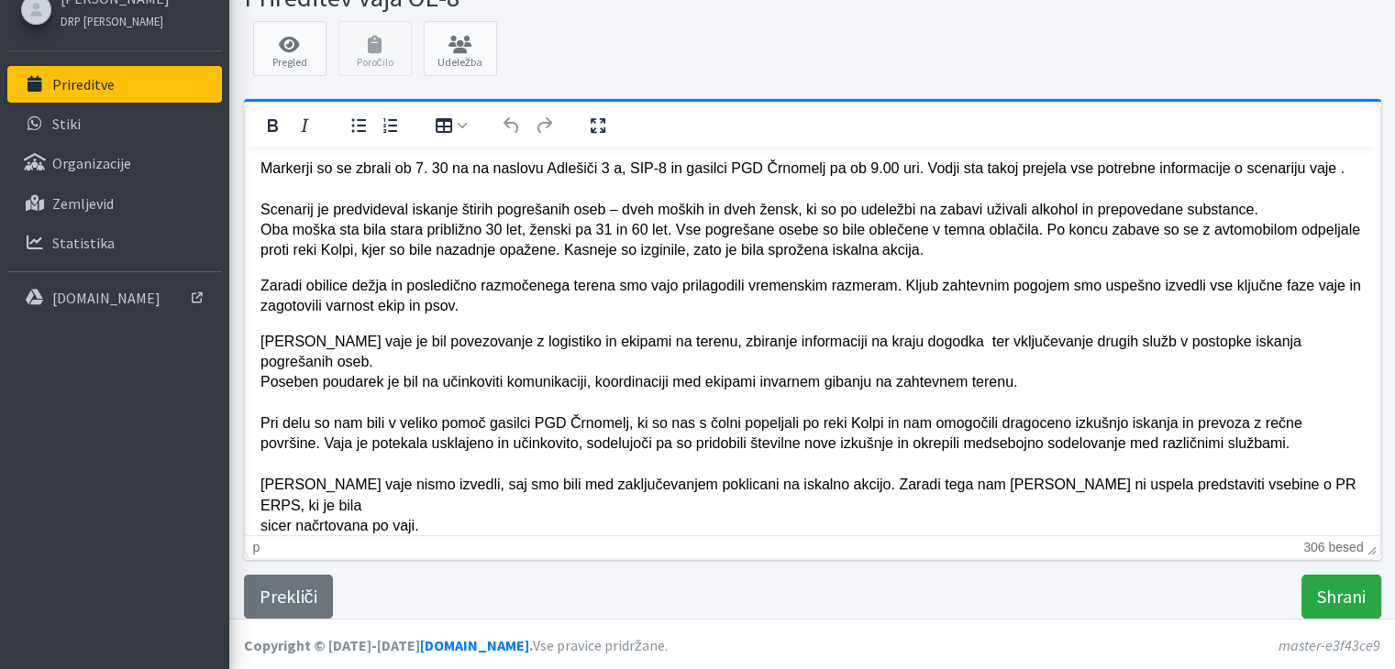
scroll to position [88, 0]
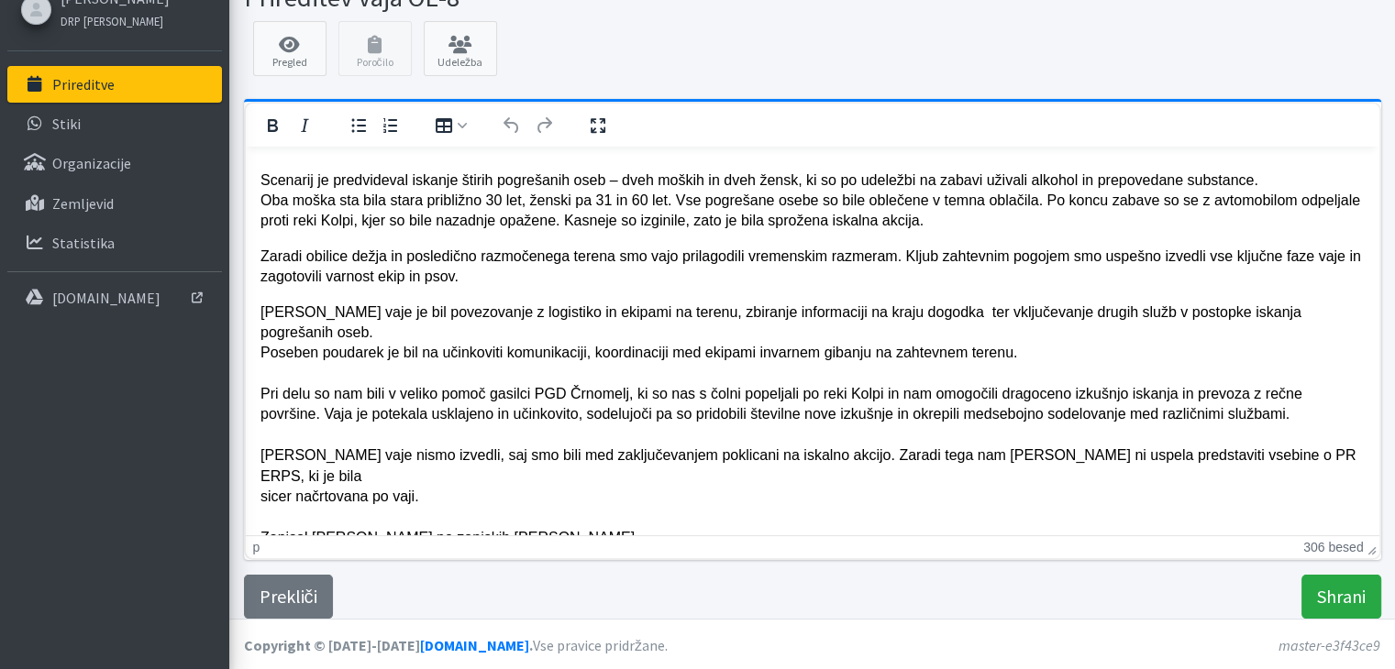
click at [345, 449] on p "[PERSON_NAME] vaje je bil povezovanje z logistiko in ekipami na terenu, zbiranj…" at bounding box center [812, 425] width 1104 height 247
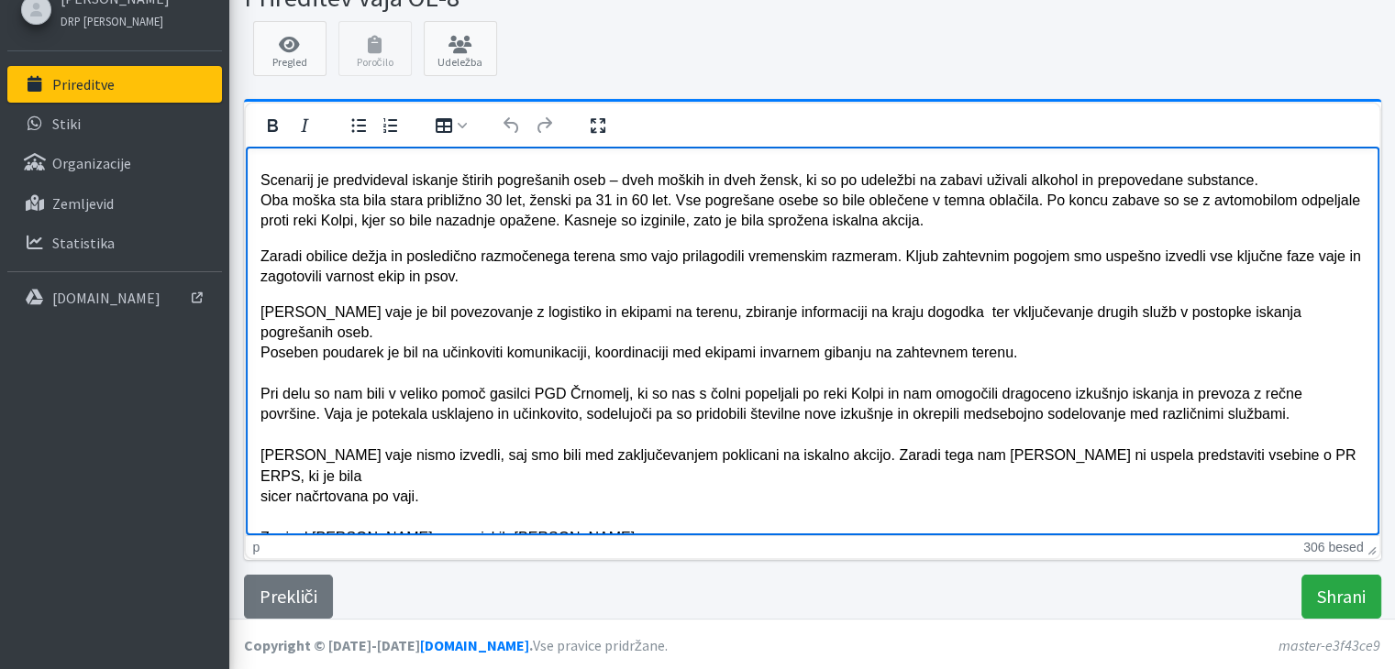
click at [629, 446] on p "[PERSON_NAME] vaje je bil povezovanje z logistiko in ekipami na terenu, zbiranj…" at bounding box center [812, 425] width 1104 height 247
click at [449, 440] on p "[PERSON_NAME] vaje je bil povezovanje z logistiko in ekipami na terenu, zbiranj…" at bounding box center [812, 425] width 1104 height 247
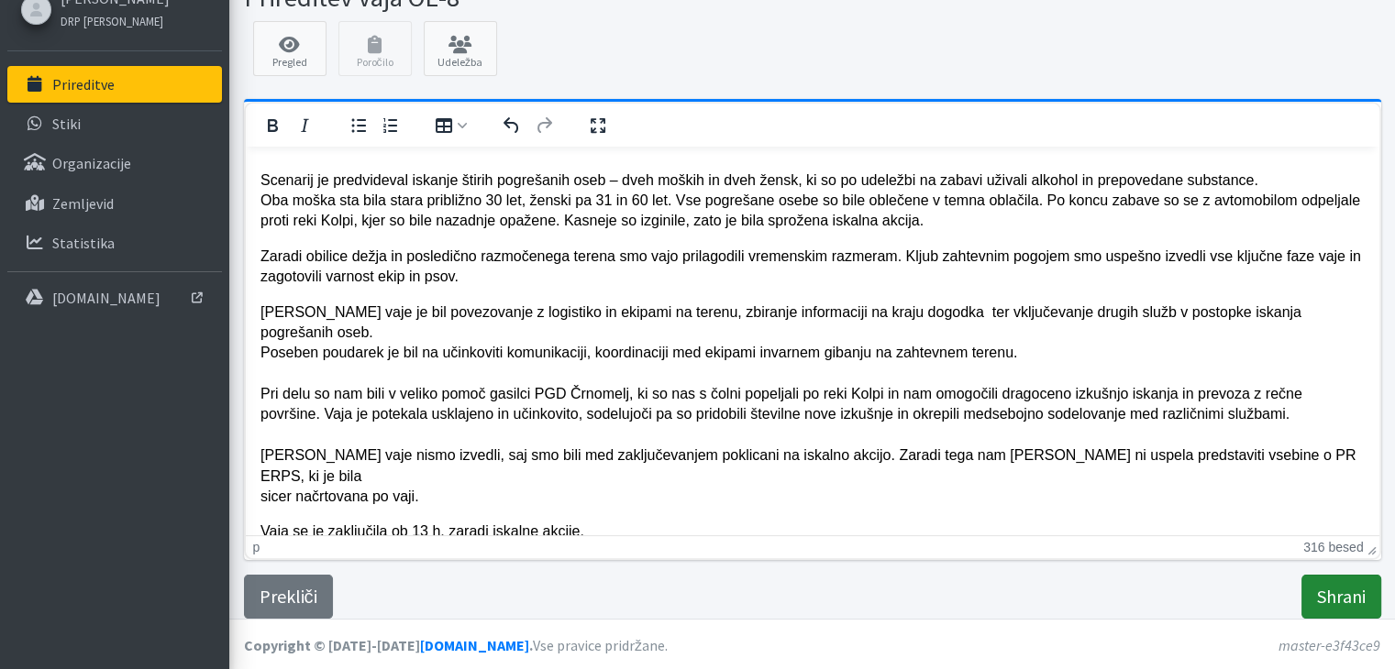
click at [1356, 596] on input "Shrani" at bounding box center [1341, 597] width 80 height 44
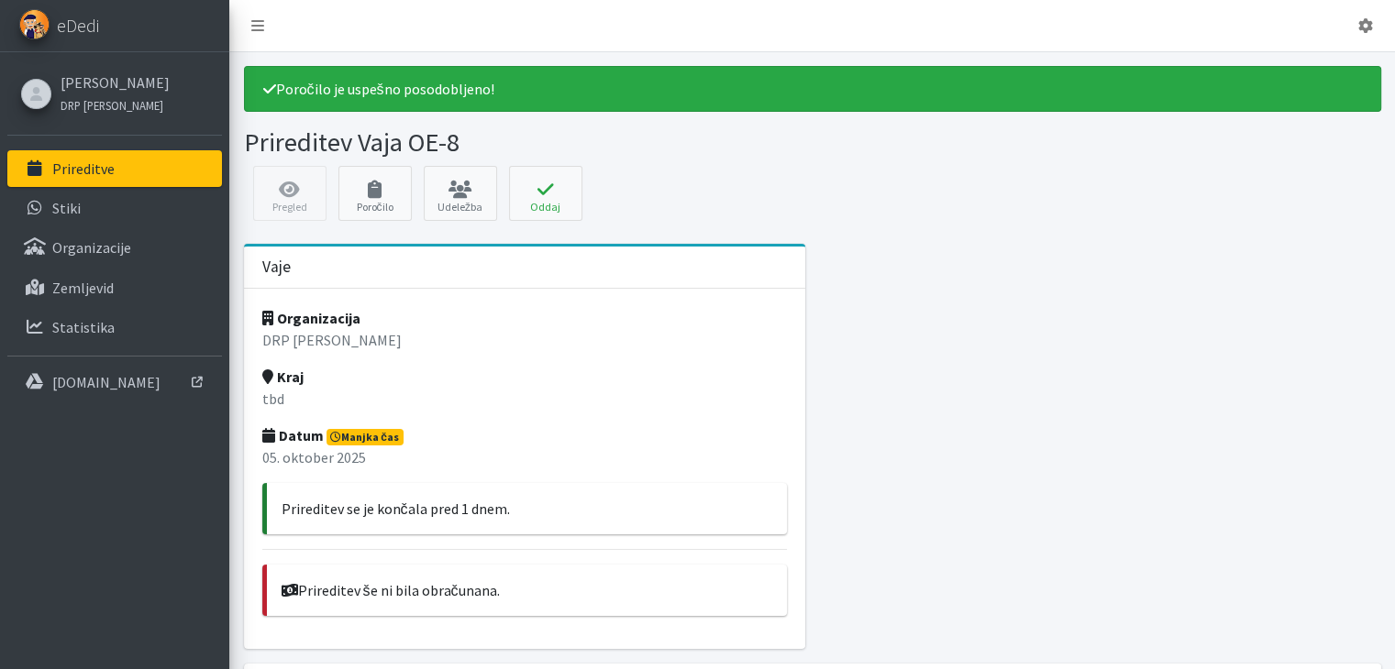
click at [274, 394] on p "tbd" at bounding box center [524, 399] width 525 height 22
click at [271, 392] on p "tbd" at bounding box center [524, 399] width 525 height 22
click at [271, 393] on p "tbd" at bounding box center [524, 399] width 525 height 22
click at [286, 396] on p "tbd" at bounding box center [524, 399] width 525 height 22
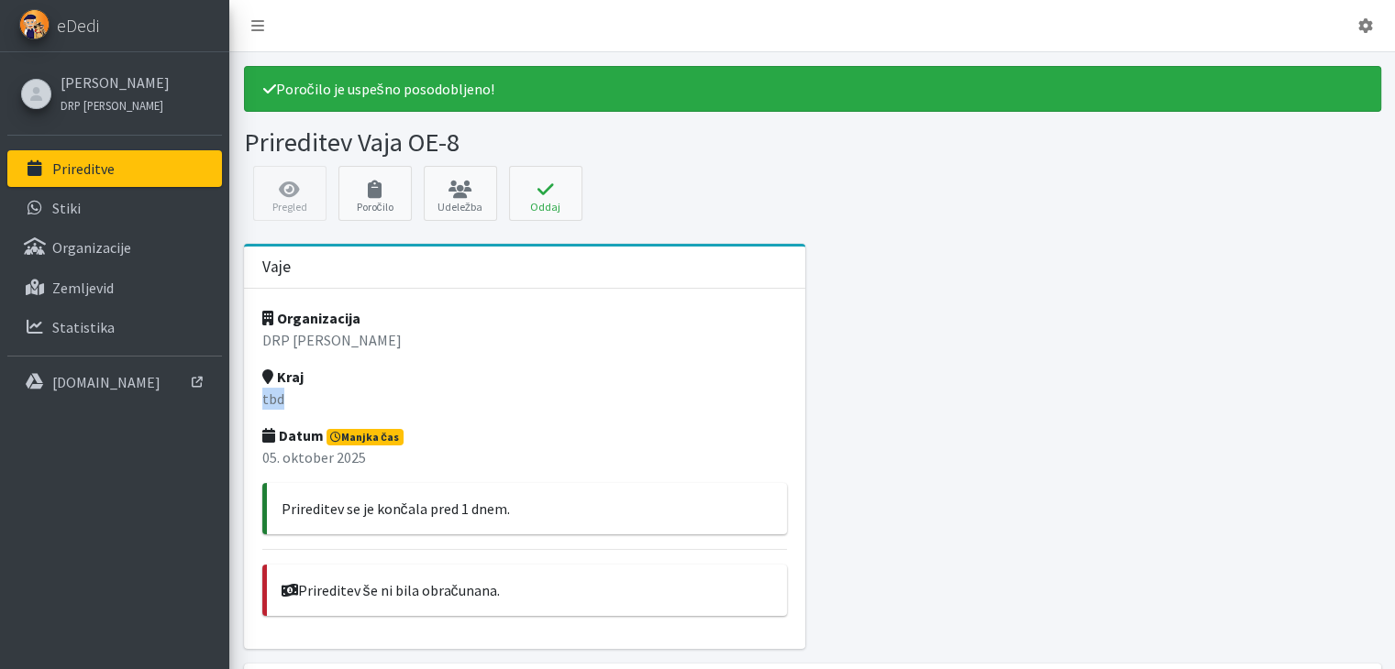
click at [282, 388] on p "tbd" at bounding box center [524, 399] width 525 height 22
click at [279, 392] on p "tbd" at bounding box center [524, 399] width 525 height 22
click at [290, 375] on strong "Kraj" at bounding box center [282, 377] width 41 height 18
click at [310, 326] on div "Organizacija DRP Bela Krajina Kraj tbd Datum Manjka čas 05. oktober 2025 Prired…" at bounding box center [525, 469] width 562 height 360
click at [317, 337] on p "DRP [PERSON_NAME]" at bounding box center [524, 340] width 525 height 22
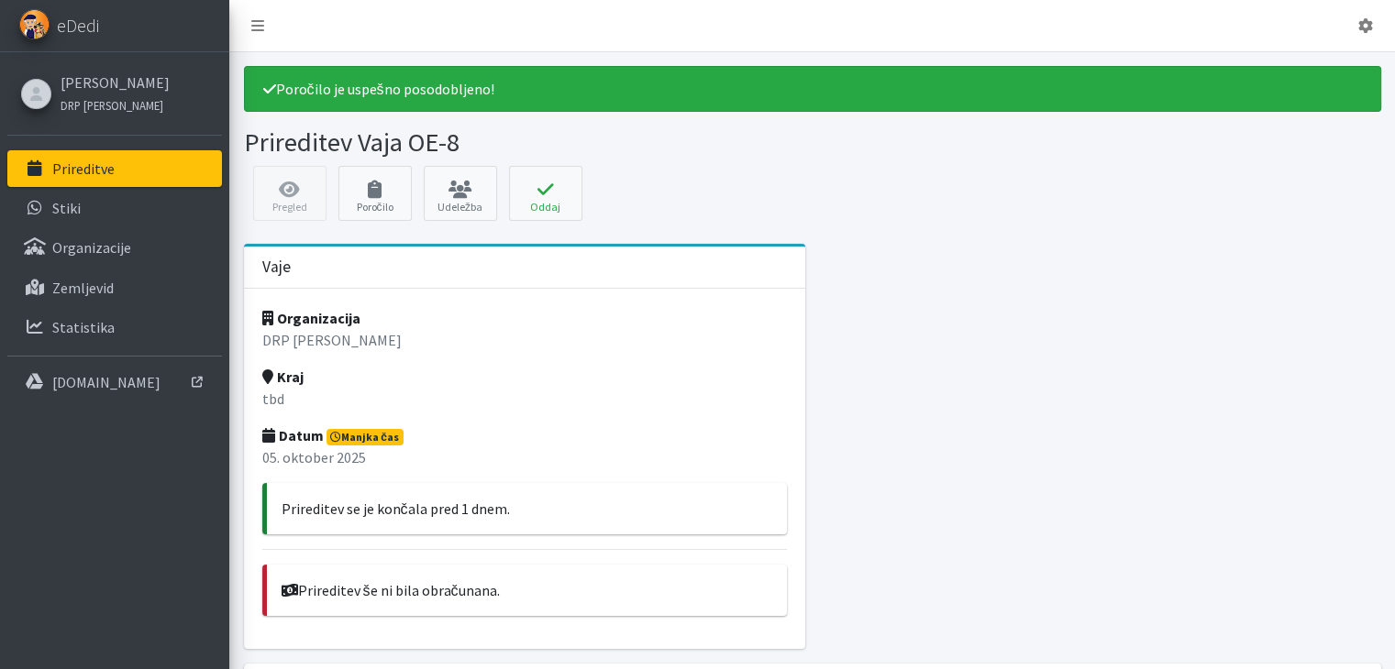
click at [268, 396] on p "tbd" at bounding box center [524, 399] width 525 height 22
click at [268, 394] on p "tbd" at bounding box center [524, 399] width 525 height 22
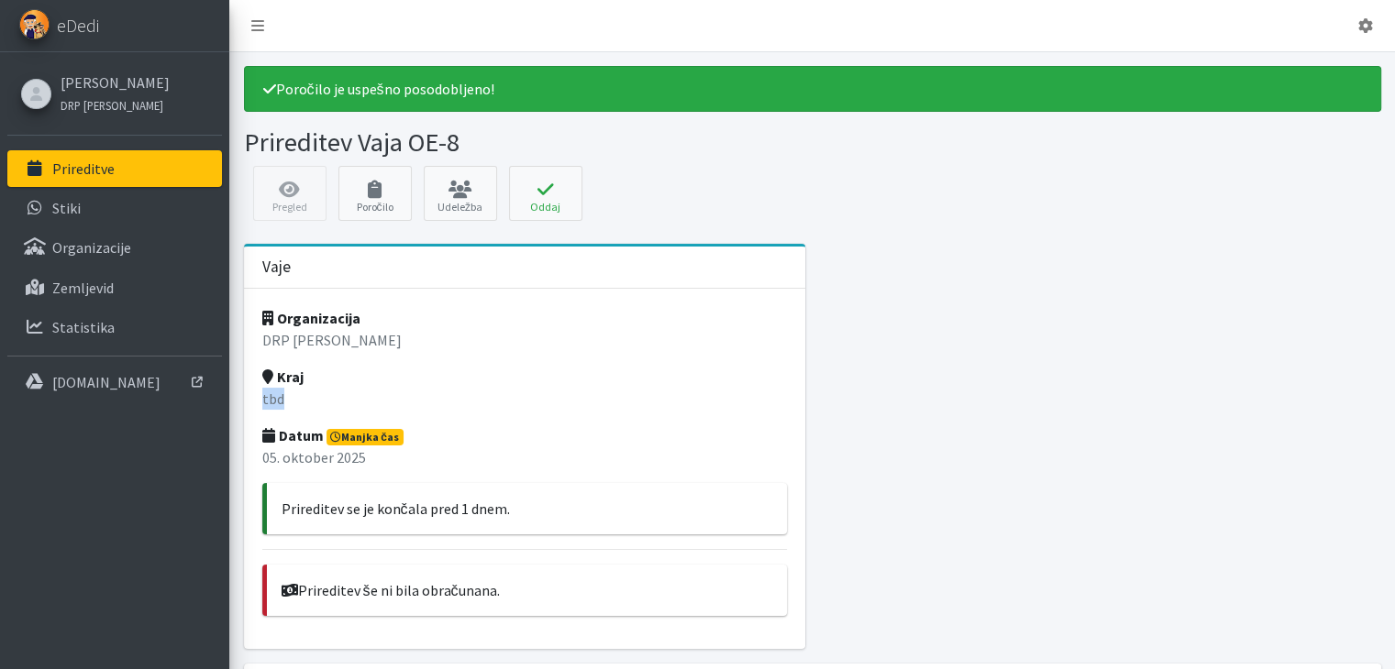
click at [268, 394] on p "tbd" at bounding box center [524, 399] width 525 height 22
drag, startPoint x: 268, startPoint y: 393, endPoint x: 287, endPoint y: 370, distance: 30.6
click at [271, 391] on p "tbd" at bounding box center [524, 399] width 525 height 22
click at [287, 371] on strong "Kraj" at bounding box center [282, 377] width 41 height 18
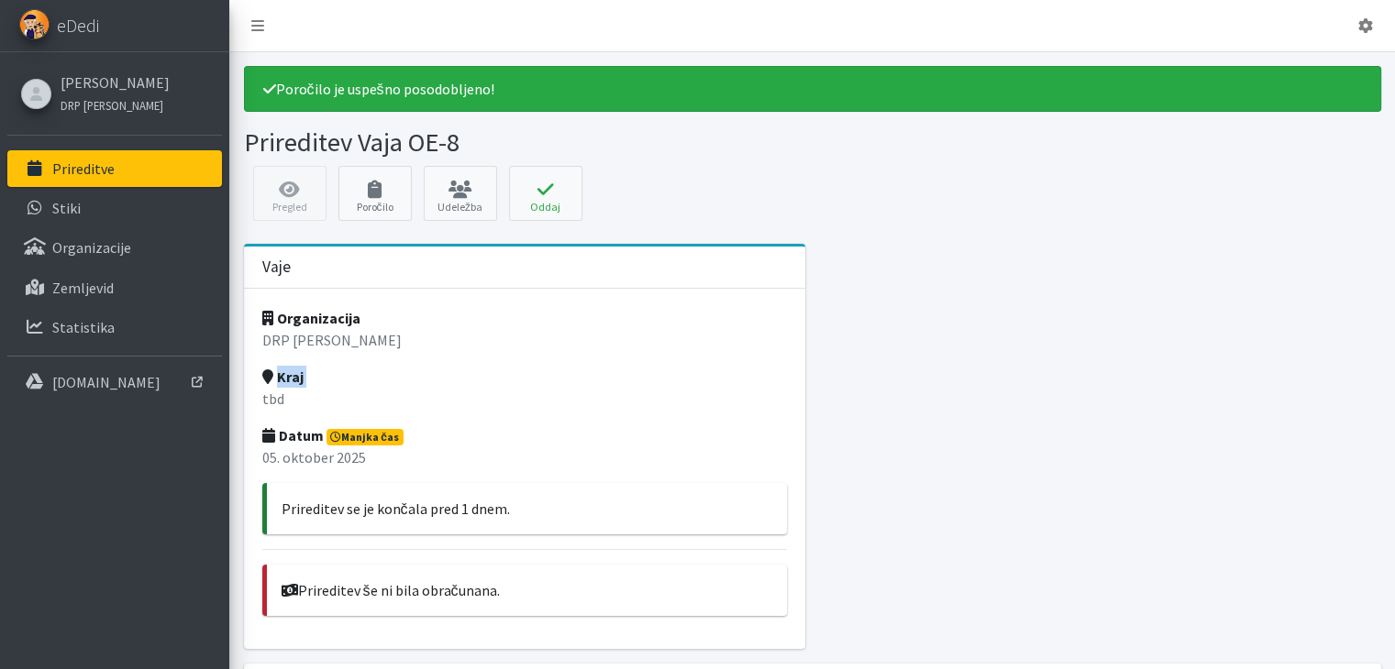
click at [287, 371] on strong "Kraj" at bounding box center [282, 377] width 41 height 18
click at [536, 203] on button "Oddaj" at bounding box center [545, 193] width 73 height 55
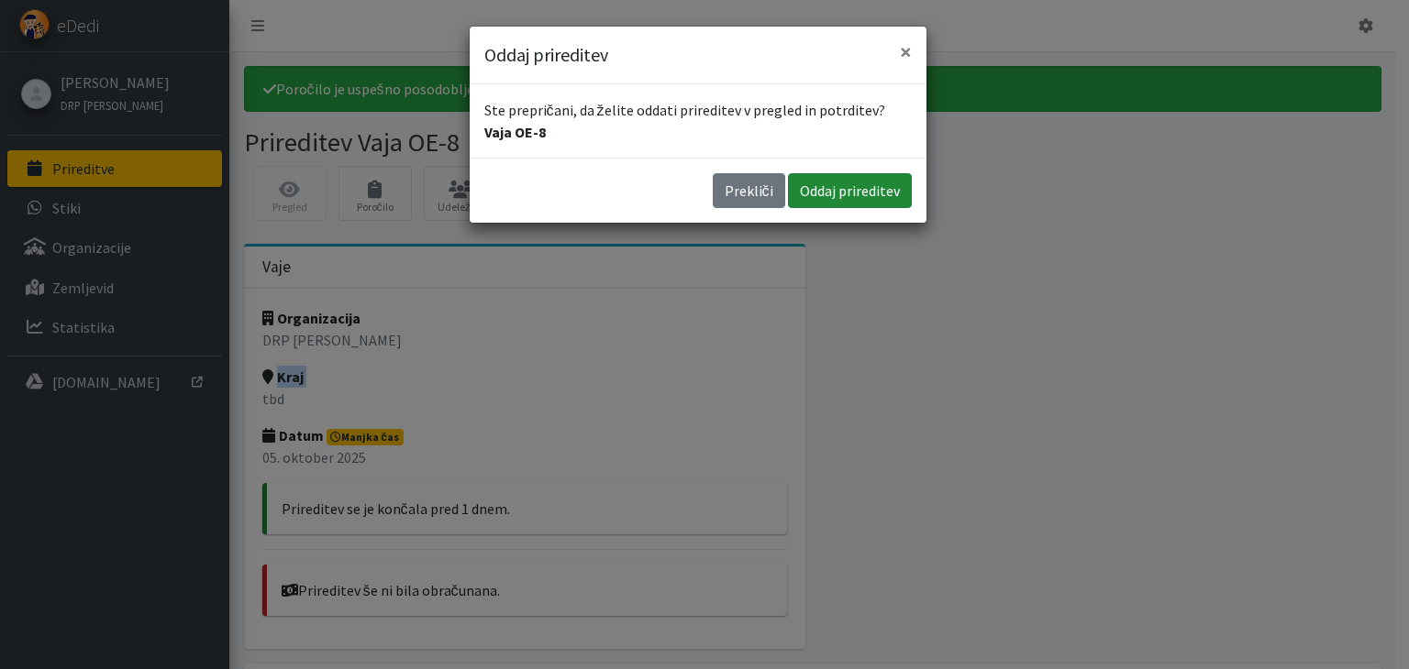
click at [835, 191] on button "Oddaj prireditev" at bounding box center [850, 190] width 124 height 35
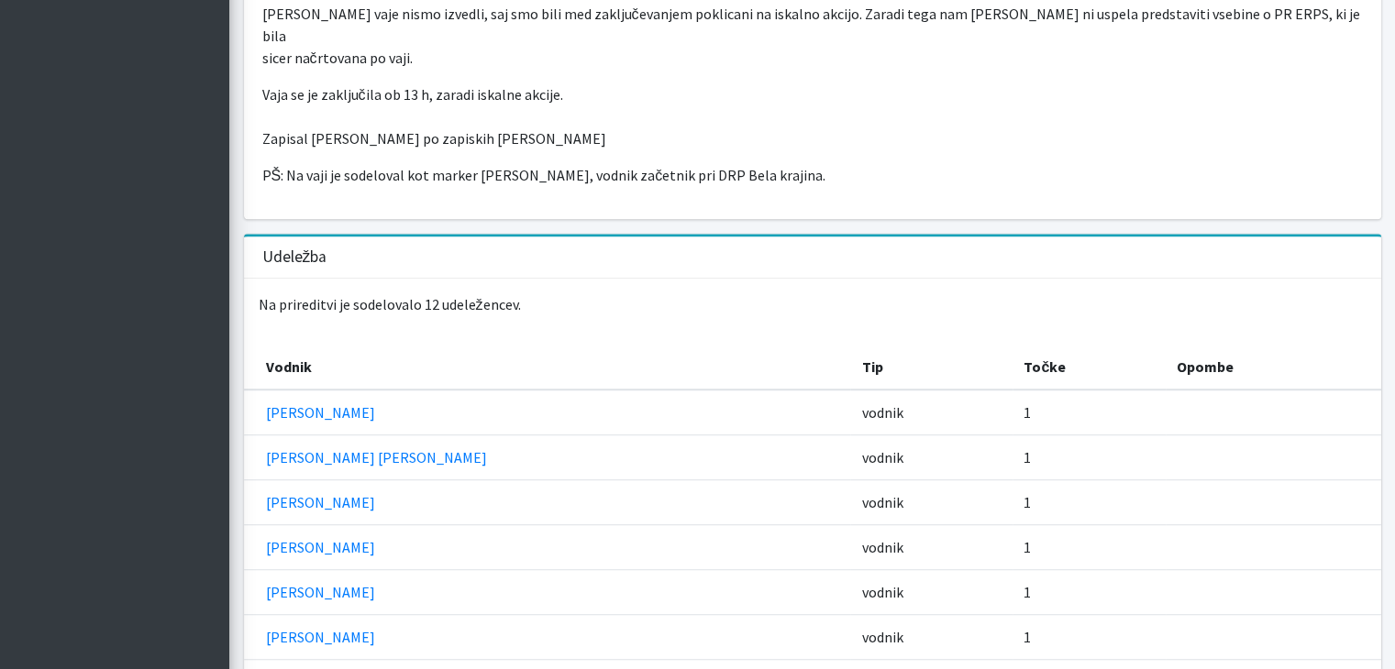
scroll to position [1089, 0]
